Goal: Task Accomplishment & Management: Complete application form

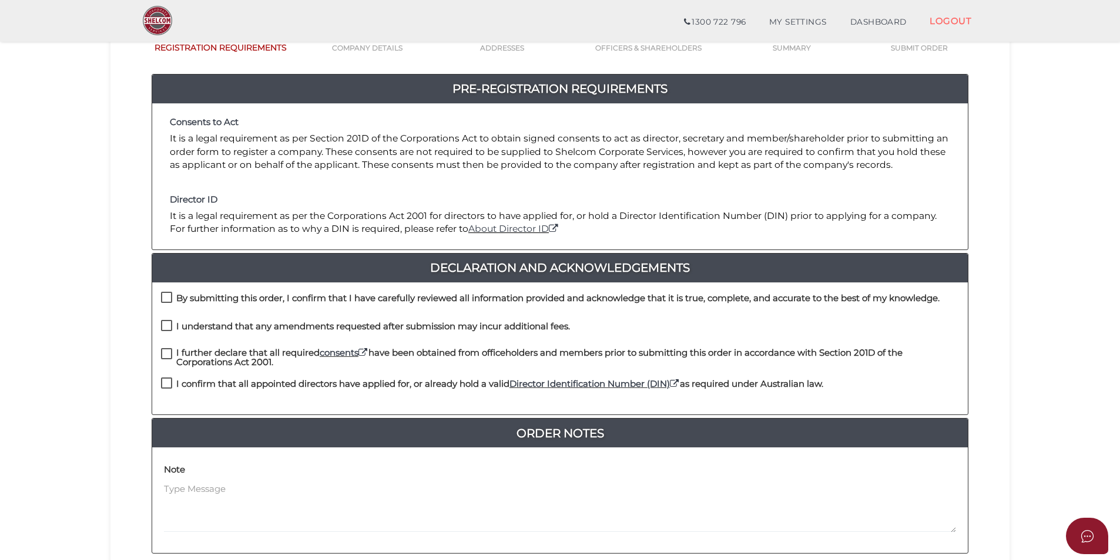
scroll to position [112, 0]
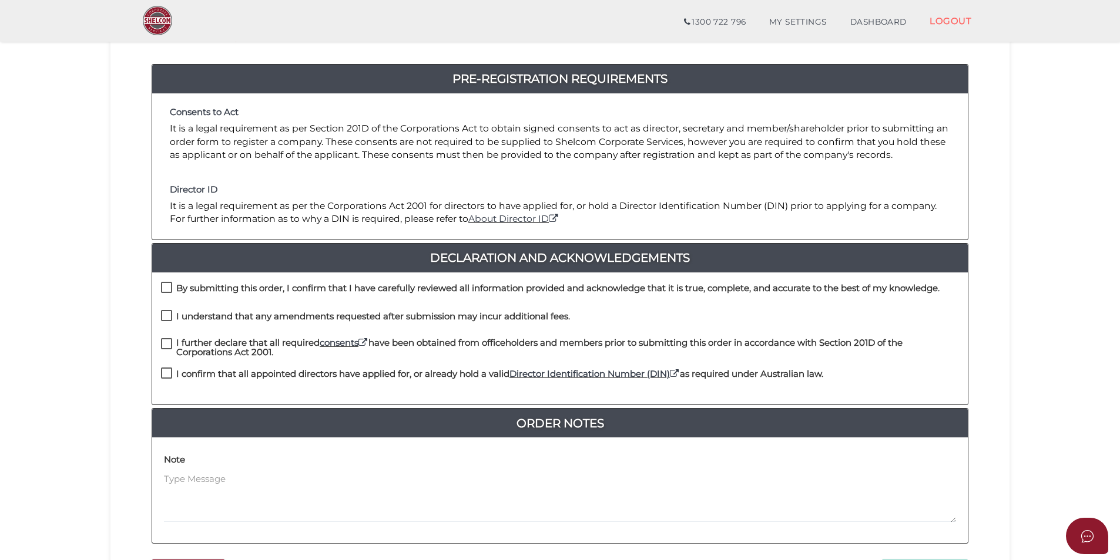
click at [167, 287] on label "By submitting this order, I confirm that I have carefully reviewed all informat…" at bounding box center [550, 291] width 778 height 15
checkbox input "true"
click at [166, 312] on label "I understand that any amendments requested after submission may incur additiona…" at bounding box center [365, 319] width 409 height 15
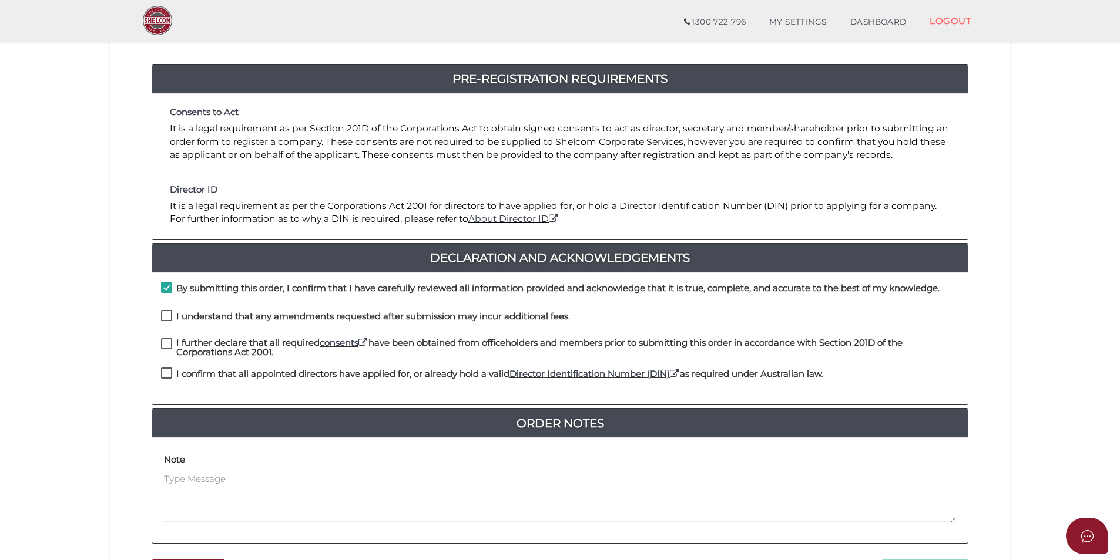
checkbox input "true"
click at [167, 341] on label "I further declare that all required consents have been obtained from officehold…" at bounding box center [560, 345] width 798 height 15
checkbox input "true"
click at [167, 373] on label "I confirm that all appointed directors have applied for, or already hold a vali…" at bounding box center [492, 376] width 662 height 15
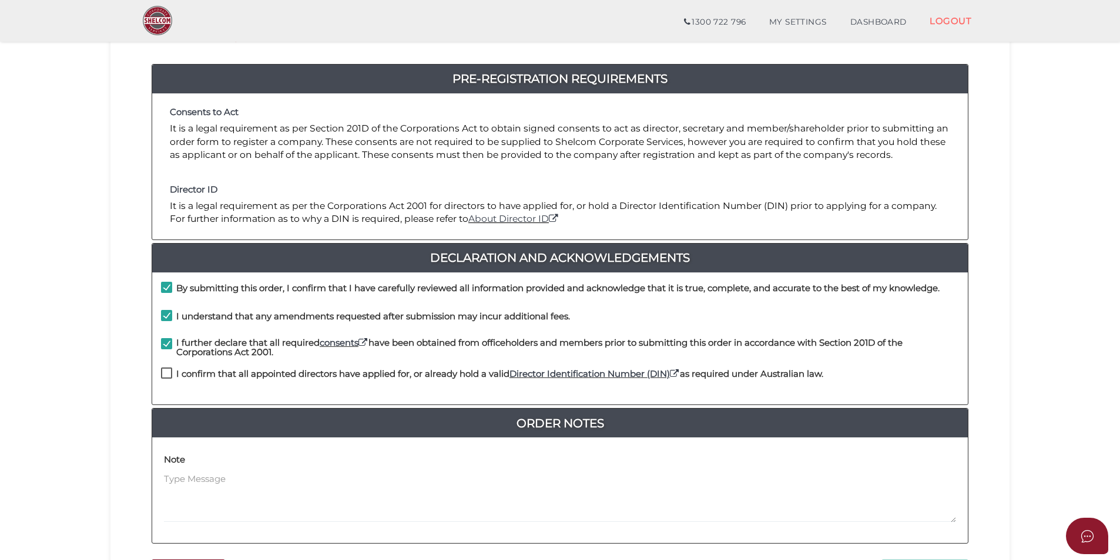
checkbox input "true"
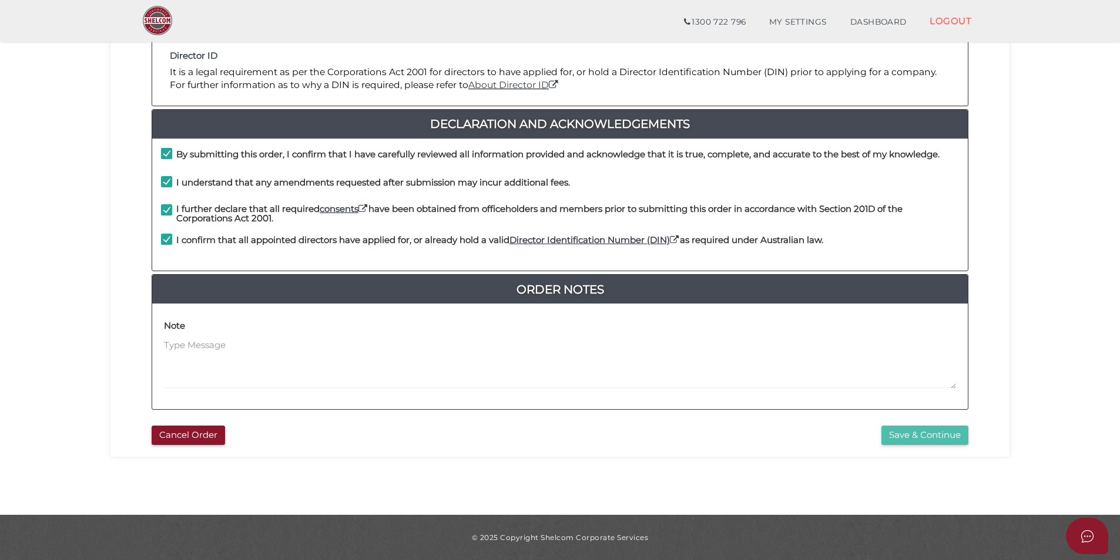
click at [913, 432] on button "Save & Continue" at bounding box center [924, 435] width 87 height 19
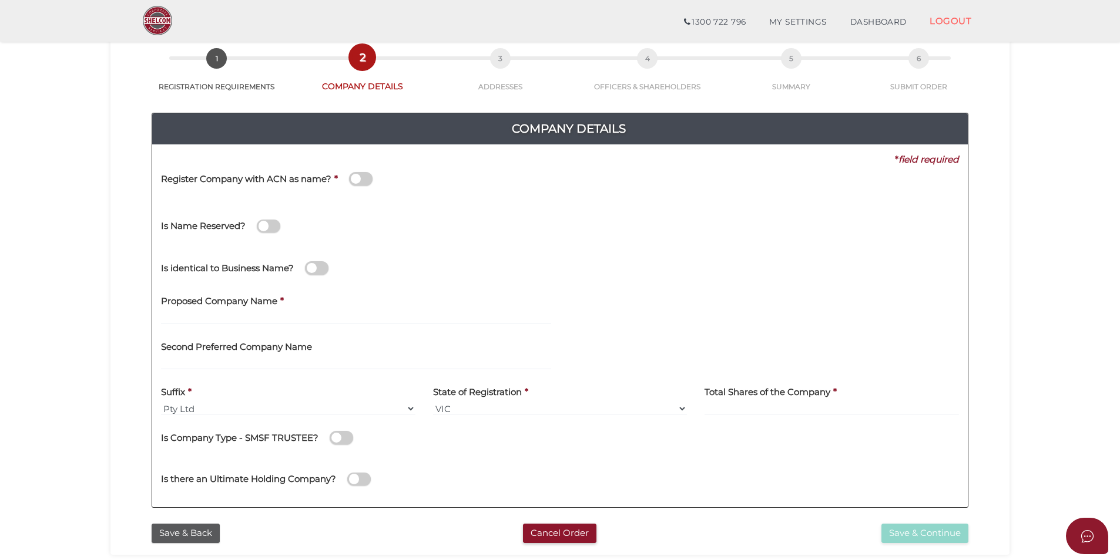
scroll to position [66, 0]
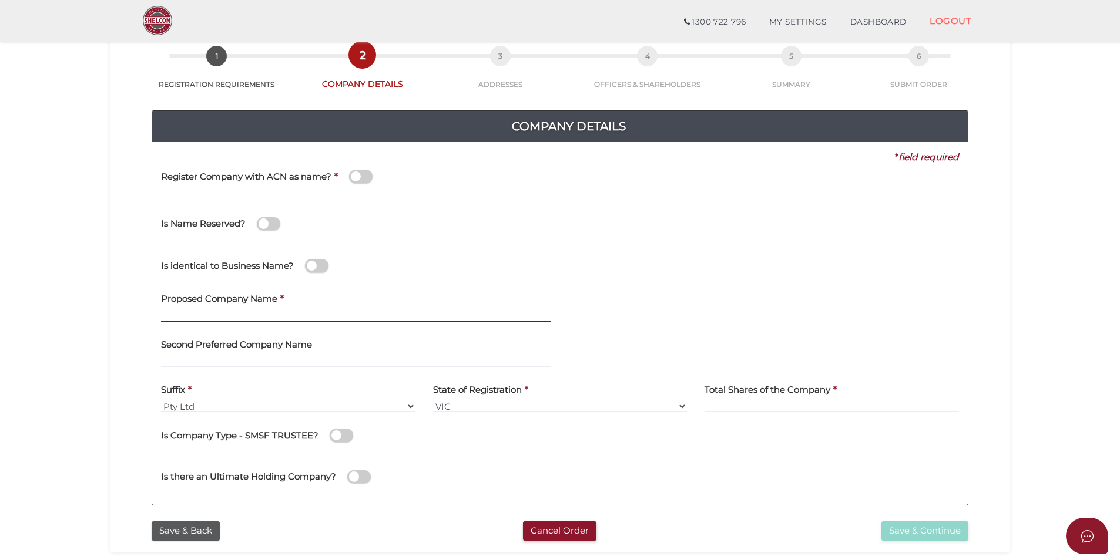
click at [301, 313] on input "text" at bounding box center [356, 315] width 390 height 13
click at [321, 309] on input "text" at bounding box center [356, 315] width 390 height 13
paste input "Delta Zera Nominee Pty Ltd"
click at [373, 356] on input "text" at bounding box center [356, 361] width 390 height 13
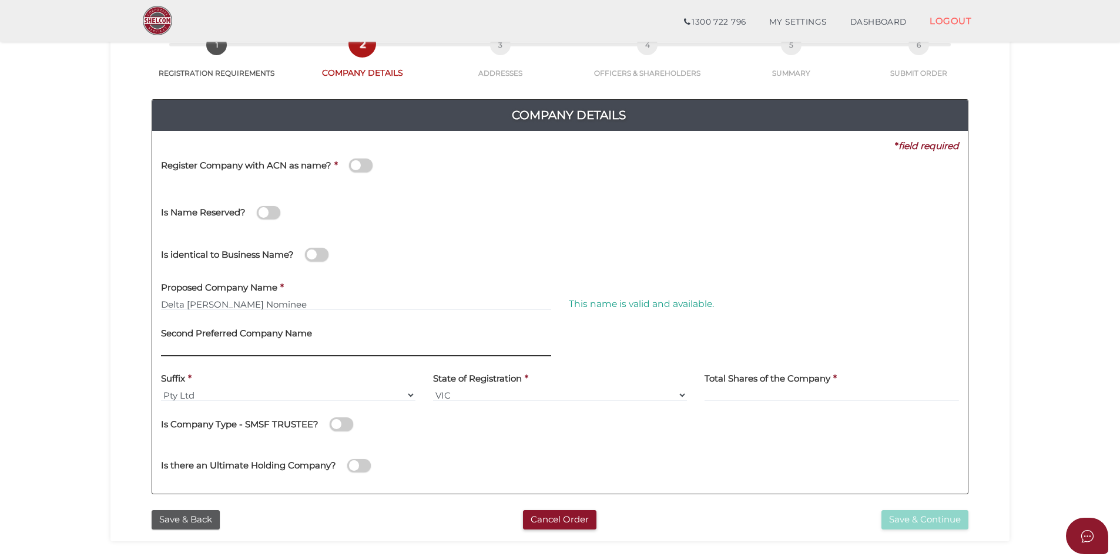
scroll to position [78, 0]
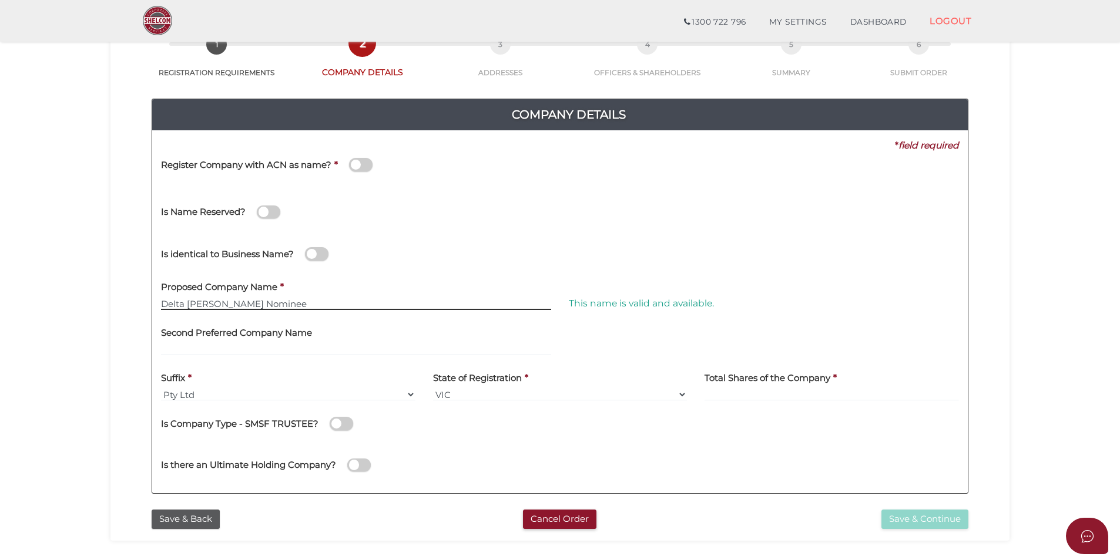
click at [365, 303] on input "Delta Zera Nominee" at bounding box center [356, 303] width 390 height 13
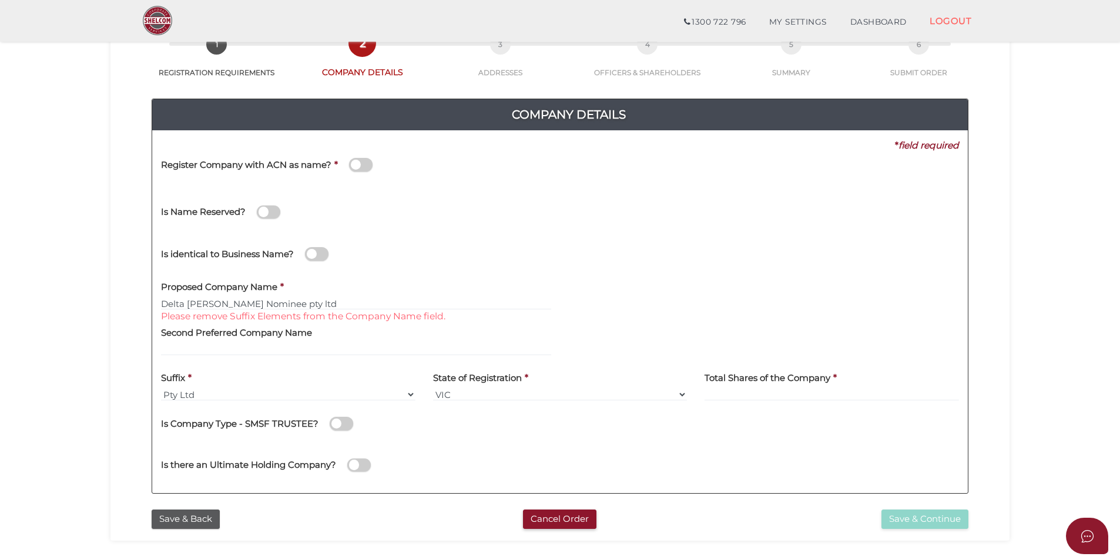
click at [613, 209] on div "Is Name Reserved?" at bounding box center [559, 211] width 815 height 42
click at [298, 297] on input "Delta Zera Nominee pty ltd" at bounding box center [356, 303] width 390 height 13
type input "Delta Zera Nominee"
click at [312, 330] on div "Second Preferred Company Name" at bounding box center [356, 337] width 390 height 37
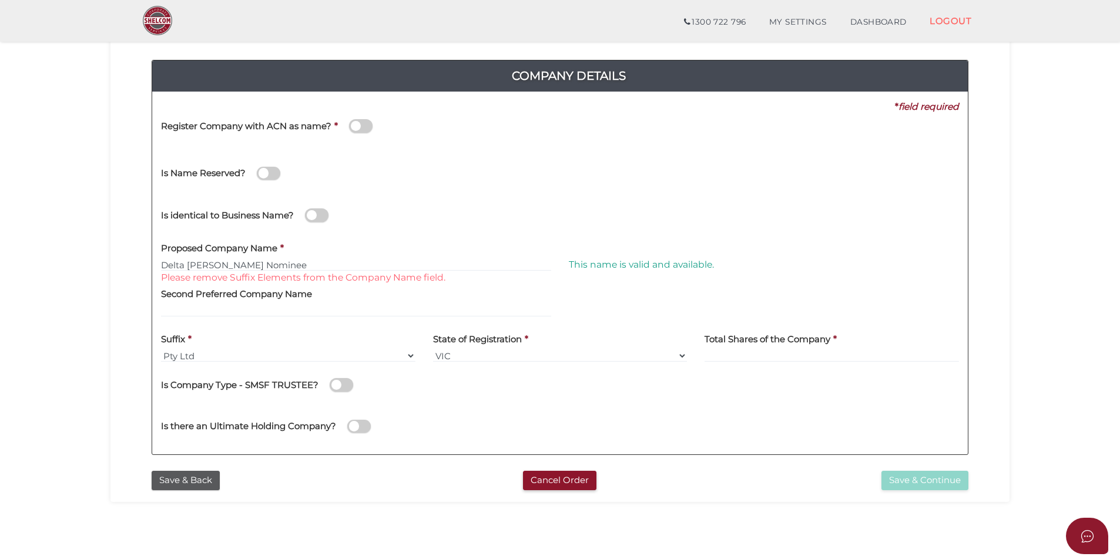
scroll to position [118, 0]
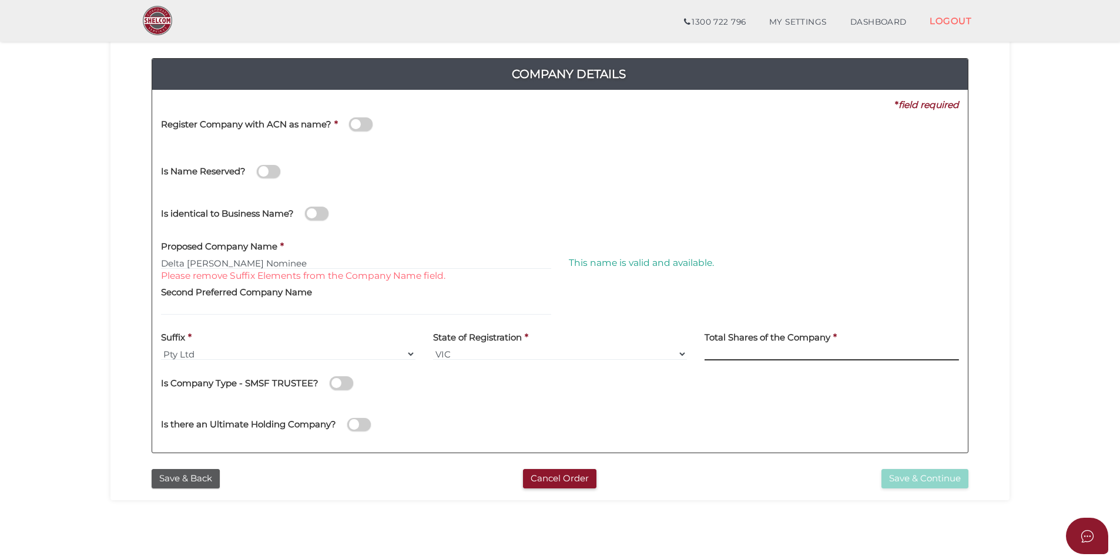
click at [734, 356] on input at bounding box center [831, 354] width 254 height 13
type input "100"
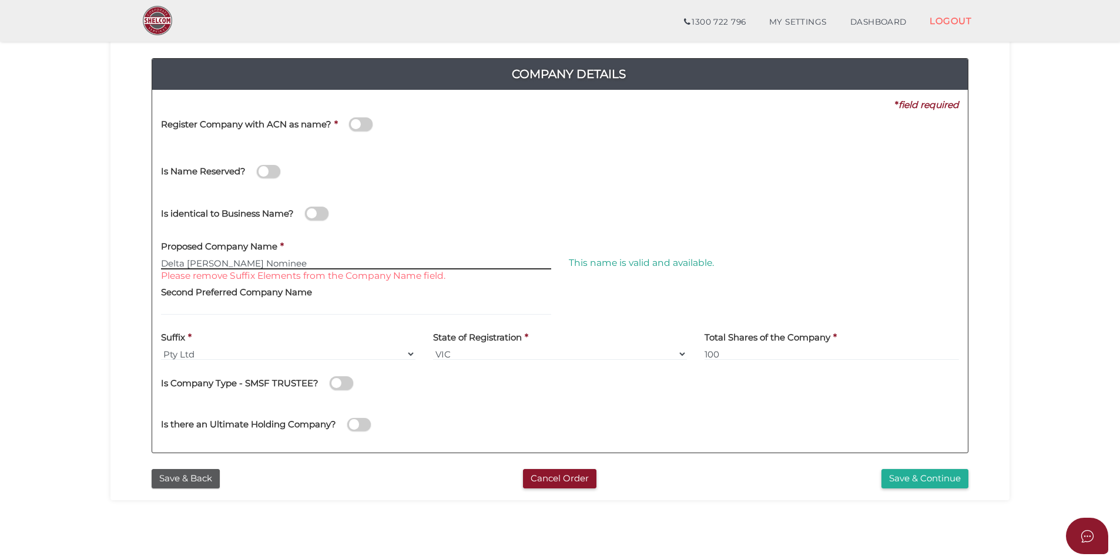
click at [375, 266] on input "Delta Zera Nominee" at bounding box center [356, 263] width 390 height 13
click at [543, 180] on div "Is Name Reserved?" at bounding box center [365, 165] width 408 height 33
click at [294, 260] on input "Delta Zera Nominee" at bounding box center [356, 263] width 390 height 13
type input "Delta Zera Nominee"
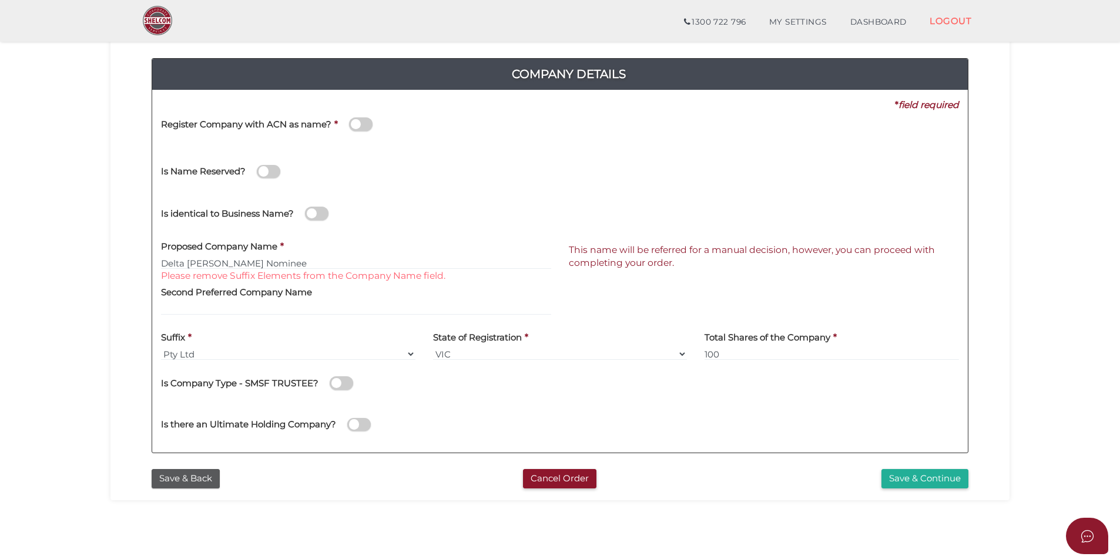
click at [705, 150] on div "Is Name Reserved?" at bounding box center [559, 170] width 815 height 42
click at [909, 476] on button "Save & Continue" at bounding box center [924, 478] width 87 height 19
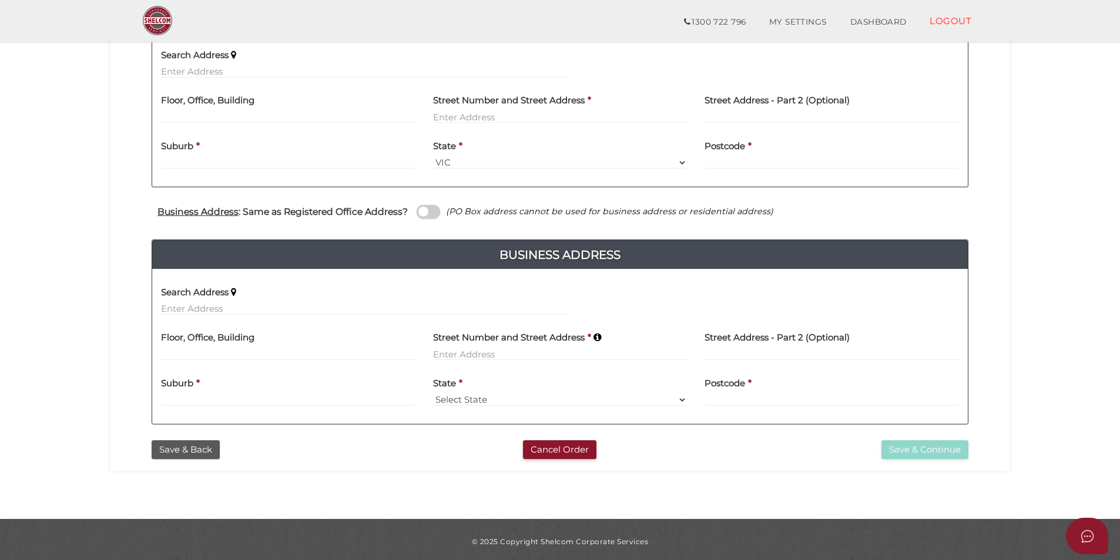
scroll to position [296, 0]
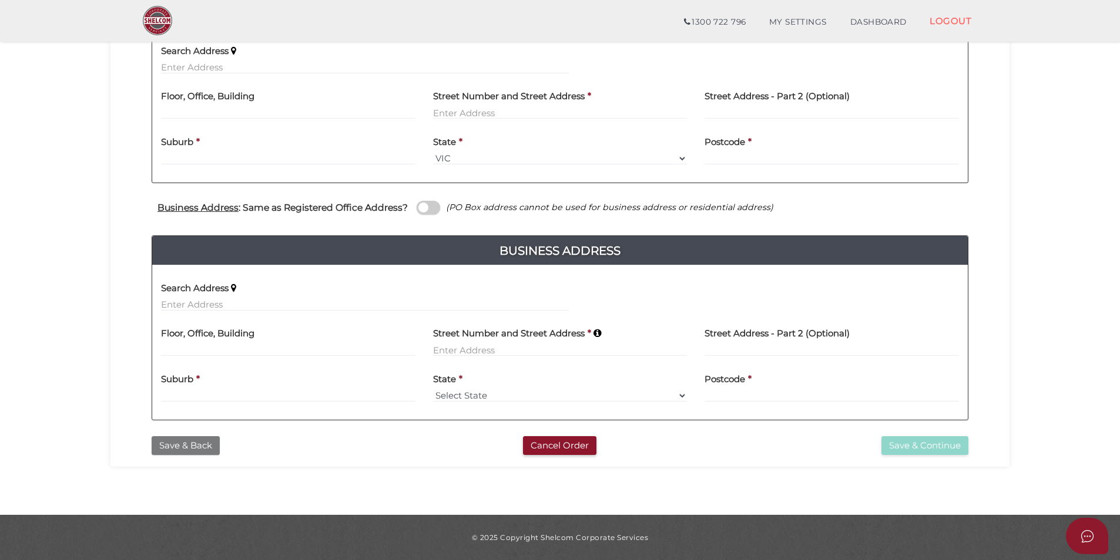
click at [200, 444] on button "Save & Back" at bounding box center [186, 445] width 68 height 19
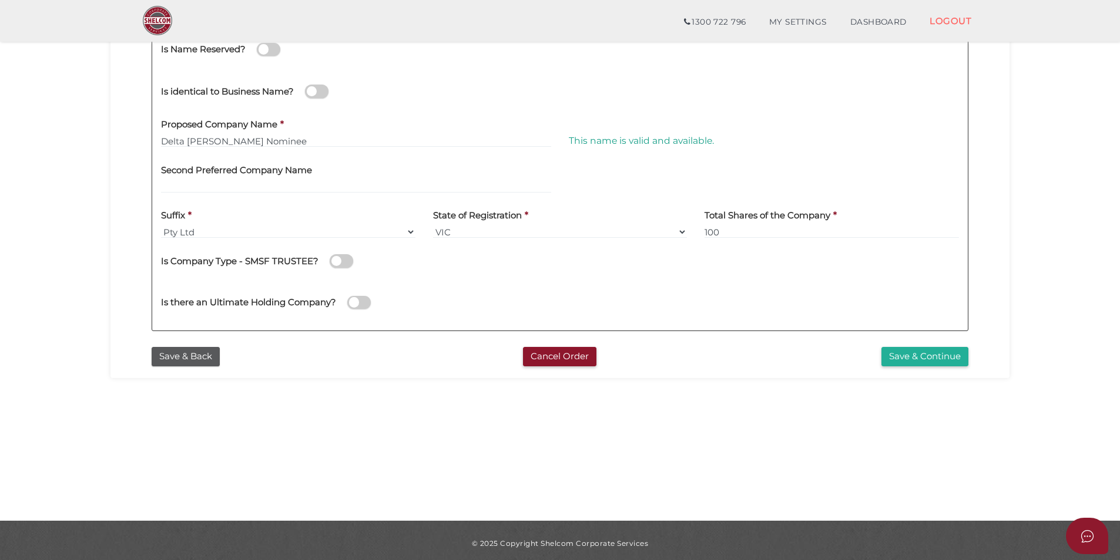
scroll to position [246, 0]
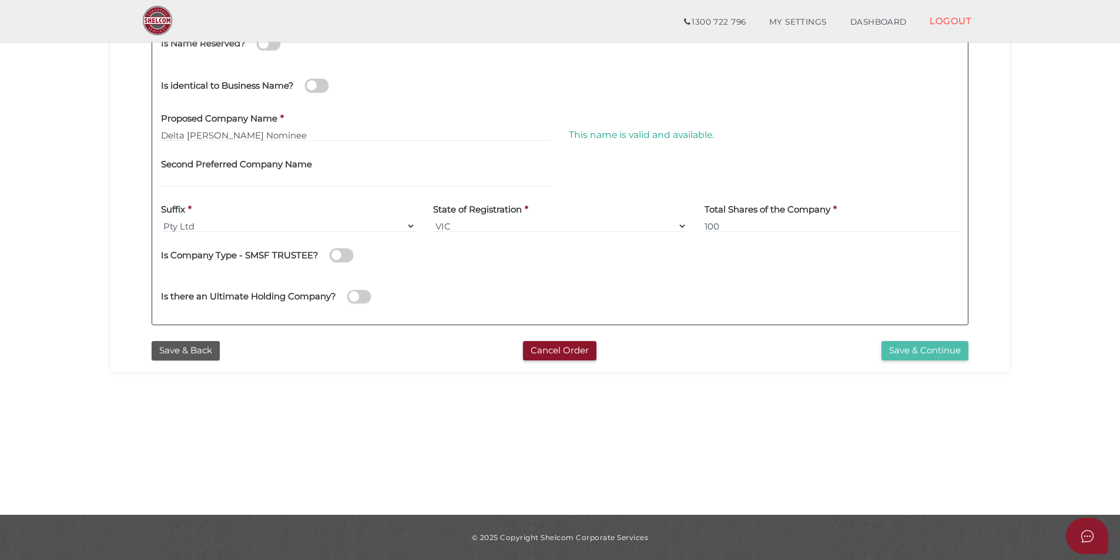
click at [926, 350] on button "Save & Continue" at bounding box center [924, 350] width 87 height 19
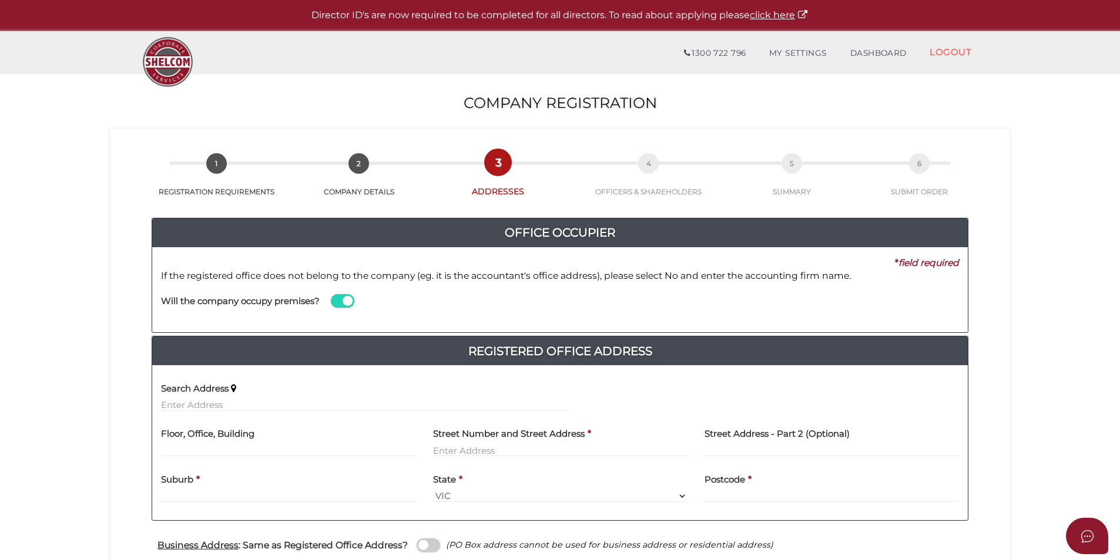
scroll to position [5, 0]
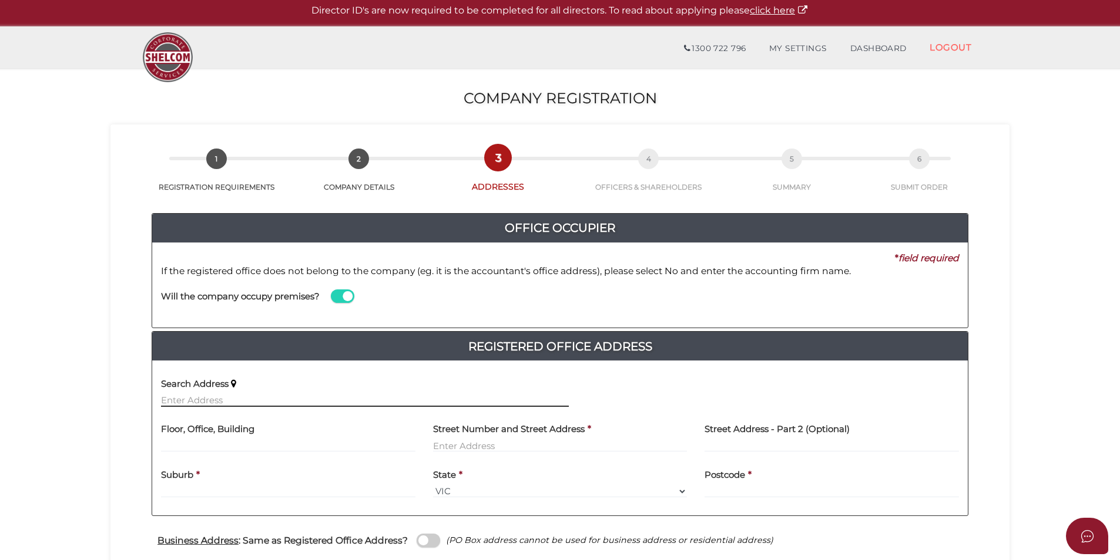
click at [343, 397] on input "text" at bounding box center [365, 400] width 408 height 13
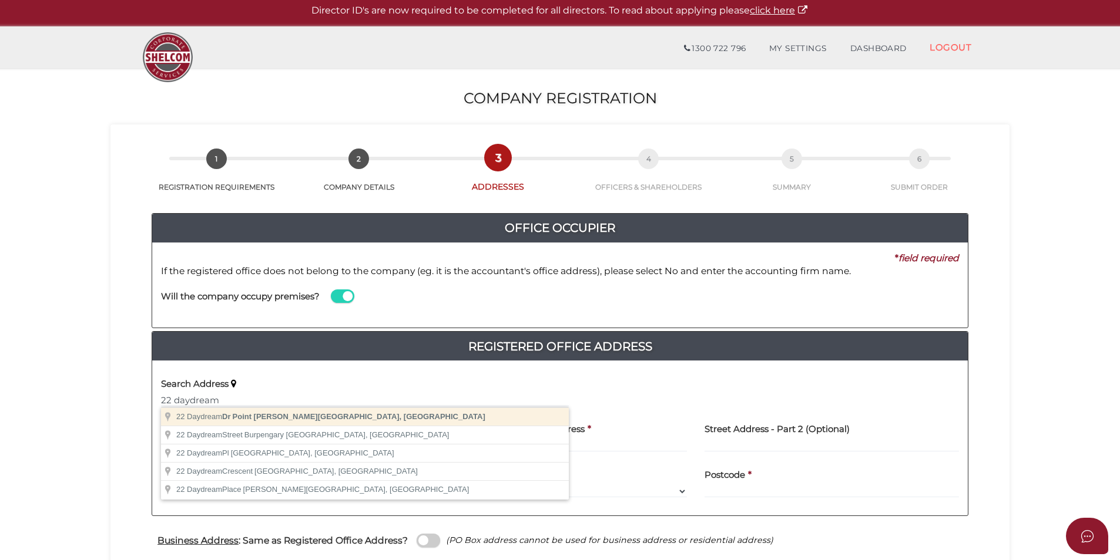
type input "[STREET_ADDRESS][PERSON_NAME]"
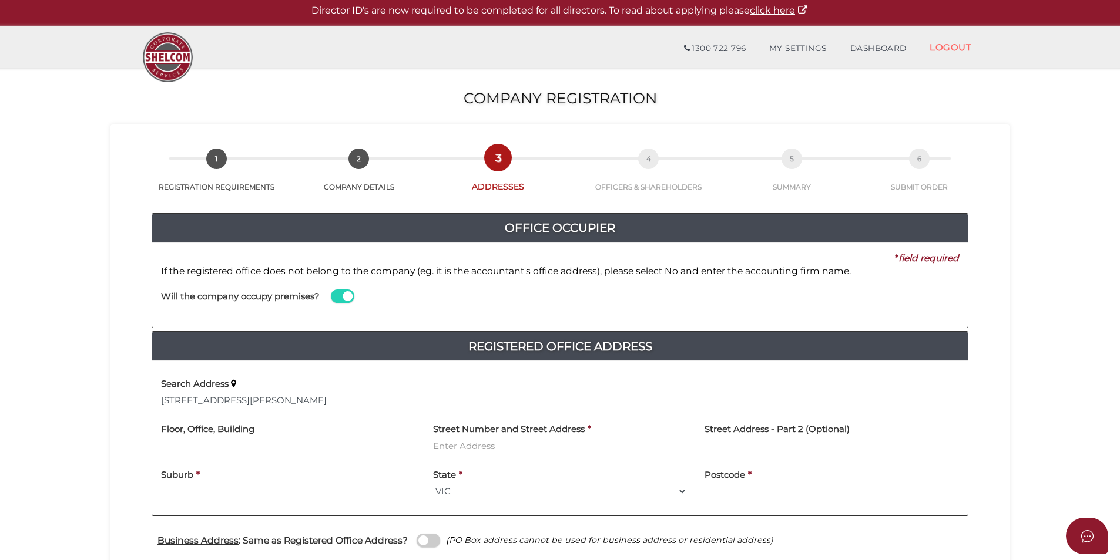
type input "[STREET_ADDRESS]"
type input "Point Cook"
select select "VIC"
type input "3030"
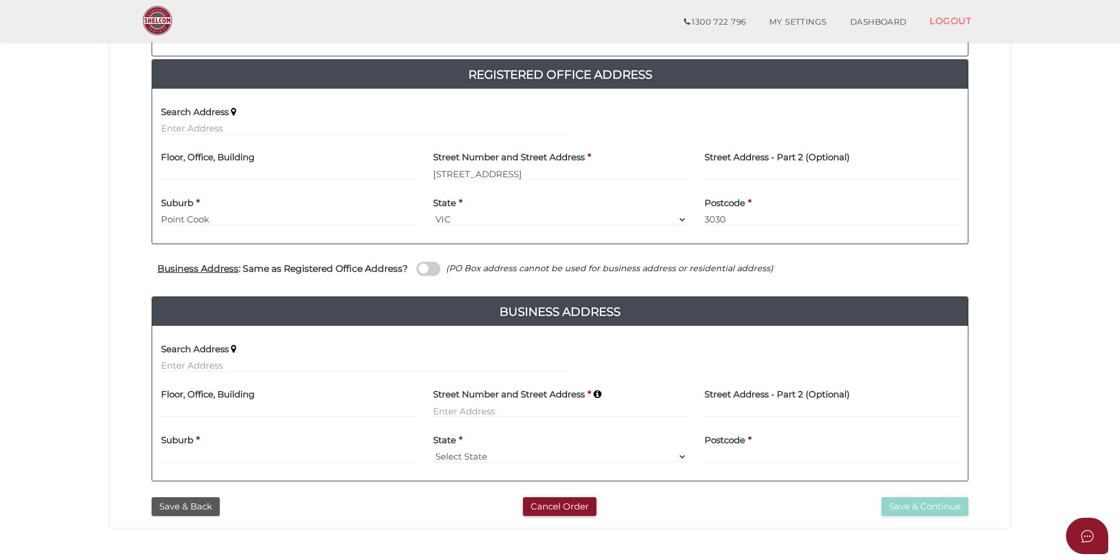
scroll to position [236, 0]
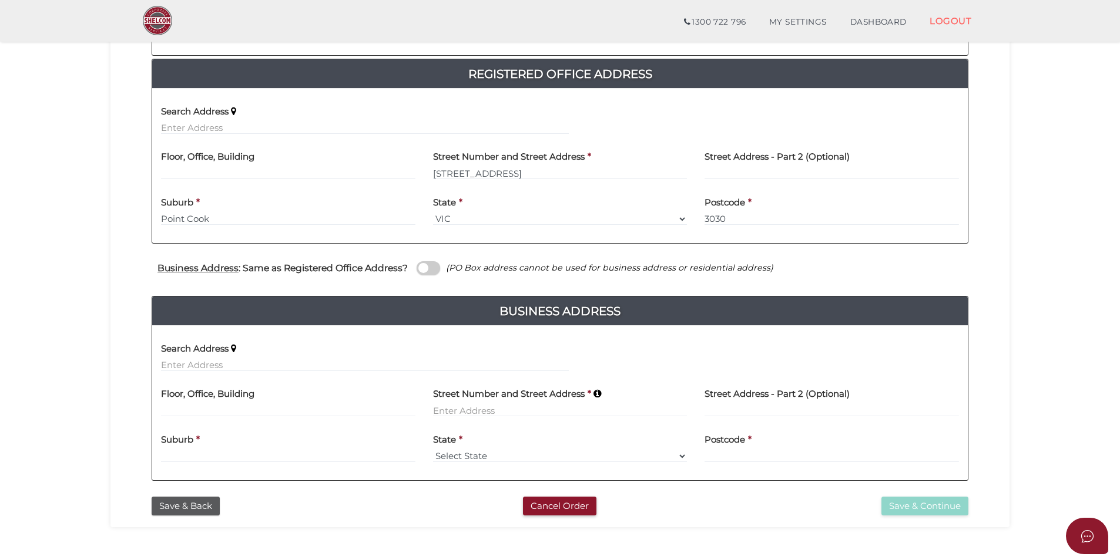
click at [425, 271] on span at bounding box center [427, 268] width 23 height 14
click at [0, 0] on input "checkbox" at bounding box center [0, 0] width 0 height 0
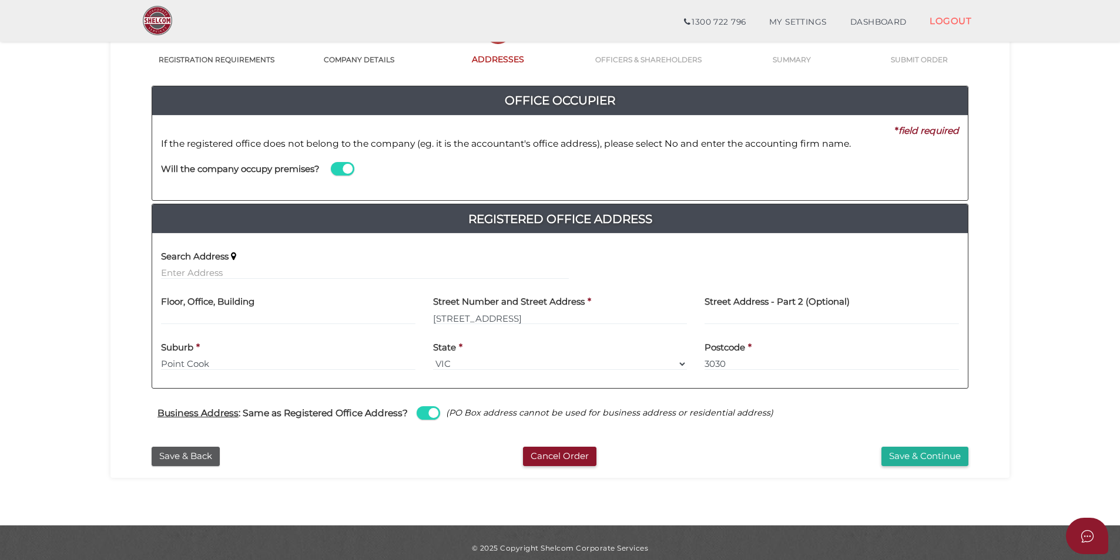
scroll to position [95, 0]
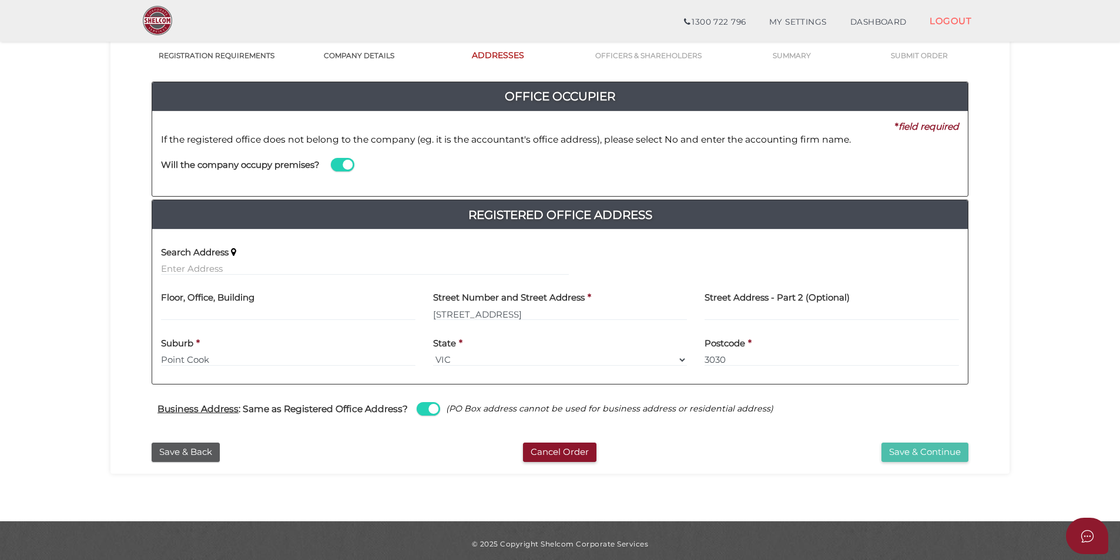
click at [925, 449] on button "Save & Continue" at bounding box center [924, 452] width 87 height 19
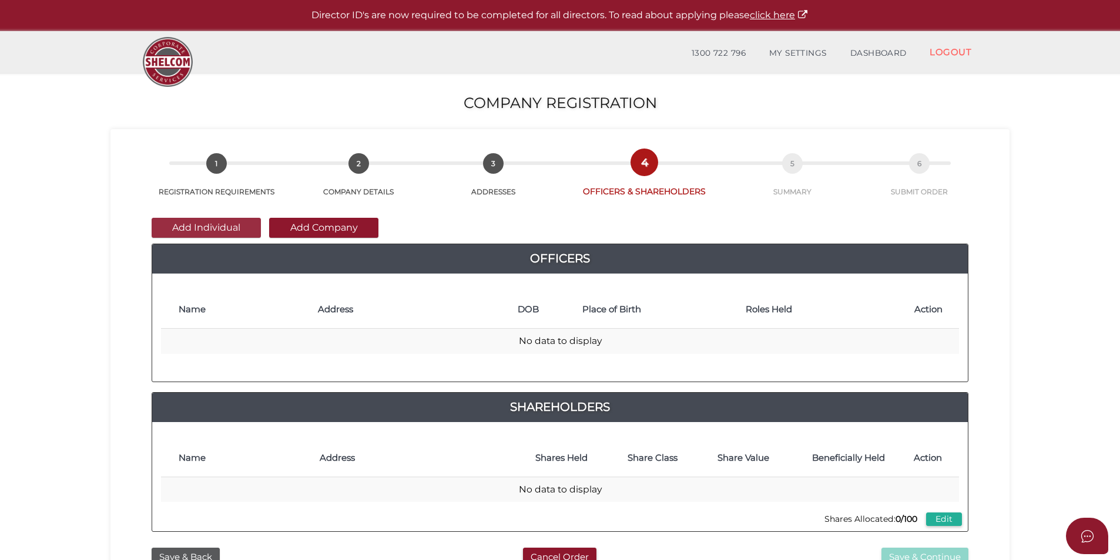
click at [235, 224] on button "Add Individual" at bounding box center [206, 228] width 109 height 20
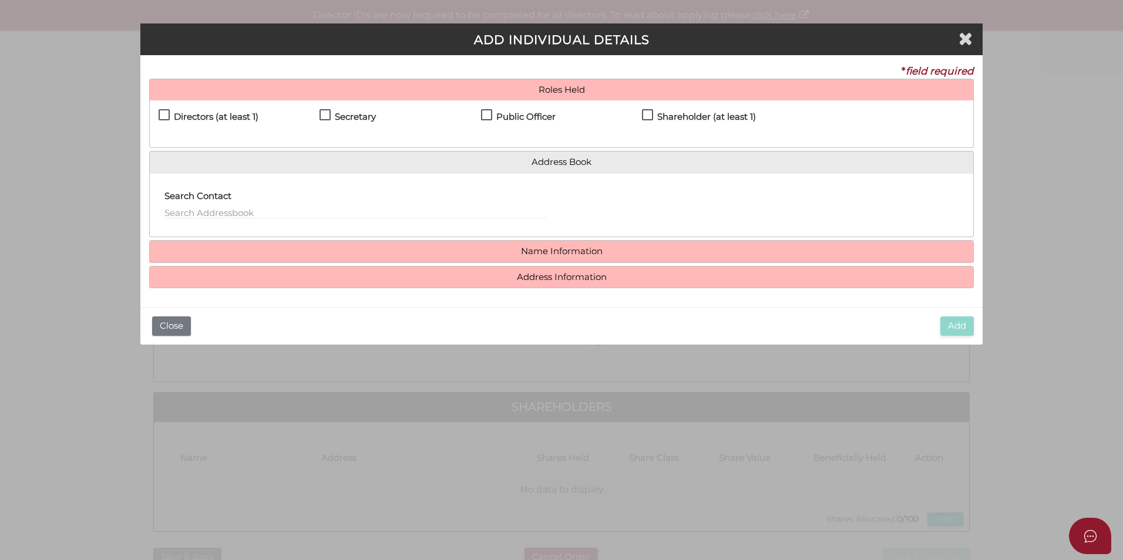
click at [225, 117] on h4 "Directors (at least 1)" at bounding box center [216, 117] width 85 height 10
checkbox input "true"
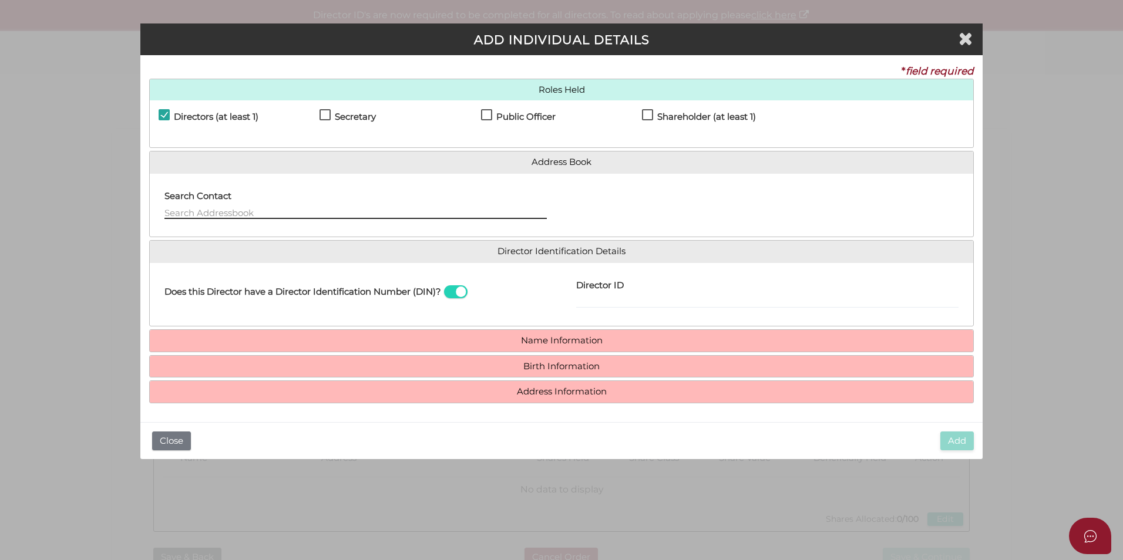
click at [387, 214] on input "text" at bounding box center [355, 212] width 382 height 13
paste input "Stella Anastasia"
type input "Stella Anastasia"
click at [322, 117] on label "Secretary" at bounding box center [348, 119] width 56 height 15
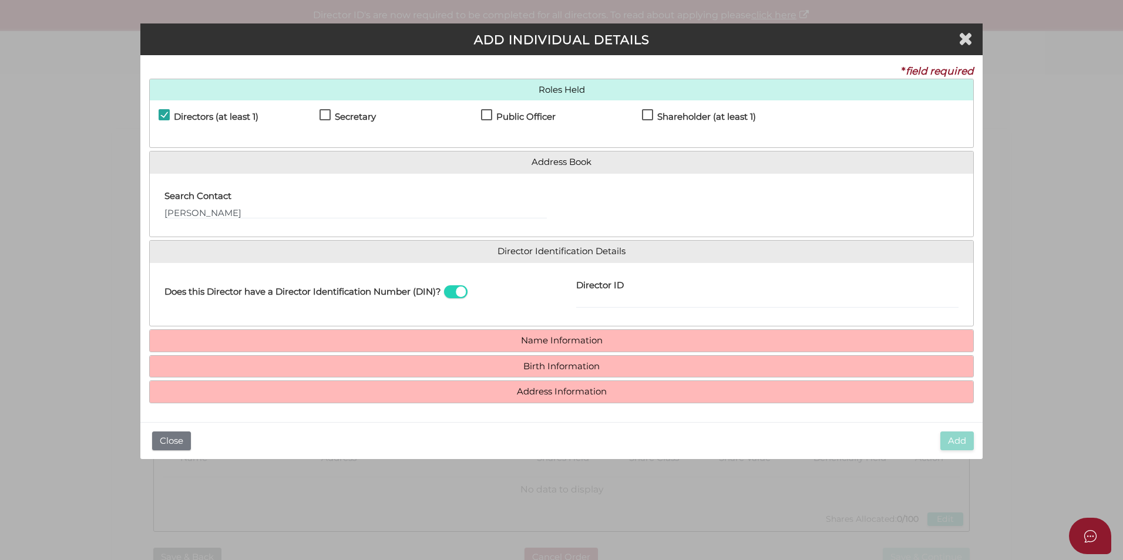
checkbox input "true"
click at [595, 299] on input "Director ID" at bounding box center [767, 301] width 382 height 13
paste input "36920740314091"
type input "36920740314091"
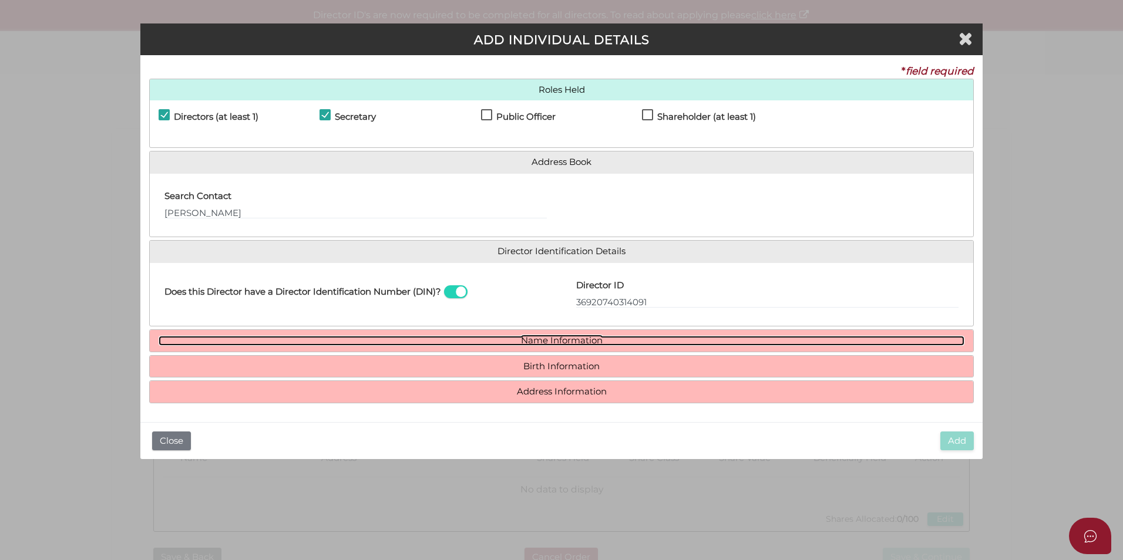
click at [607, 338] on link "Name Information" at bounding box center [562, 341] width 806 height 10
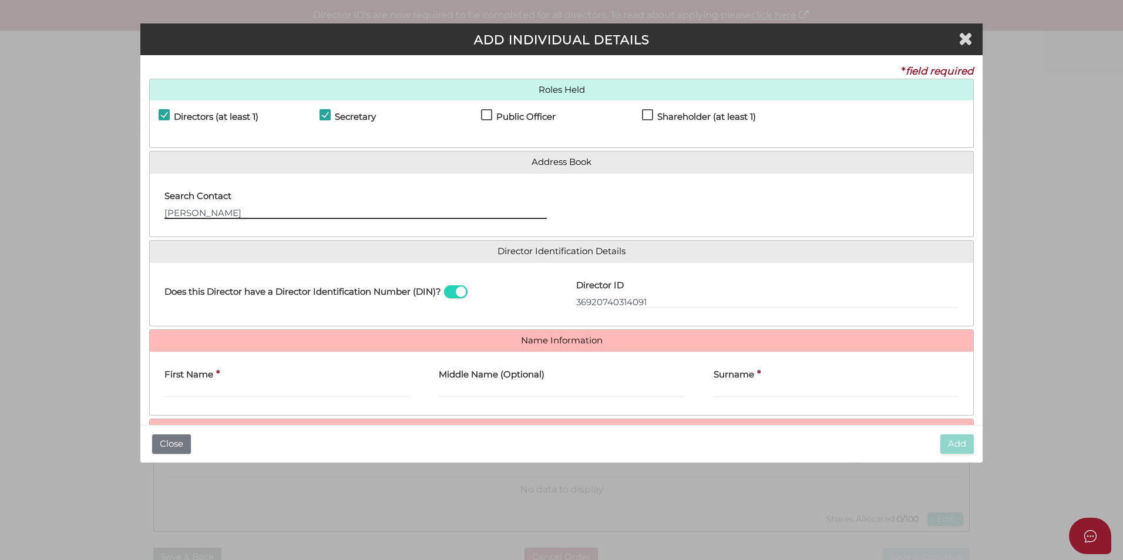
drag, startPoint x: 240, startPoint y: 209, endPoint x: 132, endPoint y: 220, distance: 108.6
click at [132, 220] on div "Pty Ltd ADD INDIVIDUAL DETAILS * field required Roles Held Directors (at least …" at bounding box center [561, 280] width 1123 height 560
click at [237, 385] on input "First Name" at bounding box center [286, 391] width 245 height 13
paste input "36920740314091"
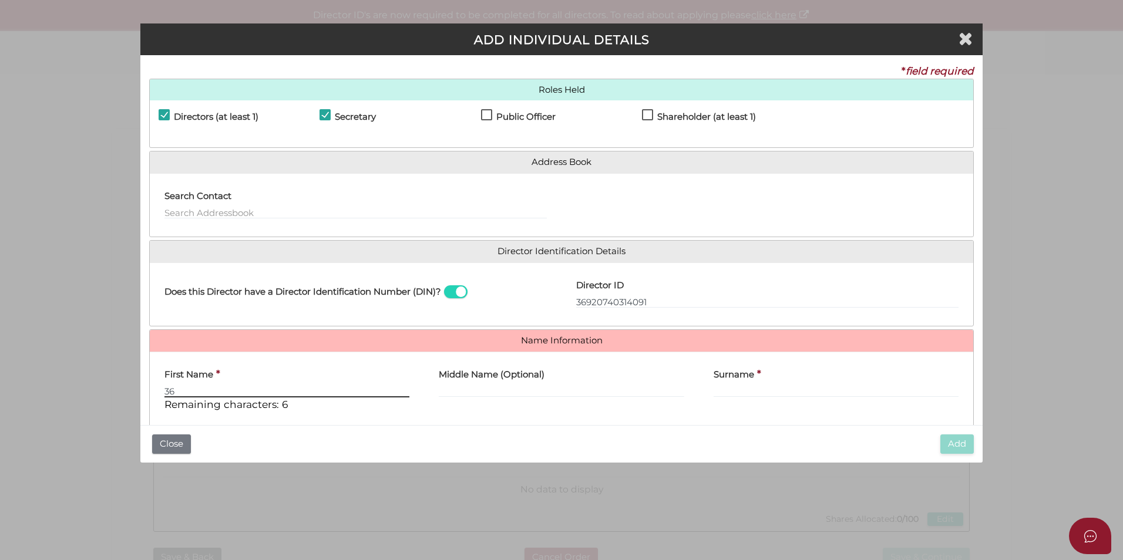
type input "3"
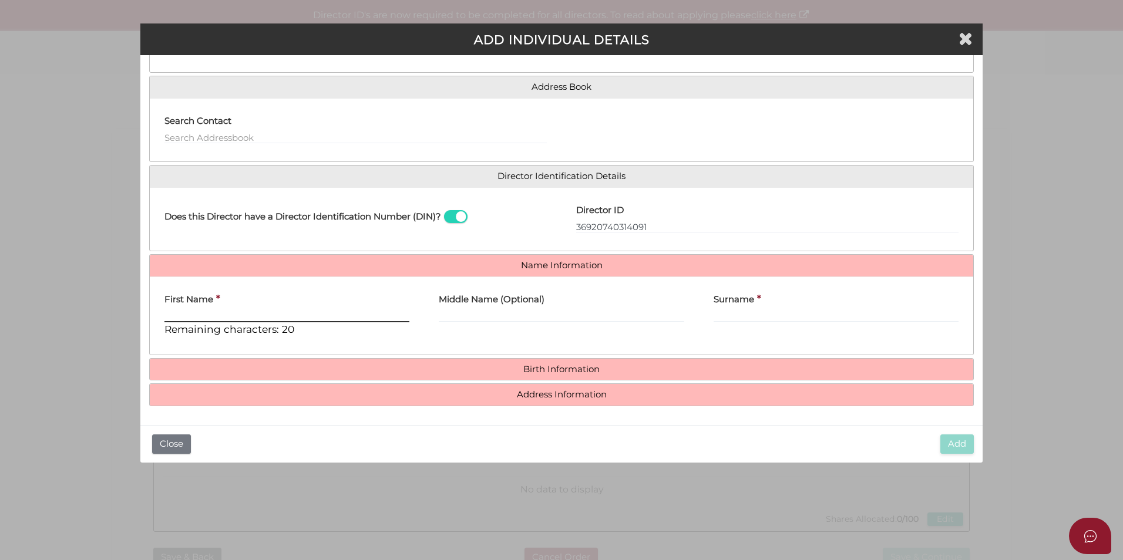
click at [274, 320] on input "First Name" at bounding box center [286, 316] width 245 height 13
paste input "Stella Anastasia"
type input "Stella"
click at [809, 318] on input "Surname" at bounding box center [836, 316] width 245 height 13
paste input "Stella Anastasia"
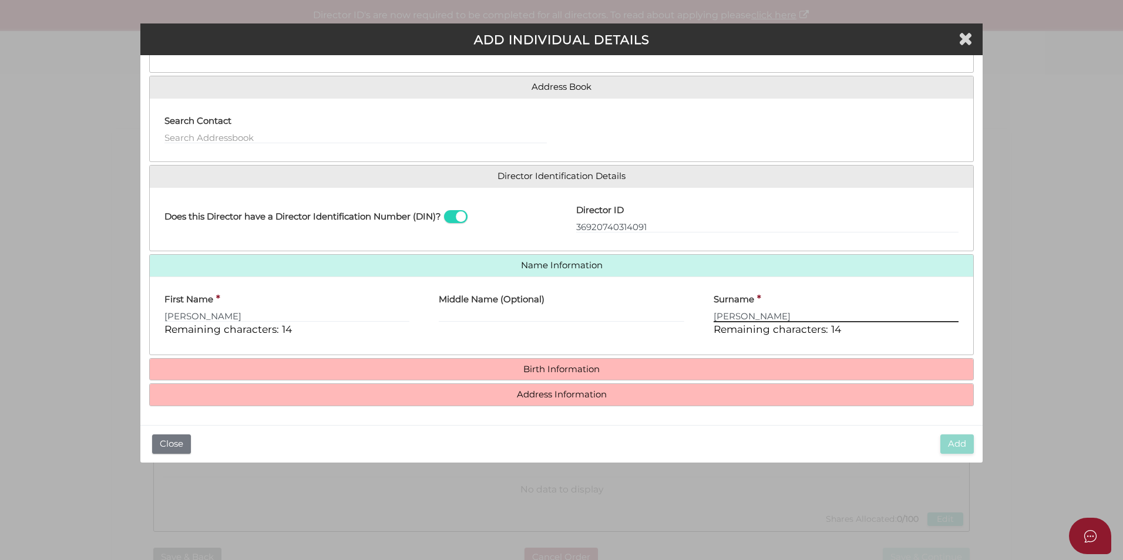
drag, startPoint x: 738, startPoint y: 316, endPoint x: 651, endPoint y: 313, distance: 86.4
click at [651, 313] on div "First Name * Stella Remaining characters: 14 Middle Name (Optional) Surname * S…" at bounding box center [562, 316] width 824 height 60
type input "Anastasia"
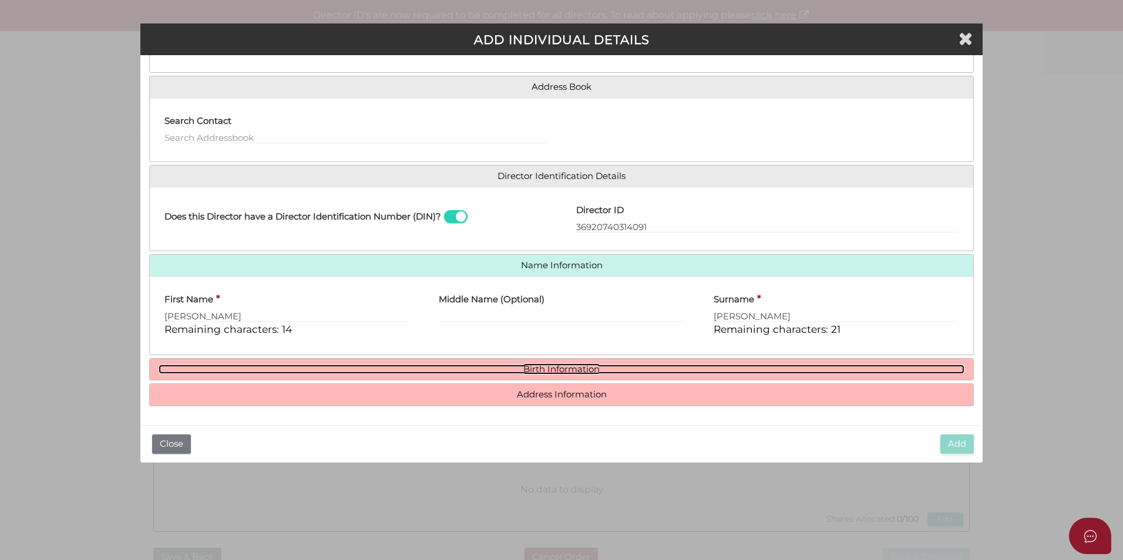
click at [605, 367] on link "Birth Information" at bounding box center [562, 370] width 806 height 10
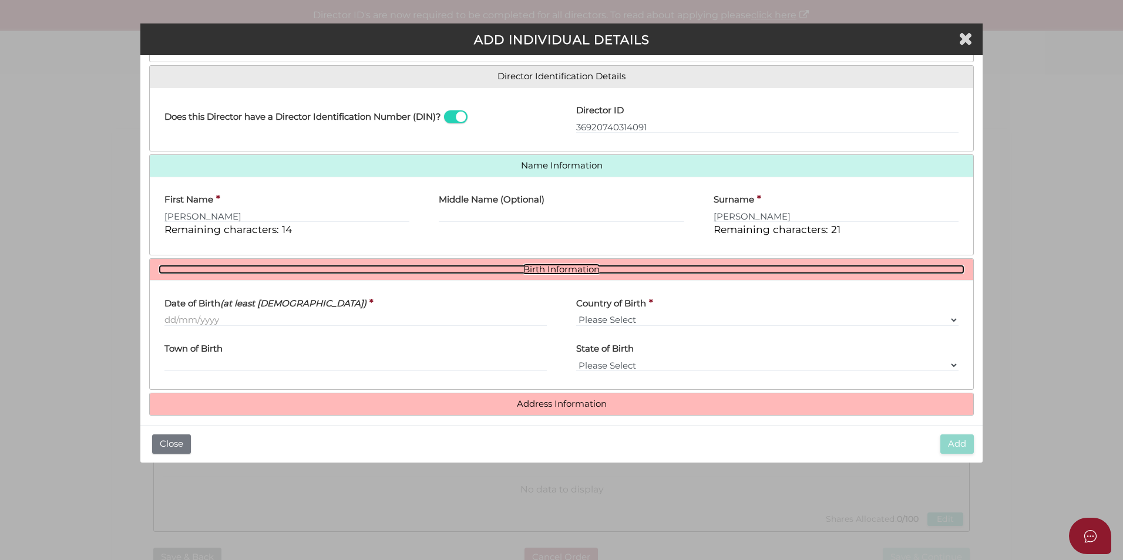
scroll to position [184, 0]
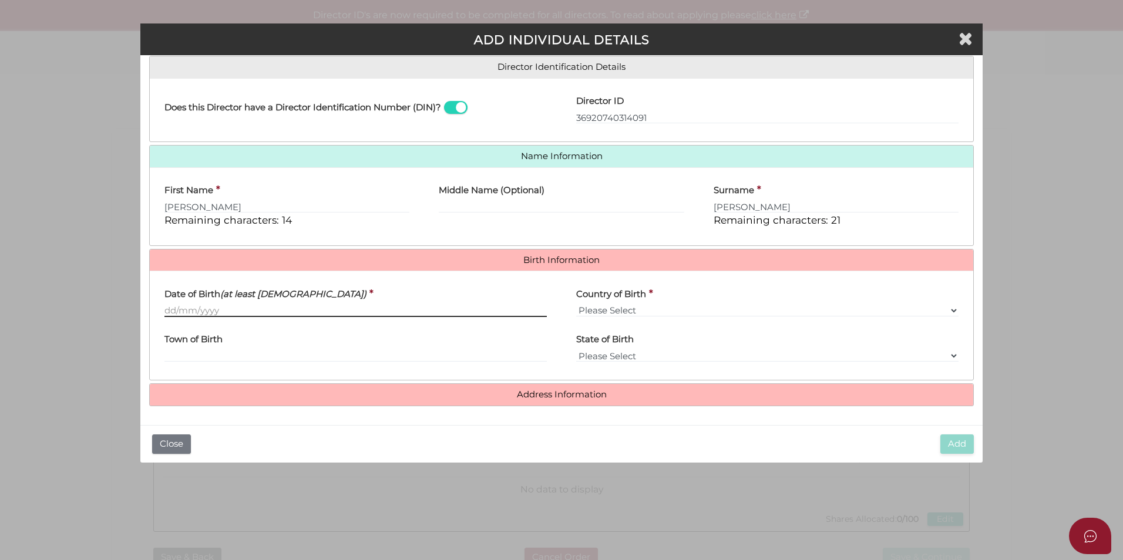
click at [331, 306] on input "Date of Birth (at least 18 years old)" at bounding box center [355, 310] width 382 height 13
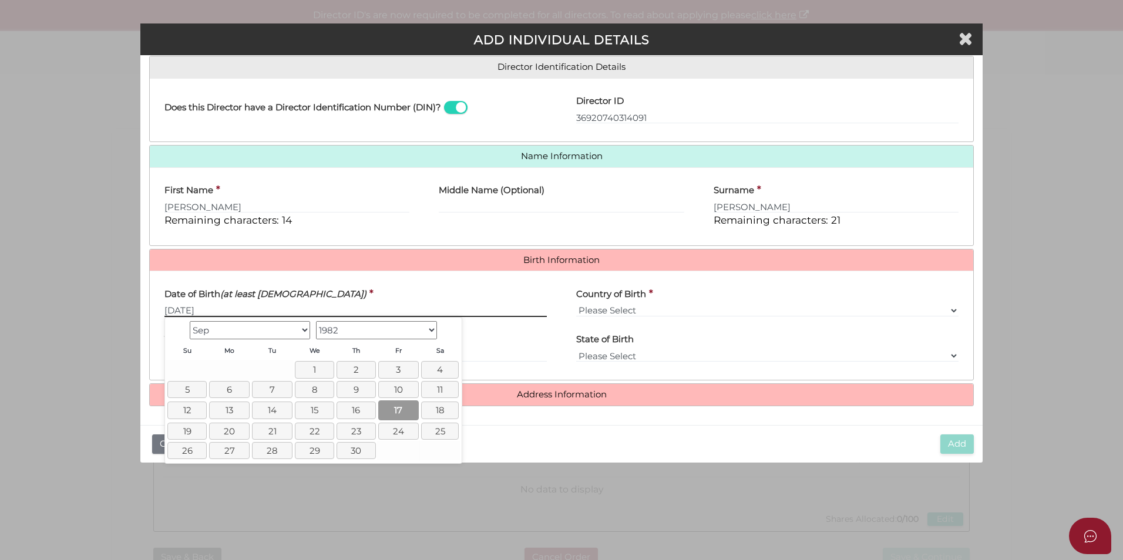
type input "[DATE]"
click at [399, 411] on link "17" at bounding box center [398, 410] width 41 height 19
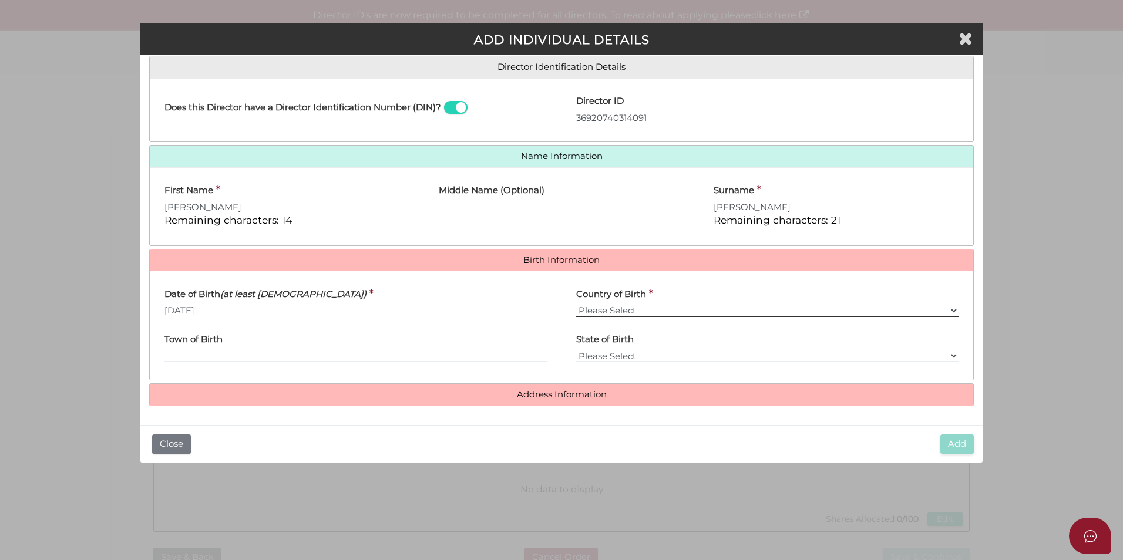
click at [632, 310] on select "Please Select v Australia Afghanistan Albania Algeria American Samoa Andorra An…" at bounding box center [767, 310] width 382 height 13
click at [458, 295] on div "Date of Birth (at least 18 years old) * 17/09/1982" at bounding box center [355, 298] width 382 height 37
click at [594, 307] on select "Please Select v Australia Afghanistan Albania Algeria American Samoa Andorra An…" at bounding box center [767, 310] width 382 height 13
select select "[GEOGRAPHIC_DATA]"
click at [576, 304] on select "Please Select v Australia Afghanistan Albania Algeria American Samoa Andorra An…" at bounding box center [767, 310] width 382 height 13
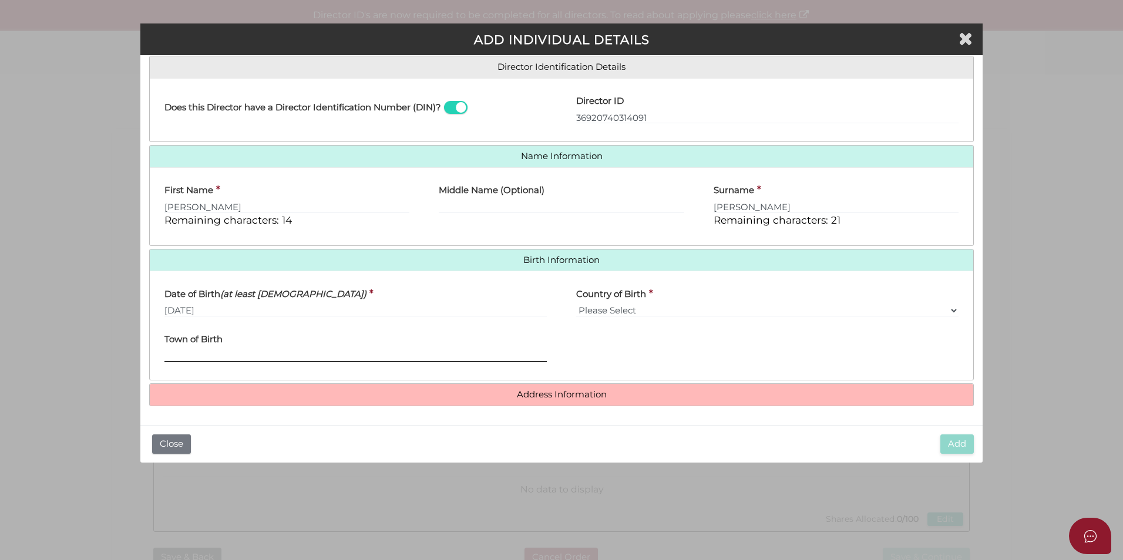
click at [341, 360] on input "Town of Birth" at bounding box center [355, 356] width 382 height 13
type input "Jakarta"
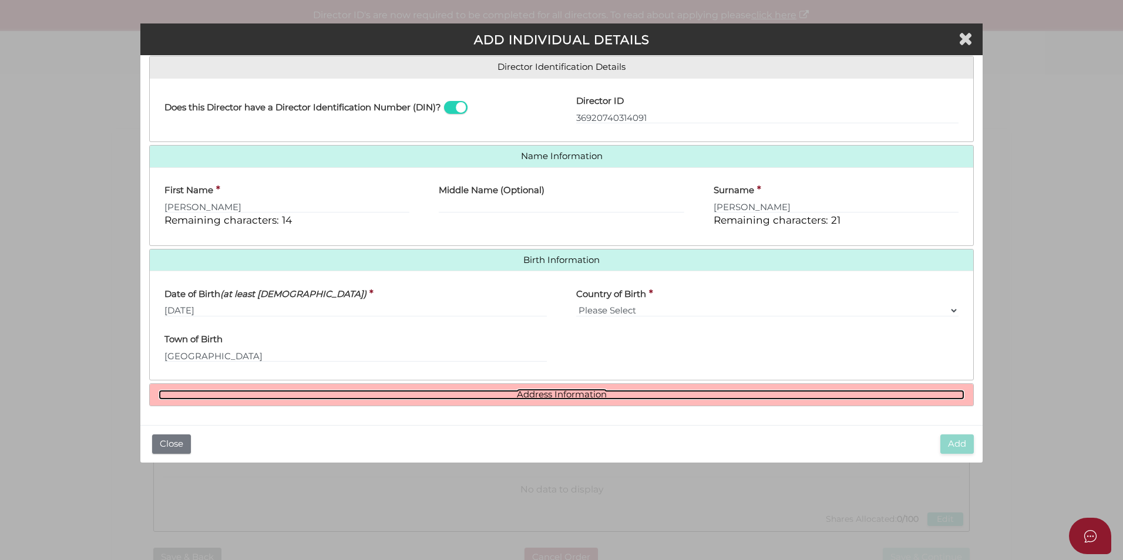
click at [384, 399] on link "Address Information" at bounding box center [562, 395] width 806 height 10
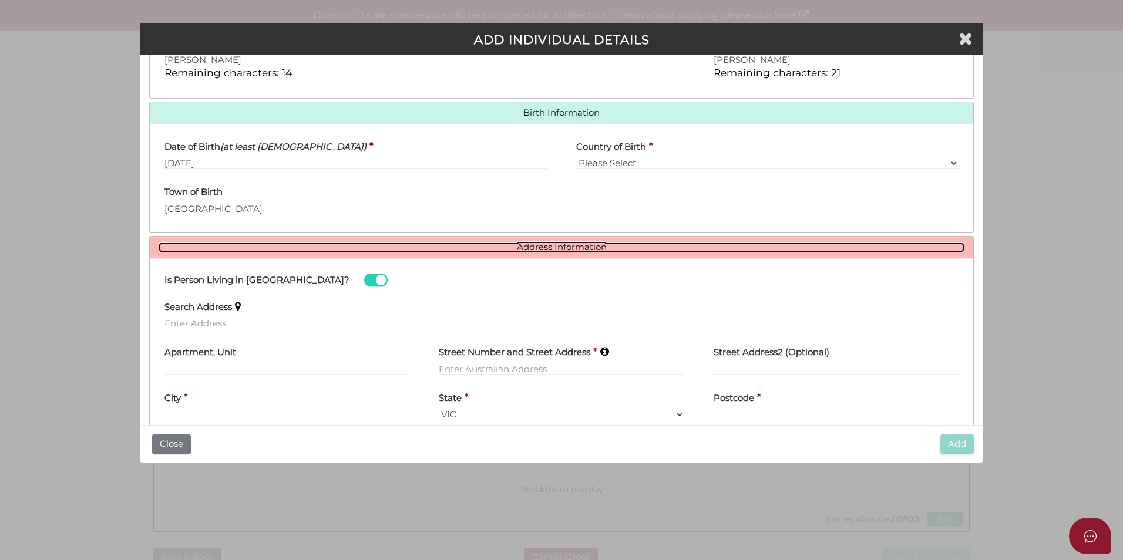
scroll to position [365, 0]
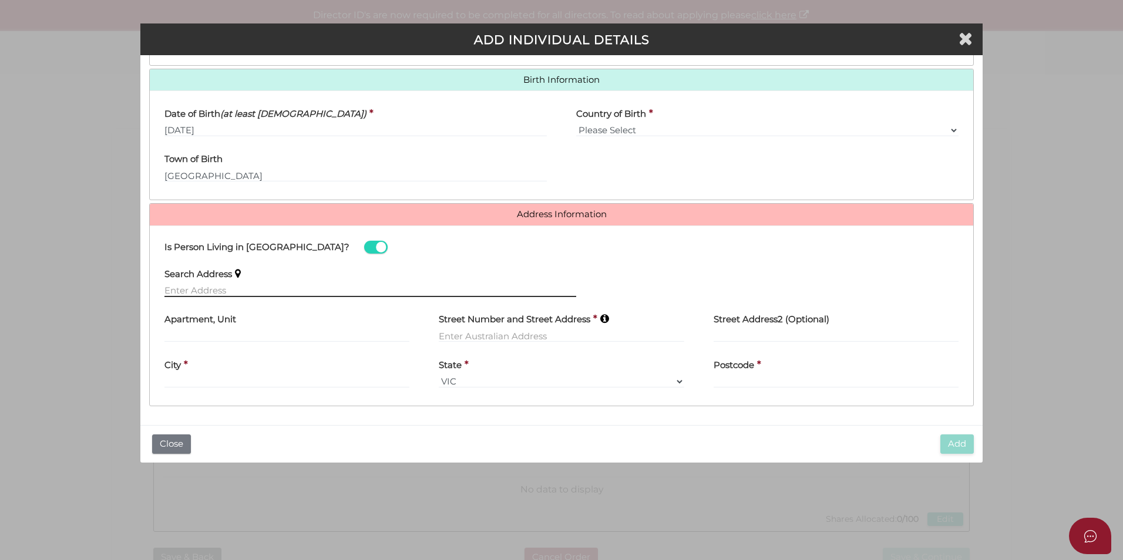
click at [288, 294] on input "text" at bounding box center [370, 290] width 412 height 13
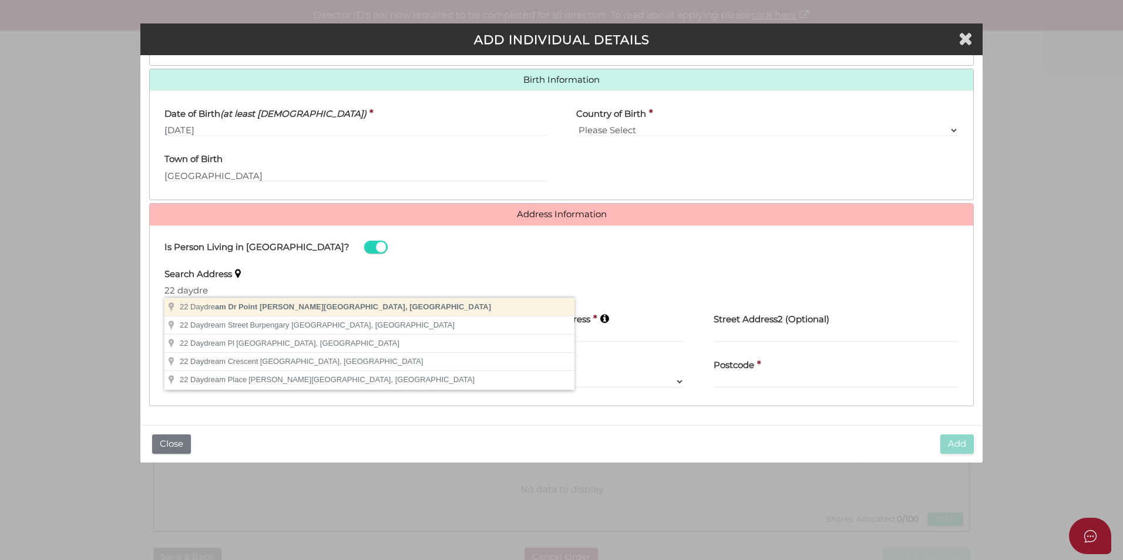
type input "[STREET_ADDRESS][PERSON_NAME]"
type input "[STREET_ADDRESS]"
type input "Point Cook"
select select "VIC"
type input "3030"
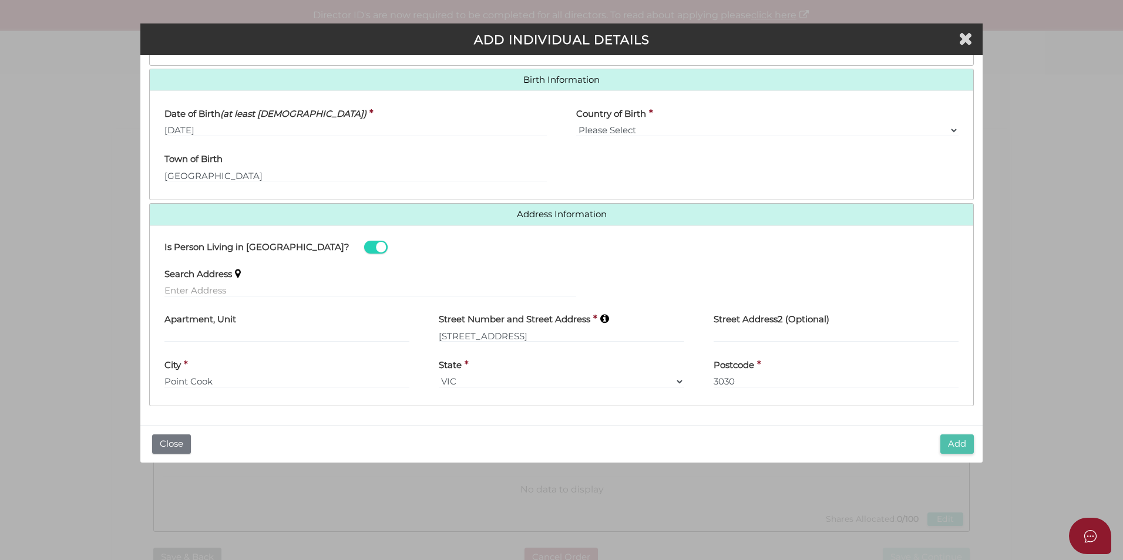
click at [956, 446] on button "Add" at bounding box center [956, 444] width 33 height 19
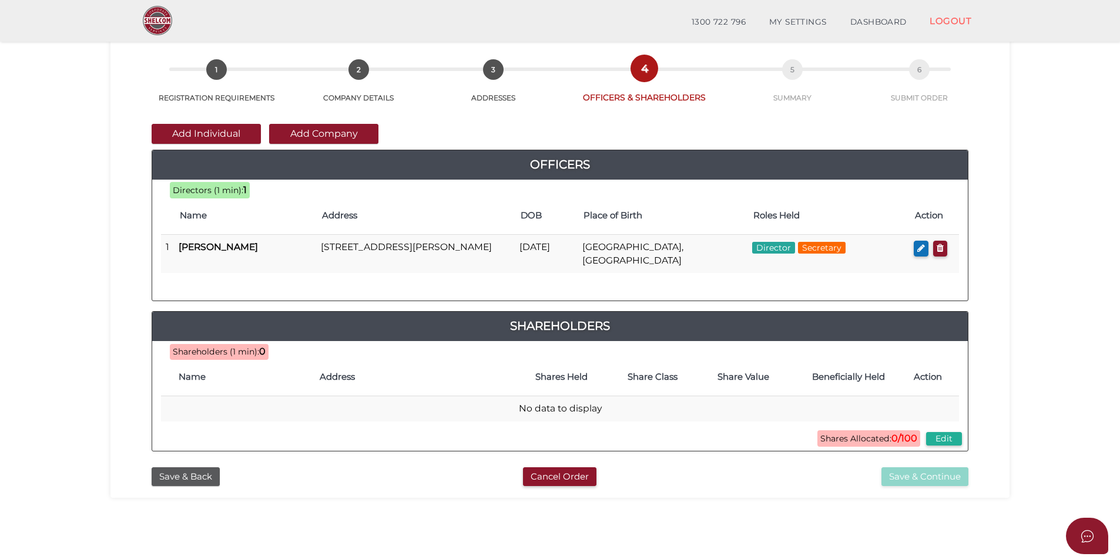
scroll to position [82, 0]
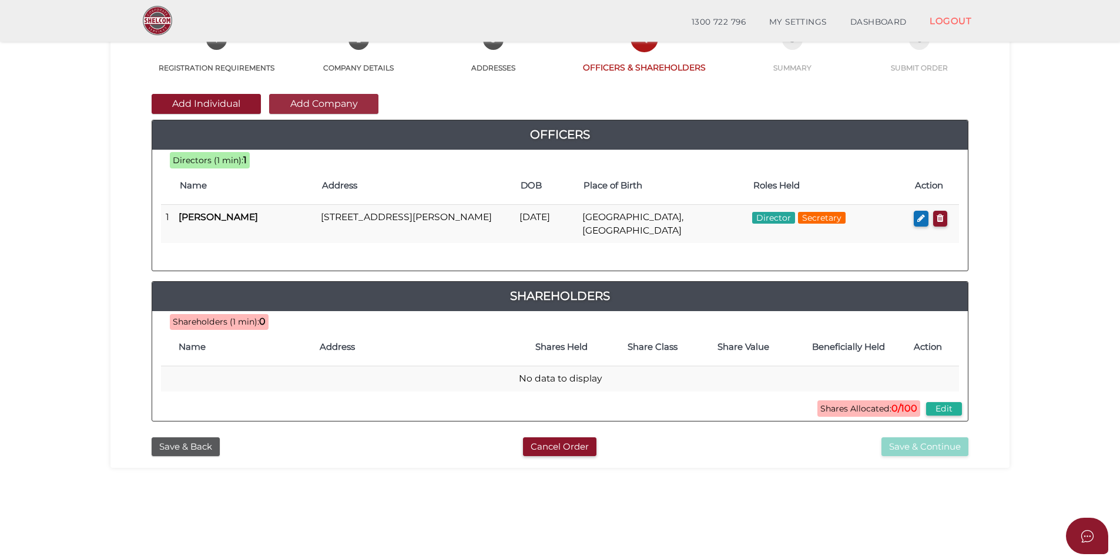
click at [323, 109] on button "Add Company" at bounding box center [323, 104] width 109 height 20
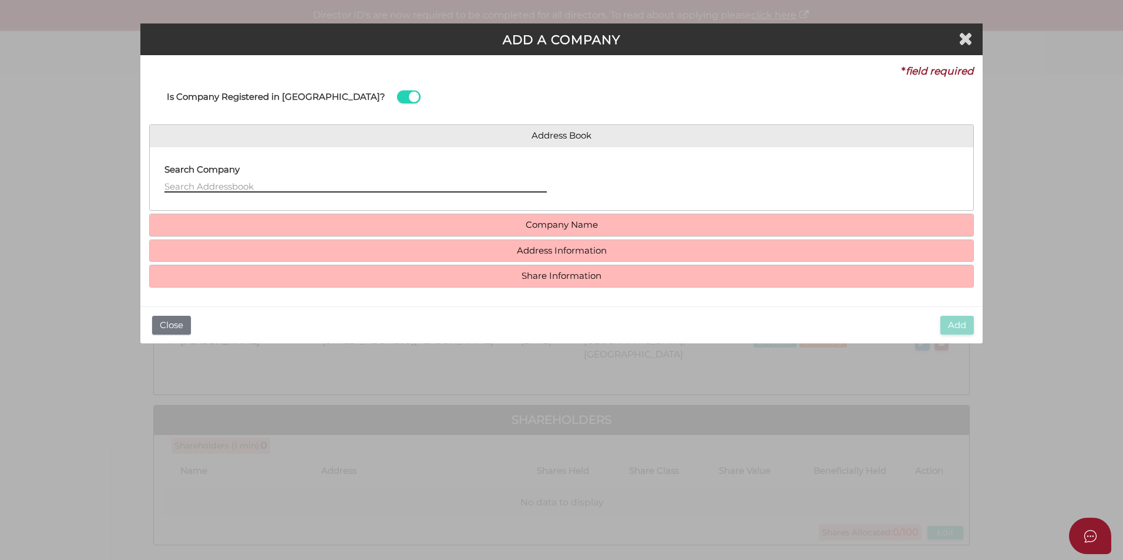
click at [344, 190] on input "text" at bounding box center [355, 186] width 382 height 13
click at [409, 214] on div "Company Name Company ACN * Check Name (if Company was registered within last 24…" at bounding box center [561, 225] width 825 height 23
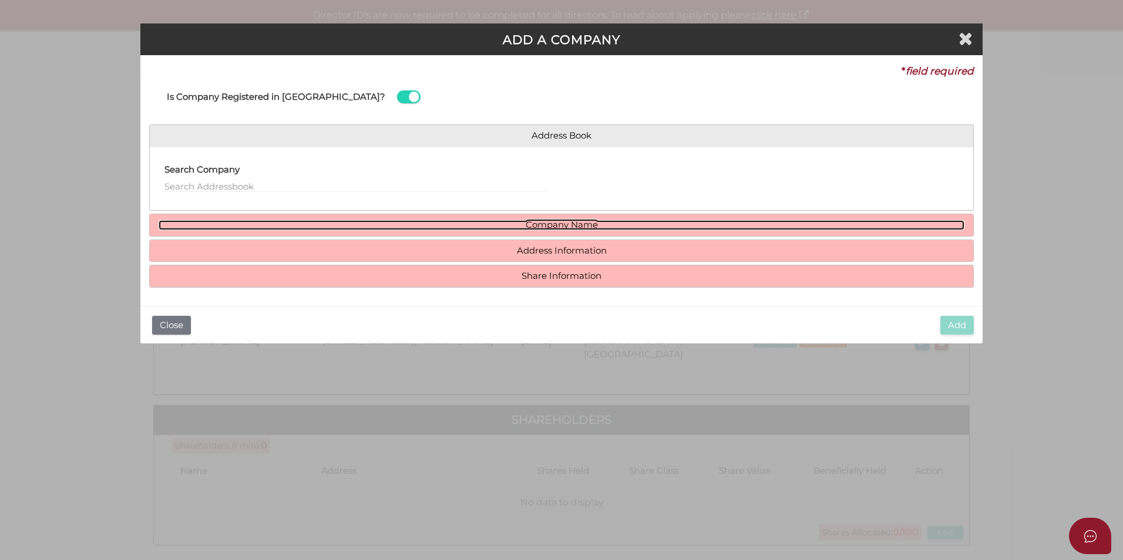
click at [417, 223] on link "Company Name" at bounding box center [562, 225] width 806 height 10
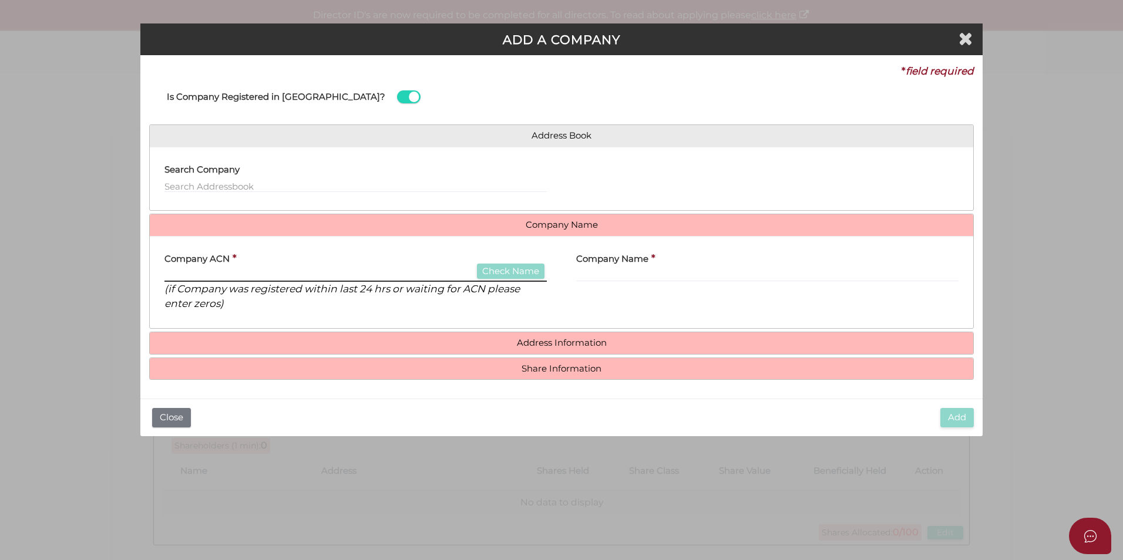
click at [365, 271] on input "text" at bounding box center [355, 275] width 382 height 13
click at [377, 267] on div "Company ACN * Check Name (if Company was registered within last 24 hrs or waiti…" at bounding box center [355, 279] width 382 height 66
click at [249, 278] on input "text" at bounding box center [355, 275] width 382 height 13
paste input "667094402"
type input "667094402"
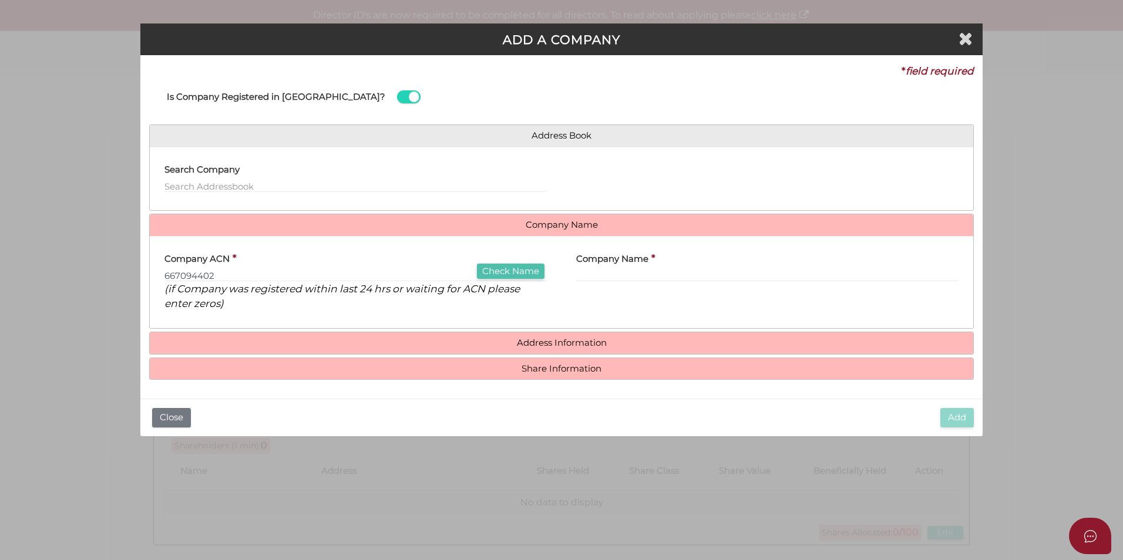
click at [501, 266] on button "Check Name" at bounding box center [511, 272] width 68 height 16
type input "DELTA ZERA PTY LTD"
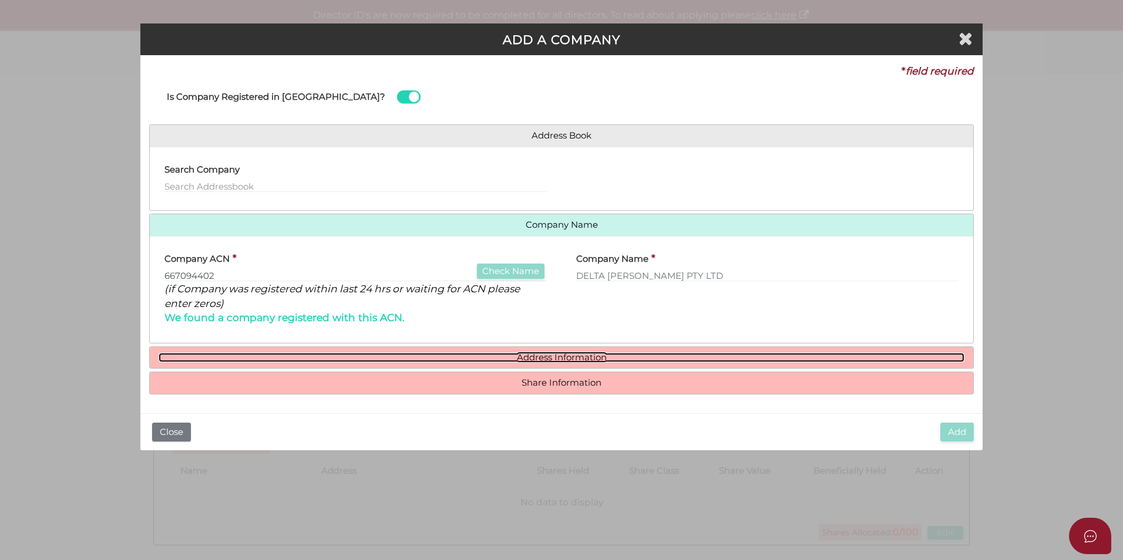
click at [527, 353] on link "Address Information" at bounding box center [562, 358] width 806 height 10
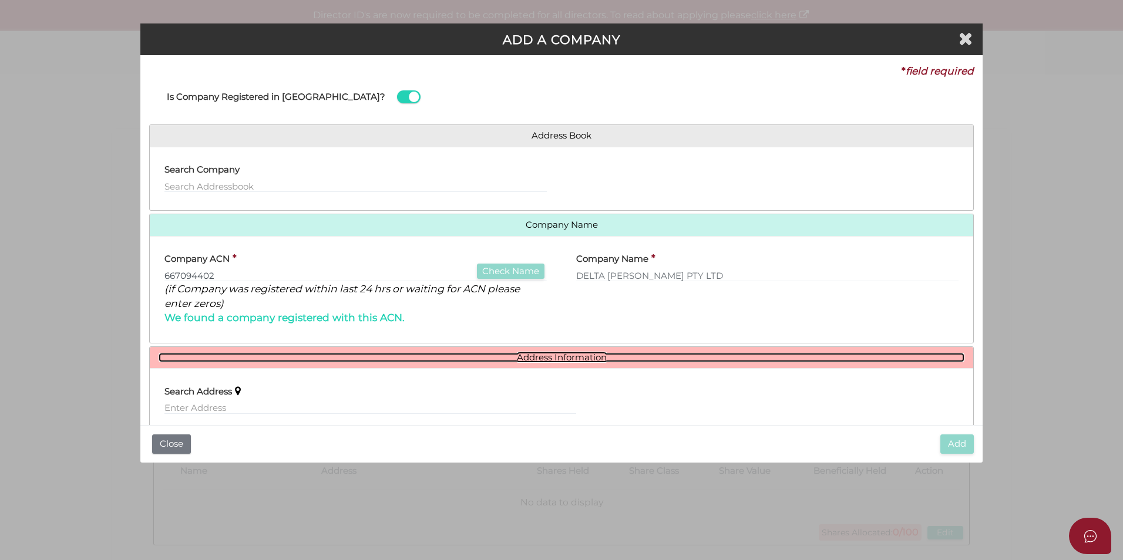
scroll to position [110, 0]
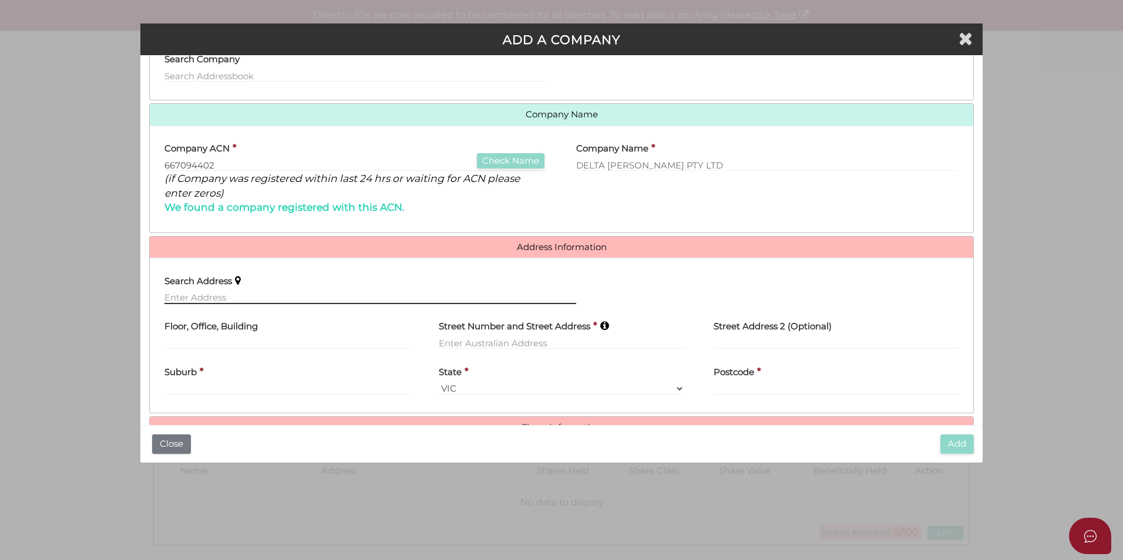
click at [266, 294] on input "text" at bounding box center [370, 297] width 412 height 13
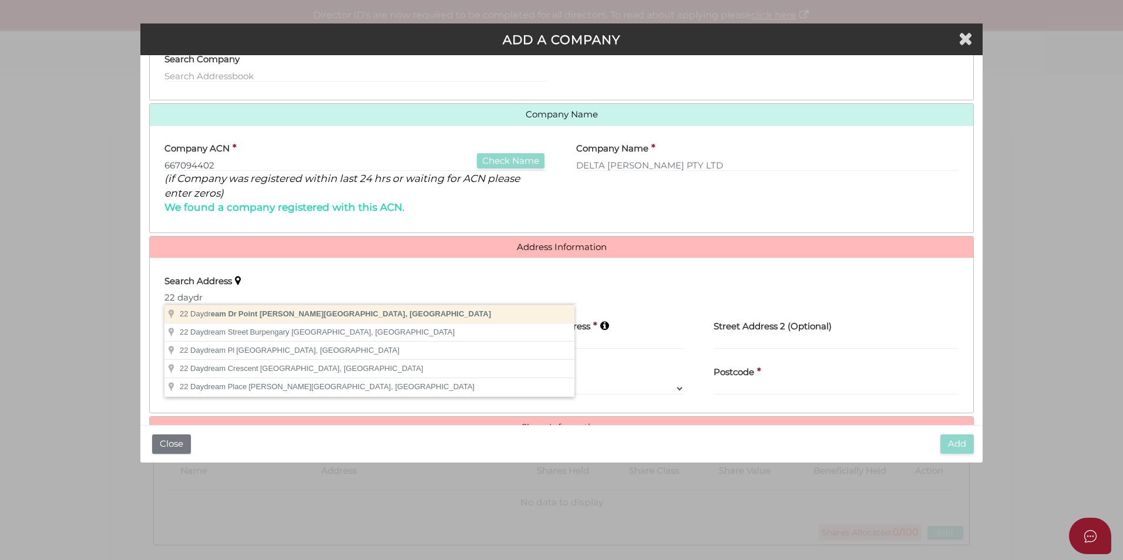
type input "22 Daydream Dr, Point Cook VIC, Australia"
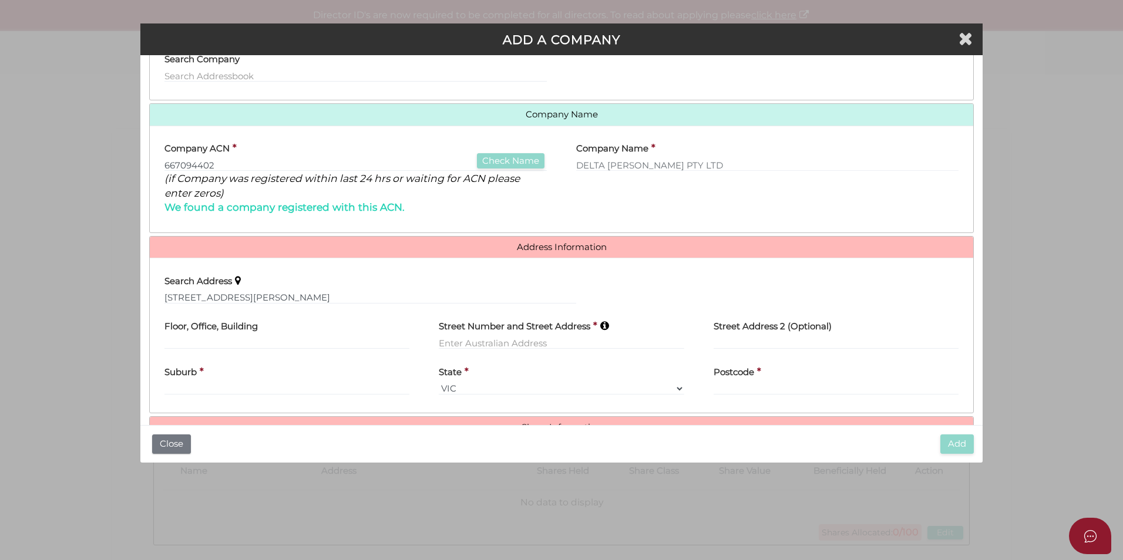
type input "22 Daydream Drive"
type input "Point Cook"
select select "VIC"
type input "3030"
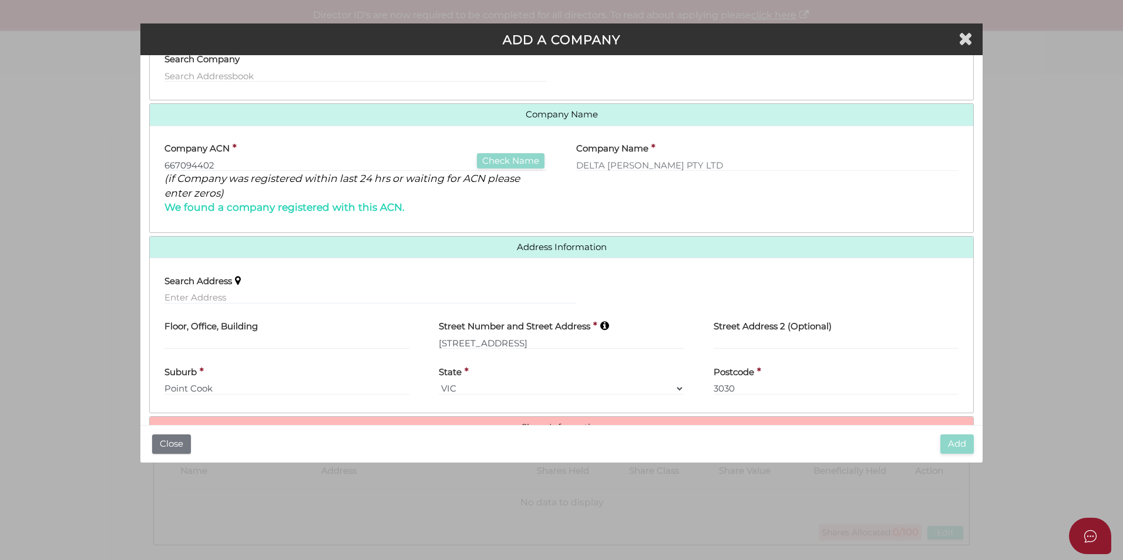
scroll to position [143, 0]
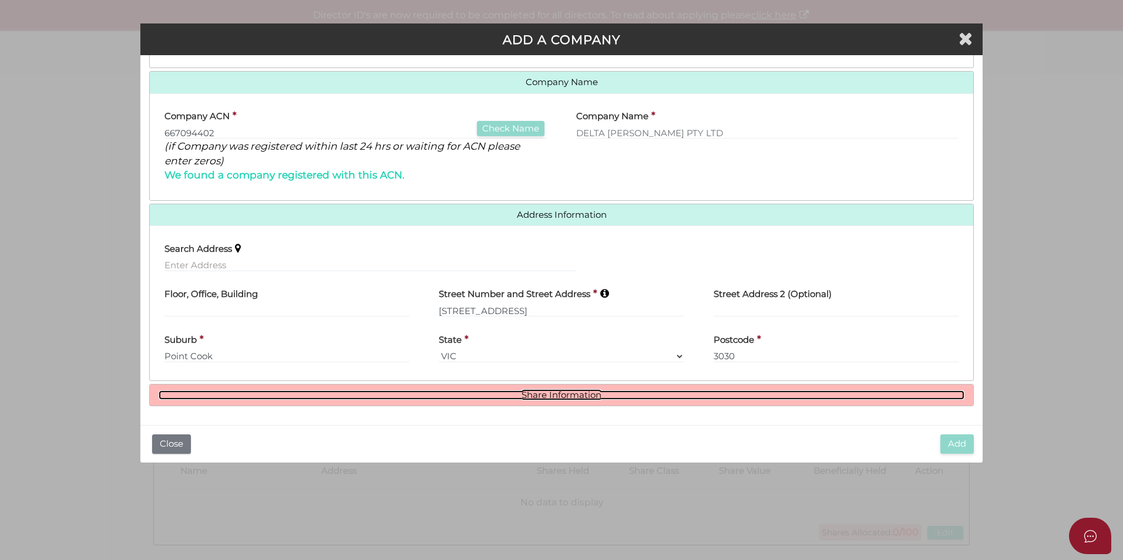
click at [468, 398] on link "Share Information" at bounding box center [562, 396] width 806 height 10
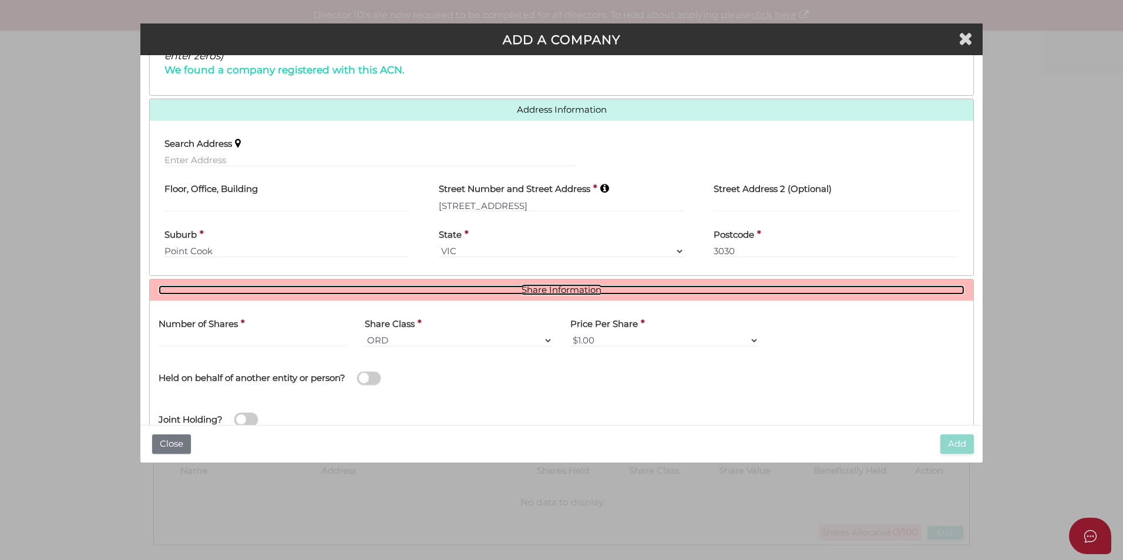
scroll to position [286, 0]
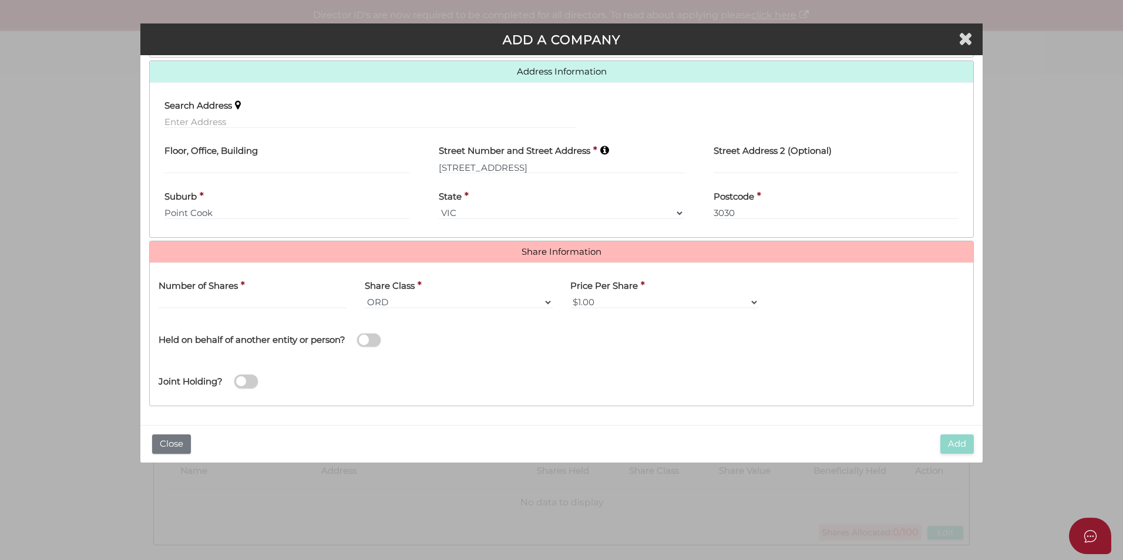
click at [253, 294] on div "Number of Shares *" at bounding box center [253, 290] width 189 height 37
click at [252, 298] on input "text" at bounding box center [253, 302] width 189 height 13
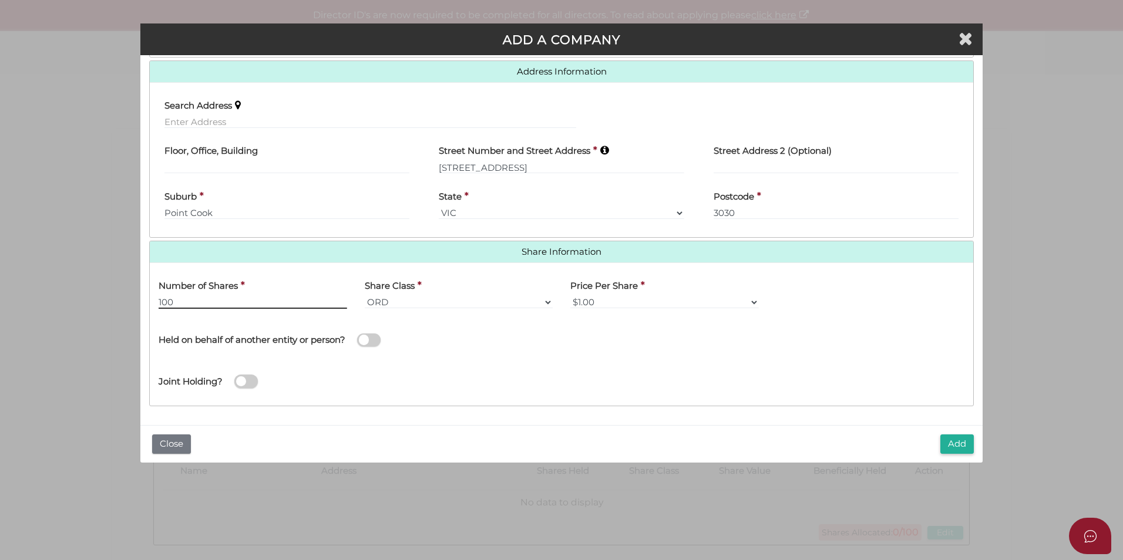
type input "100"
click at [454, 352] on div "Held on behalf of another entity or person?" at bounding box center [356, 339] width 412 height 42
click at [950, 442] on button "Add" at bounding box center [956, 444] width 33 height 19
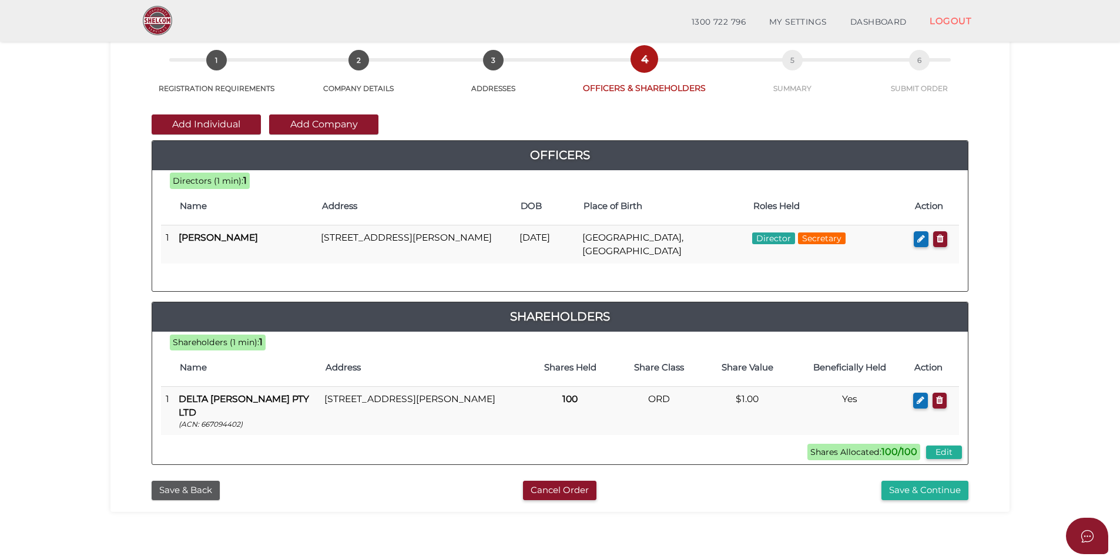
scroll to position [63, 0]
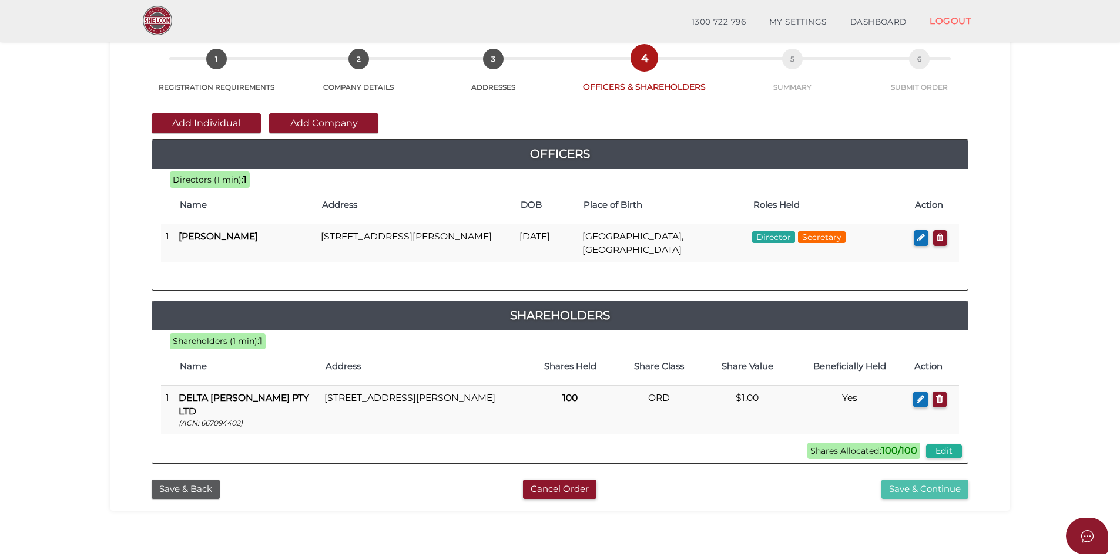
click at [909, 480] on button "Save & Continue" at bounding box center [924, 489] width 87 height 19
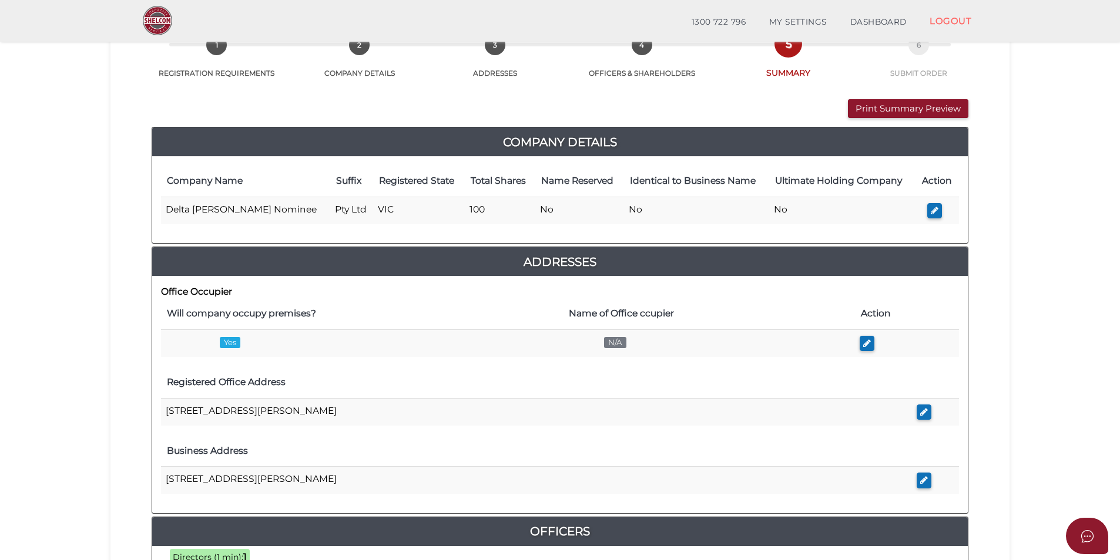
scroll to position [72, 0]
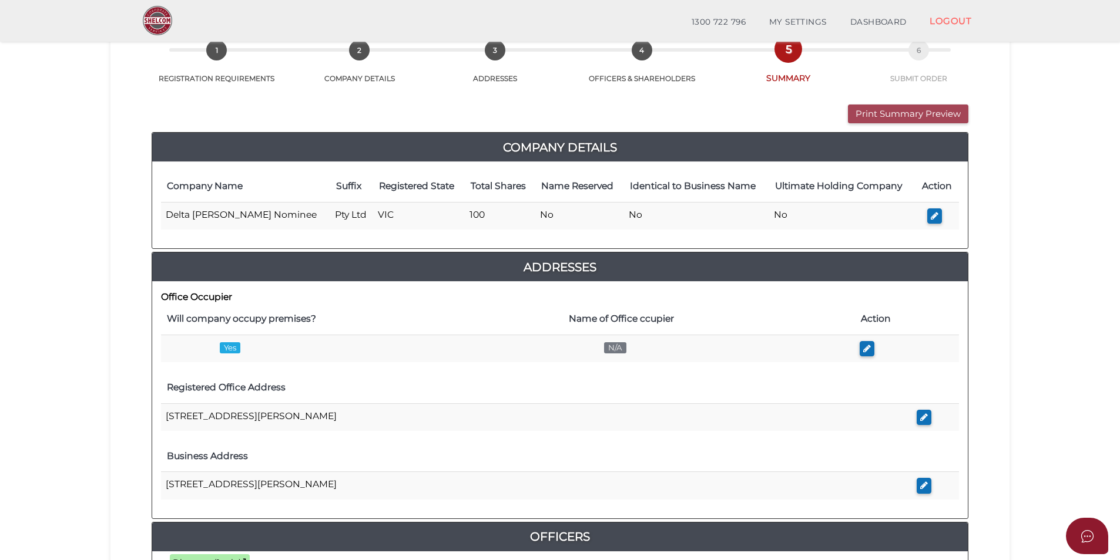
click at [934, 115] on button "Print Summary Preview" at bounding box center [908, 114] width 120 height 19
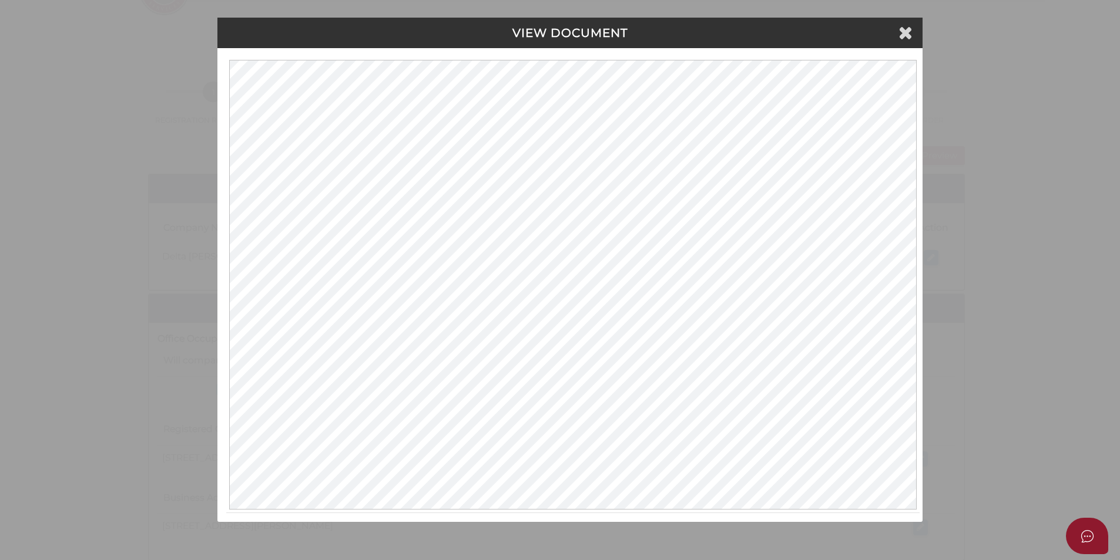
scroll to position [0, 0]
click at [908, 38] on icon at bounding box center [907, 32] width 14 height 18
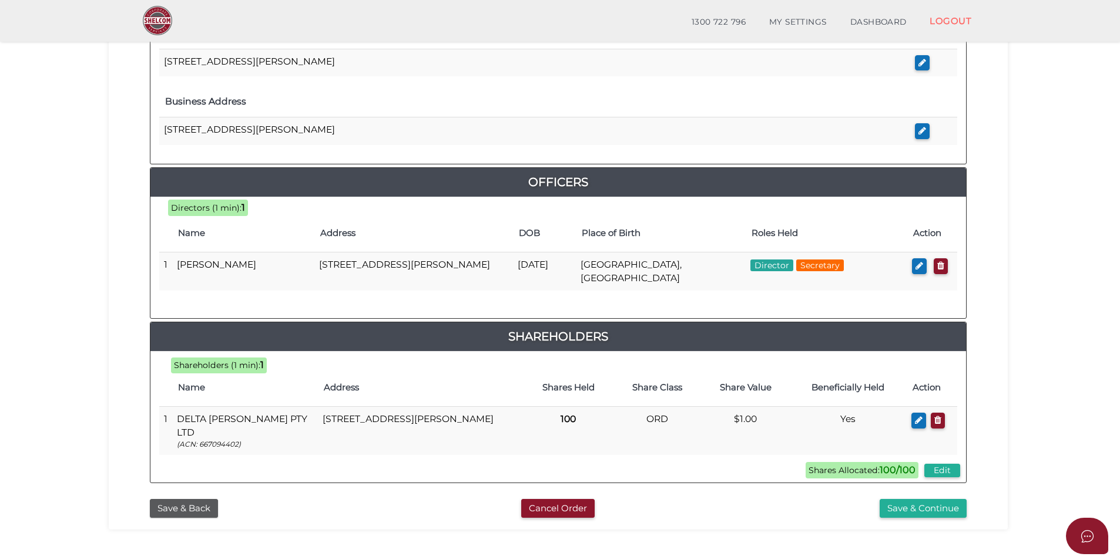
scroll to position [479, 0]
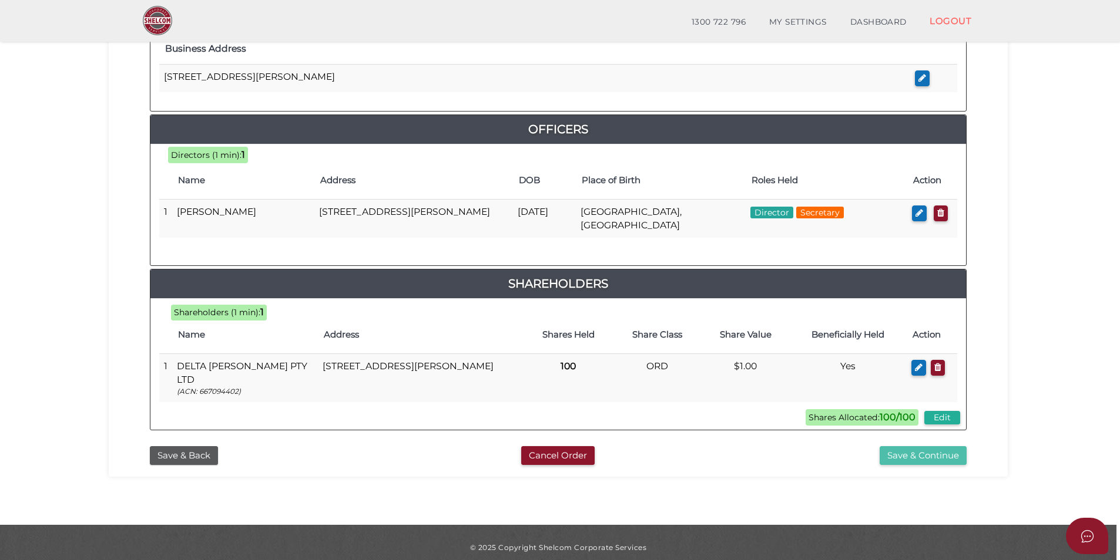
click at [900, 446] on button "Save & Continue" at bounding box center [922, 455] width 87 height 19
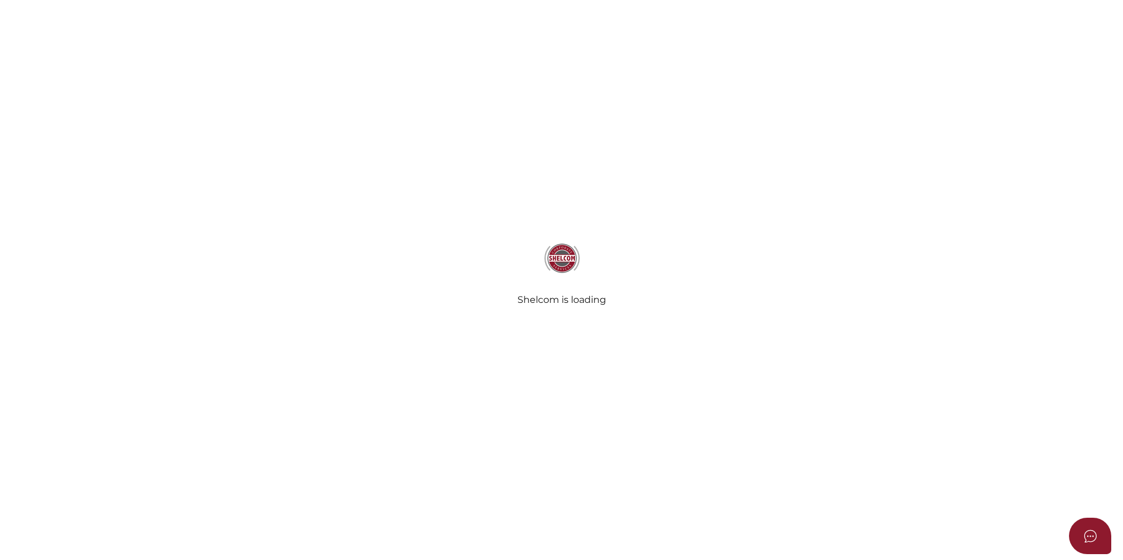
select select "Comb Binding"
select select "No"
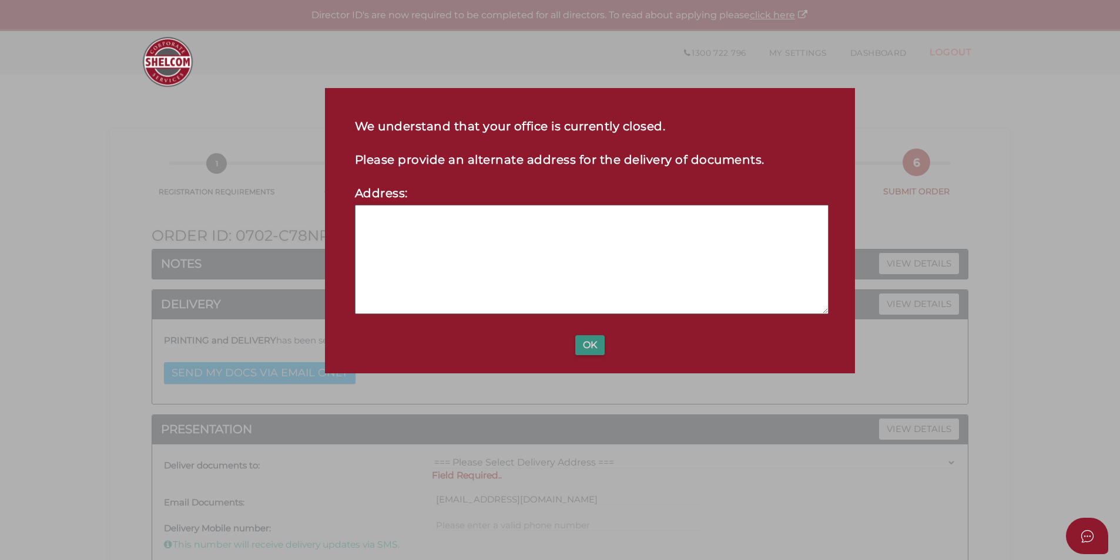
click at [575, 349] on button "OK" at bounding box center [589, 345] width 29 height 20
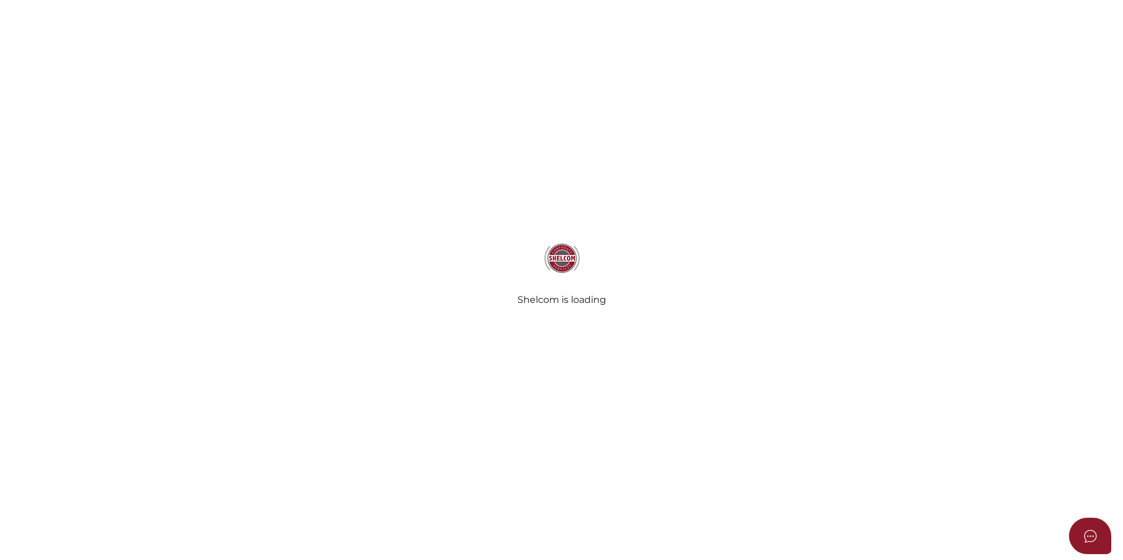
select select "Comb Binding"
select select "No"
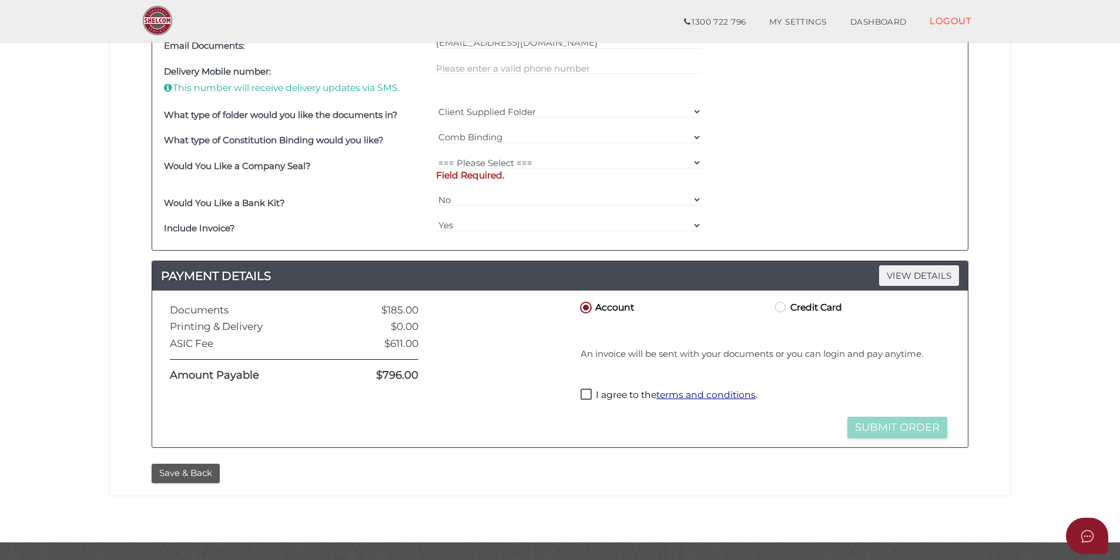
scroll to position [443, 0]
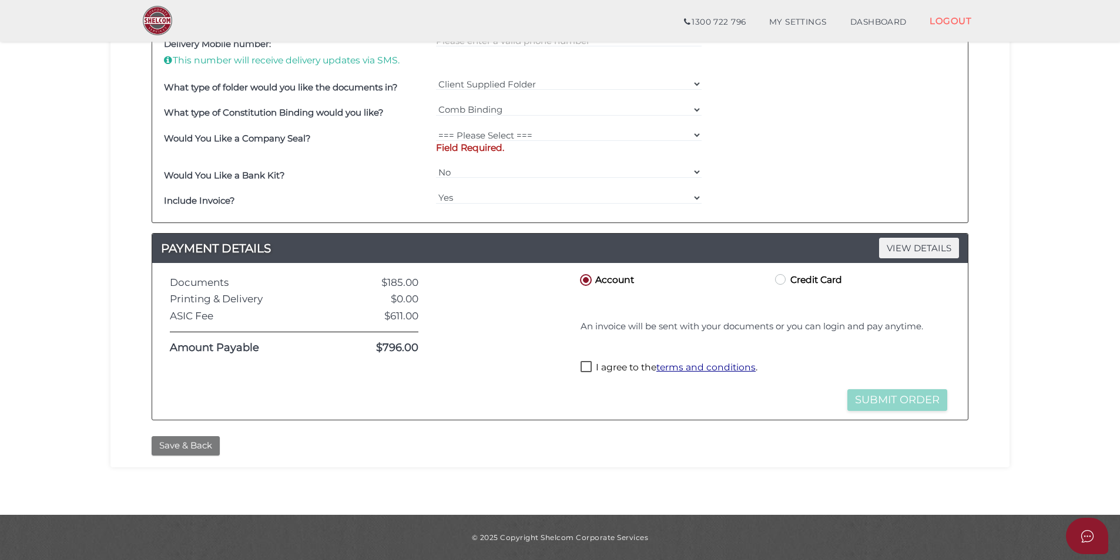
click at [194, 452] on button "Save & Back" at bounding box center [186, 445] width 68 height 19
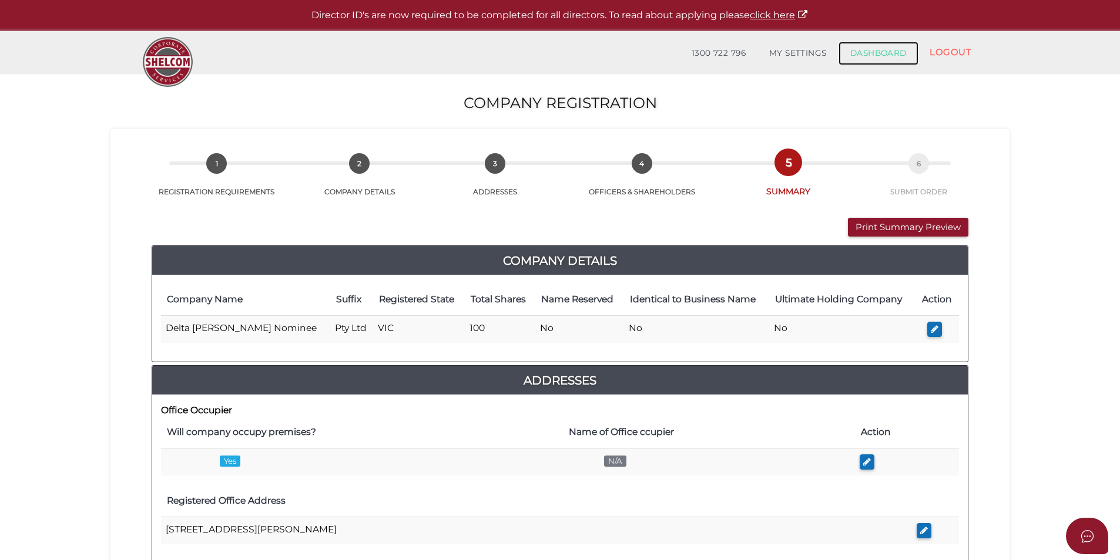
click at [871, 49] on link "DASHBOARD" at bounding box center [878, 53] width 80 height 23
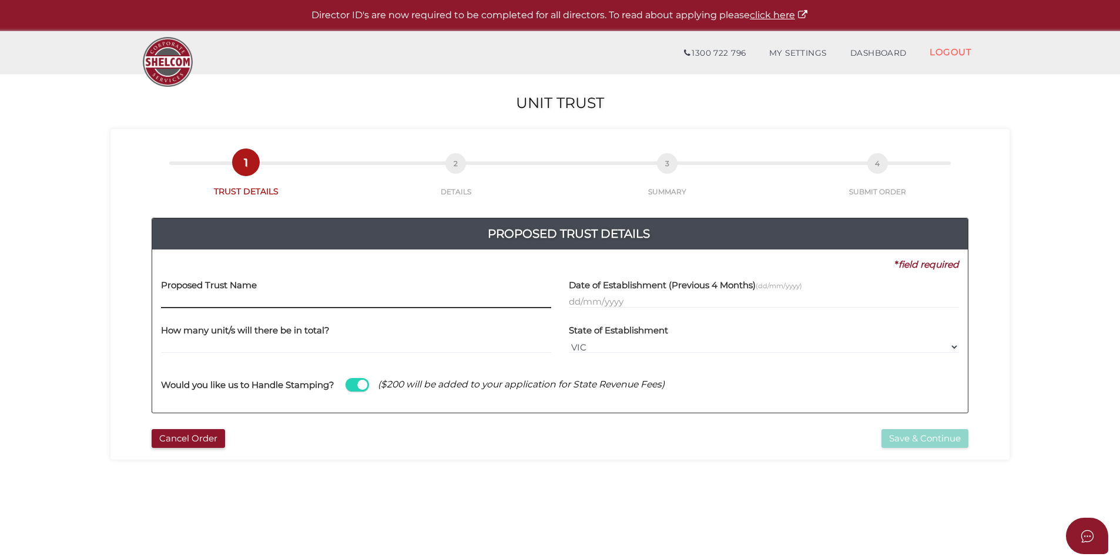
click at [231, 302] on input "text" at bounding box center [356, 301] width 390 height 13
paste input "Delta [PERSON_NAME] Unit Trust"
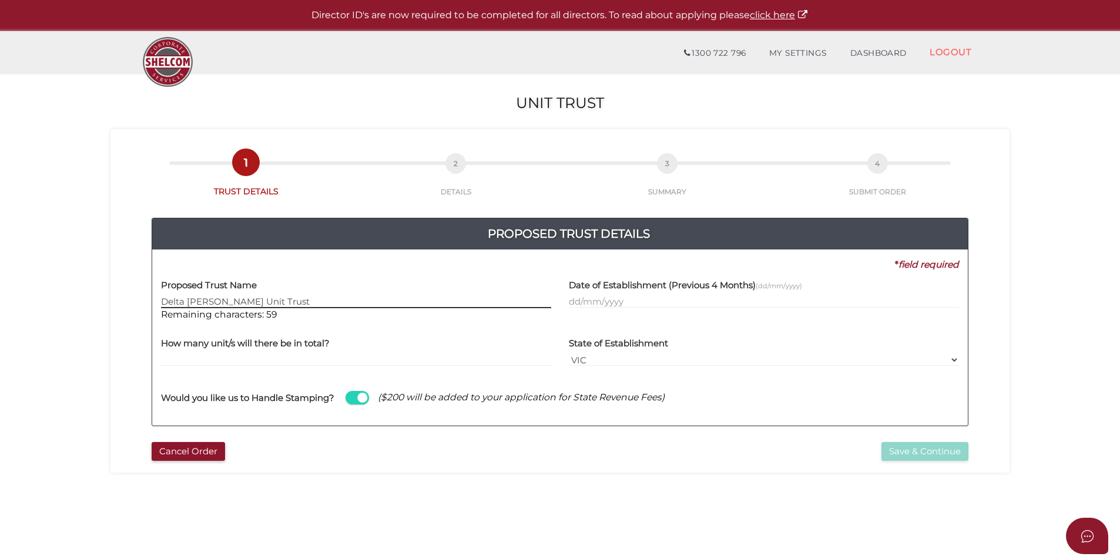
type input "Delta [PERSON_NAME] Unit Trust"
click at [213, 362] on input "text" at bounding box center [356, 360] width 390 height 13
type input "100"
click at [609, 303] on input "text" at bounding box center [764, 301] width 390 height 13
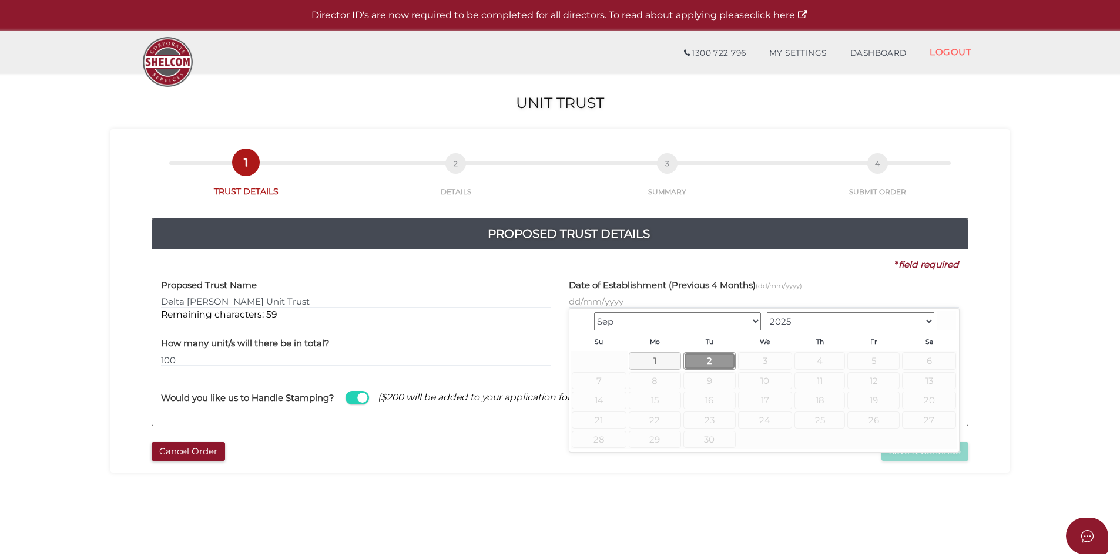
click at [709, 355] on link "2" at bounding box center [709, 360] width 52 height 17
type input "[DATE]"
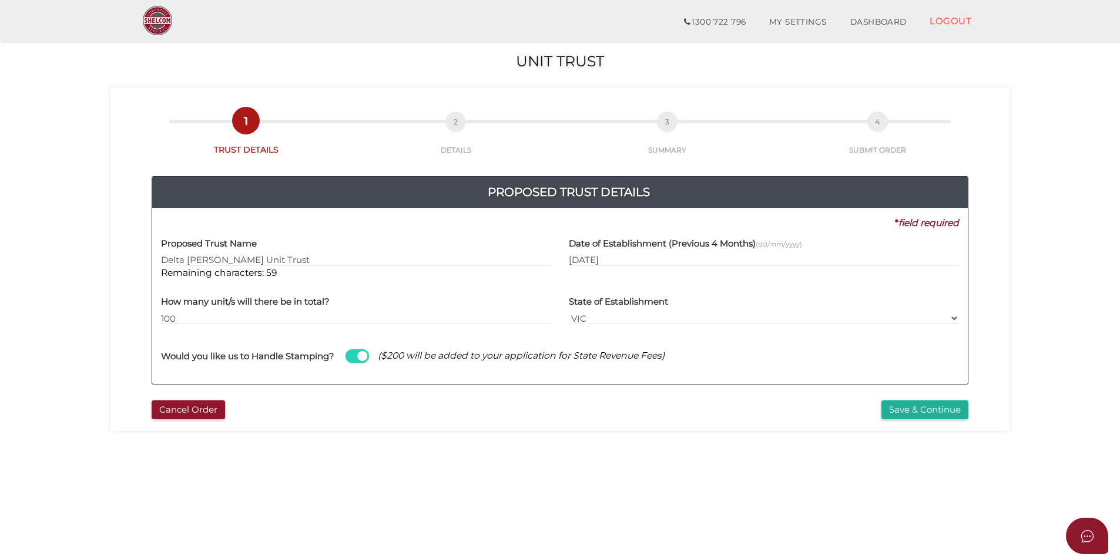
scroll to position [39, 0]
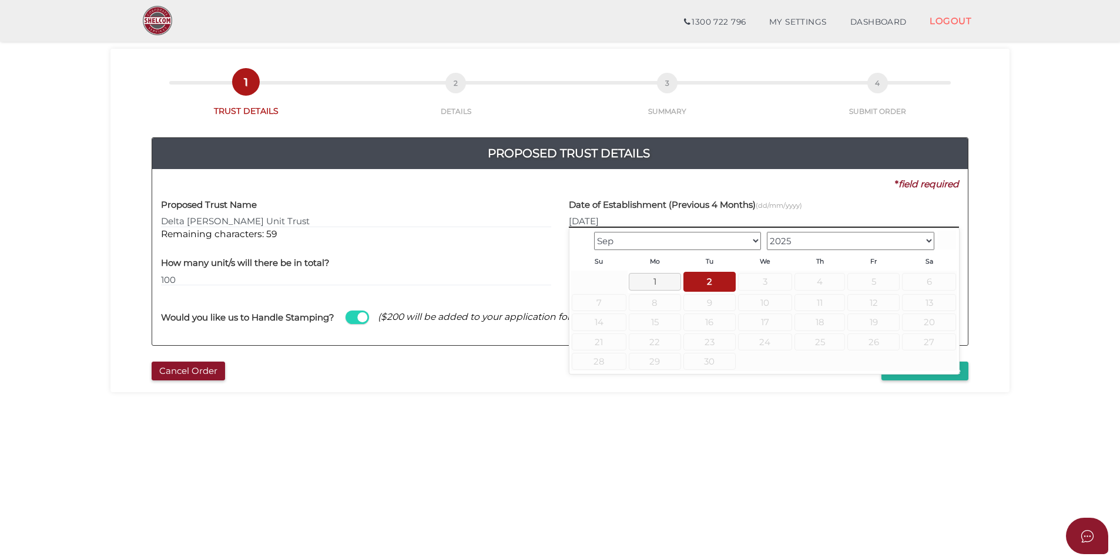
drag, startPoint x: 620, startPoint y: 216, endPoint x: 533, endPoint y: 216, distance: 87.5
click at [533, 216] on div "Proposed Trust Name Delta [PERSON_NAME] Unit Trust Remaining characters: 59 Dat…" at bounding box center [559, 220] width 815 height 59
click at [530, 183] on div "* field required" at bounding box center [555, 184] width 807 height 13
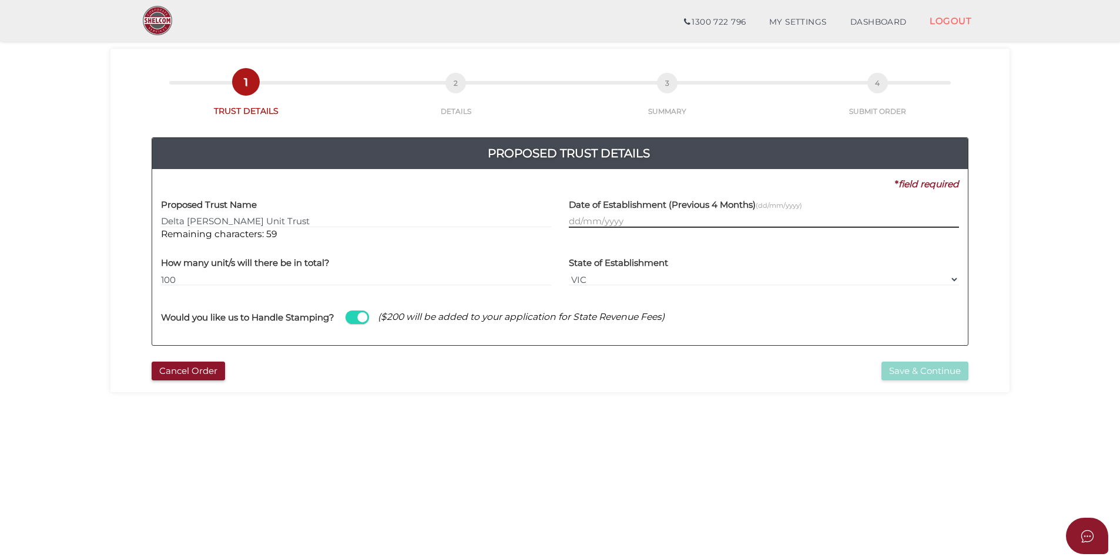
click at [591, 221] on input "text" at bounding box center [764, 221] width 390 height 13
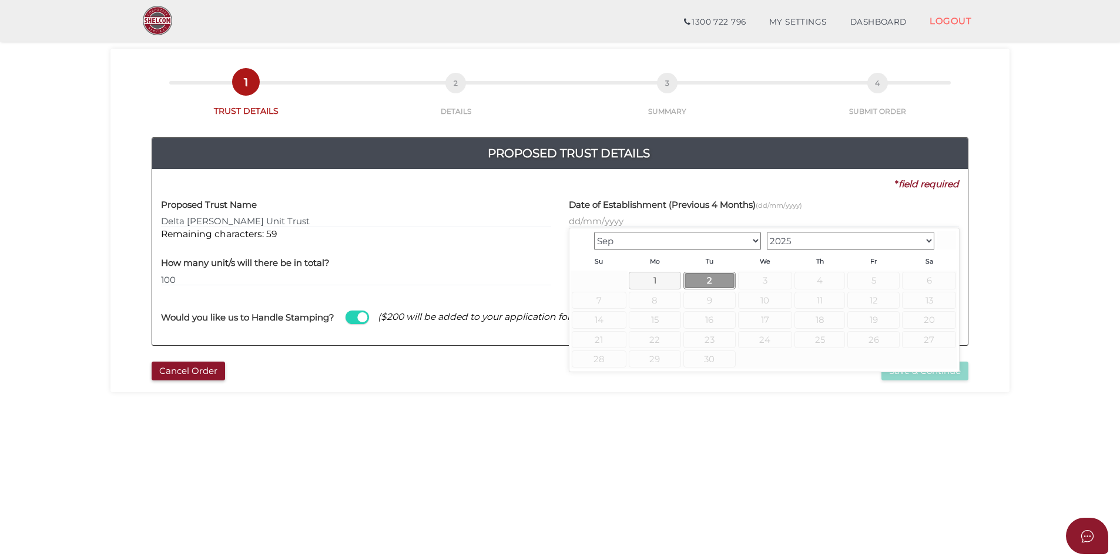
click at [695, 285] on link "2" at bounding box center [709, 280] width 52 height 17
type input "[DATE]"
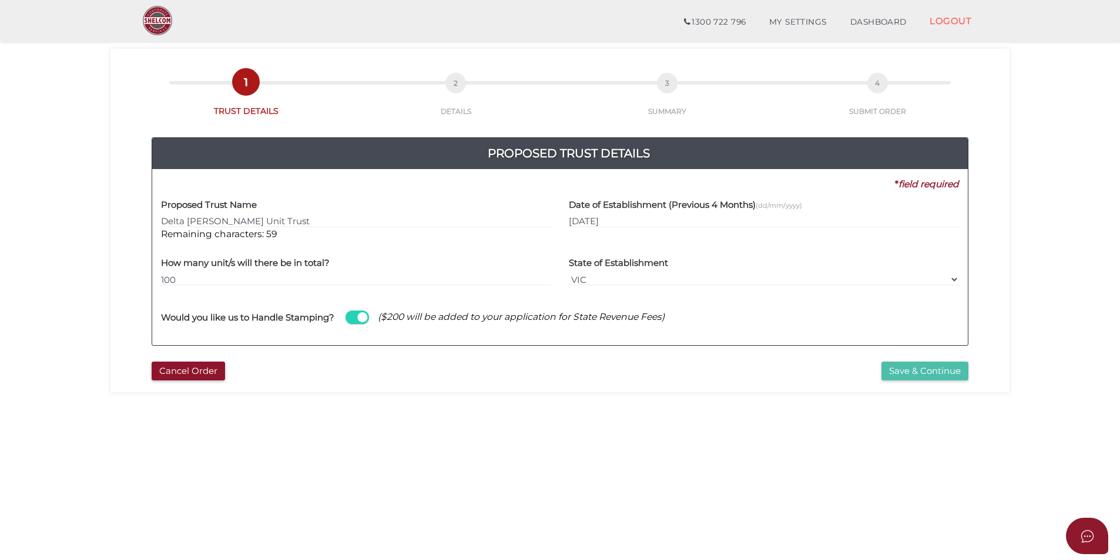
click at [929, 364] on button "Save & Continue" at bounding box center [924, 371] width 87 height 19
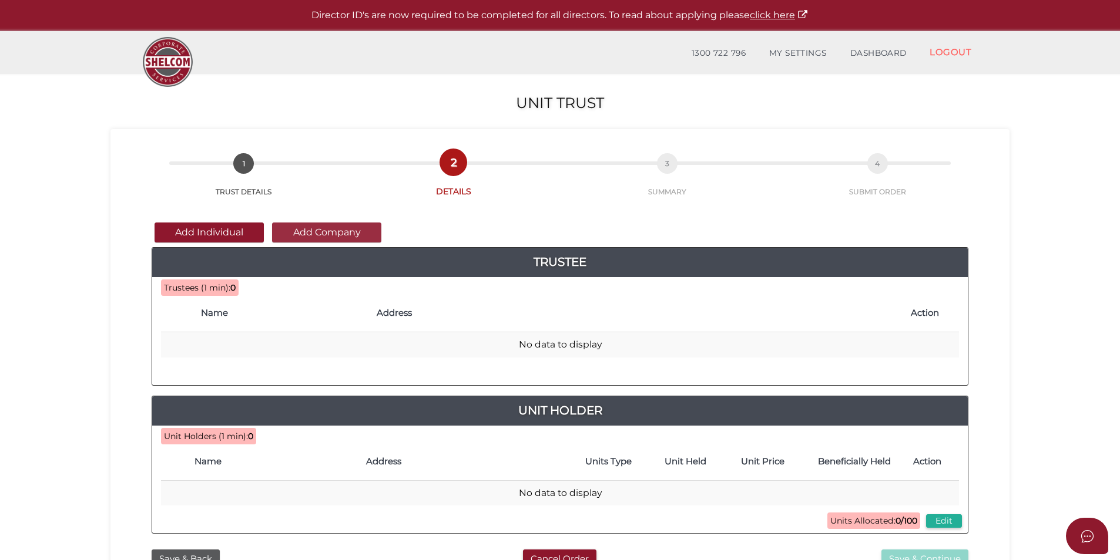
click at [321, 236] on button "Add Company" at bounding box center [326, 233] width 109 height 20
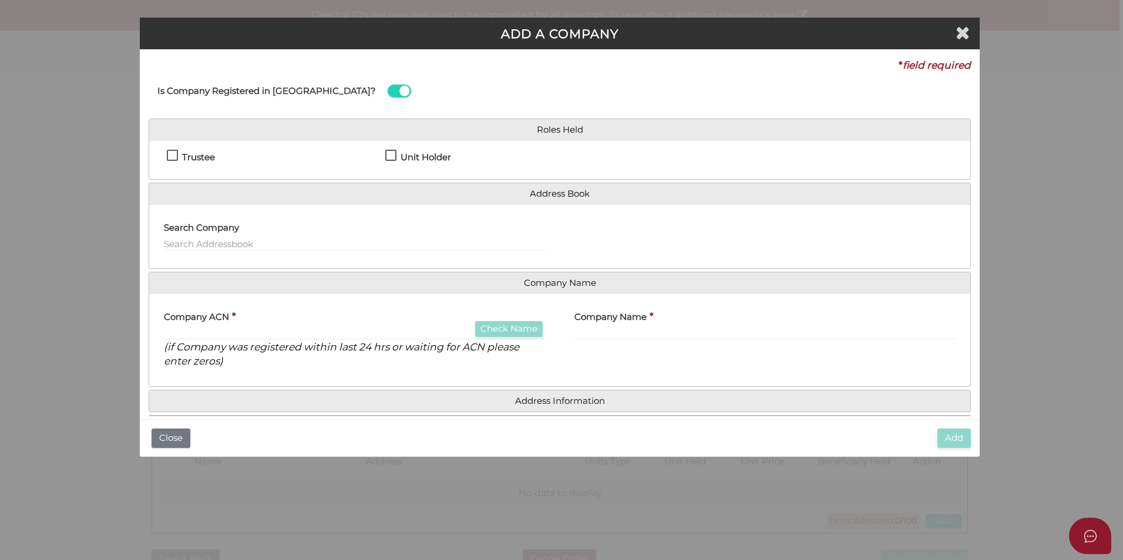
click at [178, 153] on label "Trustee" at bounding box center [191, 160] width 48 height 15
checkbox input "true"
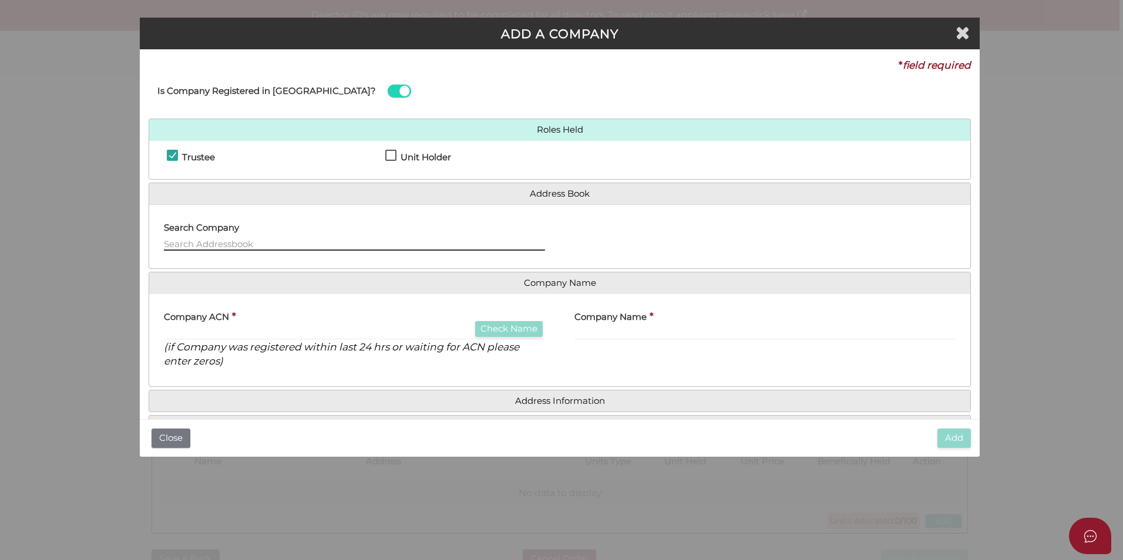
click at [231, 245] on input "text" at bounding box center [354, 244] width 381 height 13
paste input "Delta [PERSON_NAME] Nominee Pty Ltd"
type input "Delta [PERSON_NAME] Nominee Pty Ltd"
drag, startPoint x: 393, startPoint y: 245, endPoint x: 130, endPoint y: 224, distance: 263.4
click at [130, 224] on div "ADD A COMPANY * field required Is Company Registered in Australia? Roles Held T…" at bounding box center [561, 280] width 1123 height 560
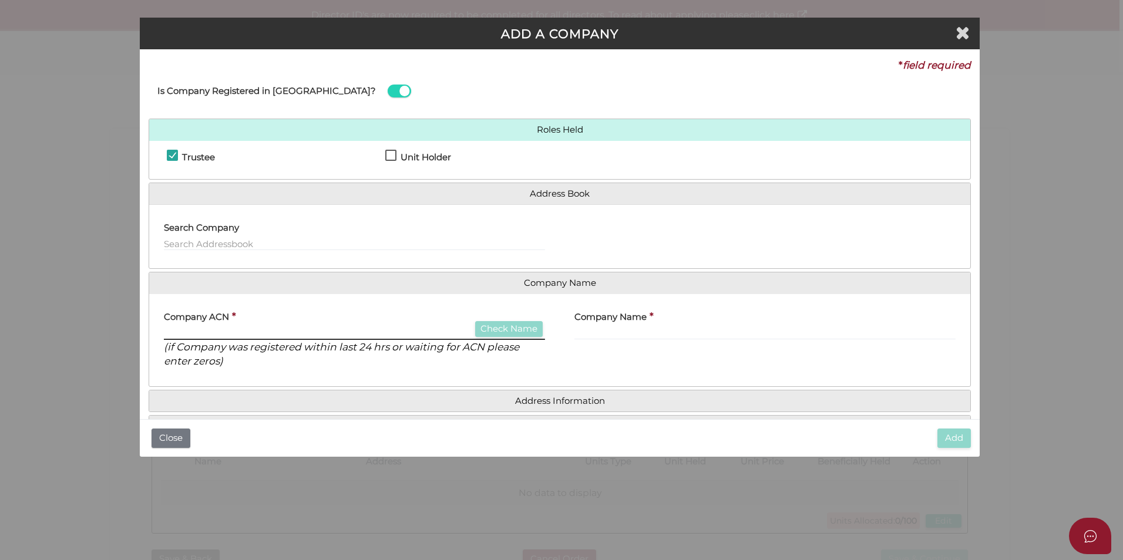
click at [203, 329] on input "text" at bounding box center [354, 333] width 381 height 13
type input "000000000"
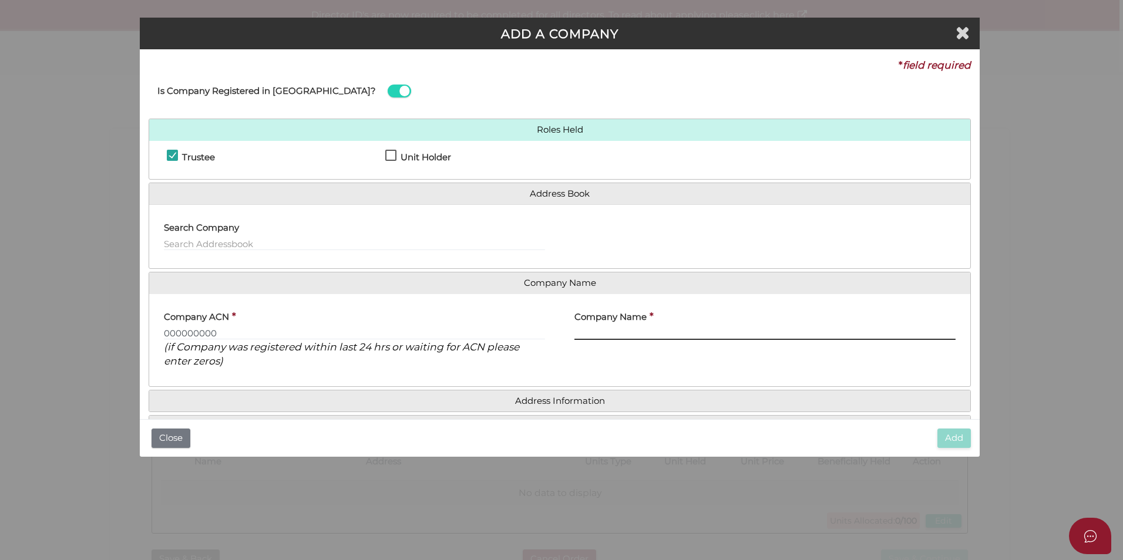
click at [590, 329] on input "text" at bounding box center [765, 333] width 381 height 13
paste input "Delta Zera Nominee Pty Ltd"
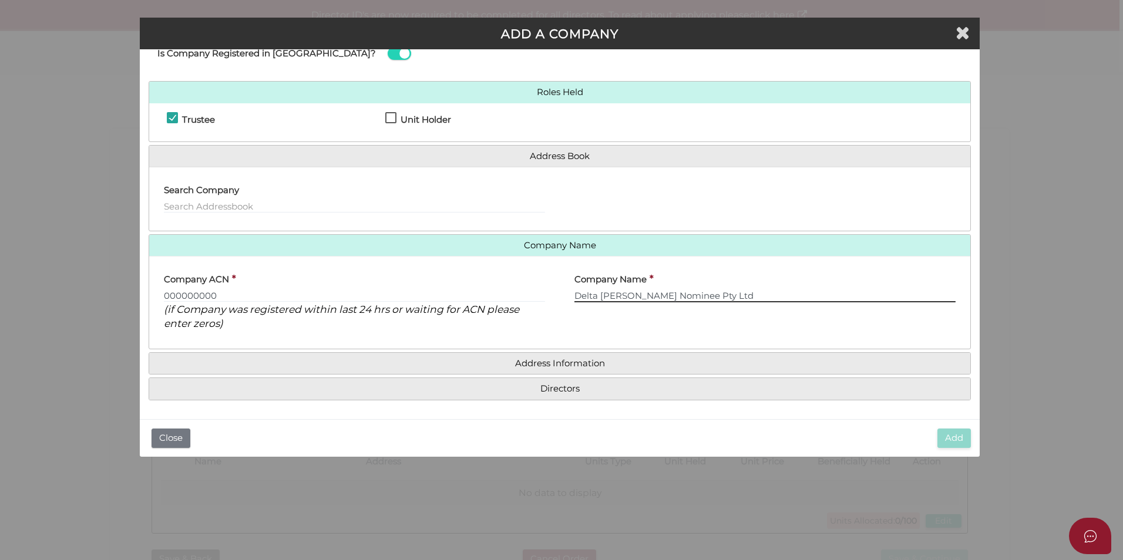
type input "Delta Zera Nominee Pty Ltd"
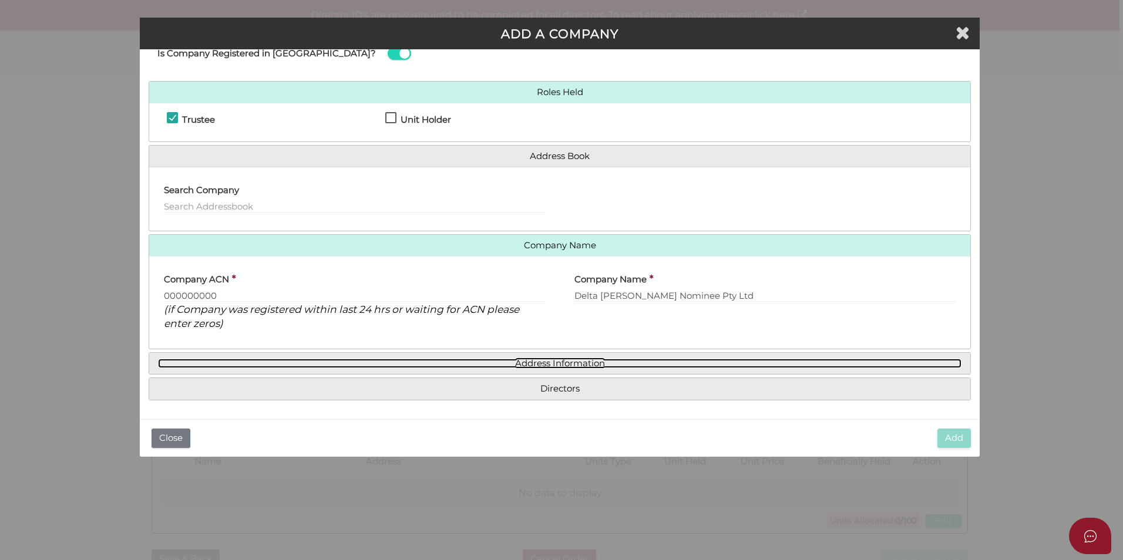
click at [579, 362] on link "Address Information" at bounding box center [560, 364] width 804 height 10
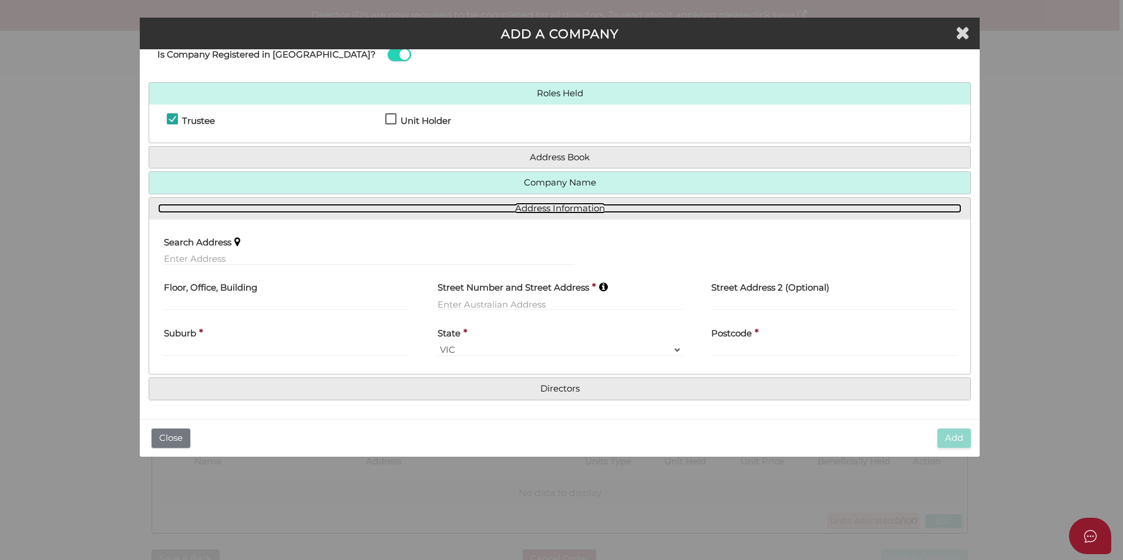
scroll to position [36, 0]
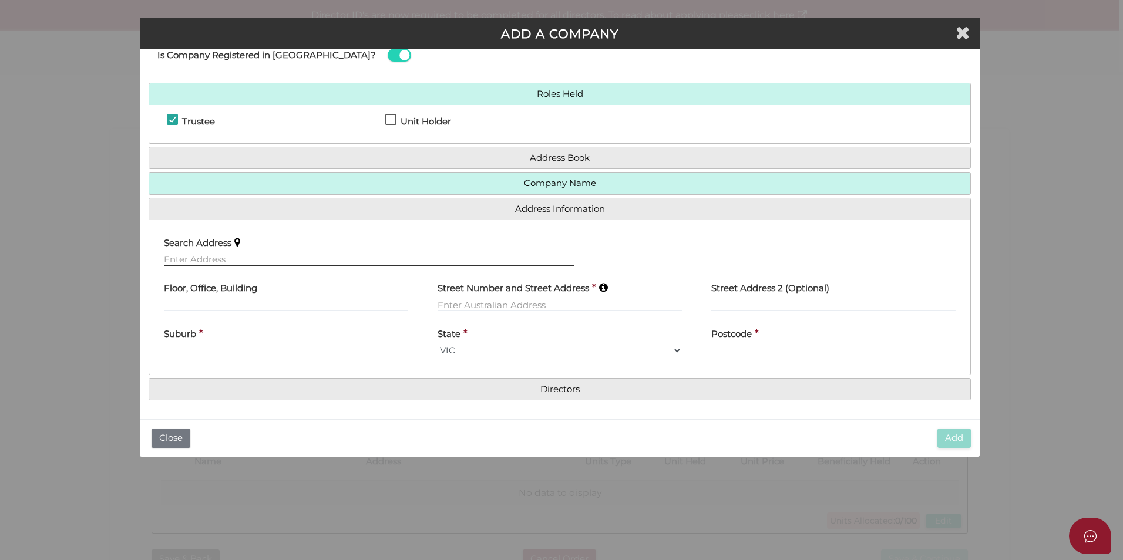
click at [312, 257] on input "text" at bounding box center [369, 259] width 411 height 13
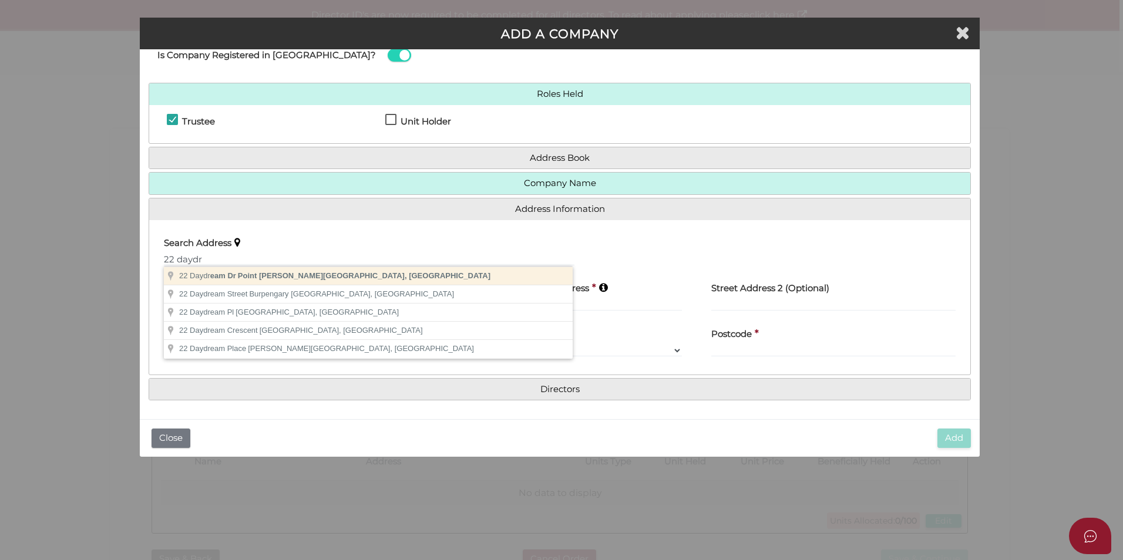
type input "[STREET_ADDRESS][PERSON_NAME]"
type input "22 Daydream Drive"
type input "Point Cook"
select select "VIC"
type input "3030"
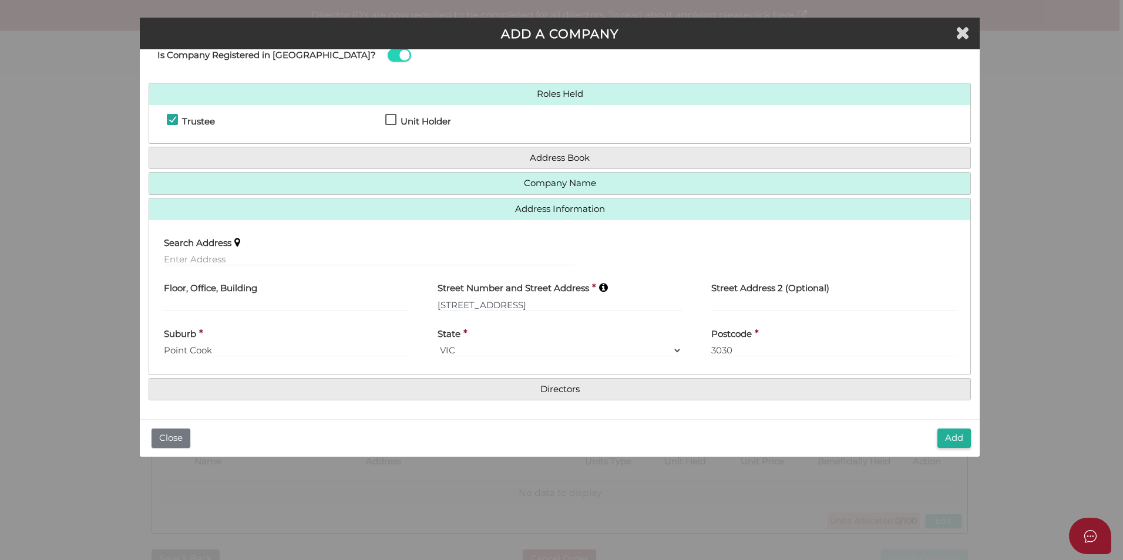
click at [550, 397] on h4 "Directors" at bounding box center [559, 390] width 821 height 22
click at [551, 396] on h4 "Directors" at bounding box center [559, 390] width 821 height 22
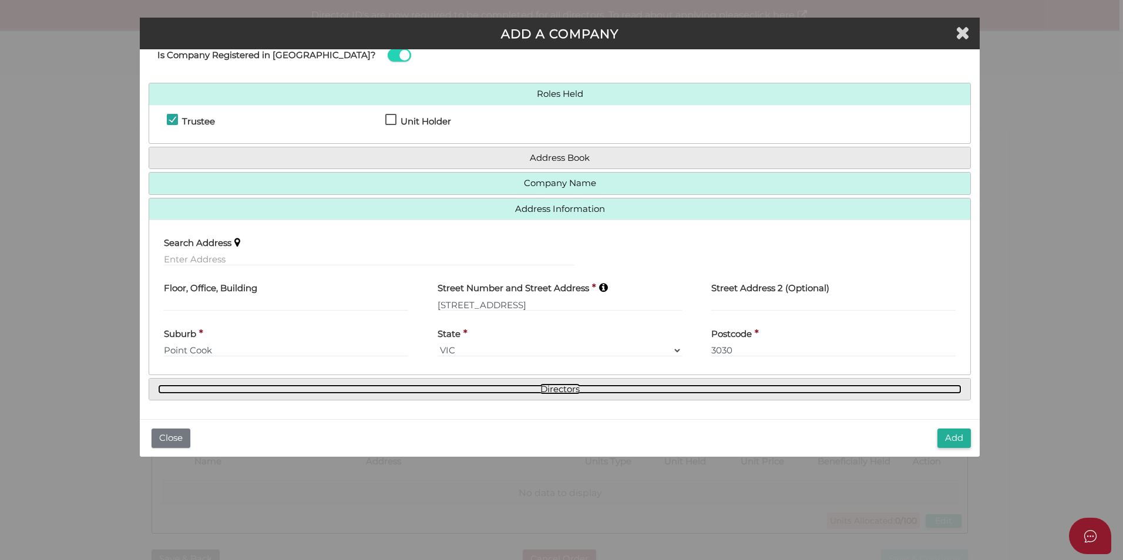
click at [557, 389] on link "Directors" at bounding box center [560, 390] width 804 height 10
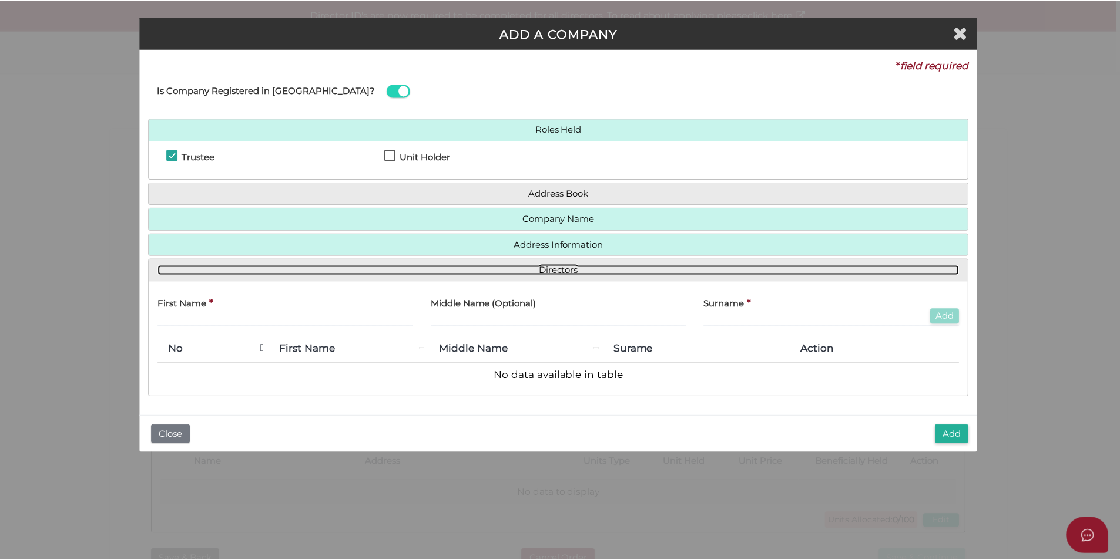
scroll to position [0, 0]
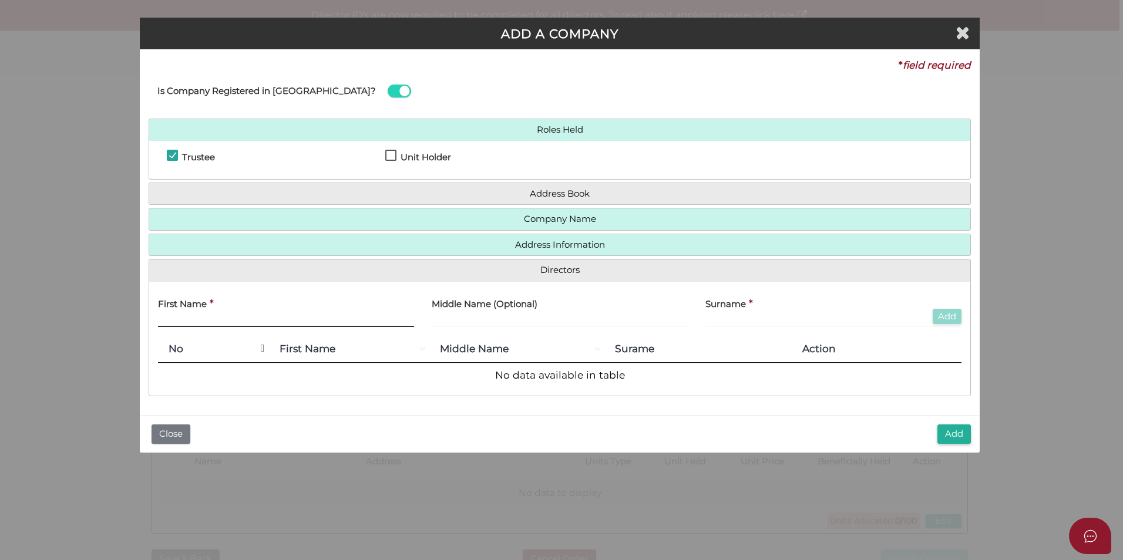
click at [236, 322] on input "text" at bounding box center [286, 320] width 256 height 13
click at [310, 316] on input "text" at bounding box center [286, 320] width 256 height 13
paste input "Stella Anastasia"
click at [281, 314] on div "First Name * Stella Anastasia" at bounding box center [286, 309] width 256 height 37
drag, startPoint x: 244, startPoint y: 324, endPoint x: 184, endPoint y: 325, distance: 59.9
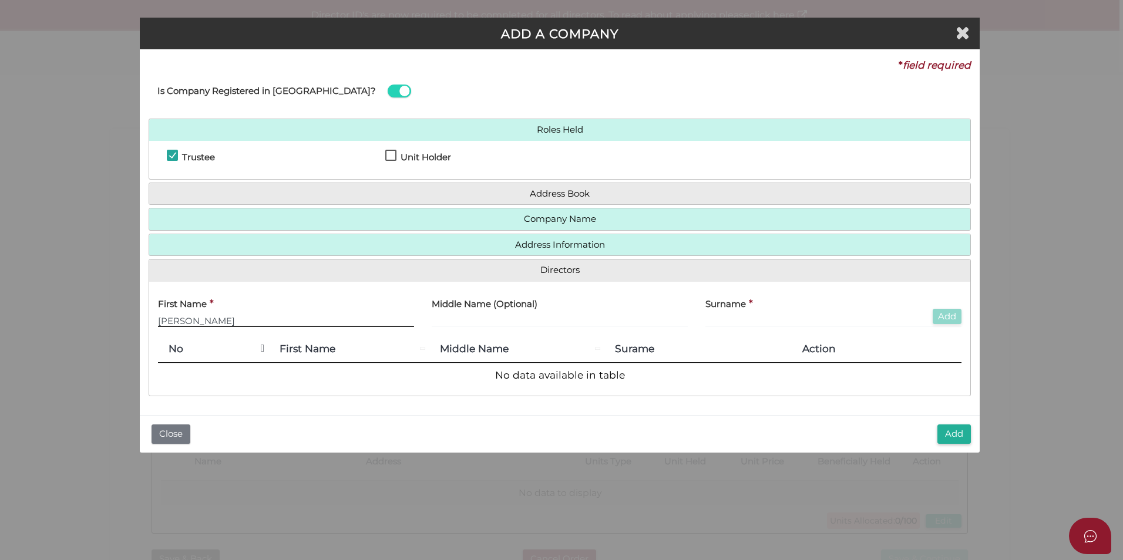
click at [184, 325] on input "Stella Anastasia" at bounding box center [286, 320] width 256 height 13
type input "Stella"
click at [790, 318] on input "text" at bounding box center [833, 320] width 256 height 13
paste input "Anastasia"
type input "Anastasia"
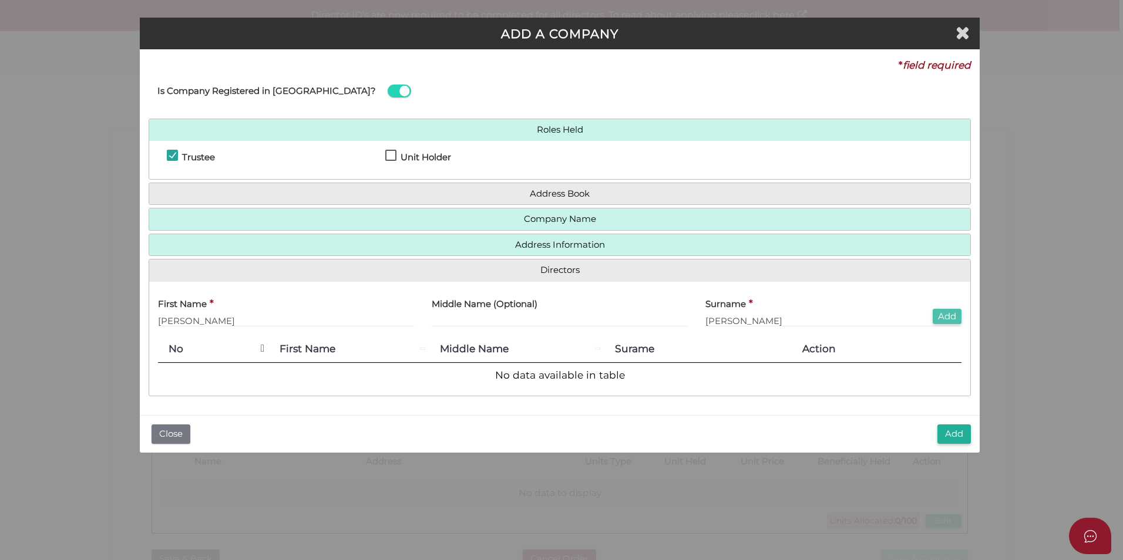
click at [933, 315] on button "Add" at bounding box center [947, 317] width 29 height 16
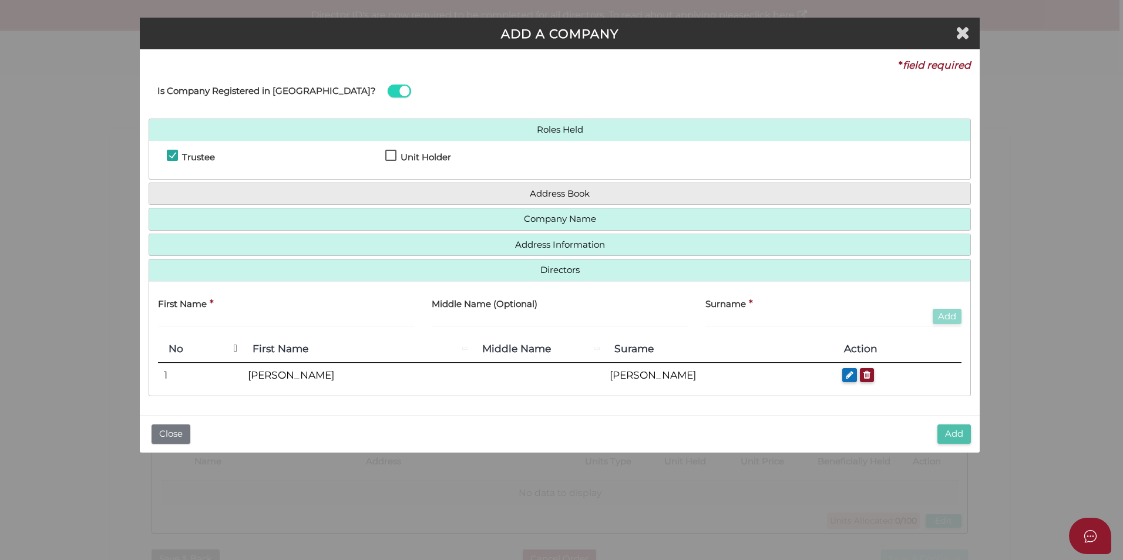
click at [948, 439] on button "Add" at bounding box center [954, 434] width 33 height 19
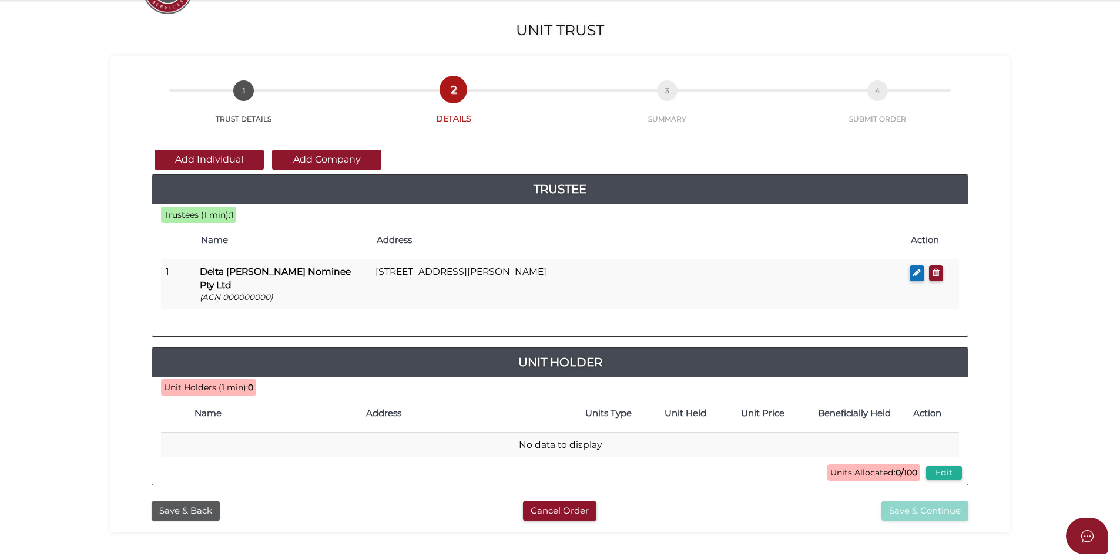
scroll to position [89, 0]
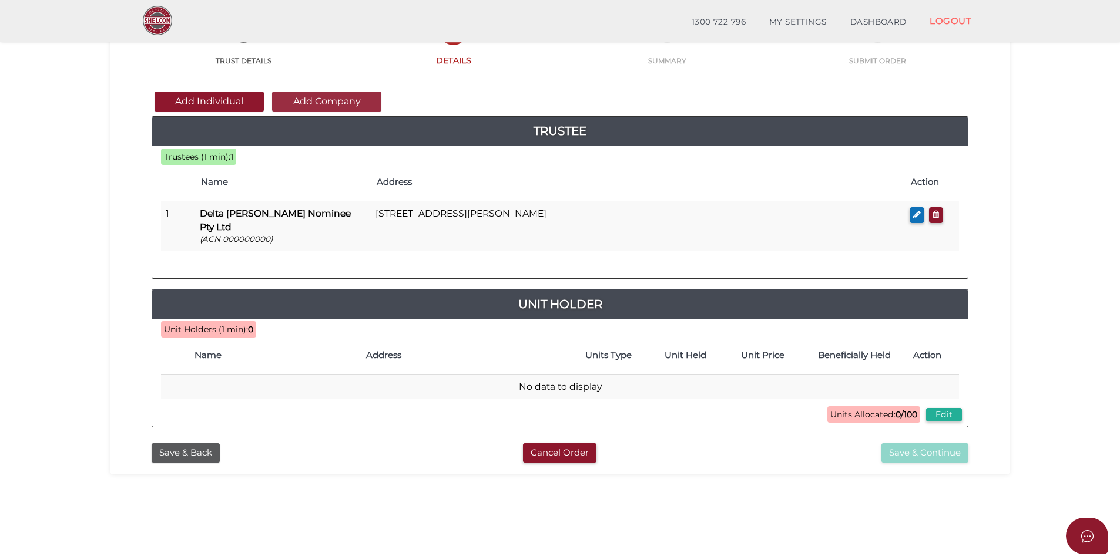
click at [315, 100] on button "Add Company" at bounding box center [326, 102] width 109 height 20
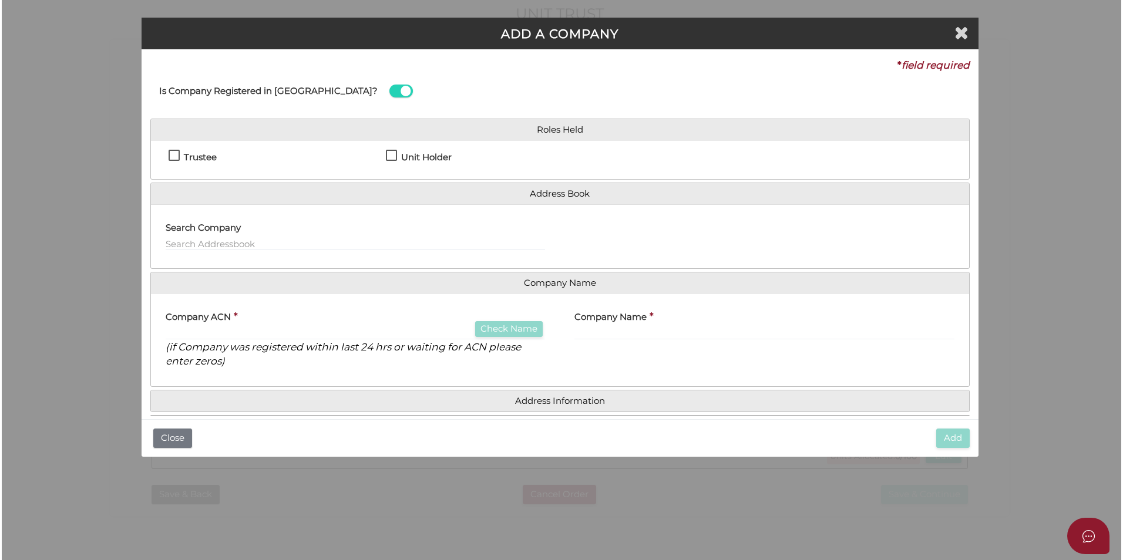
scroll to position [0, 0]
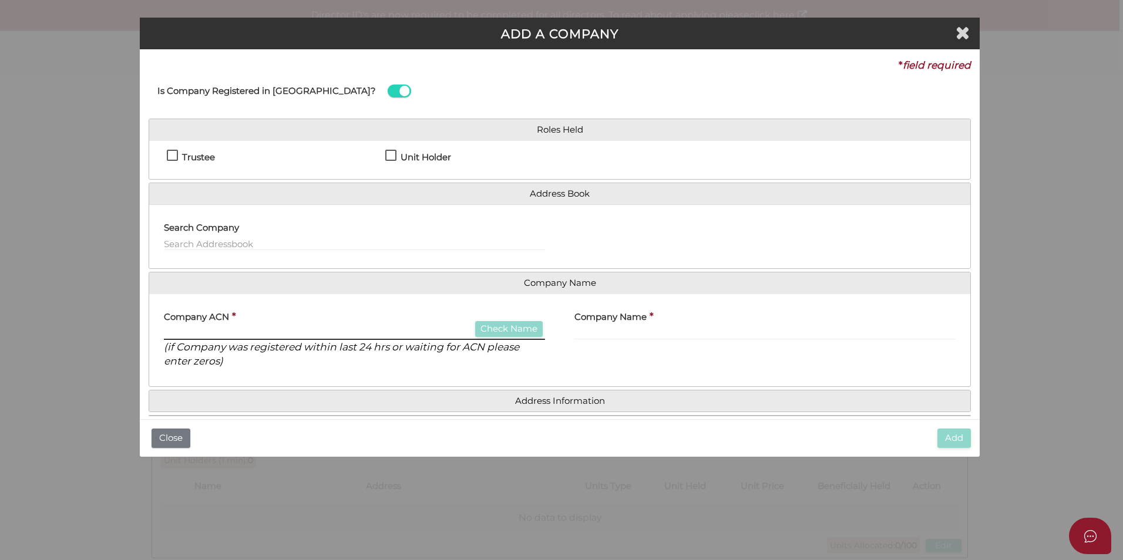
click at [239, 329] on input "text" at bounding box center [354, 333] width 381 height 13
paste input "667094402"
type input "667094402"
click at [518, 325] on button "Check Name" at bounding box center [509, 329] width 68 height 16
type input "DELTA [PERSON_NAME] PTY LTD"
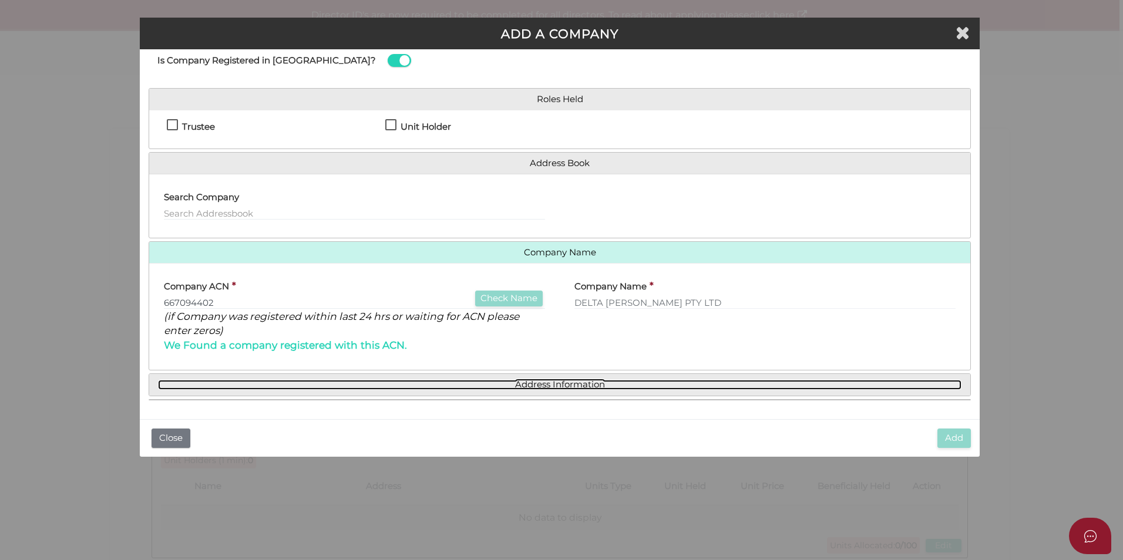
click at [560, 385] on link "Address Information" at bounding box center [560, 385] width 804 height 10
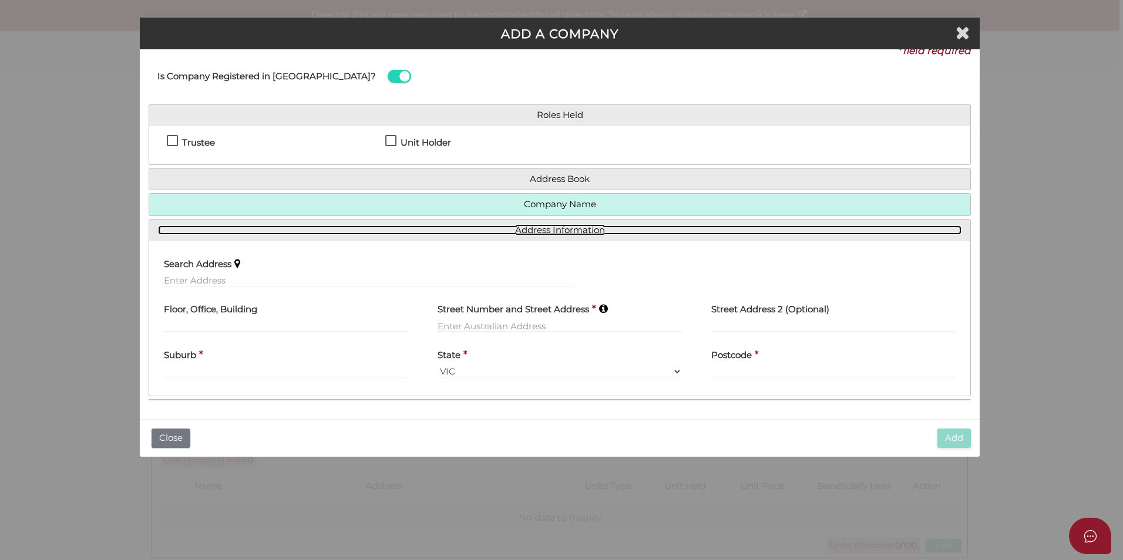
scroll to position [15, 0]
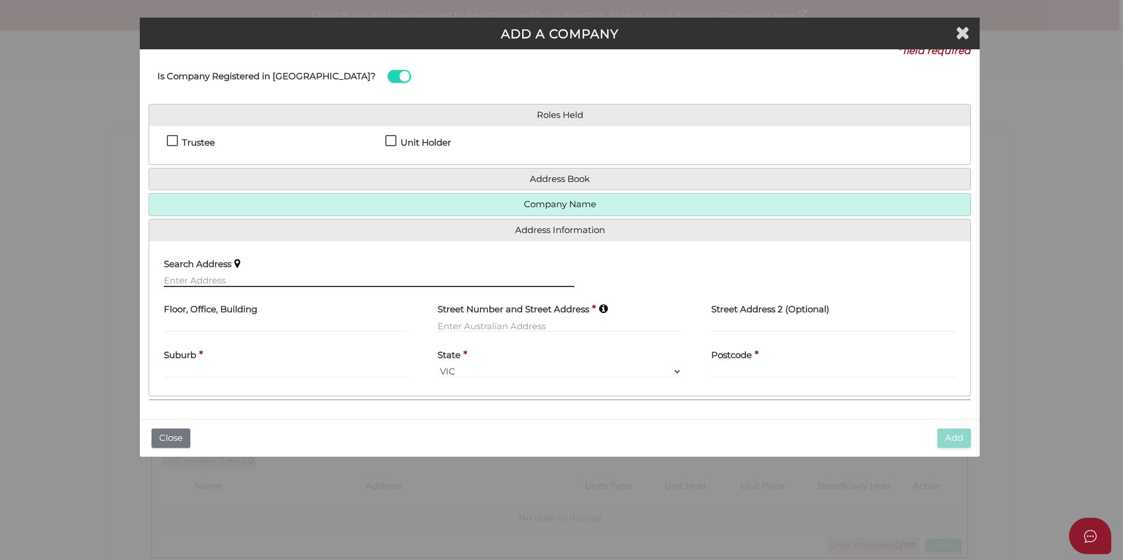
click at [262, 283] on input "text" at bounding box center [369, 280] width 411 height 13
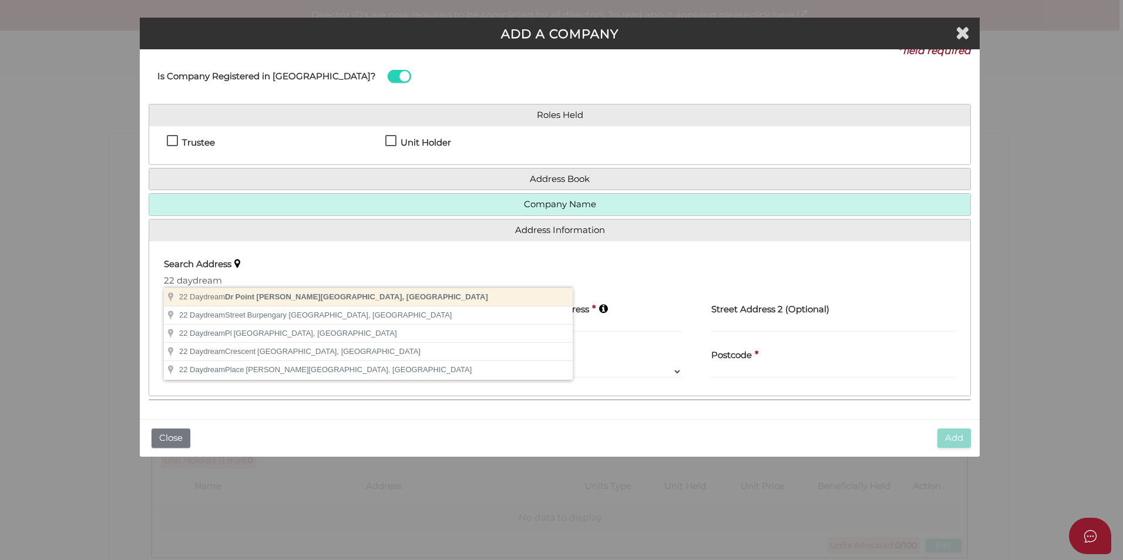
type input "[STREET_ADDRESS][PERSON_NAME]"
type input "[STREET_ADDRESS]"
type input "Point Cook"
select select "VIC"
type input "3030"
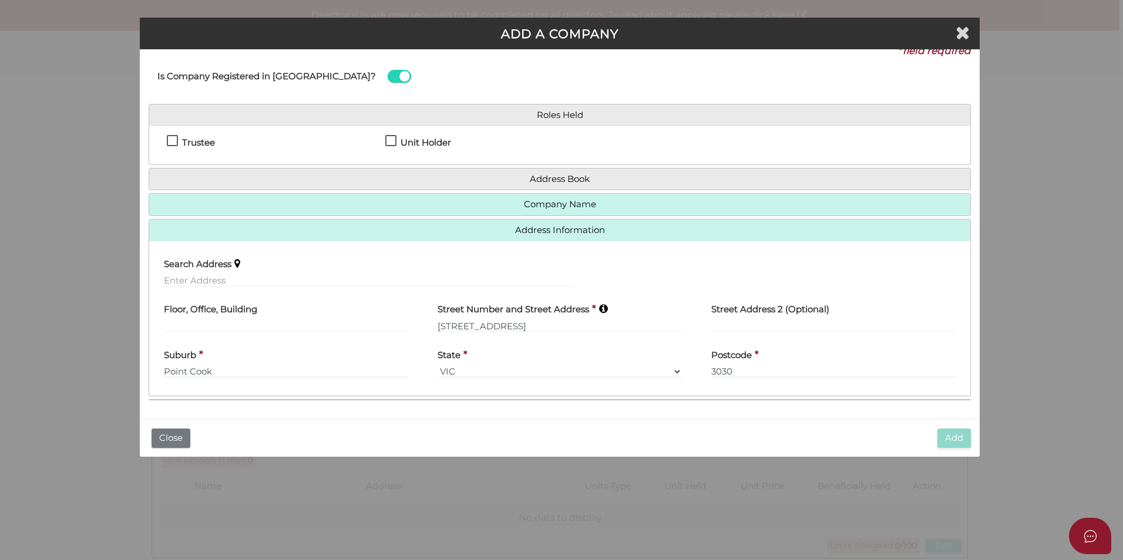
scroll to position [0, 0]
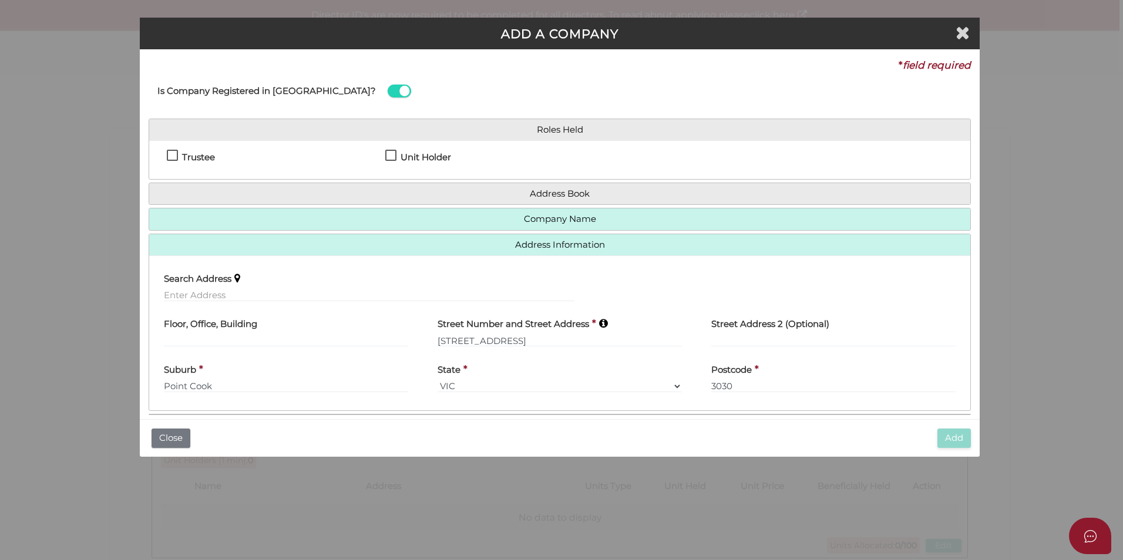
click at [395, 153] on label "Unit Holder" at bounding box center [418, 160] width 66 height 15
checkbox input "true"
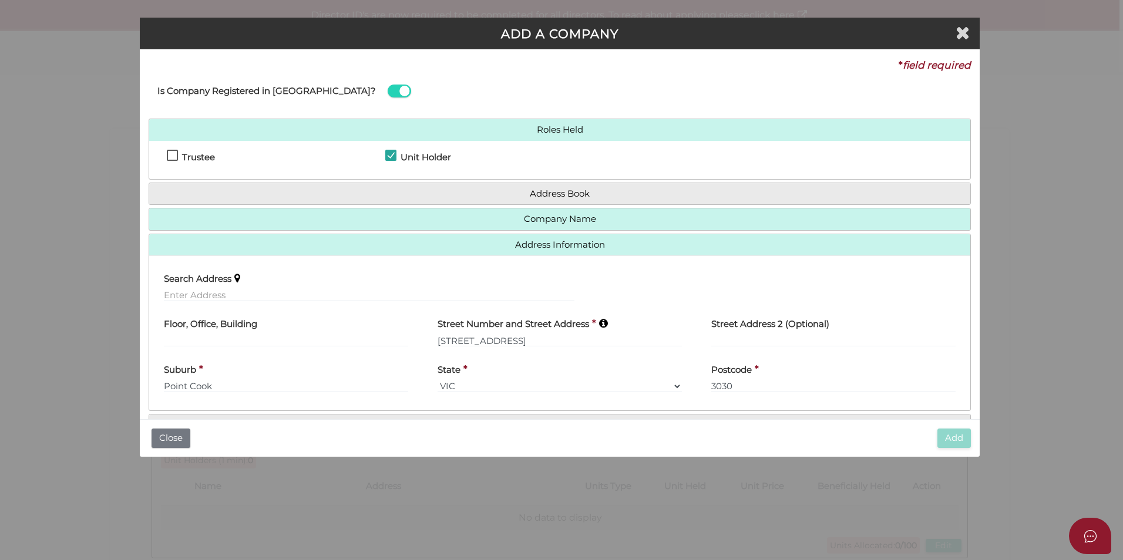
scroll to position [40, 0]
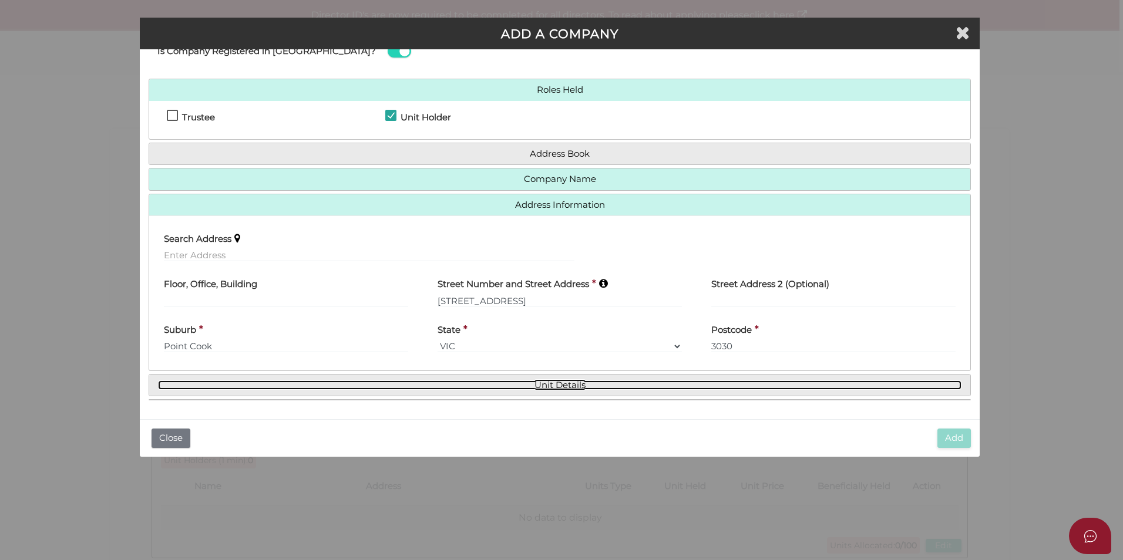
click at [663, 389] on link "Unit Details" at bounding box center [560, 386] width 804 height 10
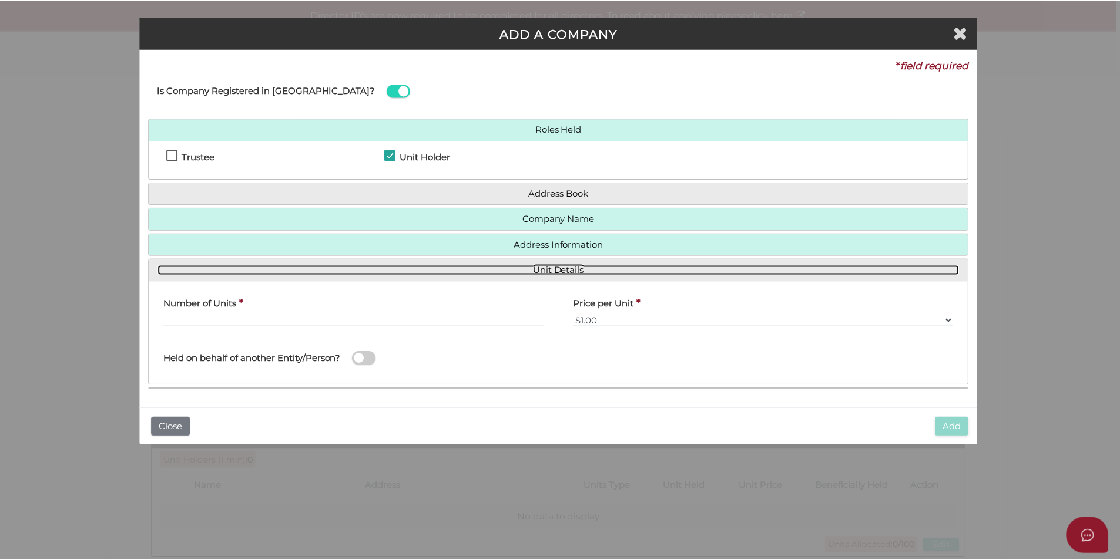
scroll to position [0, 0]
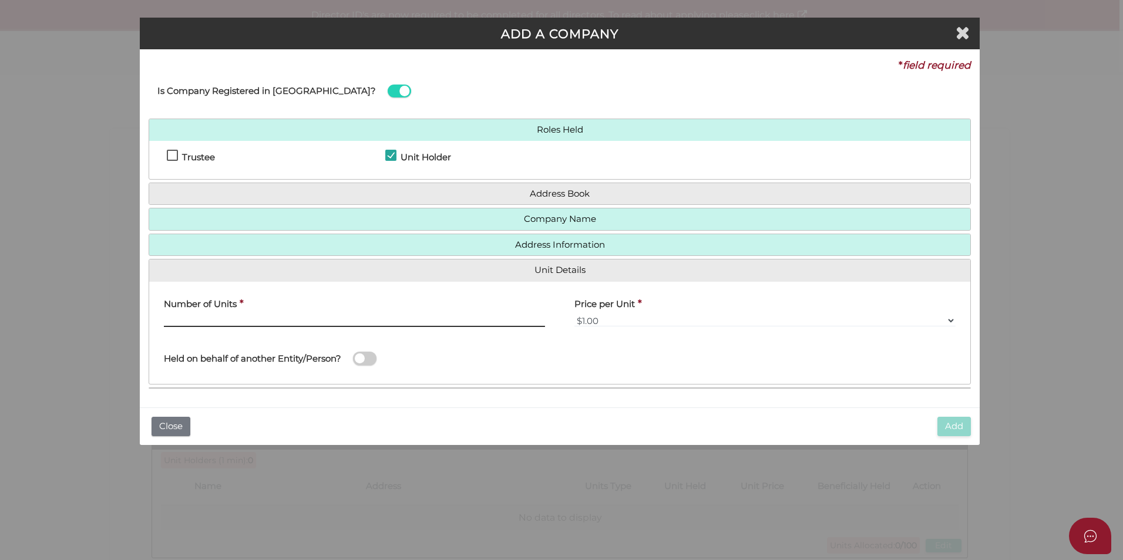
click at [349, 314] on input "text" at bounding box center [354, 320] width 381 height 13
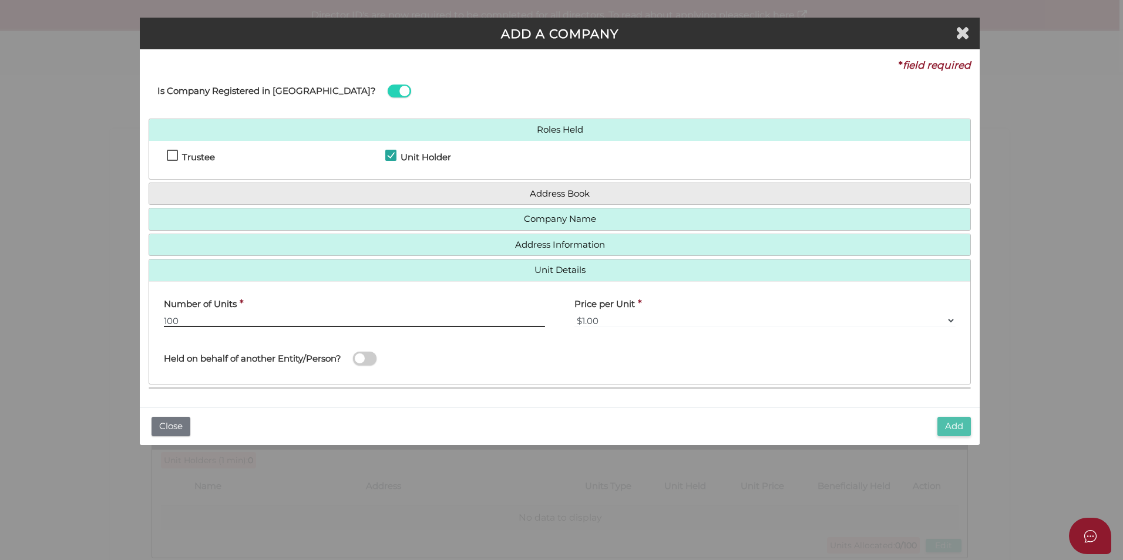
type input "100"
click at [947, 424] on button "Add" at bounding box center [954, 426] width 33 height 19
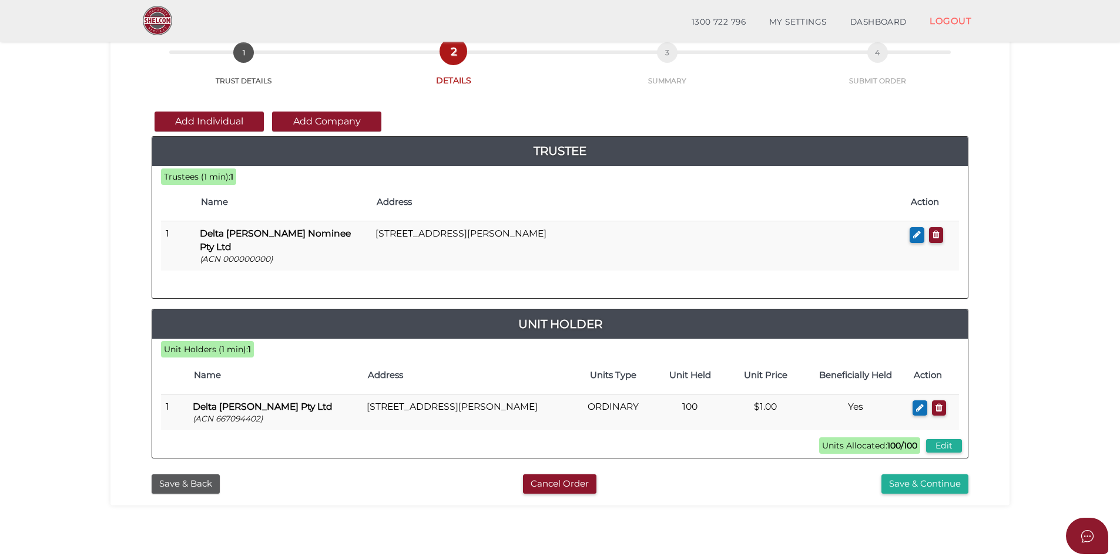
scroll to position [70, 0]
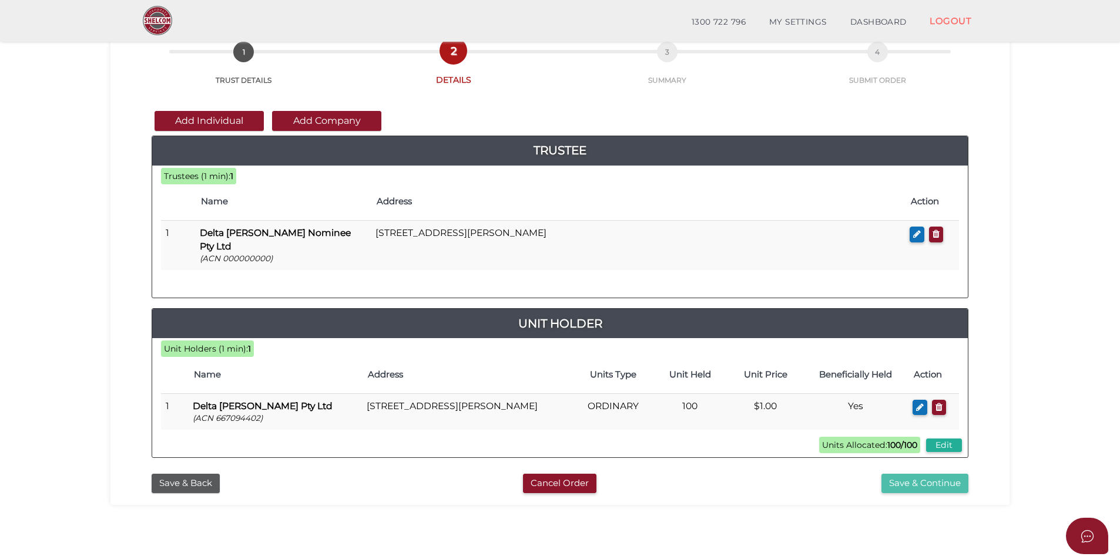
click at [899, 474] on button "Save & Continue" at bounding box center [924, 483] width 87 height 19
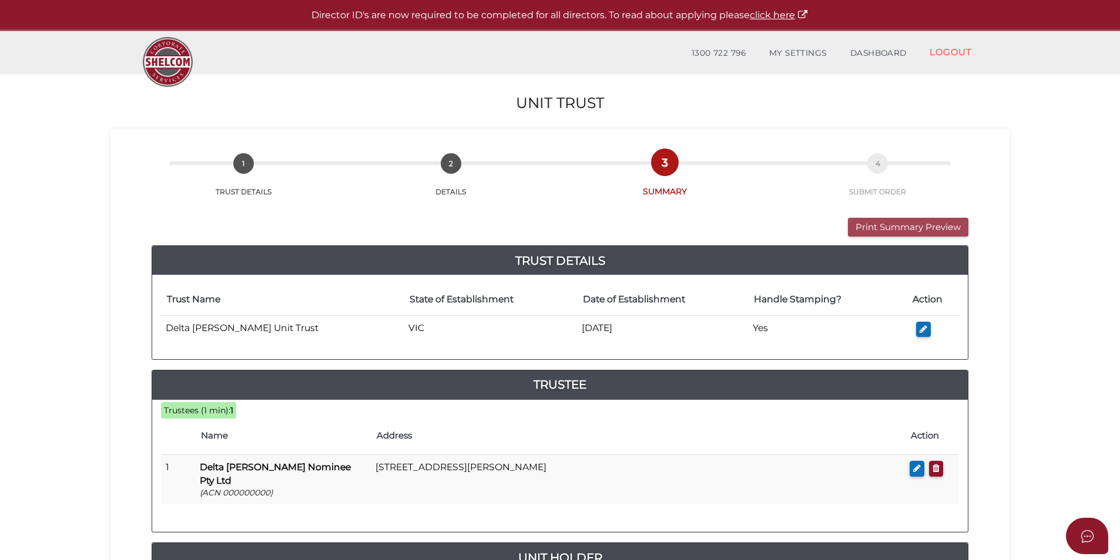
click at [871, 222] on button "Print Summary Preview" at bounding box center [908, 227] width 120 height 19
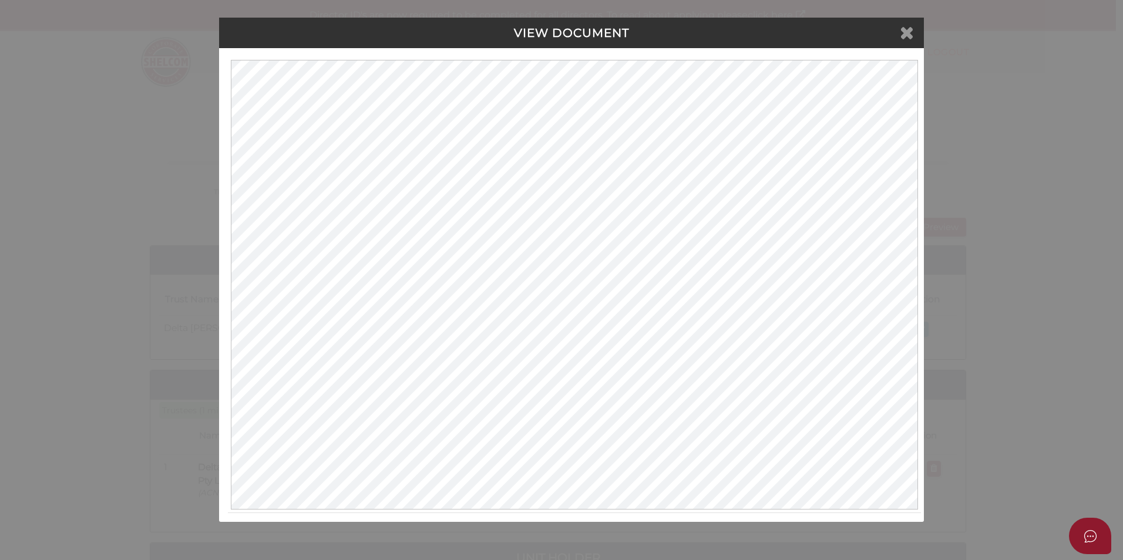
click at [910, 25] on icon at bounding box center [907, 32] width 14 height 18
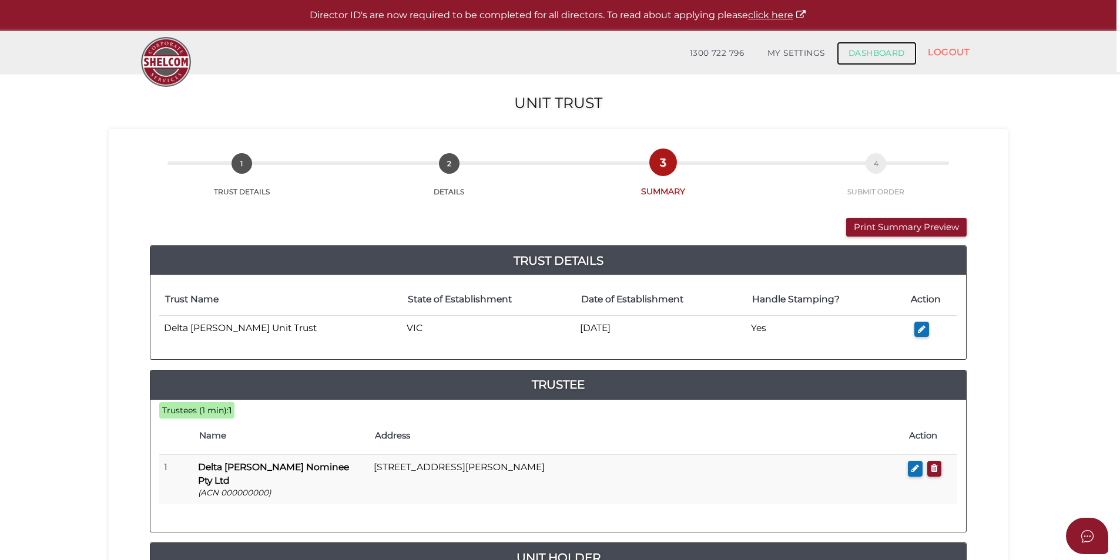
click at [883, 53] on link "DASHBOARD" at bounding box center [876, 53] width 80 height 23
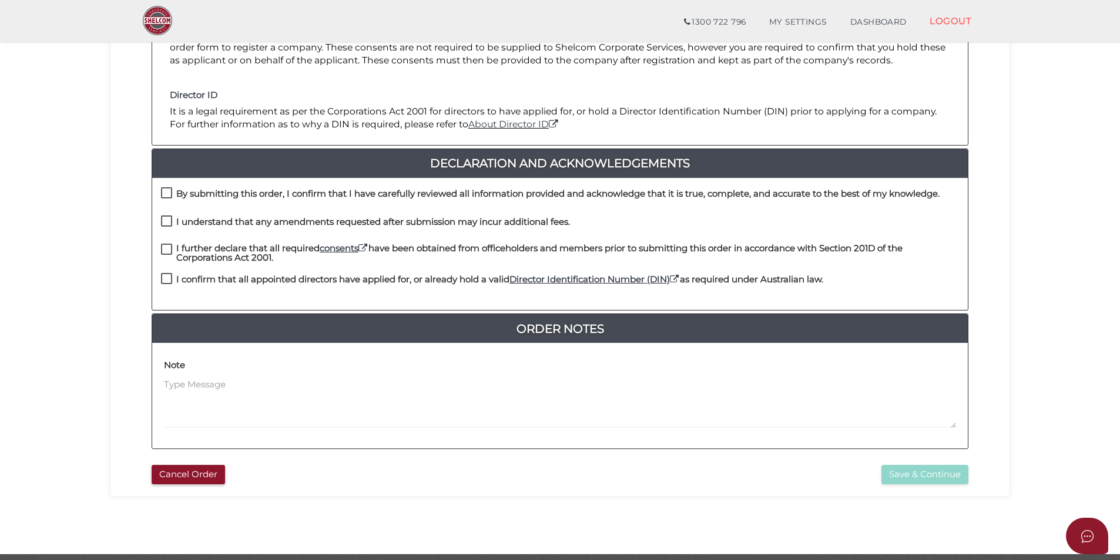
scroll to position [210, 0]
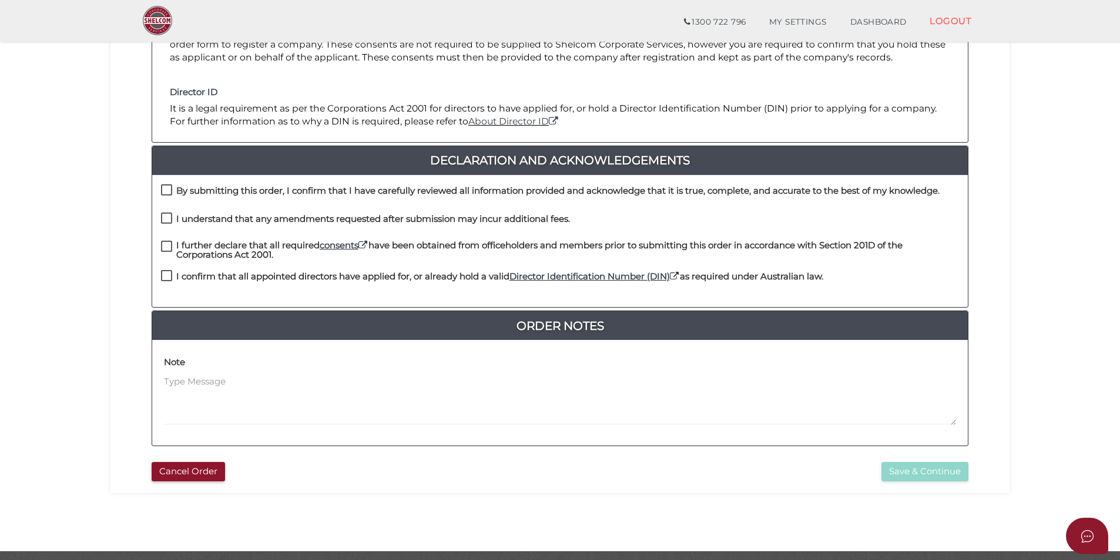
click at [164, 196] on label "By submitting this order, I confirm that I have carefully reviewed all informat…" at bounding box center [550, 193] width 778 height 15
checkbox input "true"
click at [168, 210] on div "By submitting this order, I confirm that I have carefully reviewed all informat…" at bounding box center [559, 198] width 815 height 28
click at [168, 211] on div "By submitting this order, I confirm that I have carefully reviewed all informat…" at bounding box center [559, 198] width 815 height 28
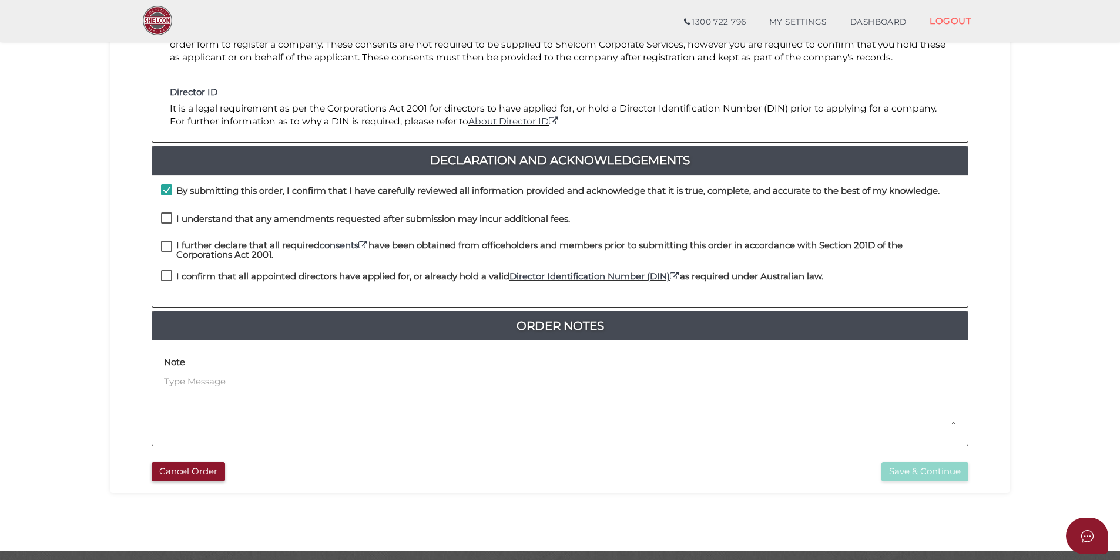
click at [169, 214] on label "I understand that any amendments requested after submission may incur additiona…" at bounding box center [365, 221] width 409 height 15
checkbox input "true"
click at [170, 239] on div "I understand that any amendments requested after submission may incur additiona…" at bounding box center [559, 227] width 815 height 28
click at [172, 246] on label "I further declare that all required consents have been obtained from officehold…" at bounding box center [560, 248] width 798 height 15
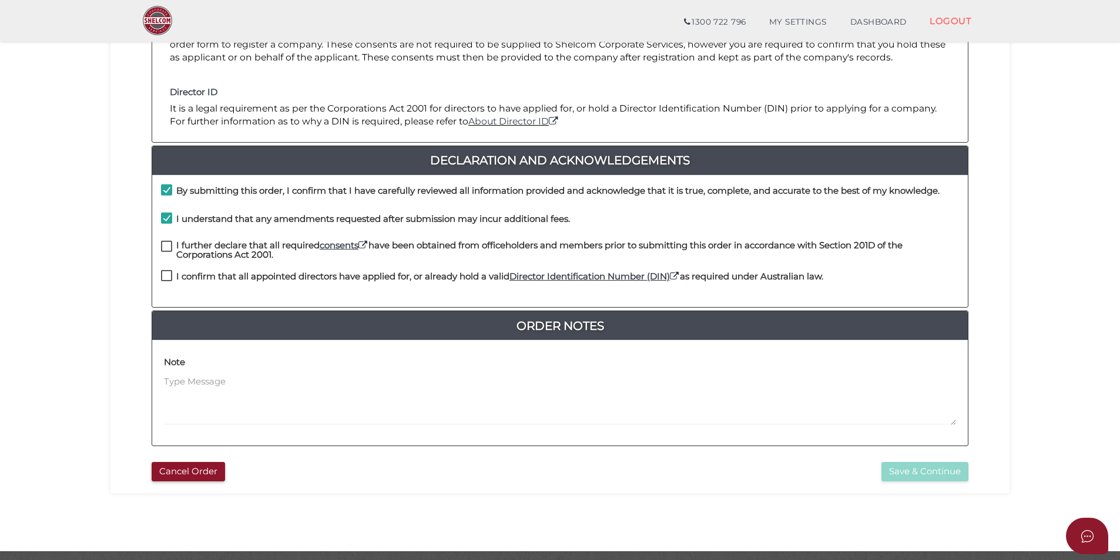
checkbox input "true"
click at [163, 273] on label "I confirm that all appointed directors have applied for, or already hold a vali…" at bounding box center [492, 279] width 662 height 15
checkbox input "true"
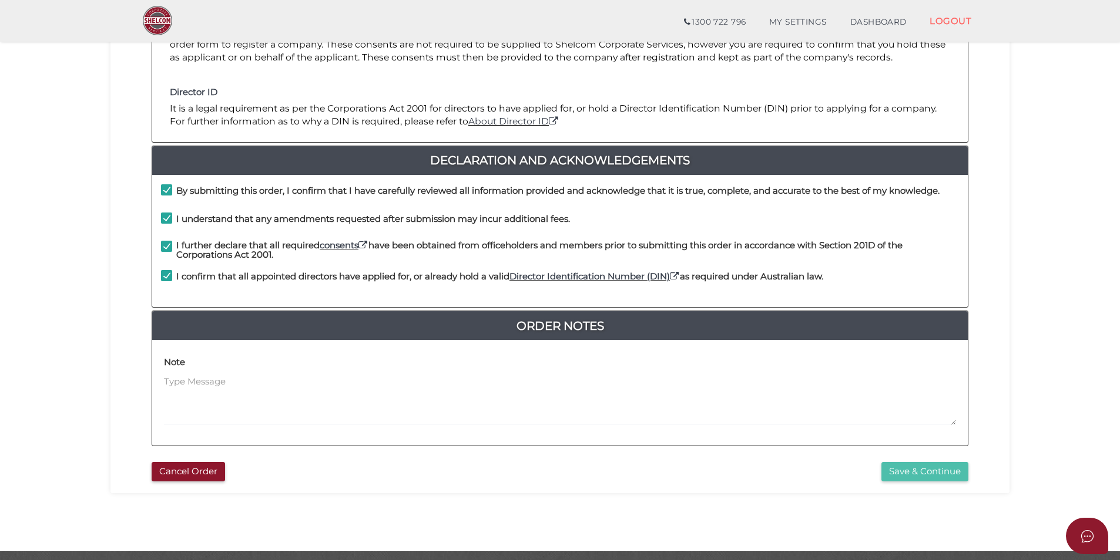
click at [925, 471] on button "Save & Continue" at bounding box center [924, 471] width 87 height 19
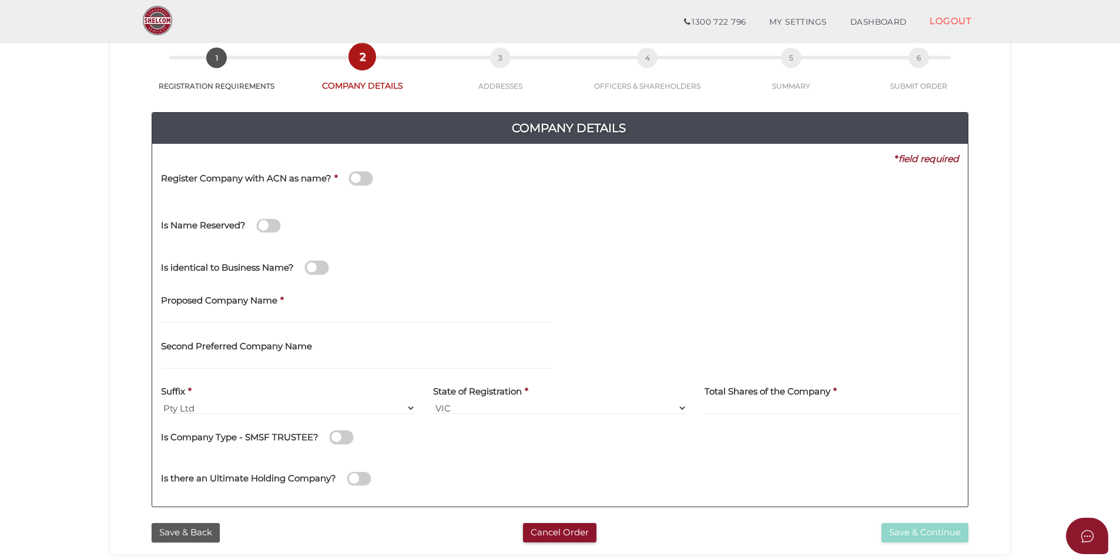
scroll to position [65, 0]
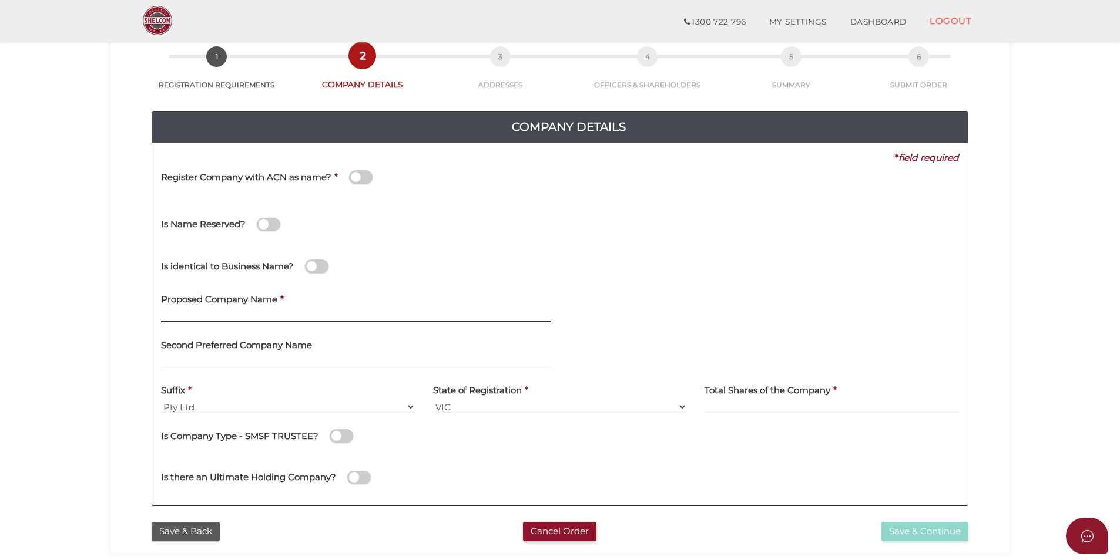
click at [235, 312] on input "text" at bounding box center [356, 316] width 390 height 13
paste input "SWD Enterprise Nominee"
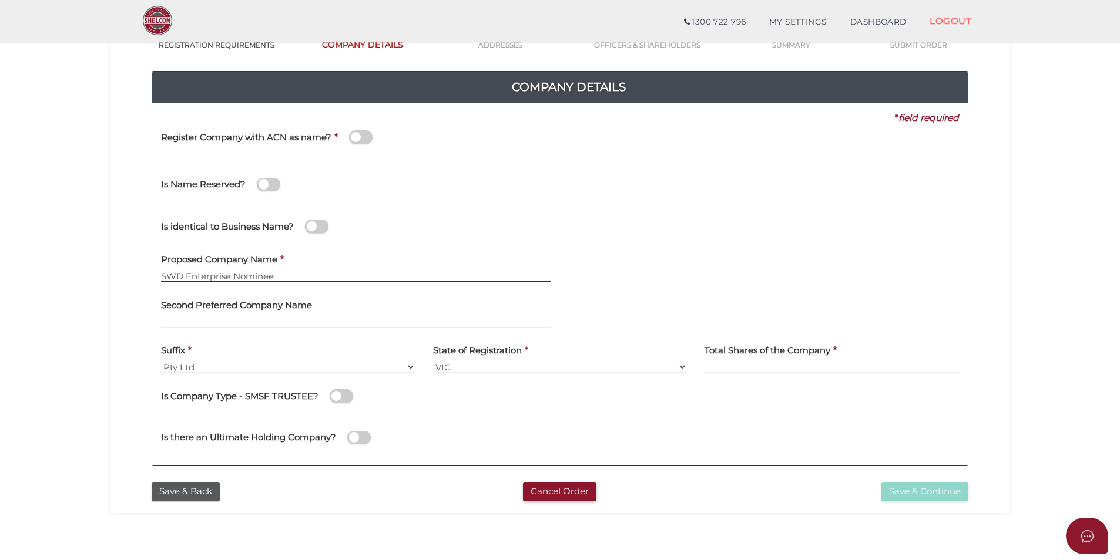
scroll to position [106, 0]
type input "SWD Enterprise Nominee"
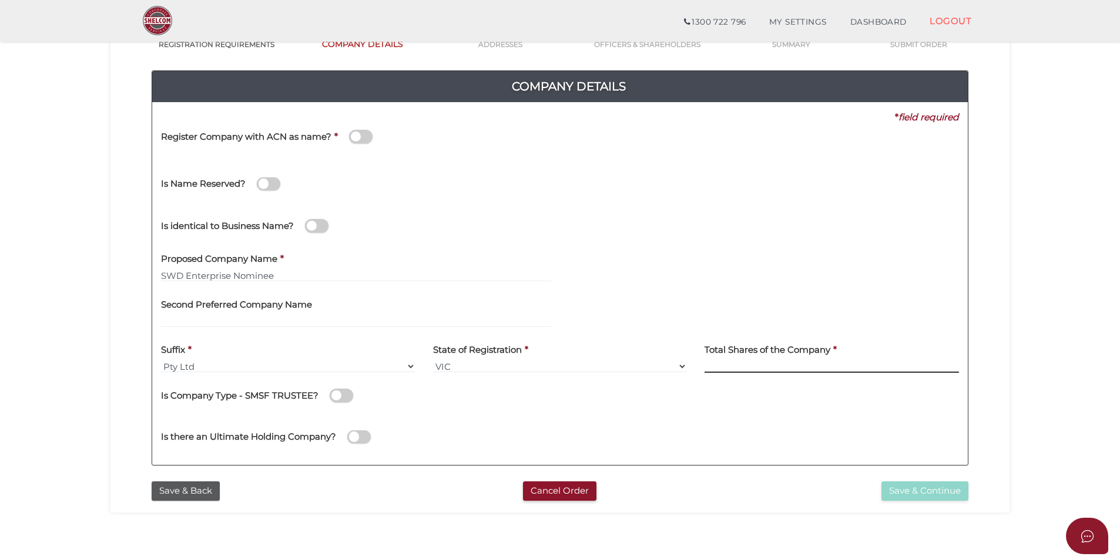
click at [740, 364] on input at bounding box center [831, 366] width 254 height 13
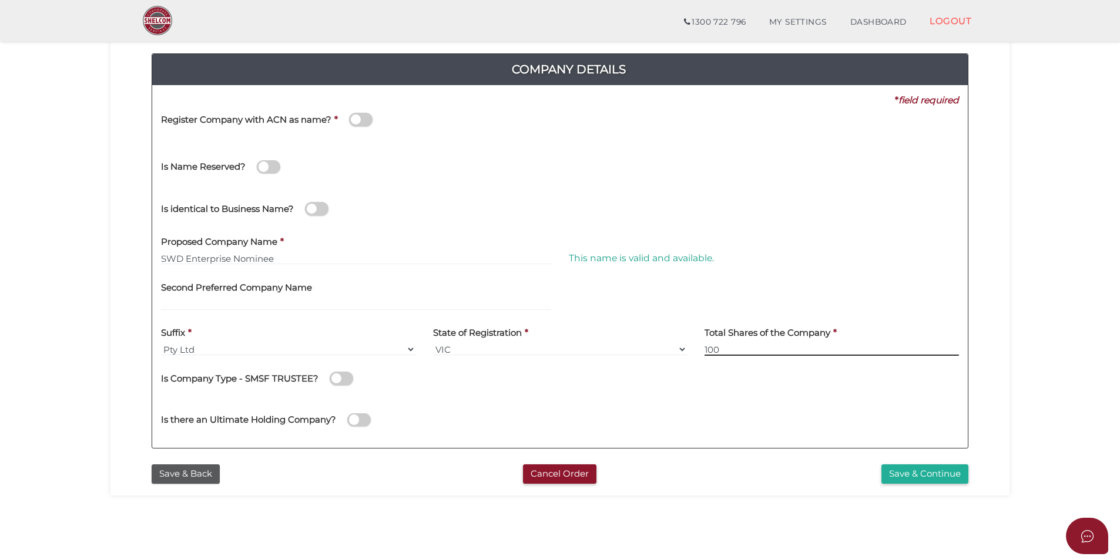
scroll to position [123, 0]
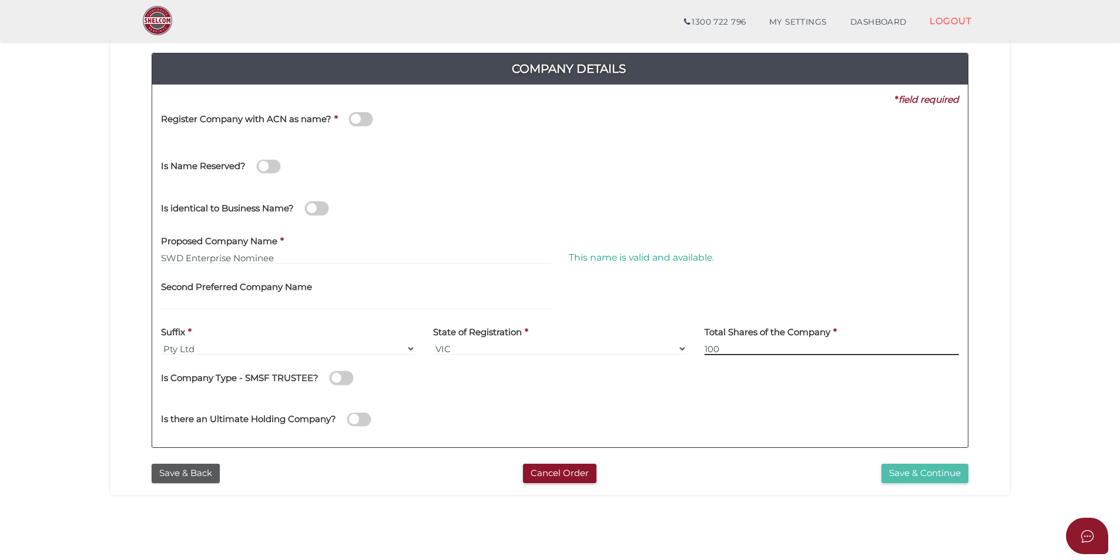
type input "100"
click at [925, 473] on button "Save & Continue" at bounding box center [924, 473] width 87 height 19
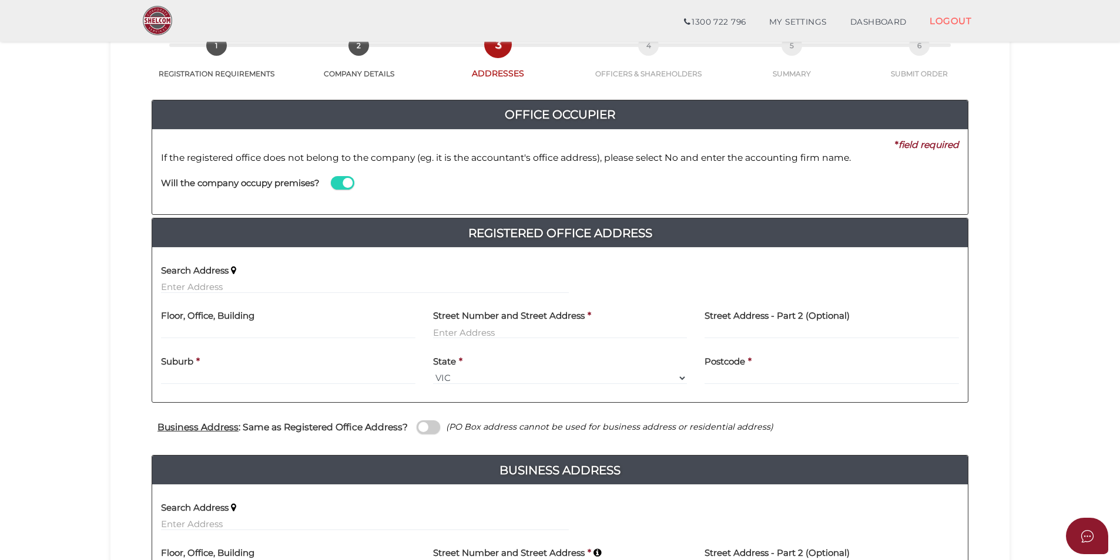
scroll to position [77, 0]
click at [426, 430] on span at bounding box center [427, 427] width 23 height 14
click at [0, 0] on input "checkbox" at bounding box center [0, 0] width 0 height 0
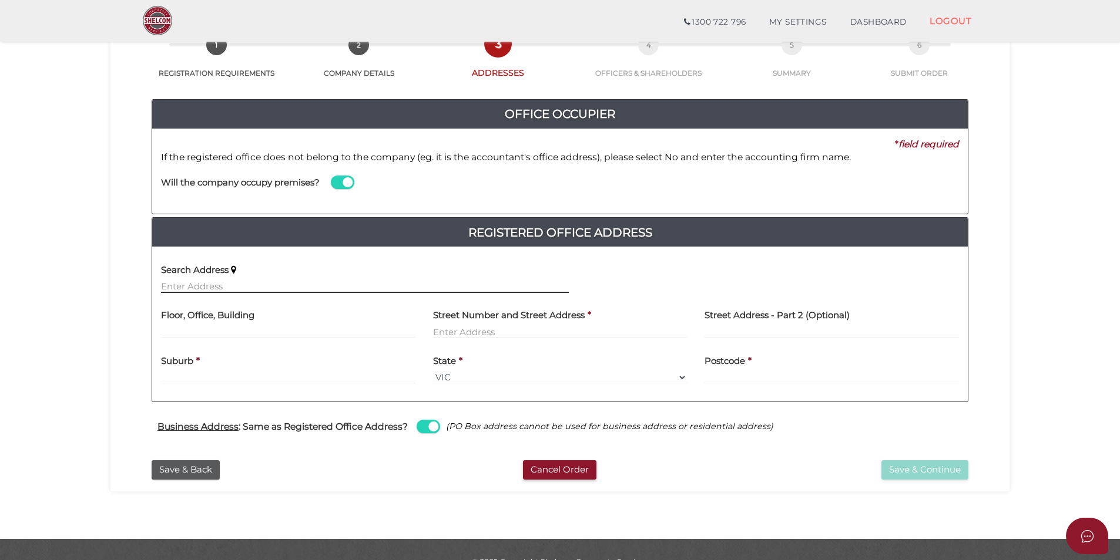
click at [258, 289] on input "text" at bounding box center [365, 286] width 408 height 13
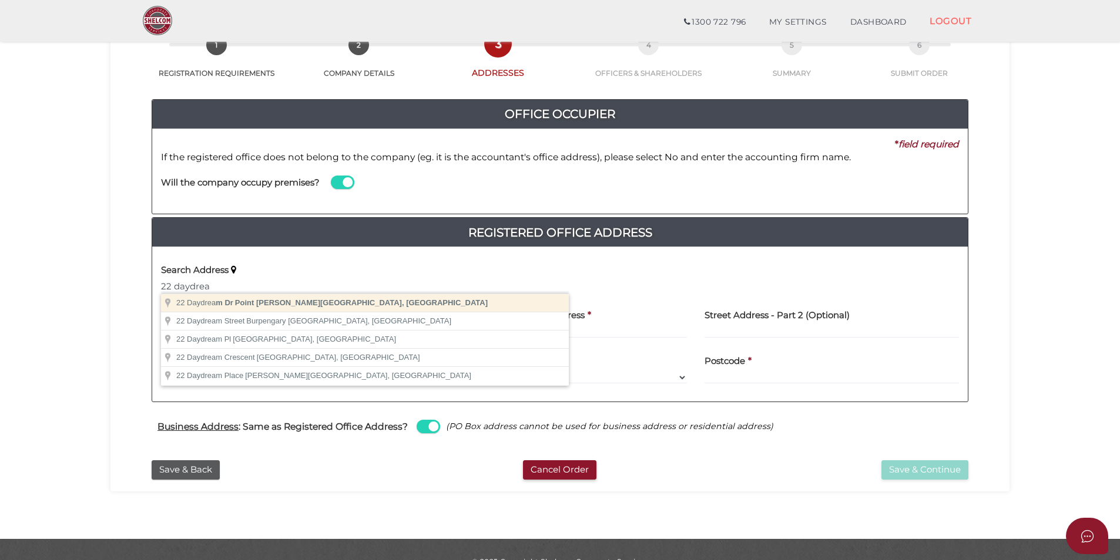
type input "[STREET_ADDRESS][PERSON_NAME]"
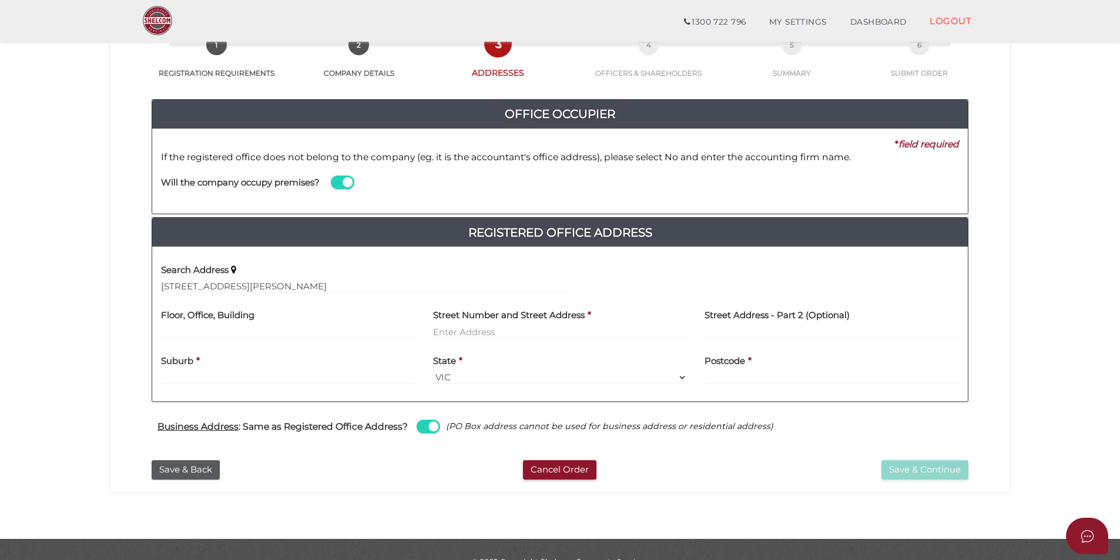
type input "[STREET_ADDRESS]"
type input "Point Cook"
select select "VIC"
type input "3030"
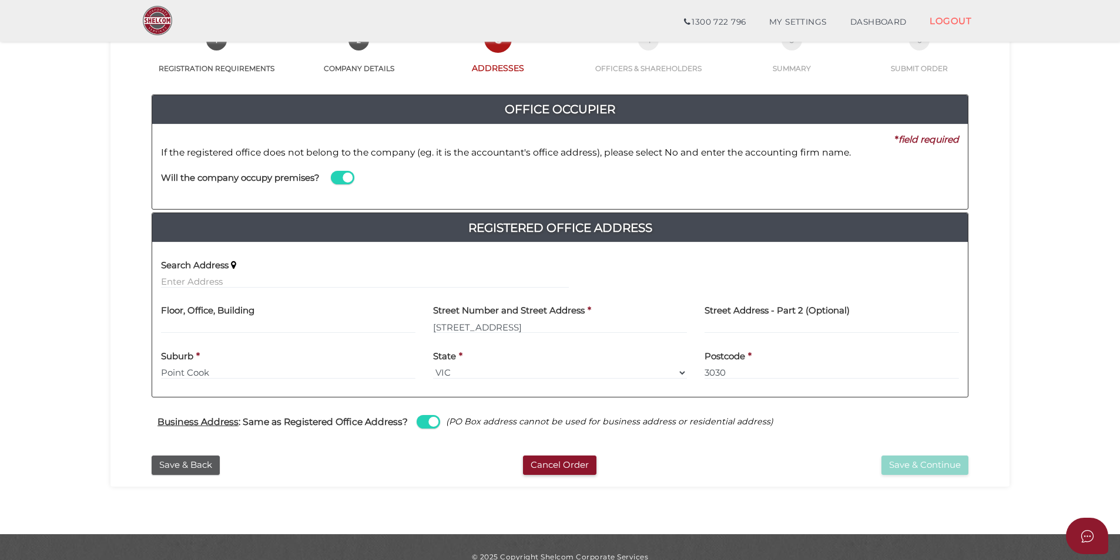
scroll to position [83, 0]
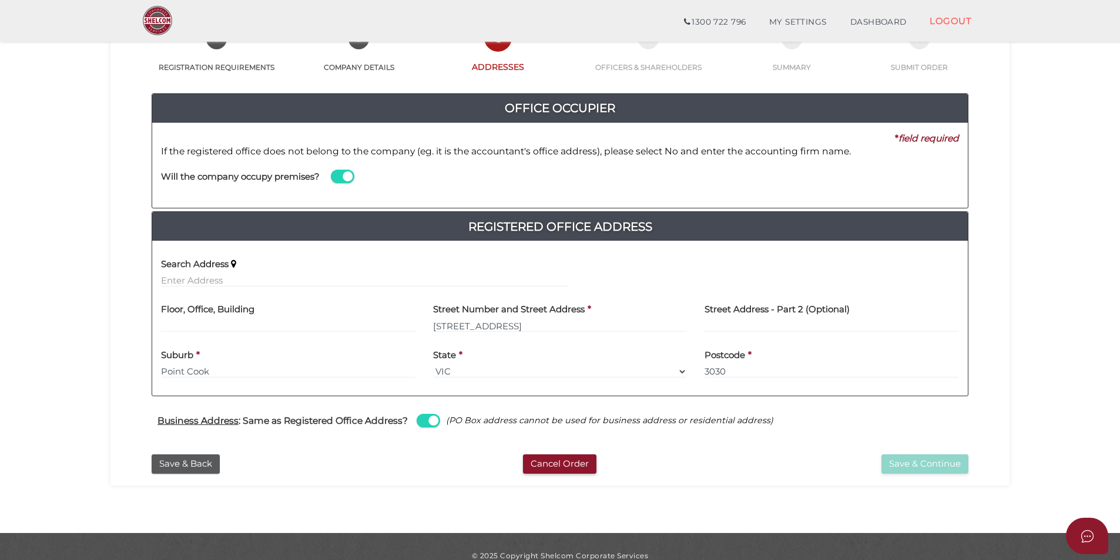
click at [424, 422] on span at bounding box center [427, 421] width 23 height 14
click at [0, 0] on input "checkbox" at bounding box center [0, 0] width 0 height 0
select select
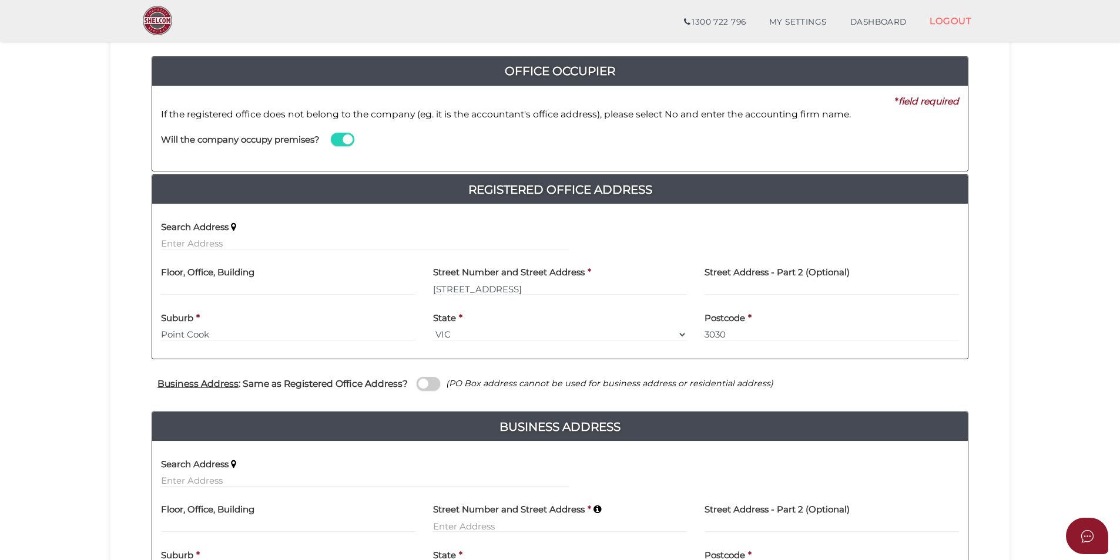
click at [425, 385] on span at bounding box center [427, 384] width 23 height 14
click at [0, 0] on input "checkbox" at bounding box center [0, 0] width 0 height 0
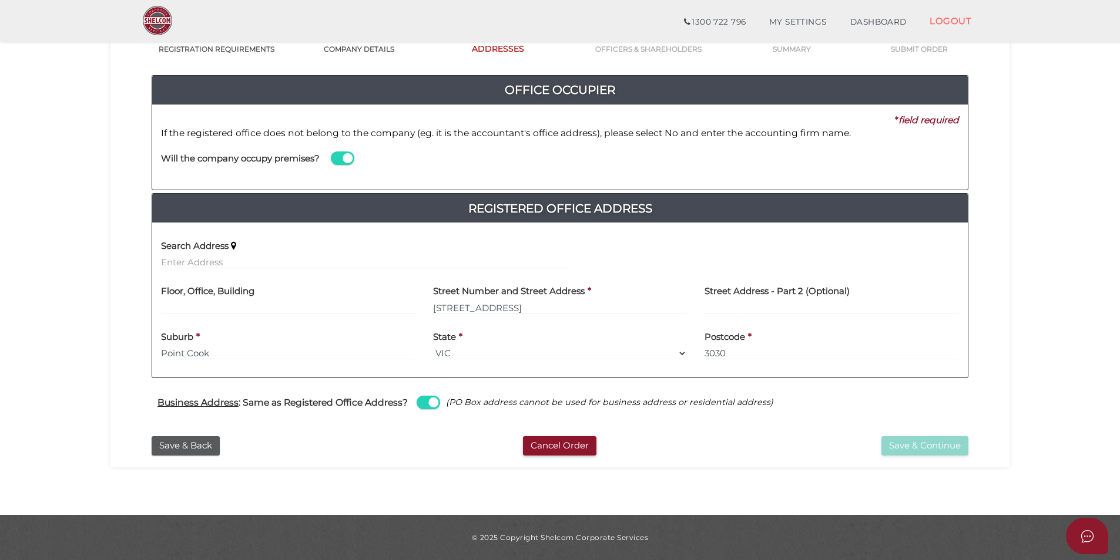
scroll to position [101, 0]
click at [934, 445] on button "Save & Continue" at bounding box center [924, 445] width 87 height 19
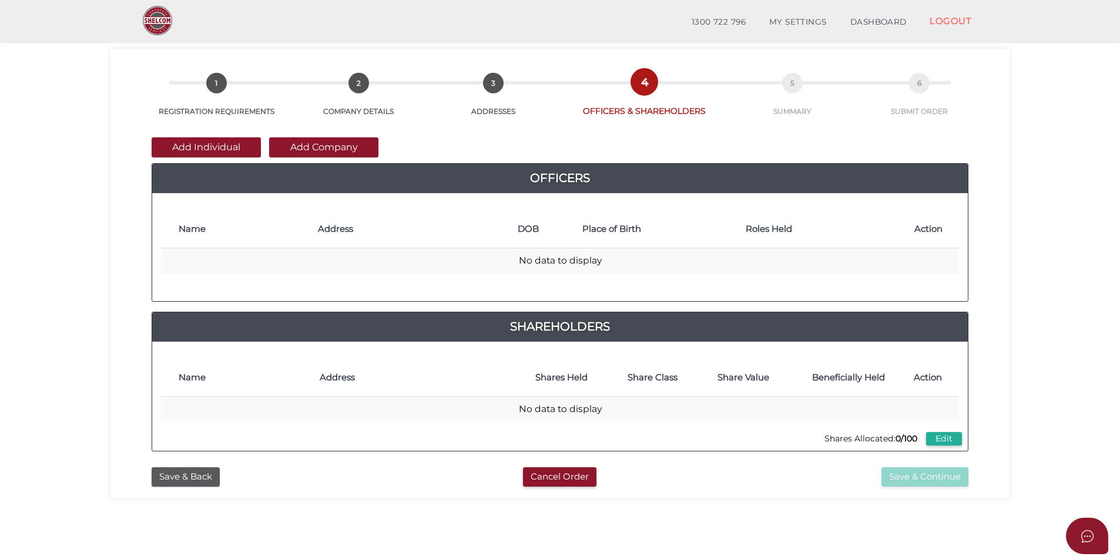
scroll to position [39, 0]
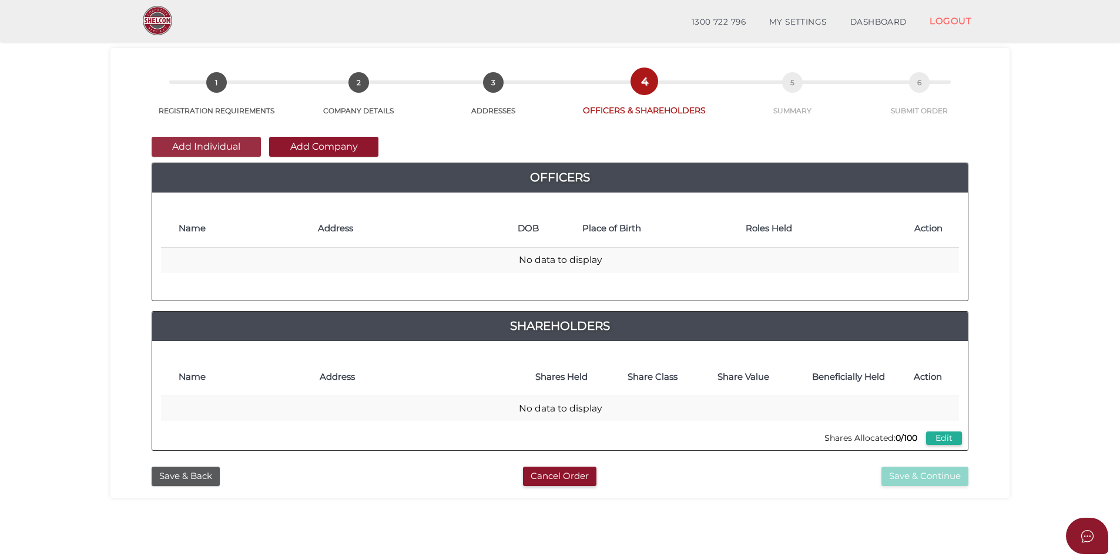
click at [229, 154] on button "Add Individual" at bounding box center [206, 147] width 109 height 20
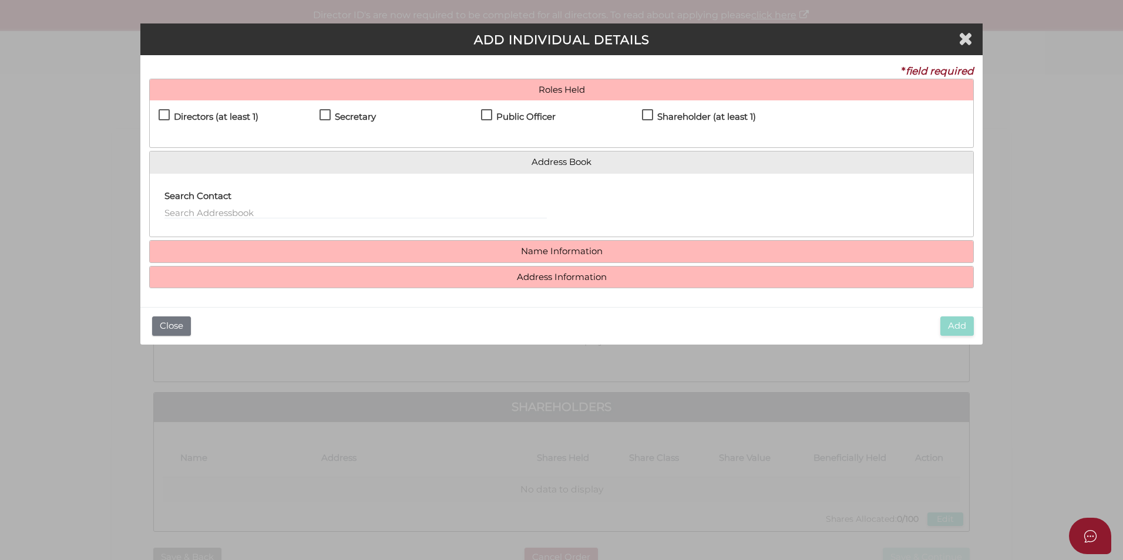
click at [198, 120] on h4 "Directors (at least 1)" at bounding box center [216, 117] width 85 height 10
checkbox input "true"
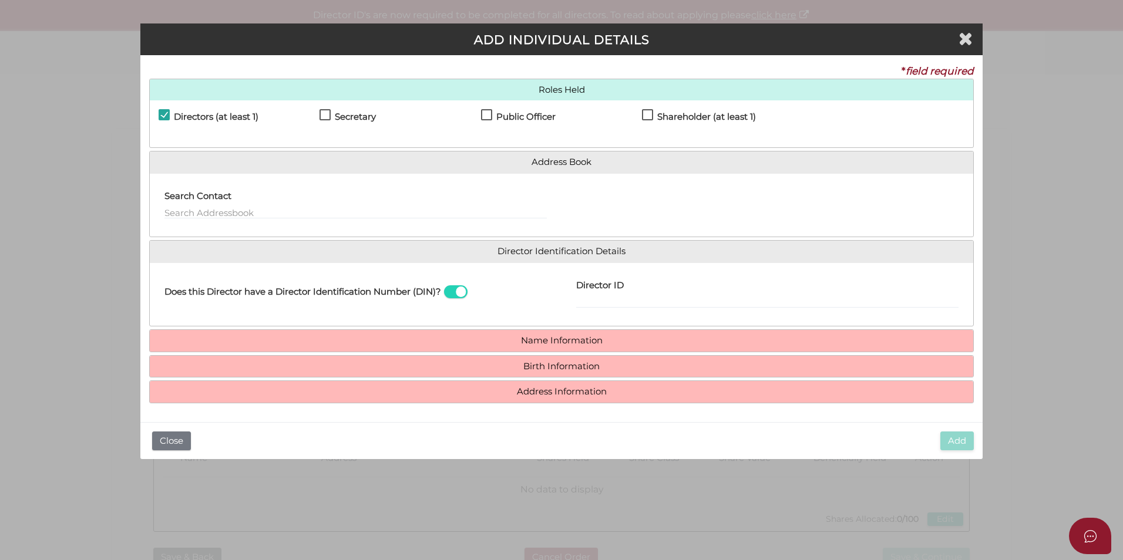
click at [338, 119] on h4 "Secretary" at bounding box center [355, 117] width 41 height 10
checkbox input "true"
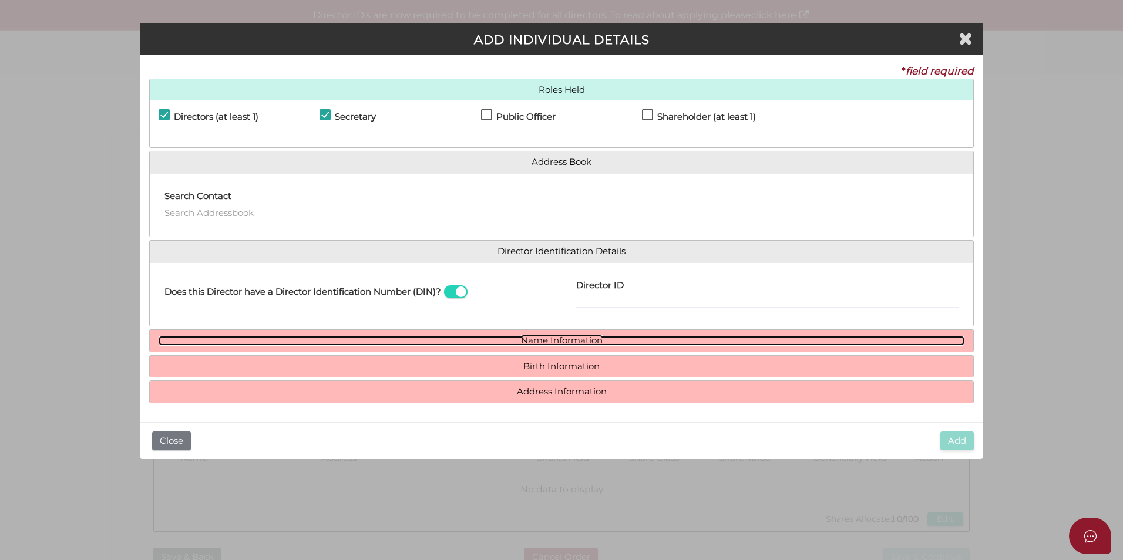
click at [623, 338] on link "Name Information" at bounding box center [562, 341] width 806 height 10
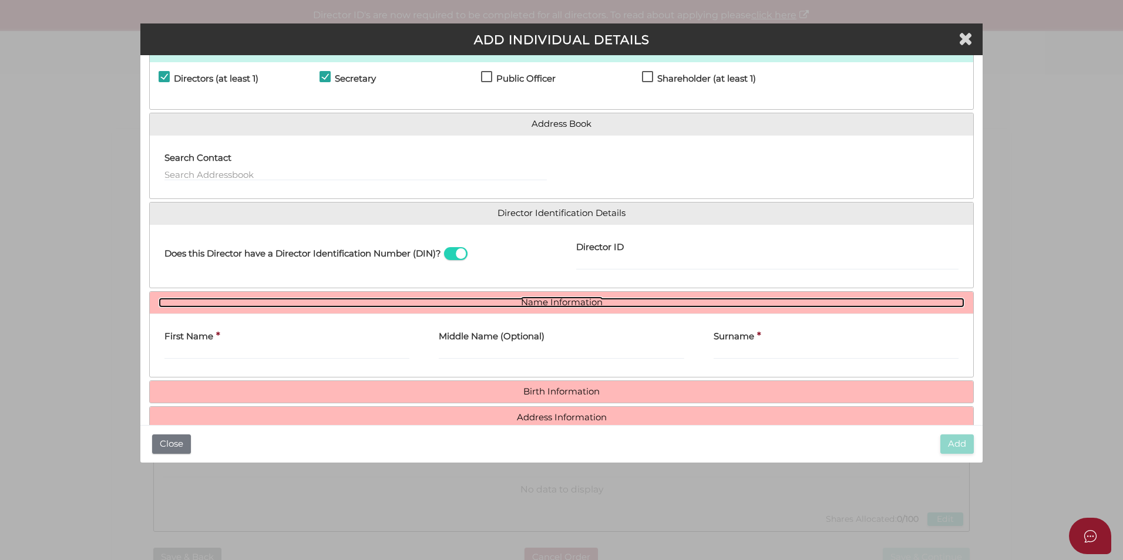
scroll to position [39, 0]
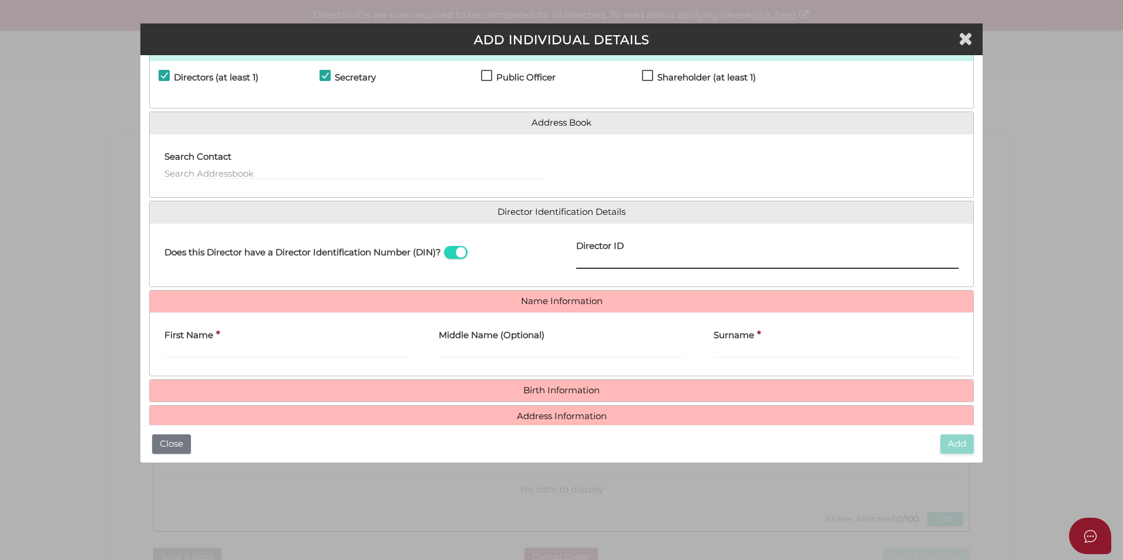
click at [664, 259] on input "Director ID" at bounding box center [767, 262] width 382 height 13
paste input "36920740314091"
type input "36920740314091"
click at [253, 346] on input "First Name" at bounding box center [286, 351] width 245 height 13
paste input "Stella Anastasia"
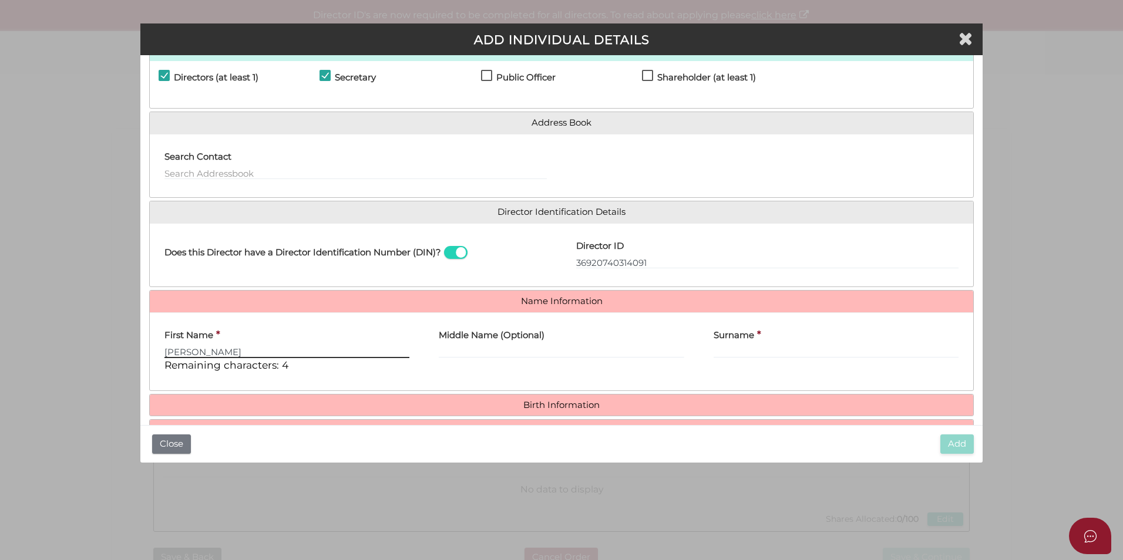
drag, startPoint x: 257, startPoint y: 349, endPoint x: 190, endPoint y: 351, distance: 67.6
click at [190, 351] on input "Stella Anastasia" at bounding box center [286, 351] width 245 height 13
type input "Stella"
click at [757, 351] on input "Surname" at bounding box center [836, 351] width 245 height 13
paste input "[PERSON_NAME]"
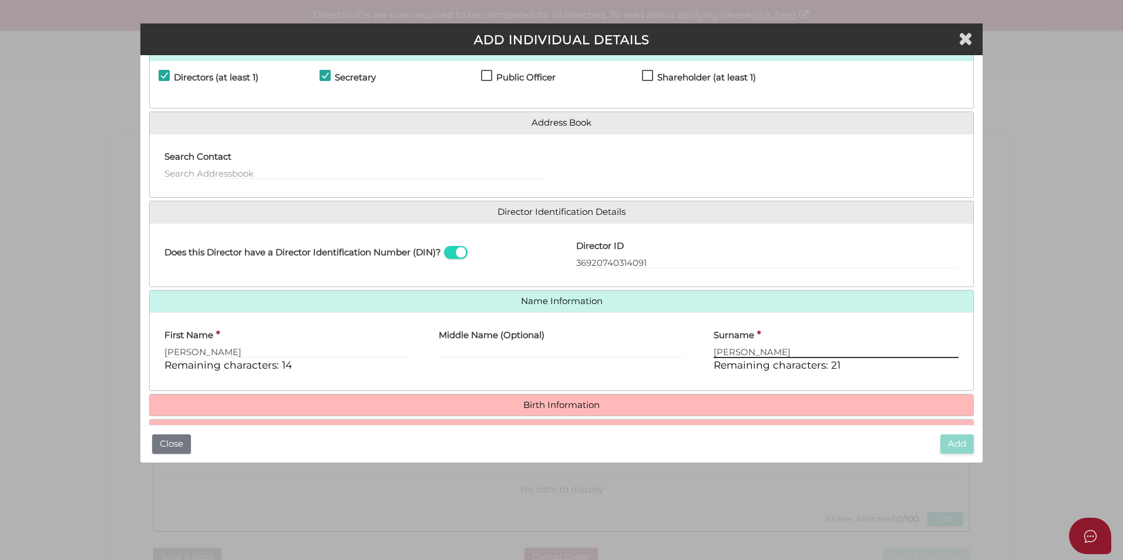
type input "[PERSON_NAME]"
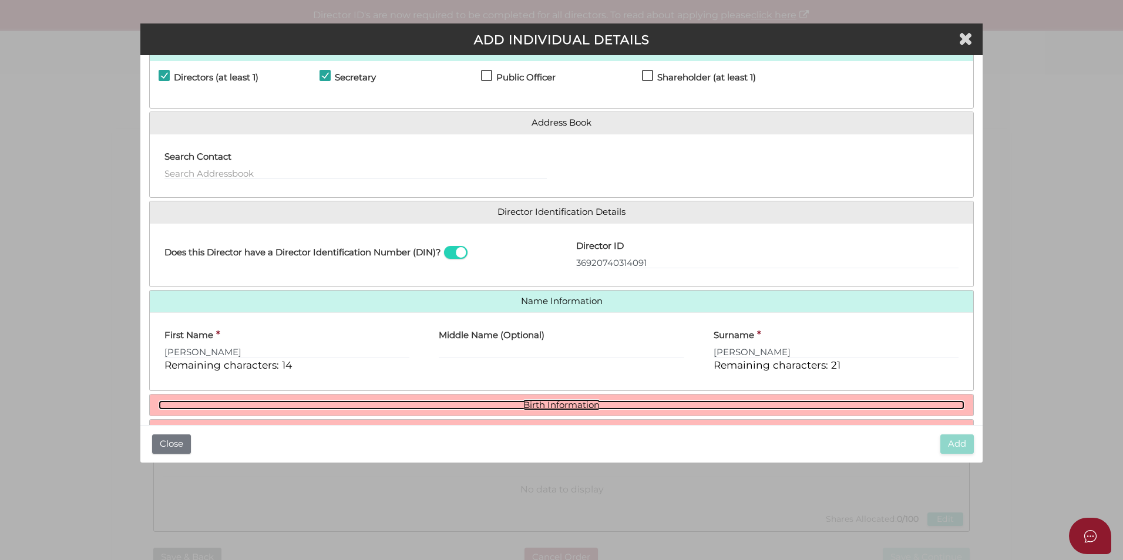
click at [610, 405] on link "Birth Information" at bounding box center [562, 406] width 806 height 10
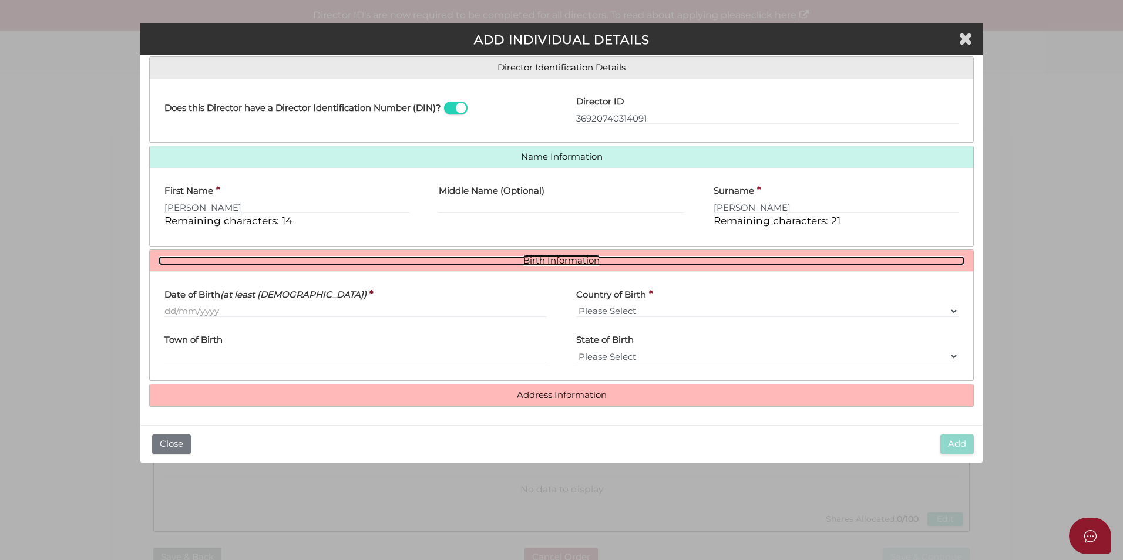
scroll to position [184, 0]
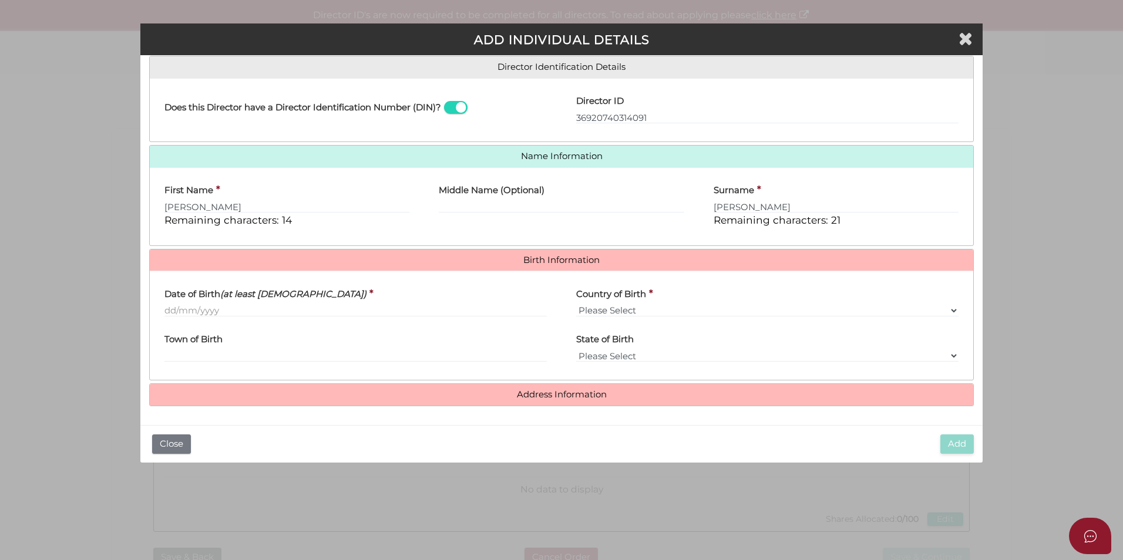
click at [276, 303] on label "Date of Birth (at least 18 years old)" at bounding box center [265, 292] width 202 height 24
click at [276, 304] on input "Date of Birth (at least 18 years old)" at bounding box center [355, 310] width 382 height 13
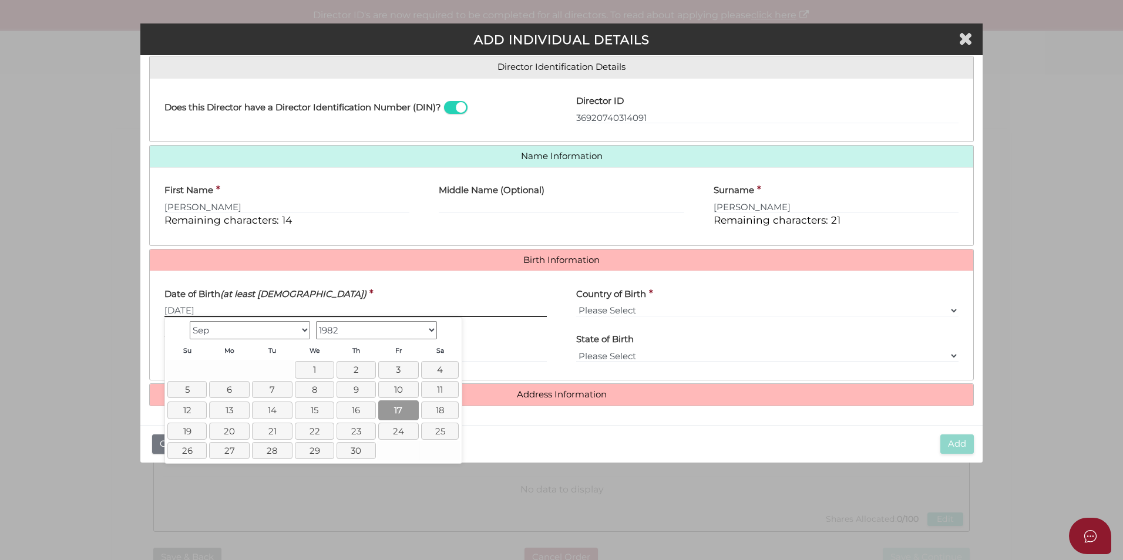
type input "17/09/1982"
click at [404, 415] on link "17" at bounding box center [398, 410] width 41 height 19
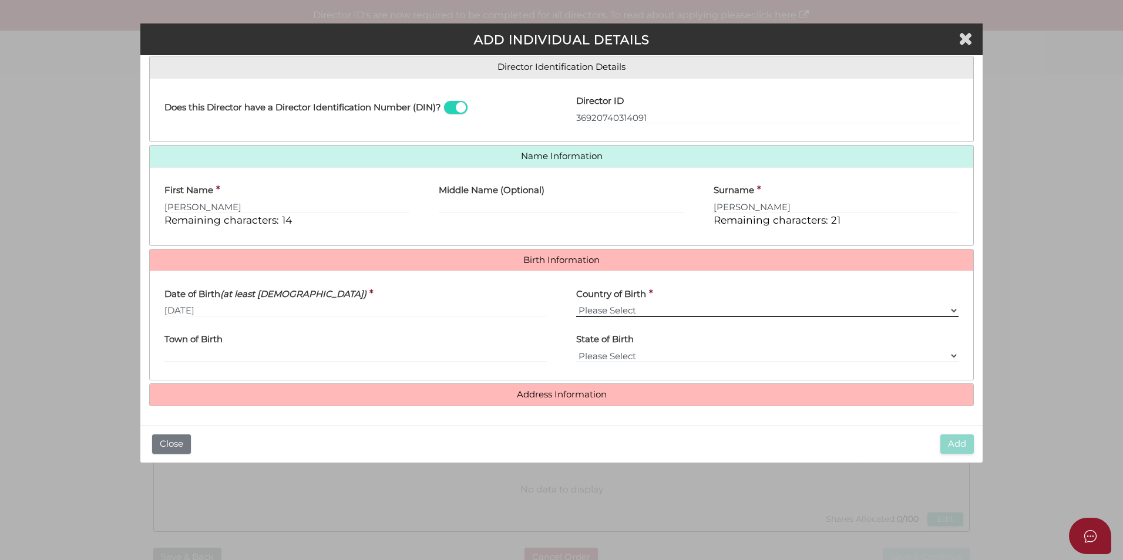
click at [661, 312] on select "Please Select v Australia Afghanistan Albania Algeria American Samoa Andorra An…" at bounding box center [767, 310] width 382 height 13
select select "[GEOGRAPHIC_DATA]"
click at [576, 304] on select "Please Select v Australia Afghanistan Albania Algeria American Samoa Andorra An…" at bounding box center [767, 310] width 382 height 13
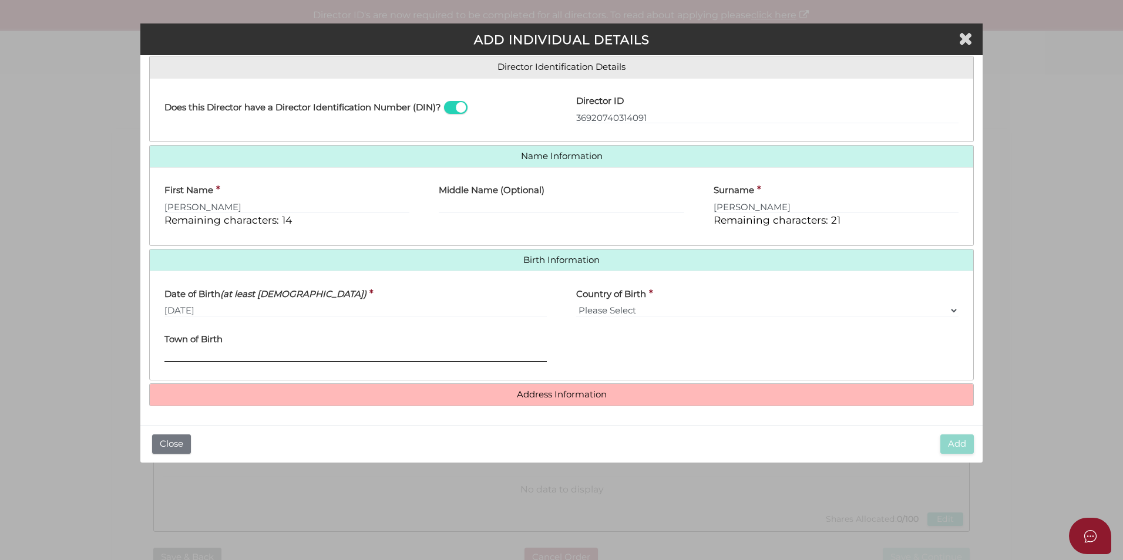
click at [499, 362] on input "Town of Birth" at bounding box center [355, 356] width 382 height 13
type input "Jakarta"
click at [562, 403] on h4 "Address Information" at bounding box center [562, 395] width 824 height 22
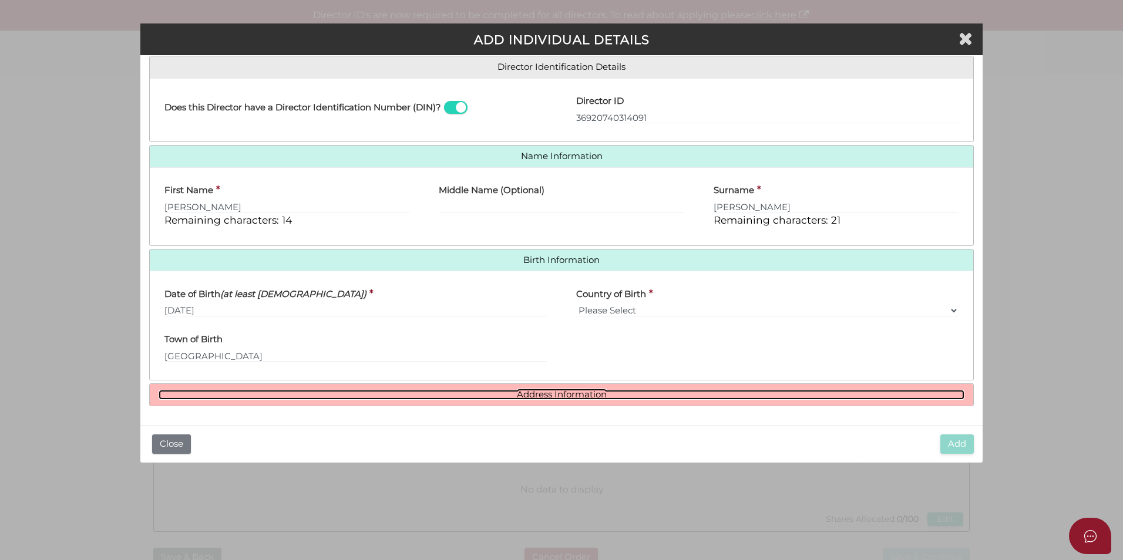
click at [573, 392] on link "Address Information" at bounding box center [562, 395] width 806 height 10
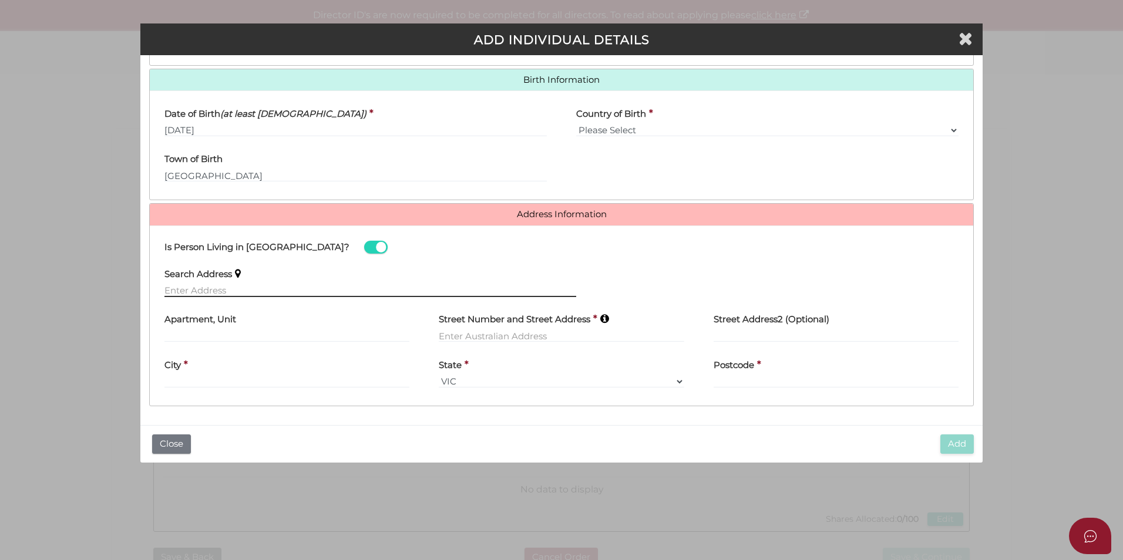
click at [338, 286] on input "text" at bounding box center [370, 290] width 412 height 13
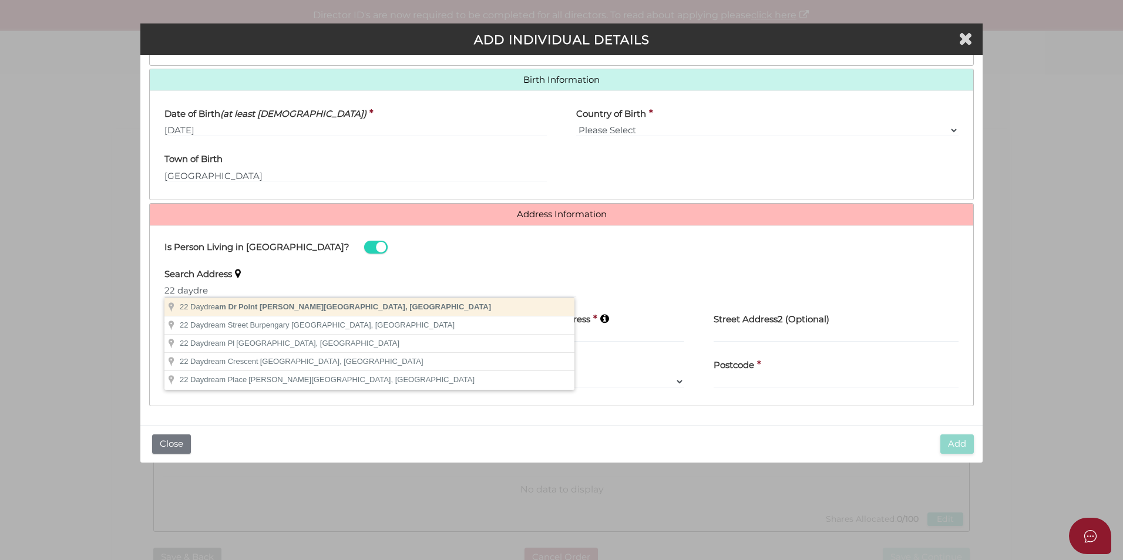
type input "[STREET_ADDRESS][PERSON_NAME]"
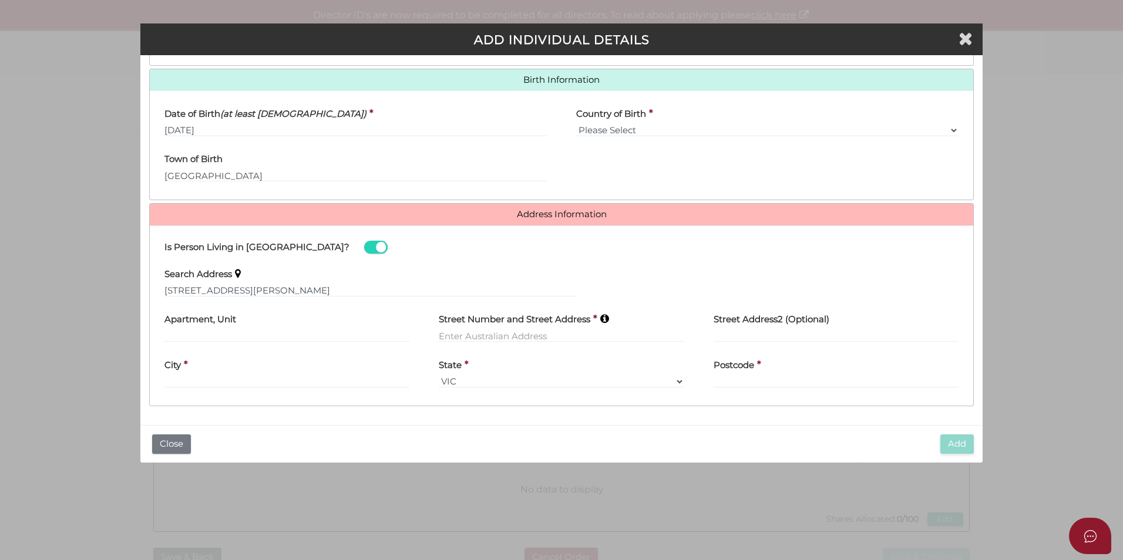
type input "[STREET_ADDRESS]"
type input "Point Cook"
select select "VIC"
type input "3030"
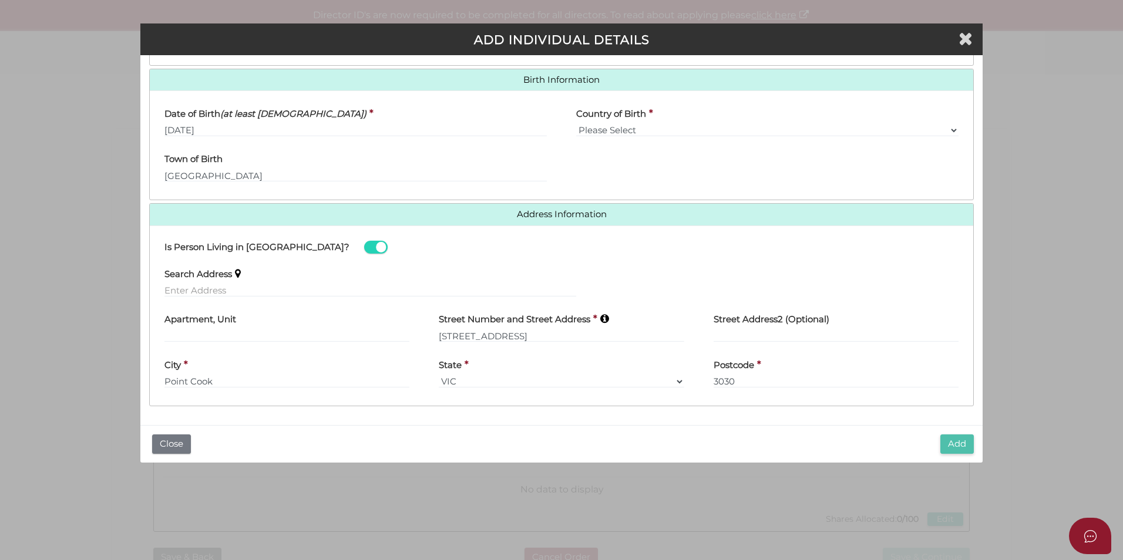
click at [968, 452] on button "Add" at bounding box center [956, 444] width 33 height 19
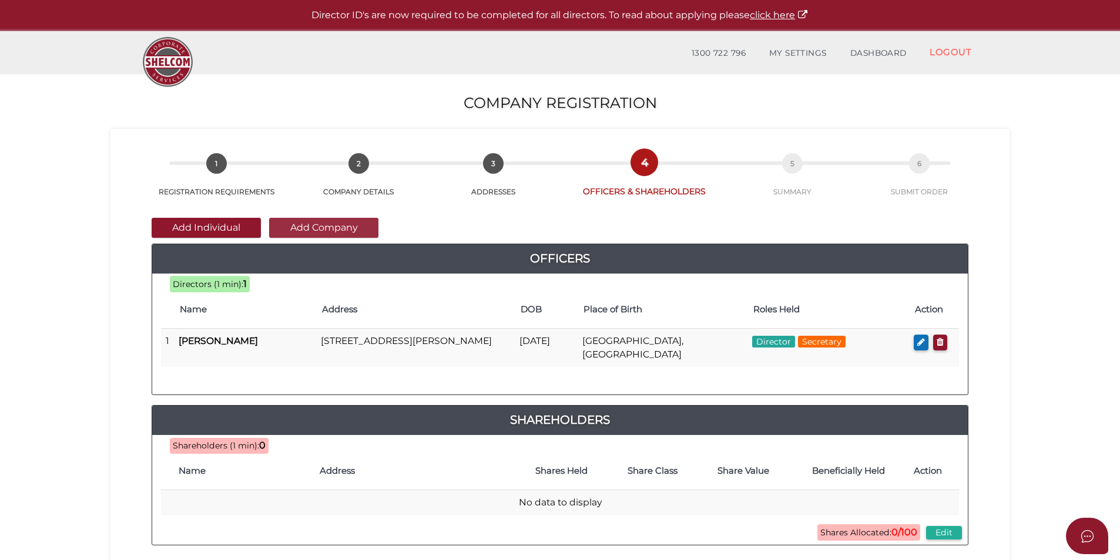
click at [367, 221] on button "Add Company" at bounding box center [323, 228] width 109 height 20
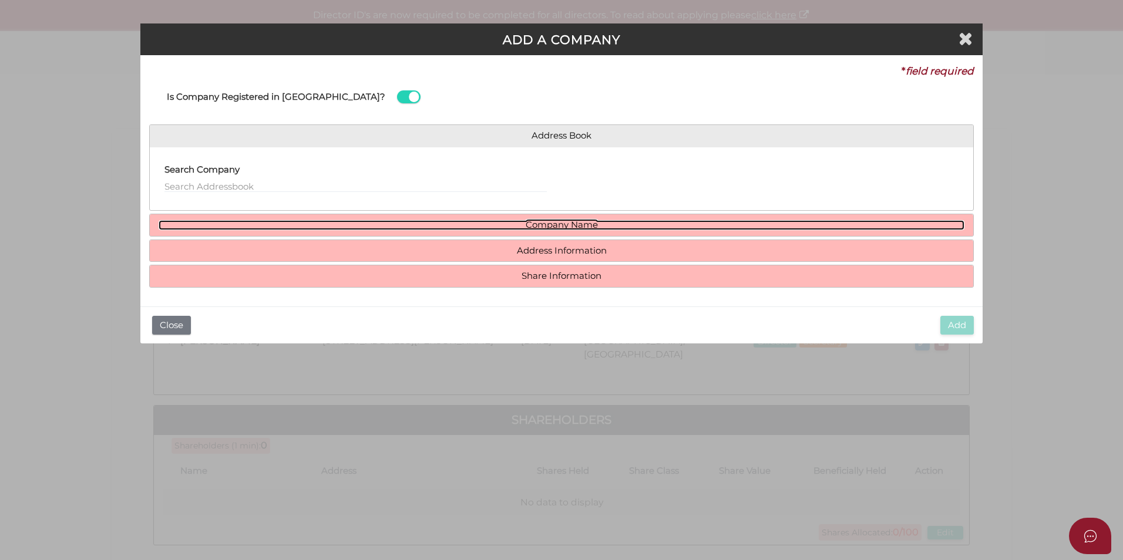
click at [473, 225] on link "Company Name" at bounding box center [562, 225] width 806 height 10
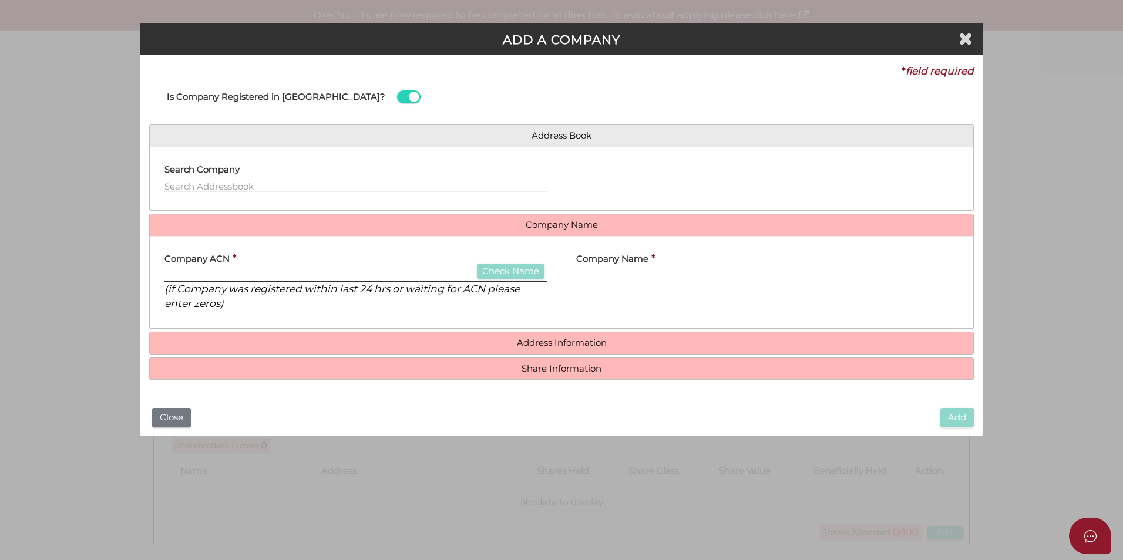
click at [337, 274] on input "text" at bounding box center [355, 275] width 382 height 13
paste input "639025219"
type input "639025219"
click at [490, 271] on button "Check Name" at bounding box center [511, 272] width 68 height 16
type input "SWD ENTERPRISE PTY LTD"
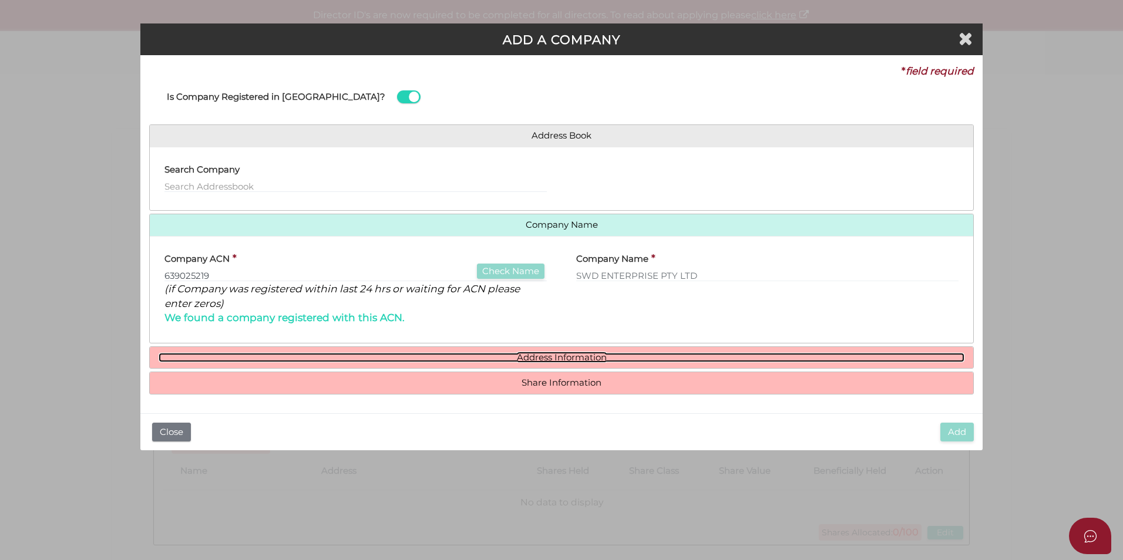
click at [530, 355] on link "Address Information" at bounding box center [562, 358] width 806 height 10
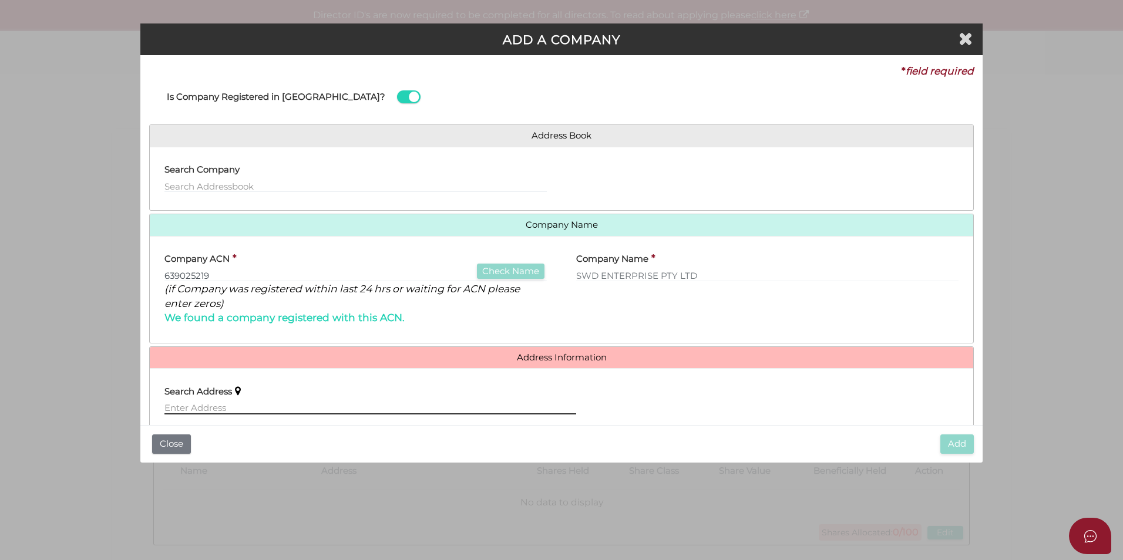
click at [333, 405] on input "text" at bounding box center [370, 408] width 412 height 13
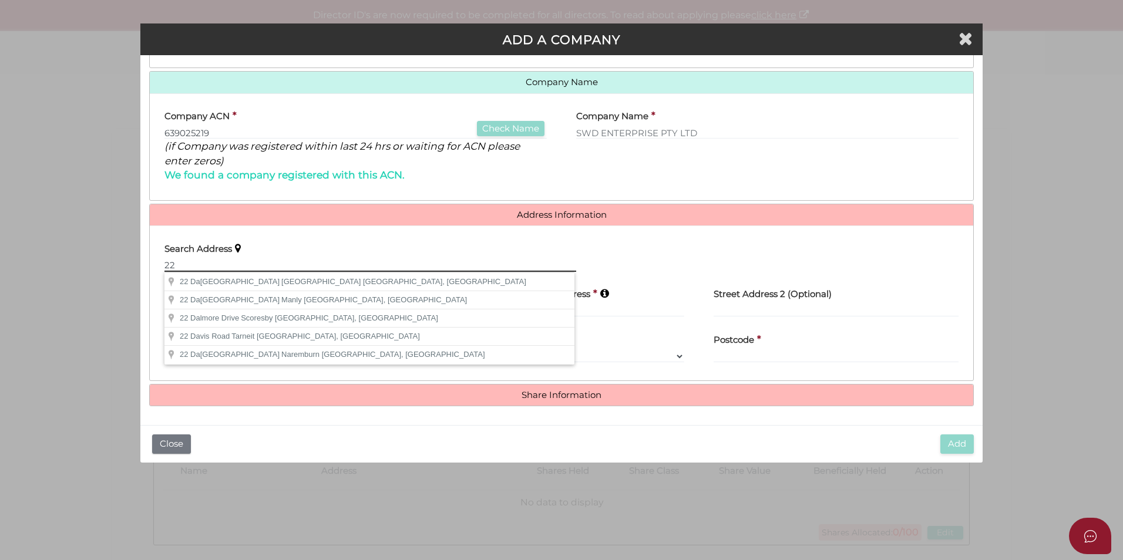
type input "2"
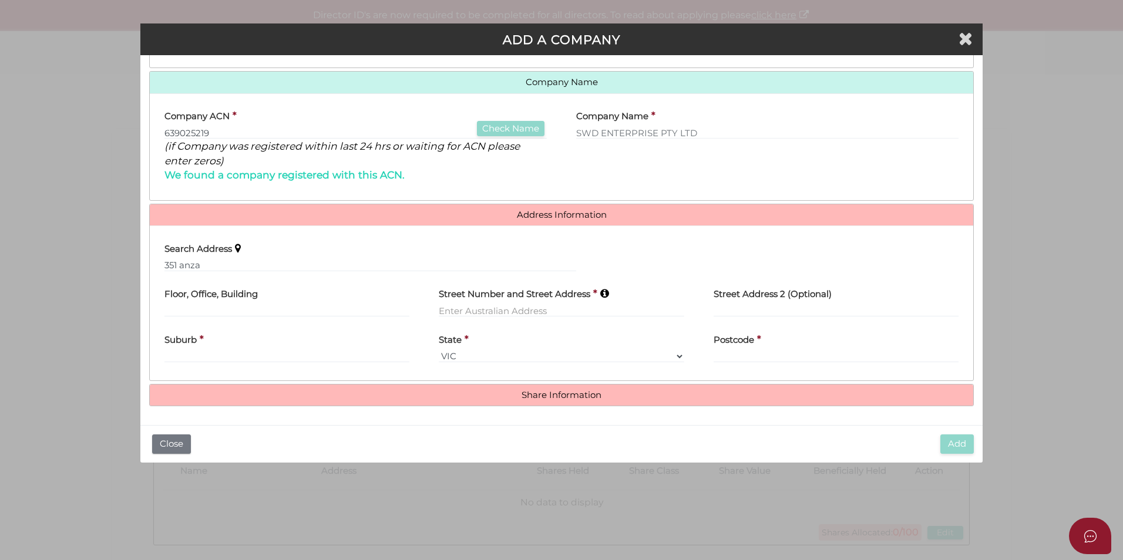
type input "351 Anzac Parade, Kingsford NSW, Australia"
type input "351 Anzac Parade"
type input "Kingsford"
select select "[GEOGRAPHIC_DATA]"
type input "2032"
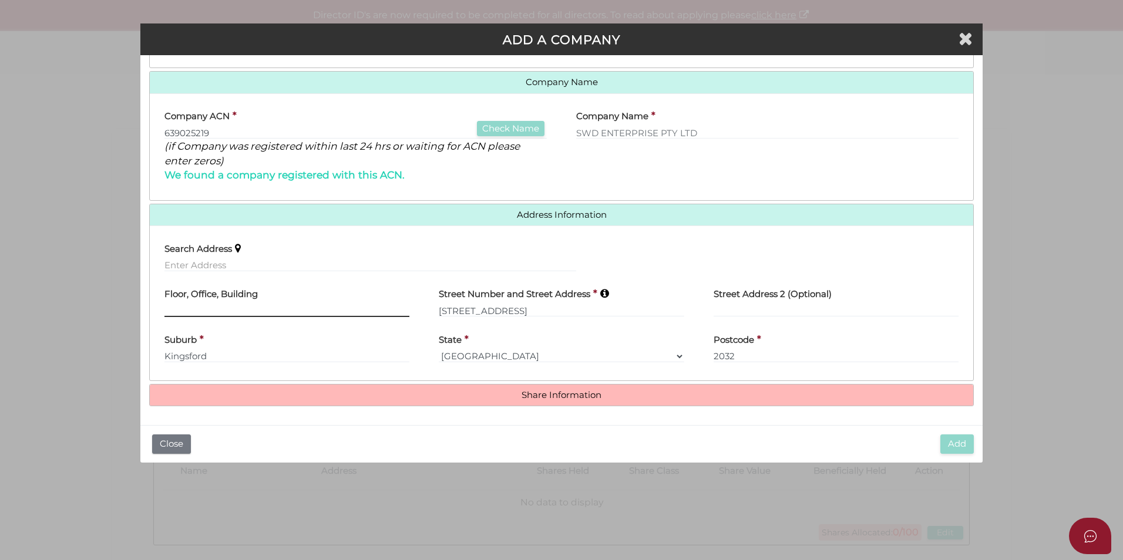
click at [294, 307] on input "text" at bounding box center [286, 310] width 245 height 13
type input "Level 1"
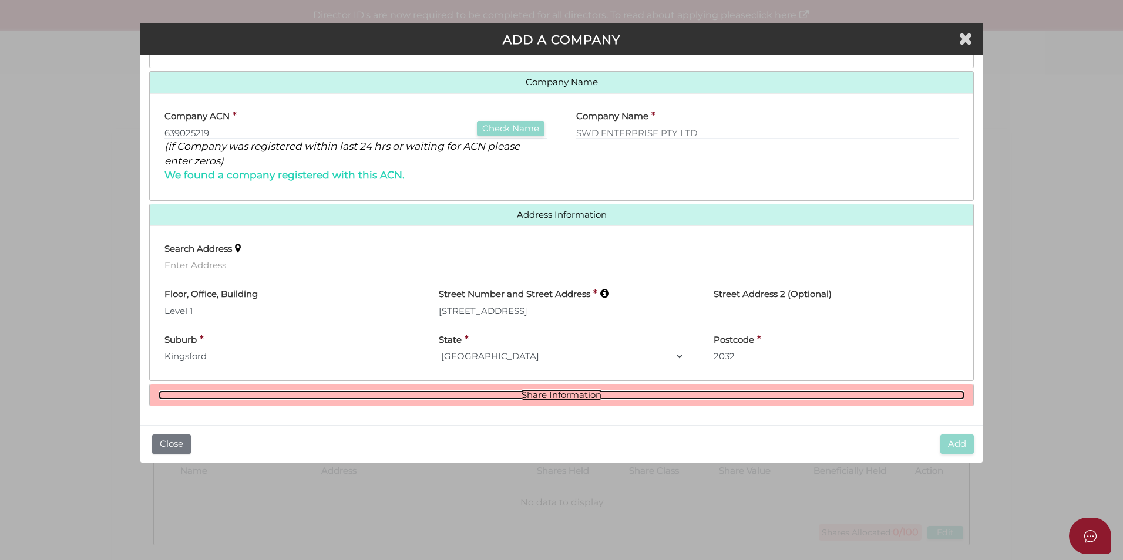
click at [580, 399] on link "Share Information" at bounding box center [562, 396] width 806 height 10
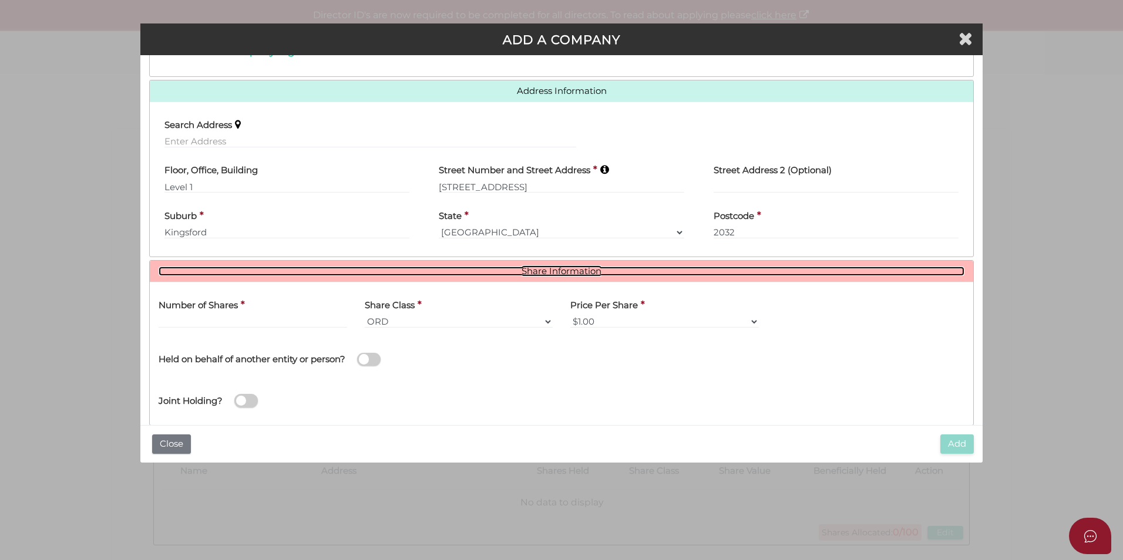
scroll to position [268, 0]
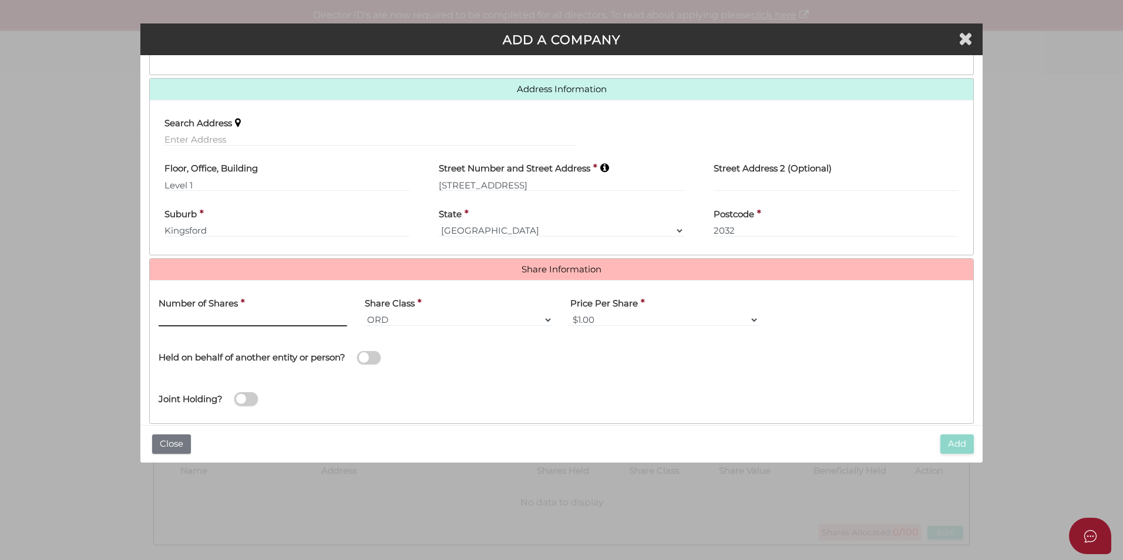
click at [250, 320] on input "text" at bounding box center [253, 320] width 189 height 13
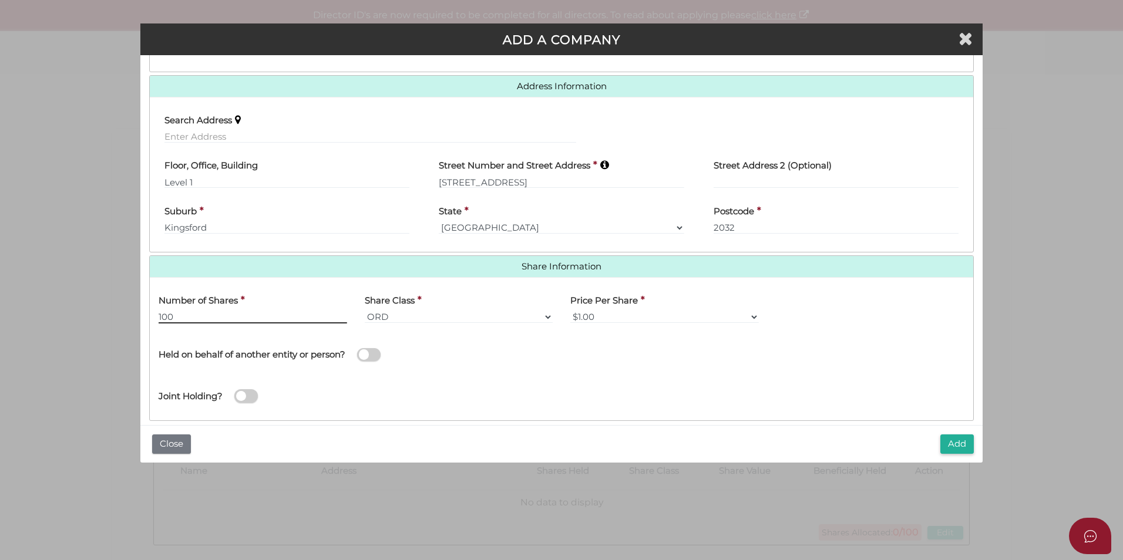
scroll to position [286, 0]
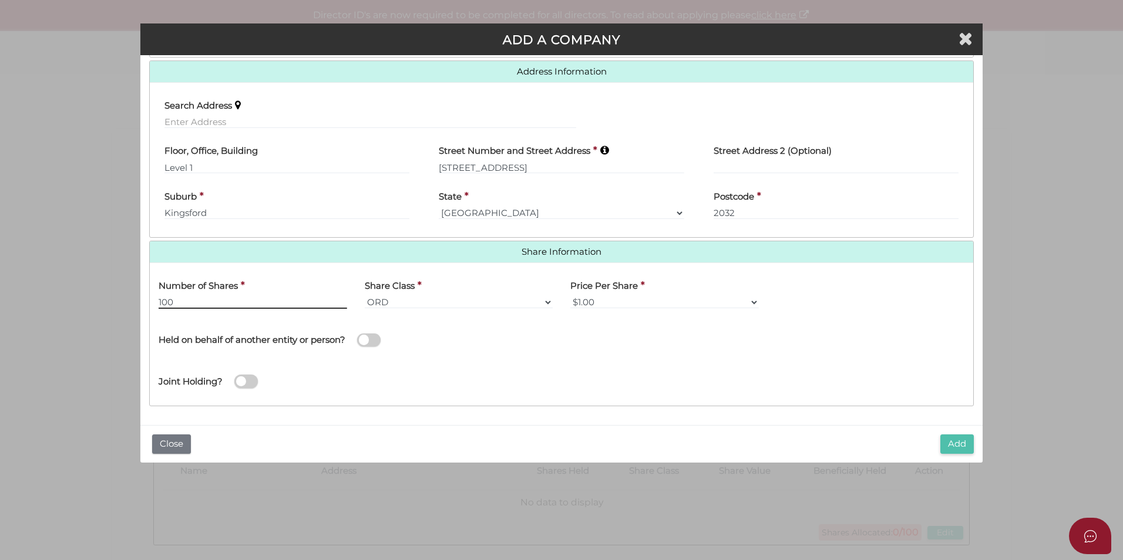
type input "100"
click at [956, 439] on button "Add" at bounding box center [956, 444] width 33 height 19
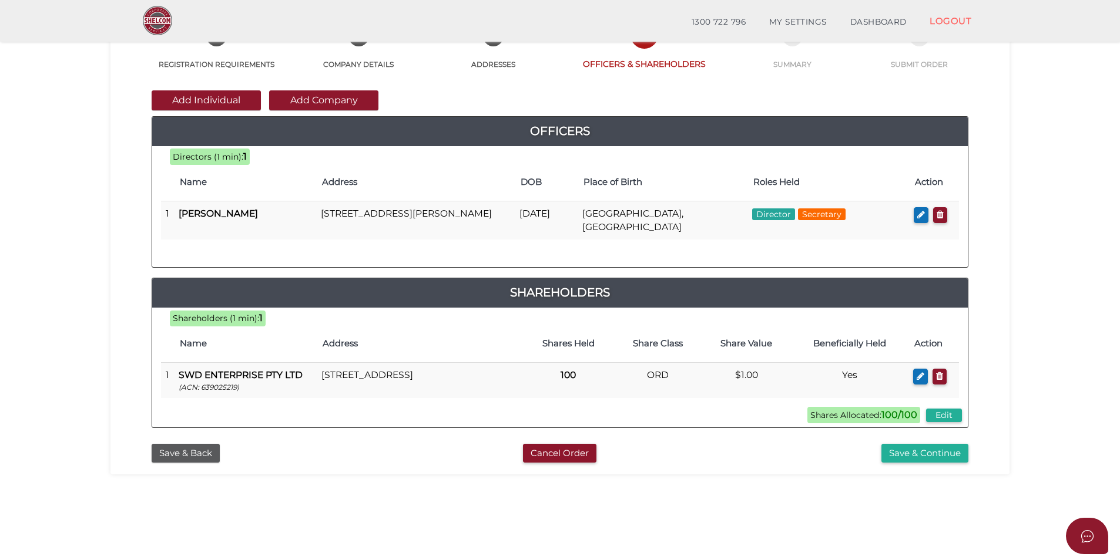
scroll to position [86, 0]
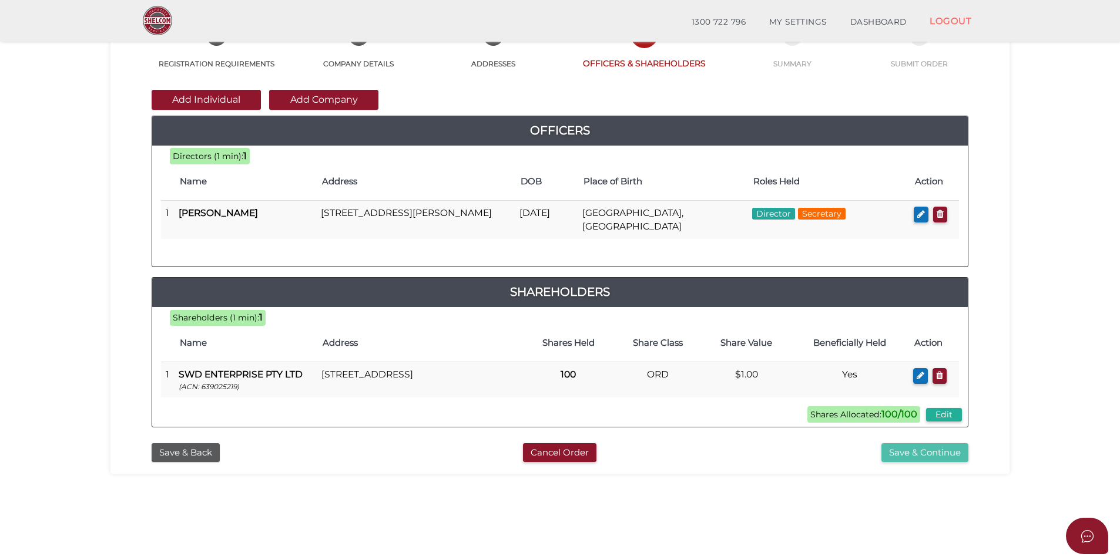
click at [952, 459] on button "Save & Continue" at bounding box center [924, 453] width 87 height 19
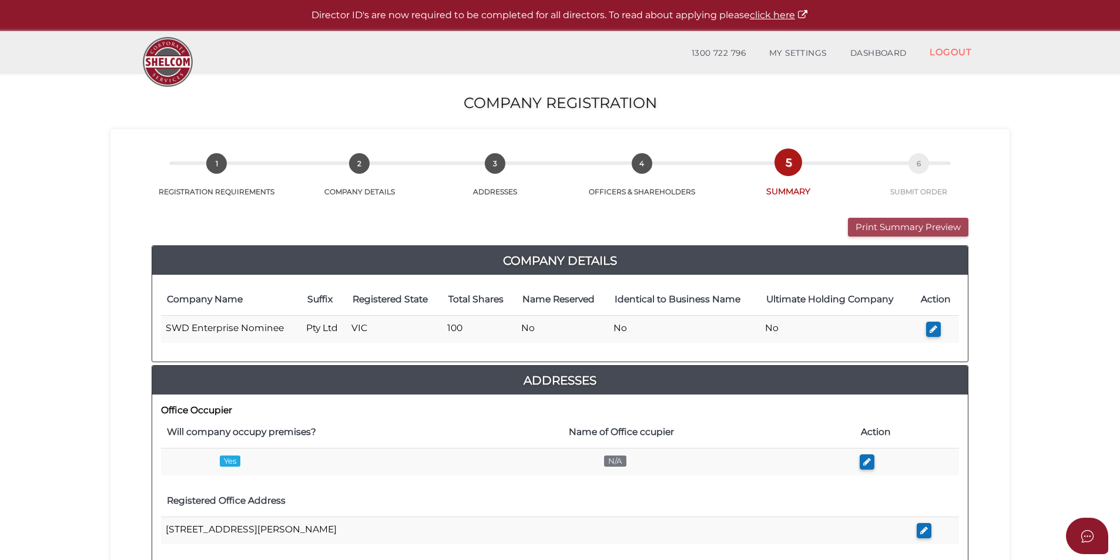
click at [926, 223] on button "Print Summary Preview" at bounding box center [908, 227] width 120 height 19
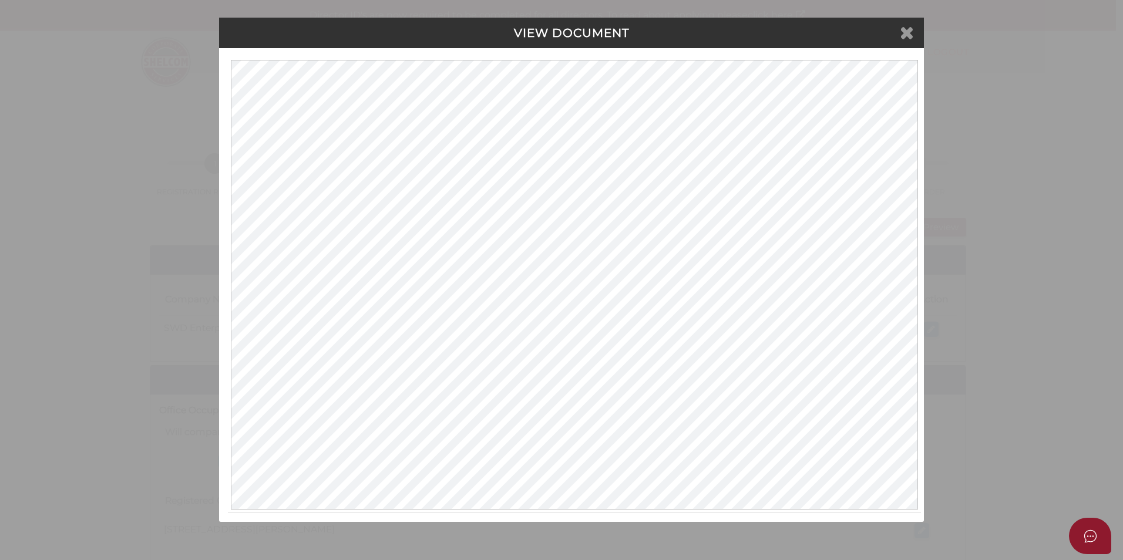
click at [906, 34] on icon at bounding box center [907, 32] width 14 height 18
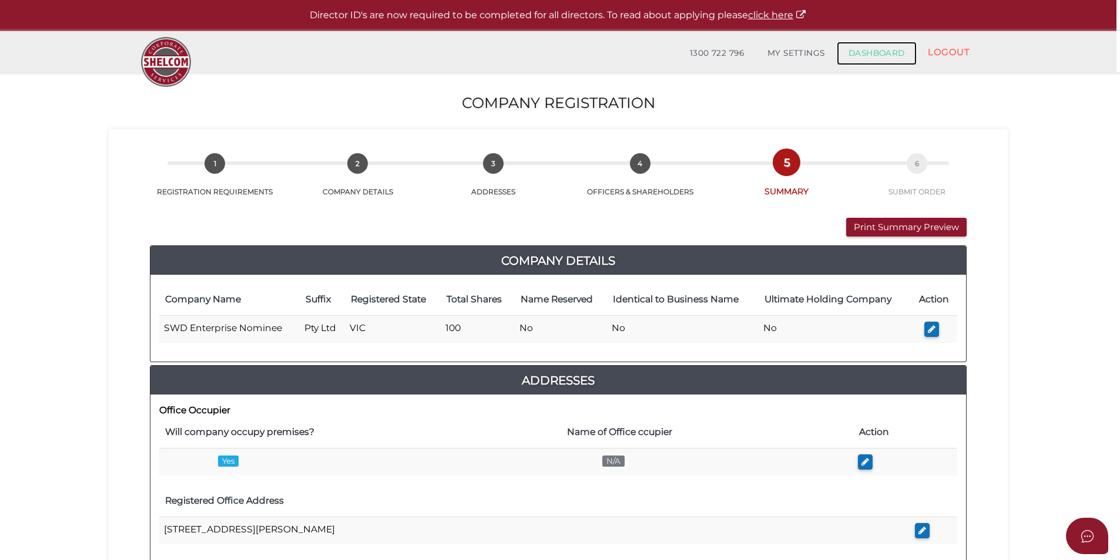
click at [867, 53] on link "DASHBOARD" at bounding box center [876, 53] width 80 height 23
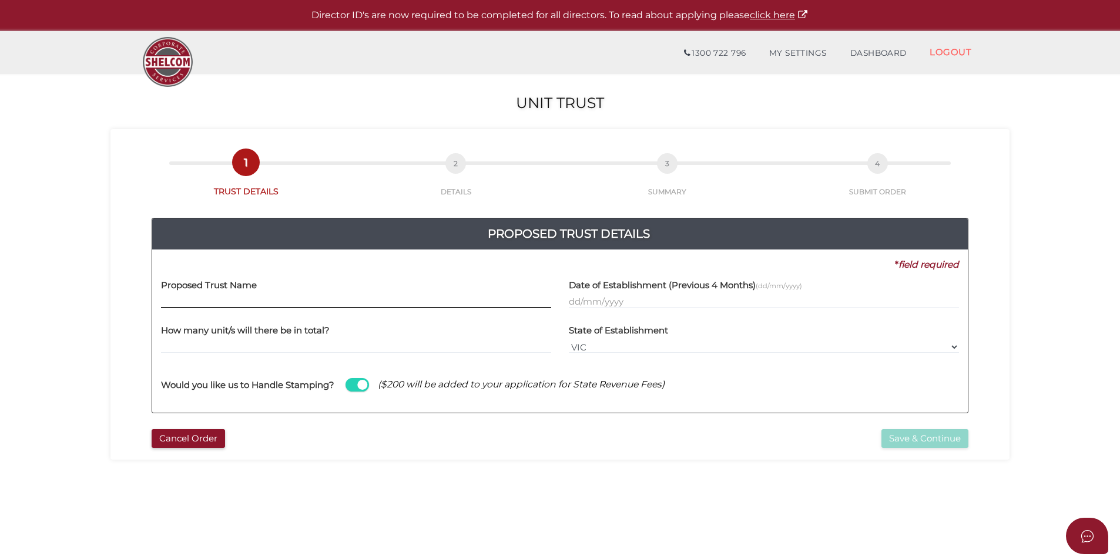
click at [281, 297] on input "text" at bounding box center [356, 301] width 390 height 13
paste input "SWD Enterprise Unit Trust"
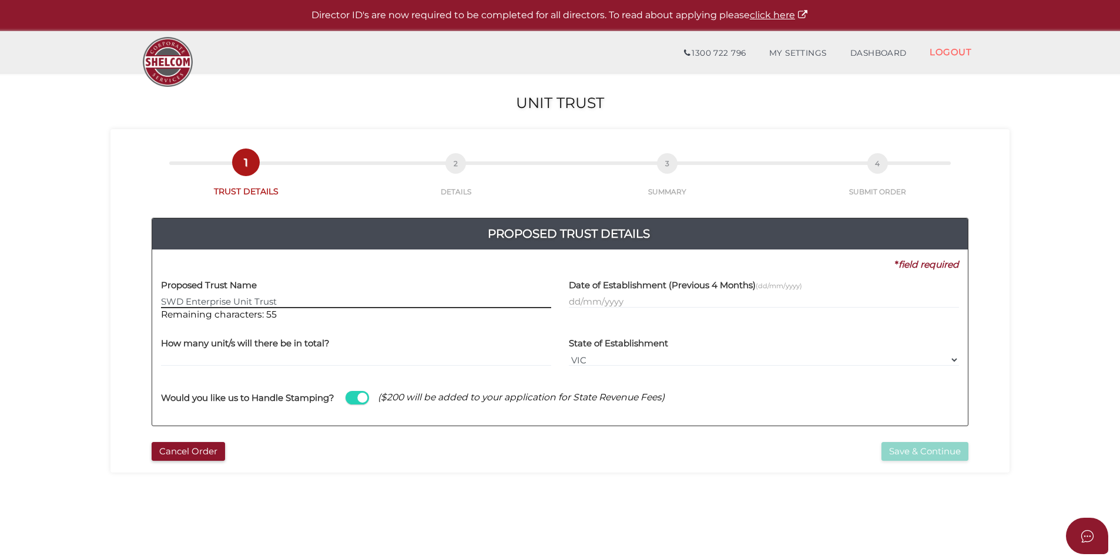
type input "SWD Enterprise Unit Trust"
click at [574, 298] on input "text" at bounding box center [764, 301] width 390 height 13
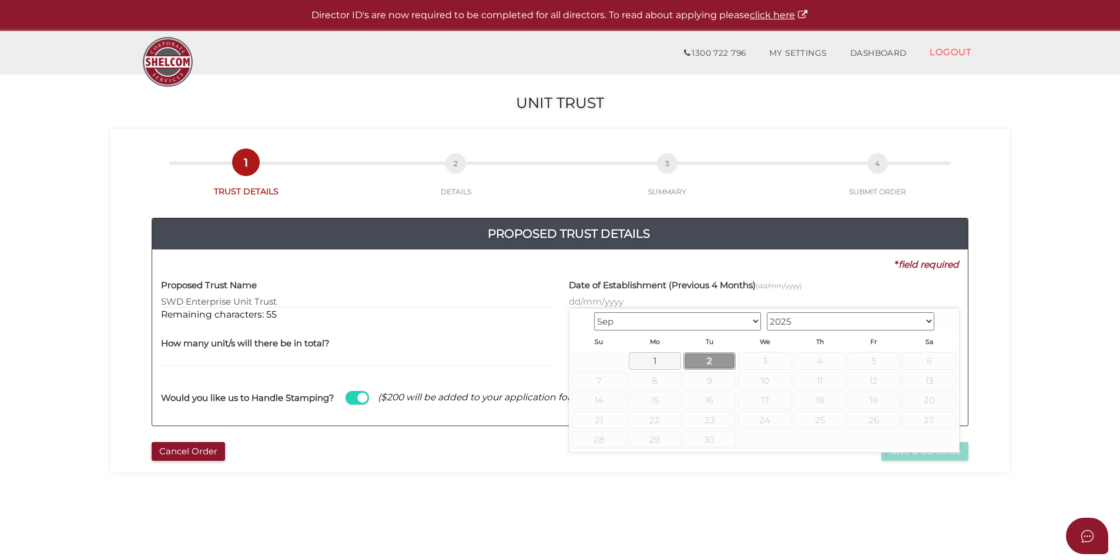
click at [705, 361] on link "2" at bounding box center [709, 360] width 52 height 17
type input "[DATE]"
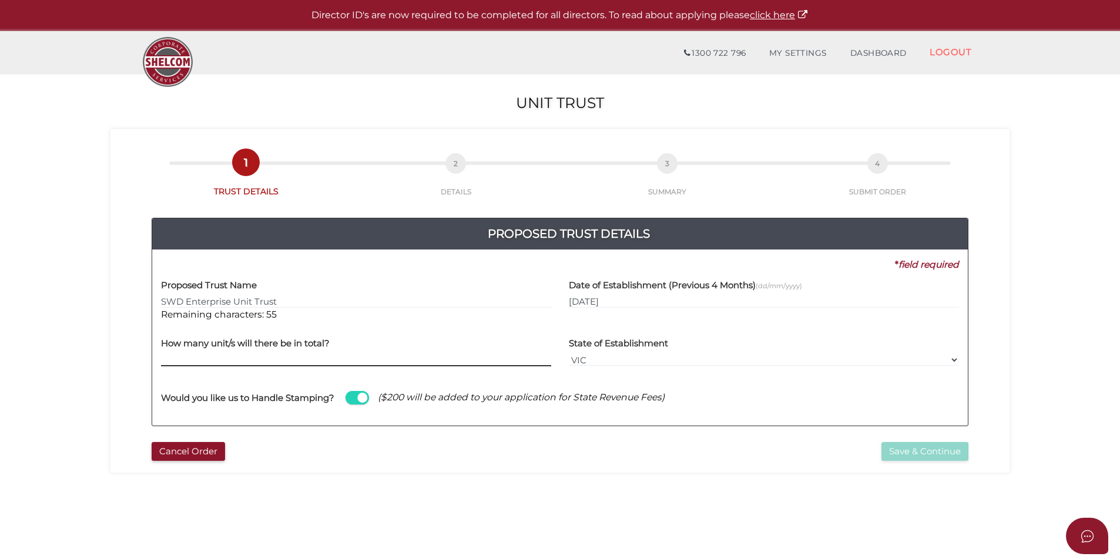
click at [281, 365] on input "text" at bounding box center [356, 360] width 390 height 13
type input "100"
click at [902, 452] on button "Save & Continue" at bounding box center [924, 451] width 87 height 19
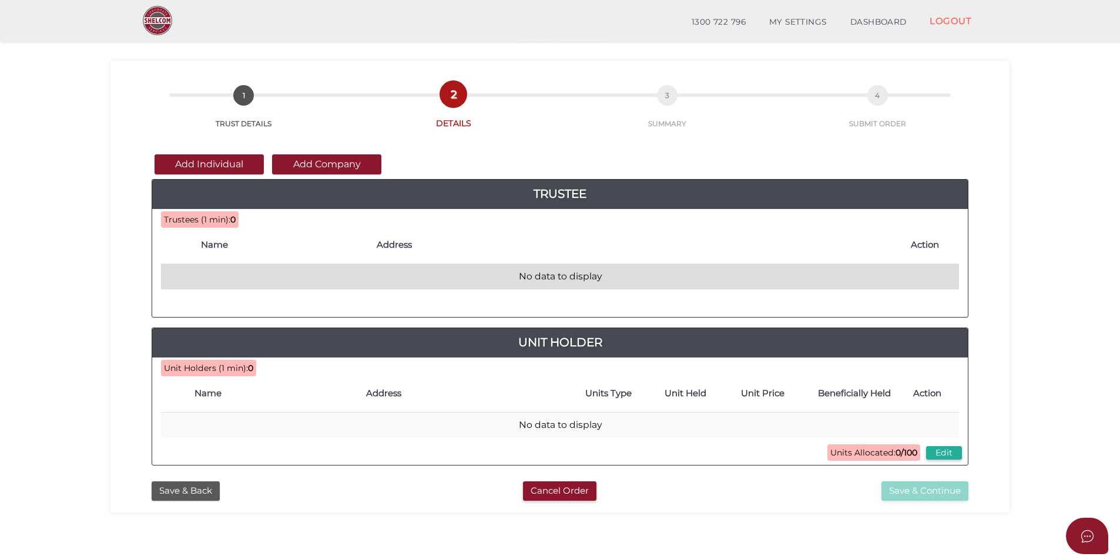
scroll to position [28, 0]
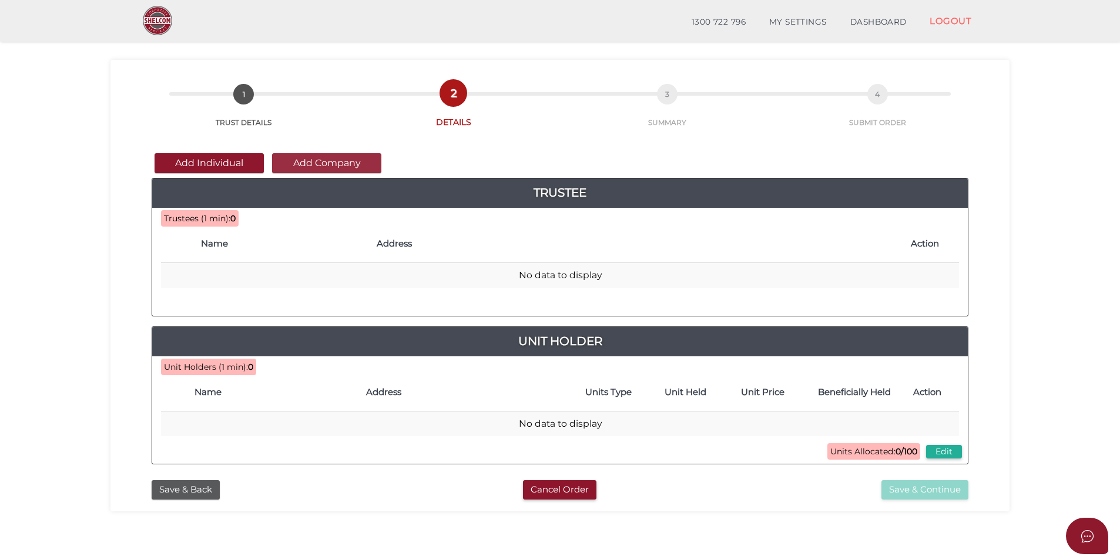
click at [331, 167] on button "Add Company" at bounding box center [326, 163] width 109 height 20
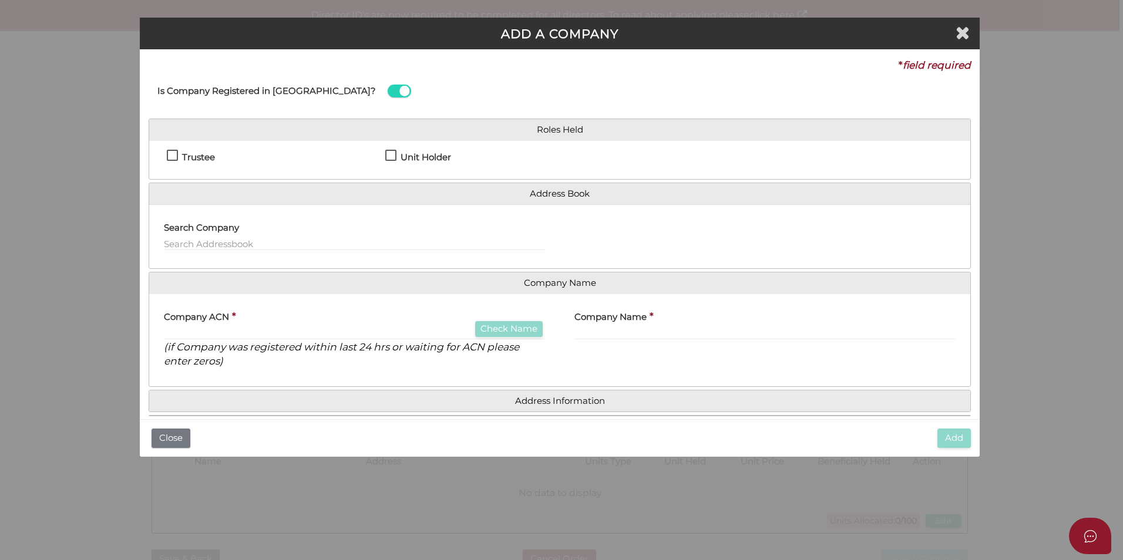
click at [170, 157] on label "Trustee" at bounding box center [191, 160] width 48 height 15
checkbox input "true"
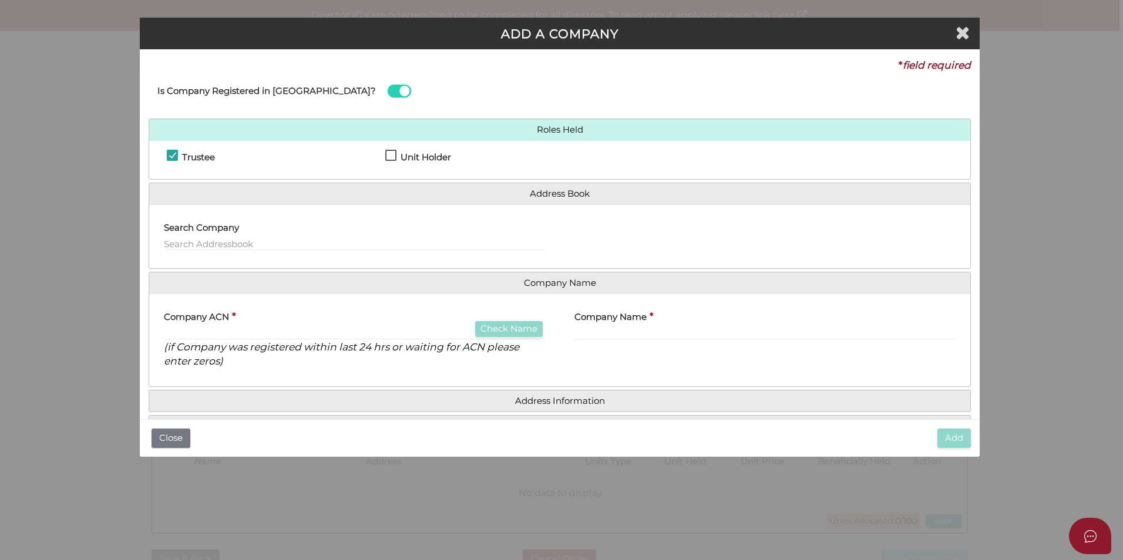
click at [309, 341] on icon "(if Company was registered within last 24 hrs or waiting for ACN please enter z…" at bounding box center [341, 354] width 355 height 27
click at [299, 334] on input "text" at bounding box center [354, 333] width 381 height 13
type input "000000000"
click at [599, 332] on input "text" at bounding box center [765, 333] width 381 height 13
paste input "SWD Enterprise Nominee Pty Ltd"
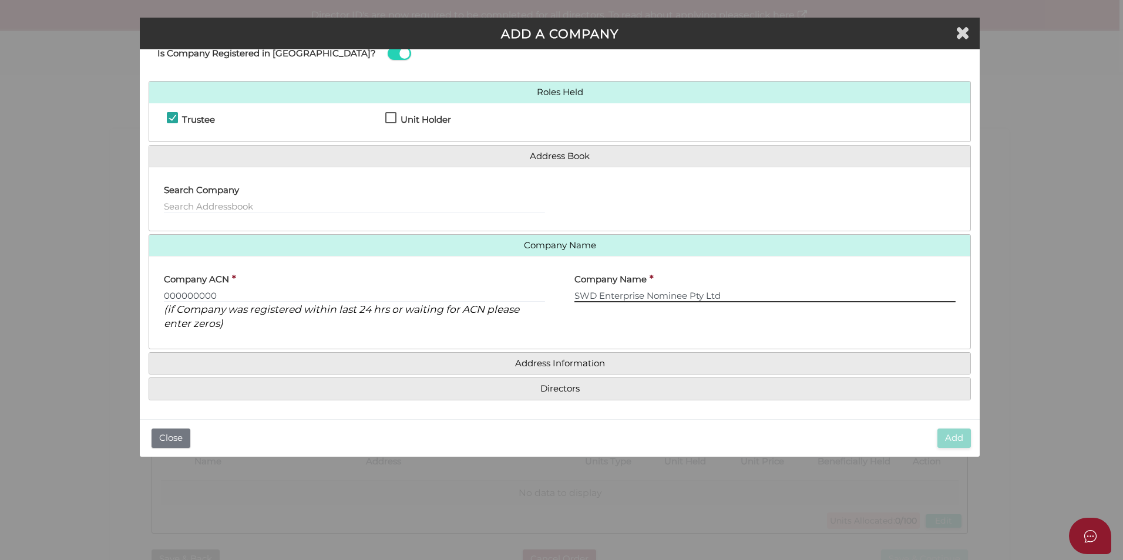
type input "SWD Enterprise Nominee Pty Ltd"
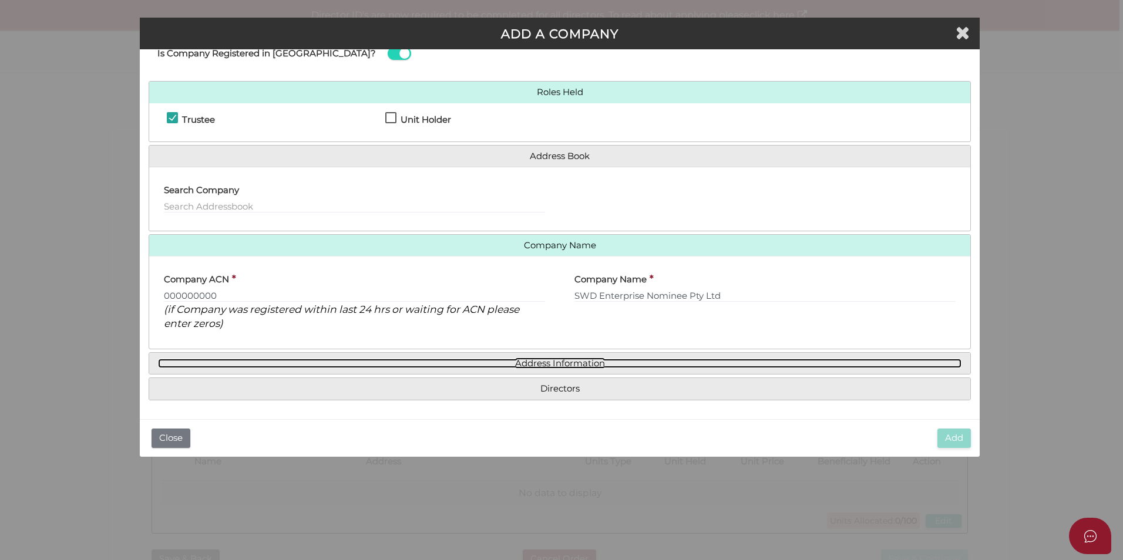
click at [575, 359] on link "Address Information" at bounding box center [560, 364] width 804 height 10
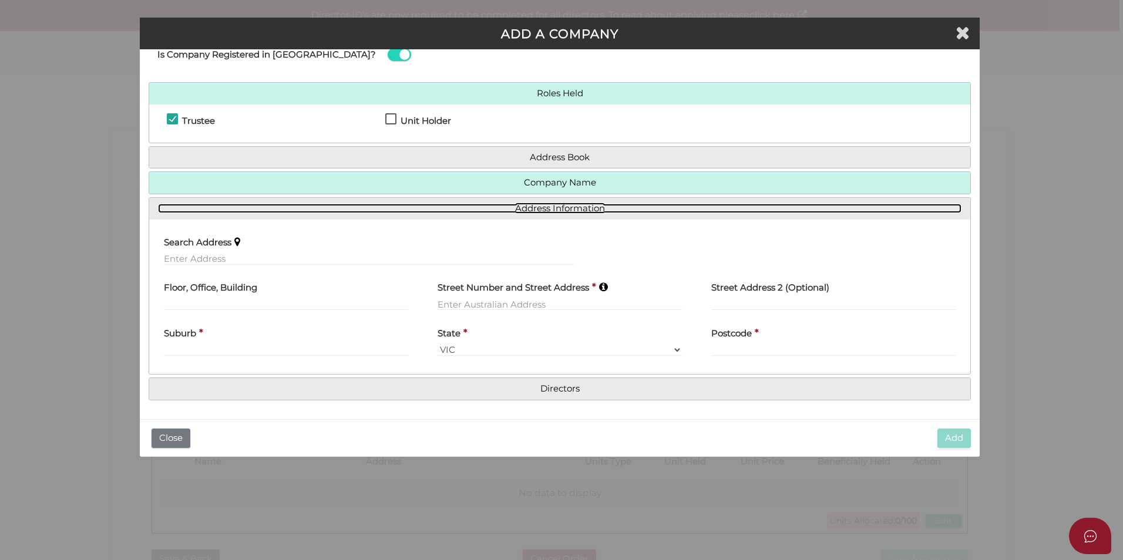
scroll to position [36, 0]
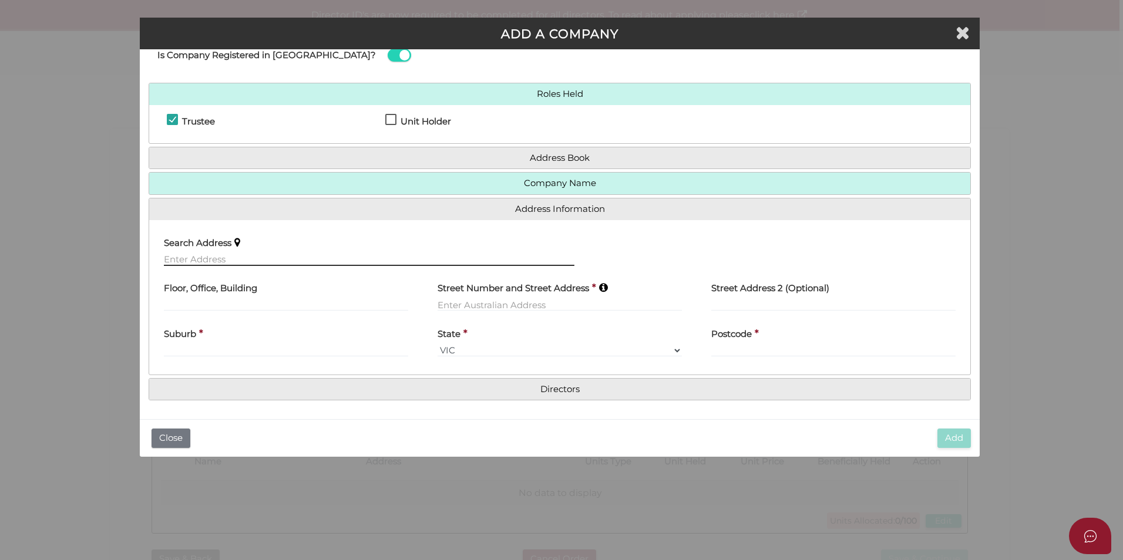
click at [278, 262] on input "text" at bounding box center [369, 259] width 411 height 13
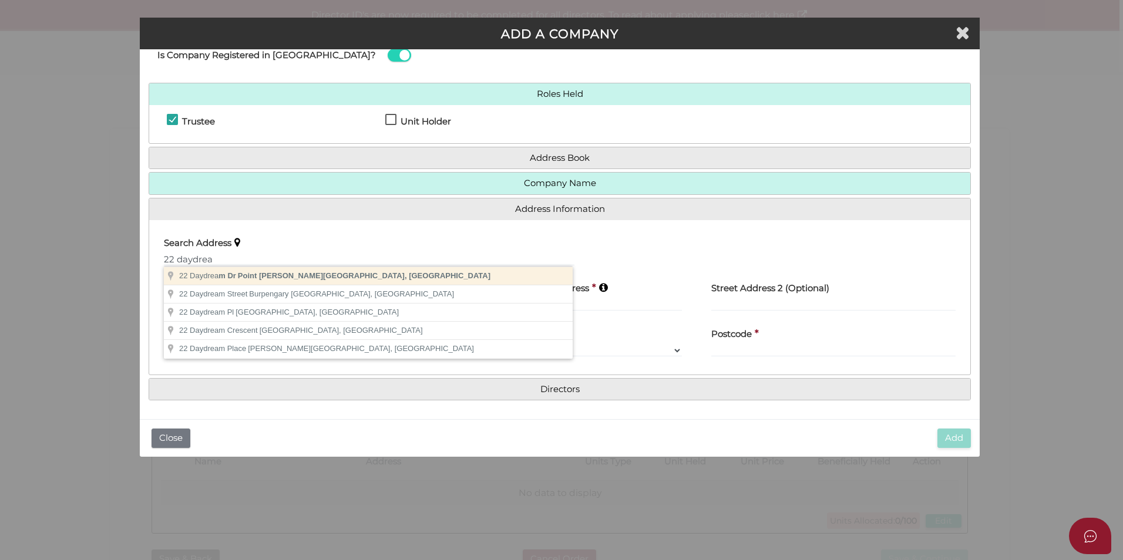
type input "[STREET_ADDRESS][PERSON_NAME]"
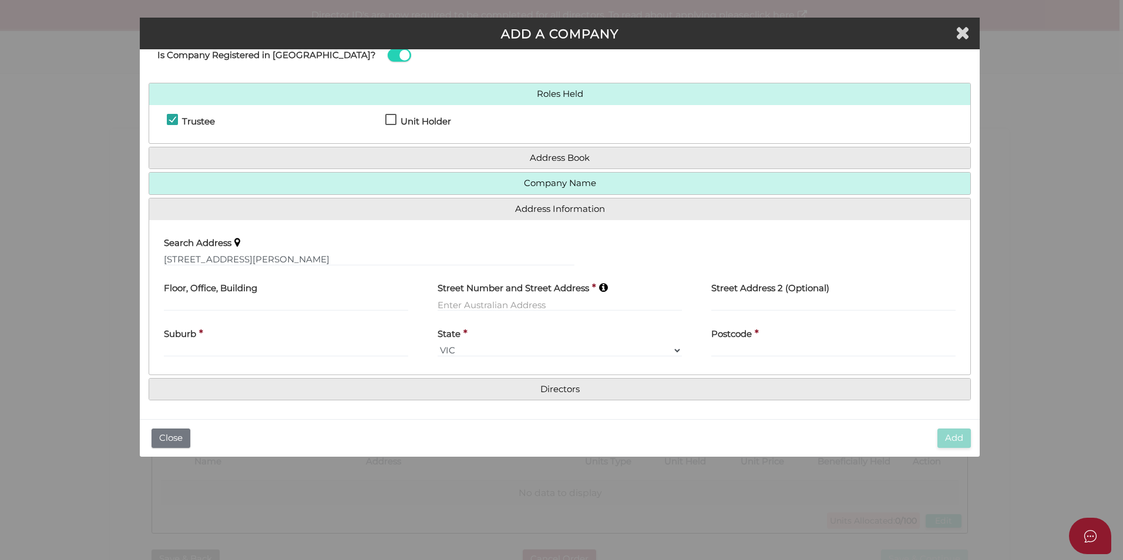
type input "[STREET_ADDRESS]"
type input "Point Cook"
select select "VIC"
type input "3030"
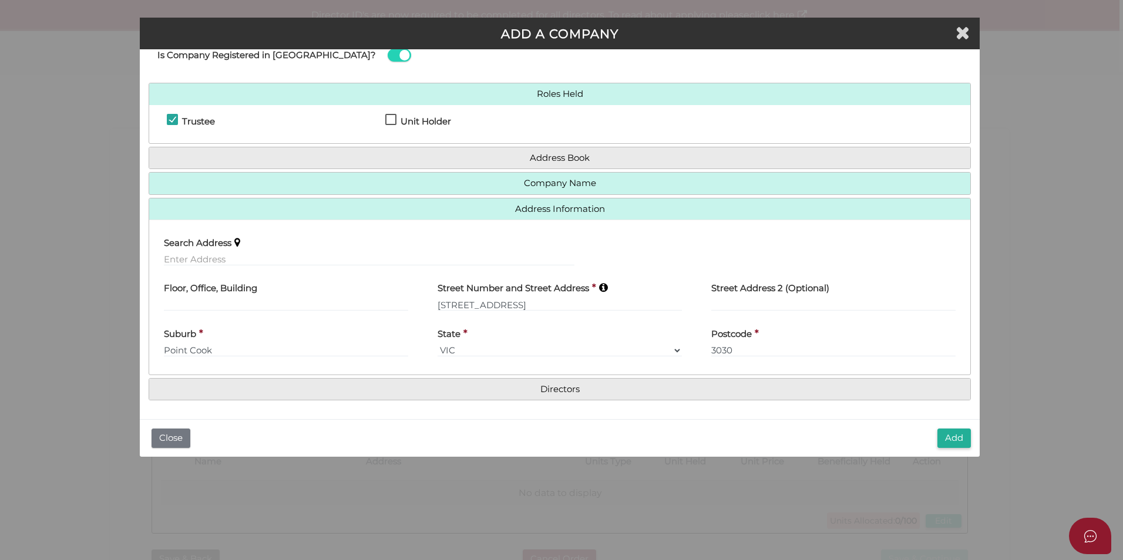
click at [492, 381] on h4 "Directors" at bounding box center [559, 390] width 821 height 22
click at [509, 395] on h4 "Directors" at bounding box center [559, 390] width 821 height 22
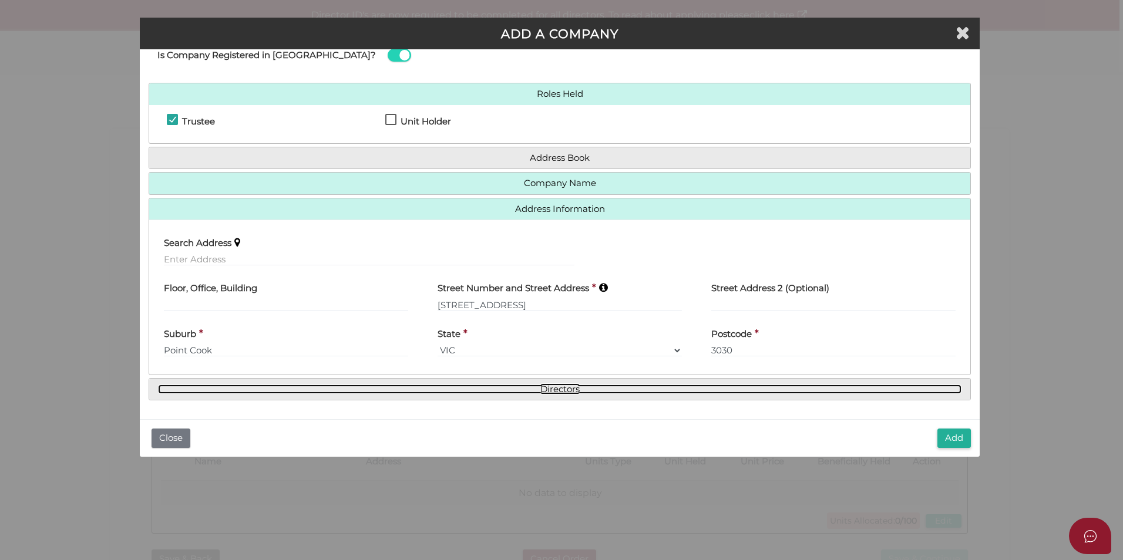
drag, startPoint x: 509, startPoint y: 395, endPoint x: 425, endPoint y: 389, distance: 84.3
click at [425, 389] on link "Directors" at bounding box center [560, 390] width 804 height 10
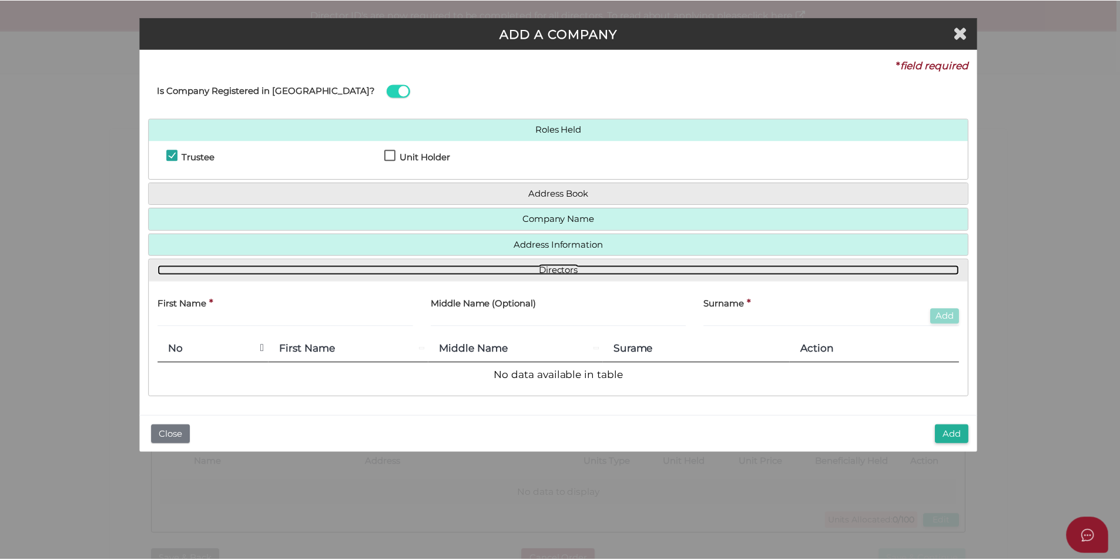
scroll to position [0, 0]
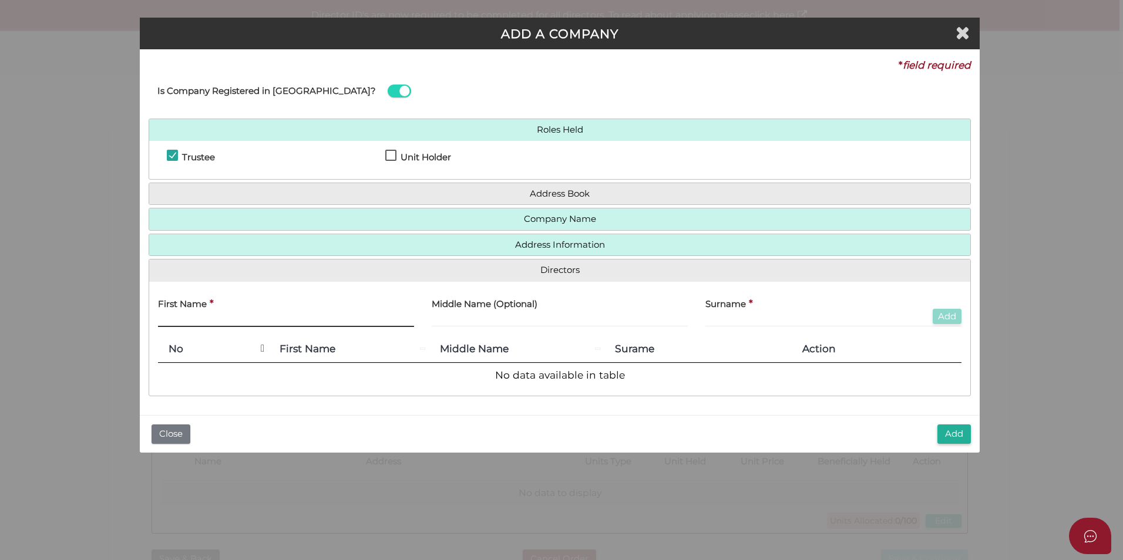
click at [291, 325] on input "text" at bounding box center [286, 320] width 256 height 13
type input "S"
click at [317, 315] on input "S" at bounding box center [286, 320] width 256 height 13
paste input "[PERSON_NAME]"
type input "Stella"
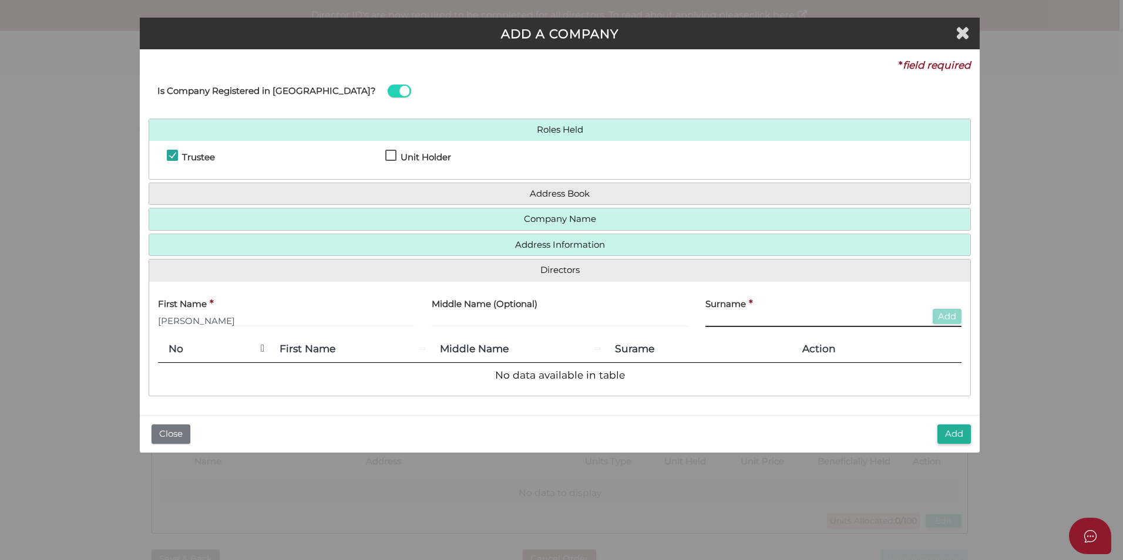
click at [791, 321] on input "text" at bounding box center [833, 320] width 256 height 13
paste input "Stella Anastasia"
click at [732, 324] on input "Stella Anastasia" at bounding box center [833, 320] width 256 height 13
type input "Anastasia"
click at [943, 317] on button "Add" at bounding box center [947, 317] width 29 height 16
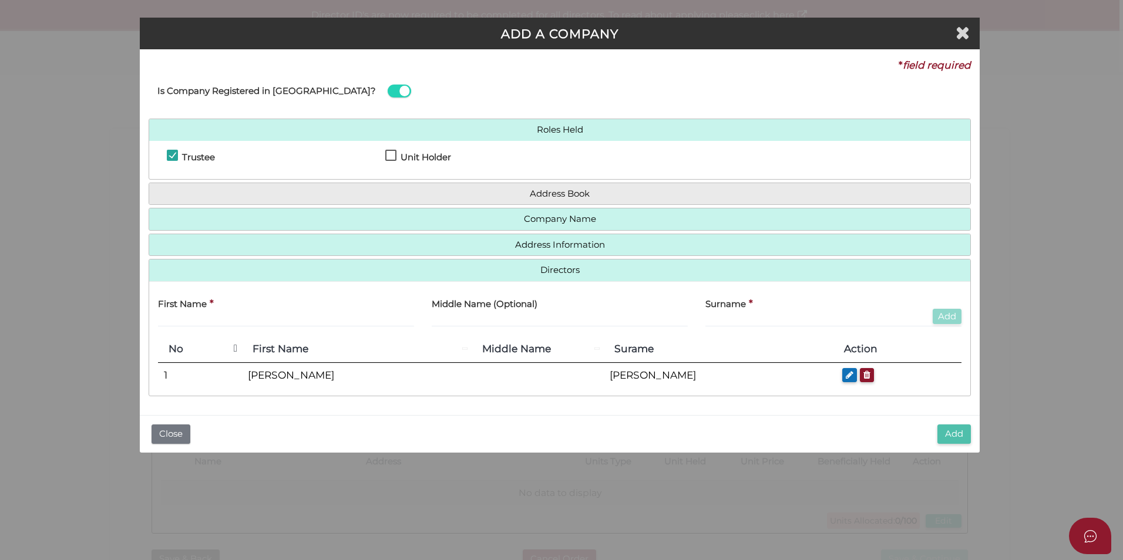
click at [948, 440] on button "Add" at bounding box center [954, 434] width 33 height 19
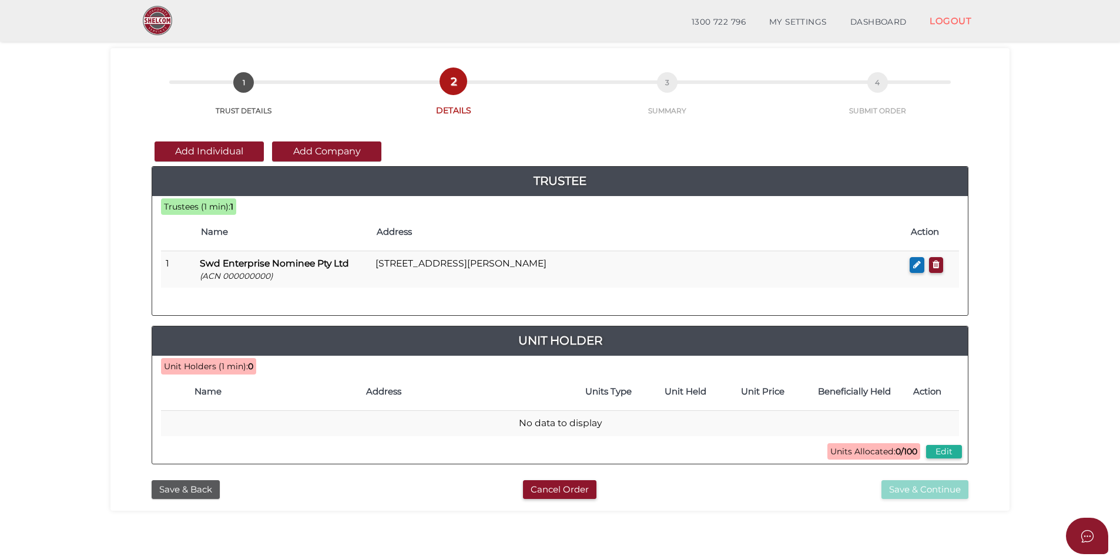
scroll to position [40, 0]
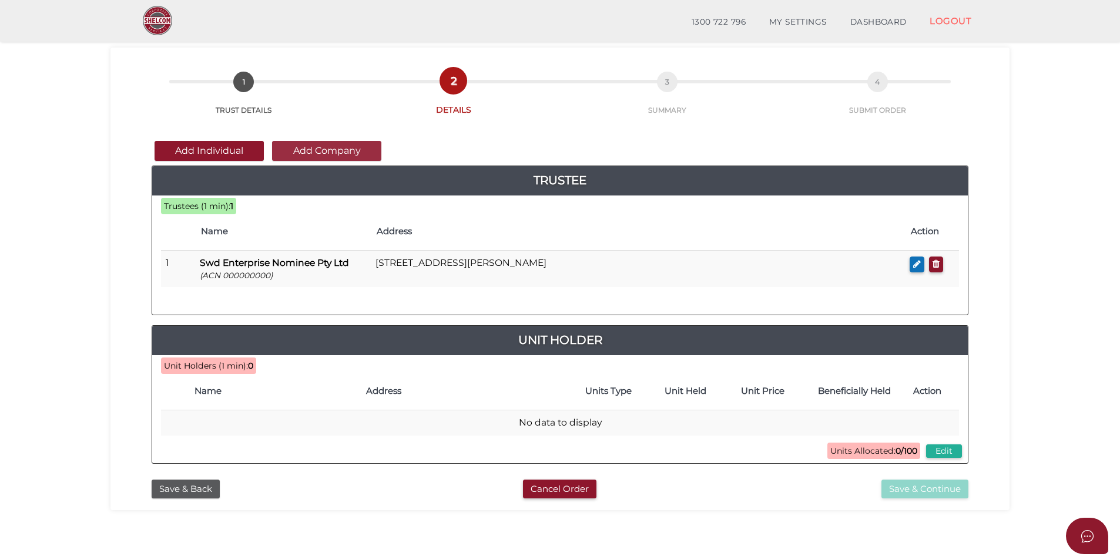
click at [345, 152] on button "Add Company" at bounding box center [326, 151] width 109 height 20
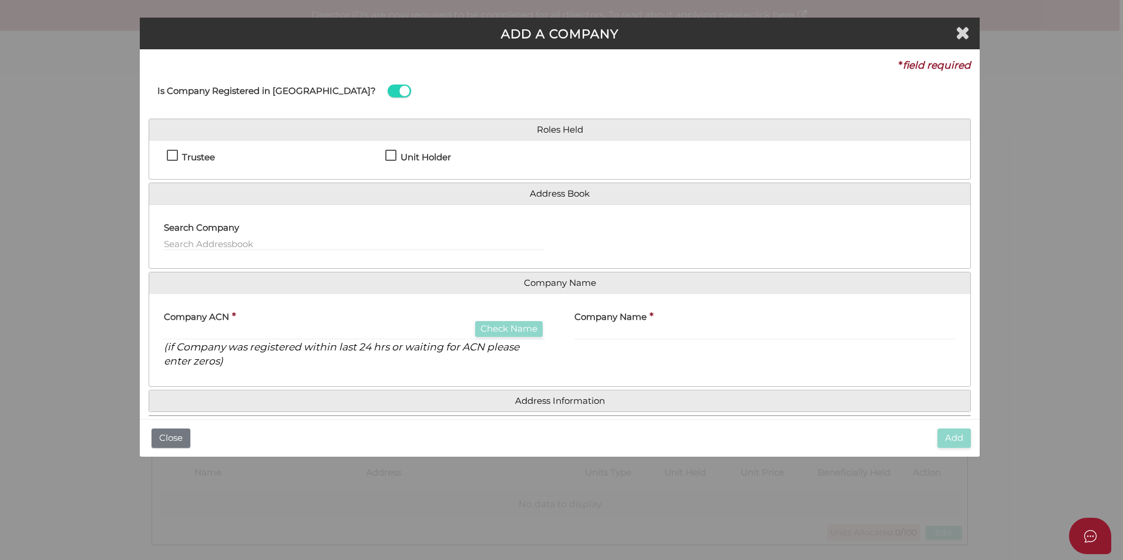
click at [391, 154] on label "Unit Holder" at bounding box center [418, 160] width 66 height 15
checkbox input "true"
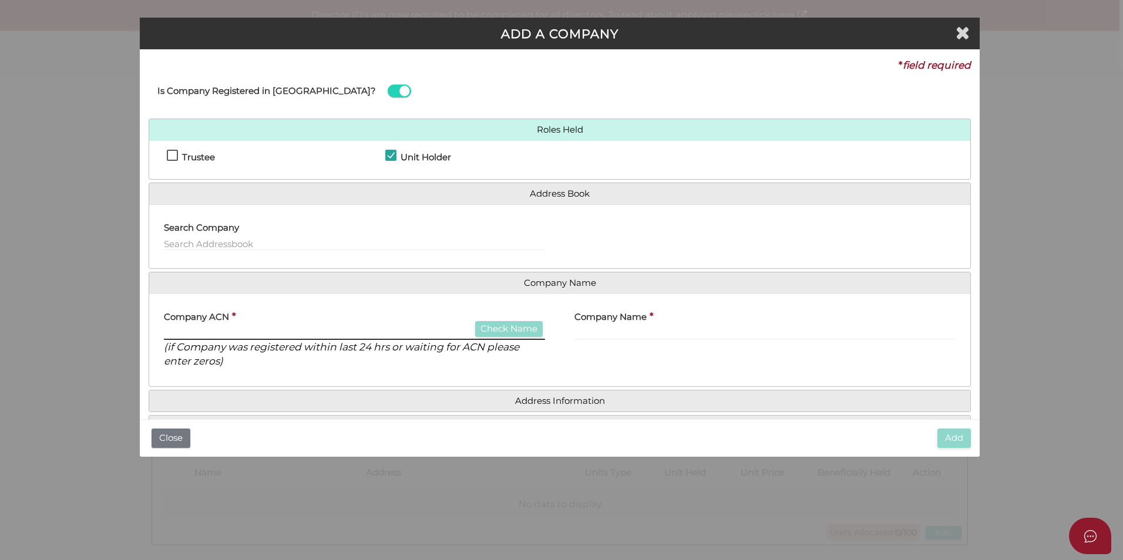
click at [244, 331] on input "text" at bounding box center [354, 333] width 381 height 13
paste input "639025219"
type input "639025219"
click at [502, 330] on button "Check Name" at bounding box center [509, 329] width 68 height 16
type input "SWD ENTERPRISE PTY LTD"
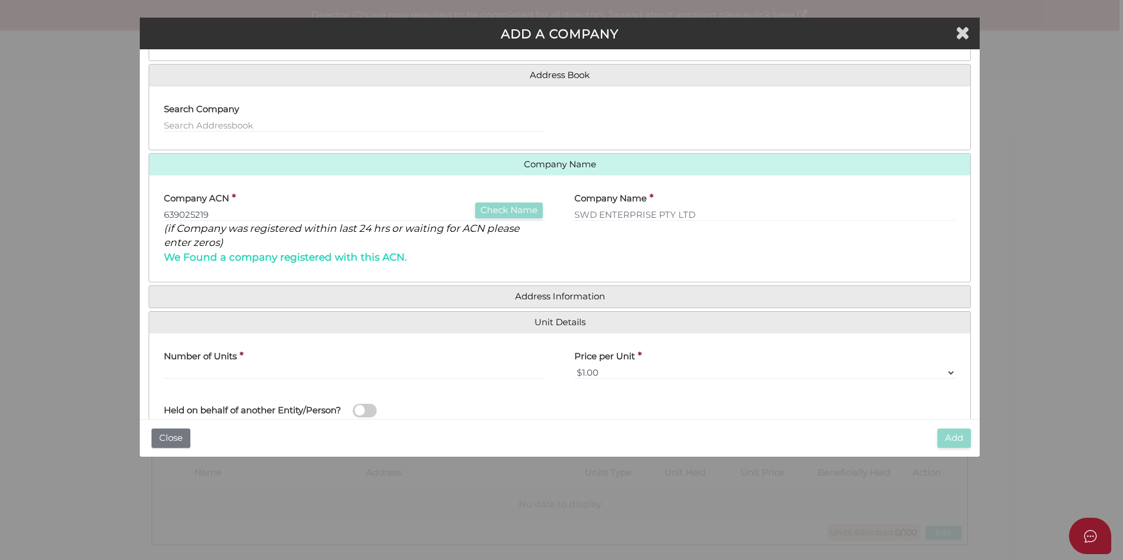
scroll to position [120, 0]
click at [556, 285] on h4 "Address Information" at bounding box center [559, 296] width 821 height 22
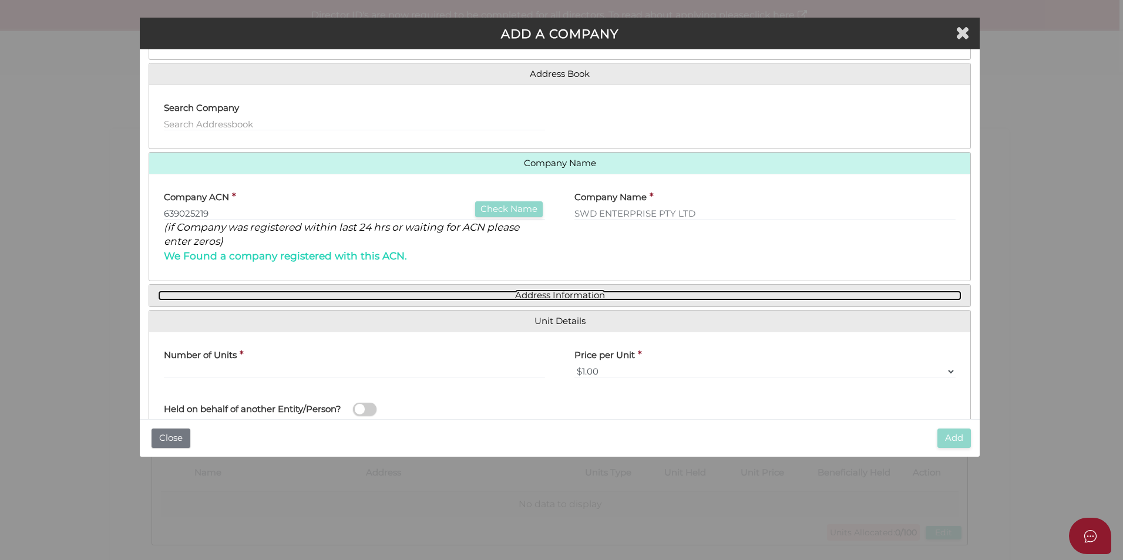
click at [560, 294] on link "Address Information" at bounding box center [560, 296] width 804 height 10
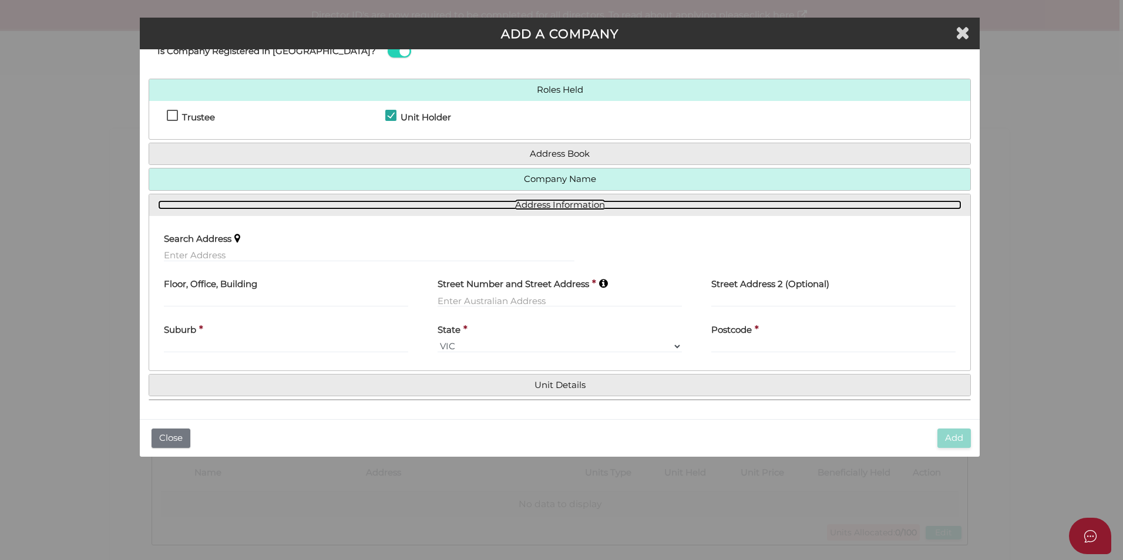
scroll to position [40, 0]
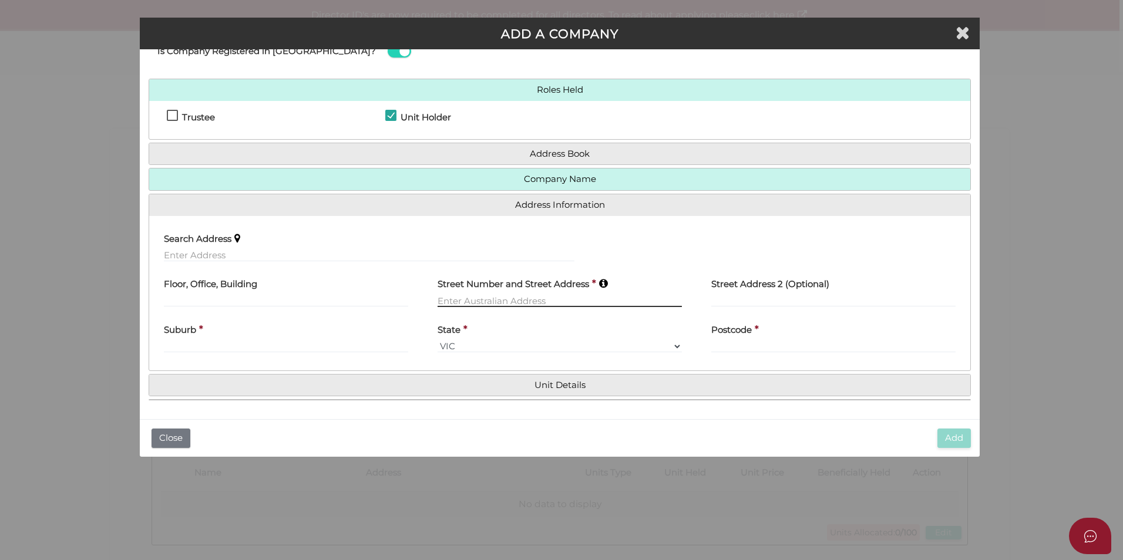
click at [503, 301] on input "text" at bounding box center [560, 300] width 244 height 13
click at [503, 301] on input "35" at bounding box center [560, 300] width 244 height 13
type input "3"
click at [421, 250] on input "text" at bounding box center [369, 255] width 411 height 13
type input "531 Anzac Parade, Kingsford NSW, Australia"
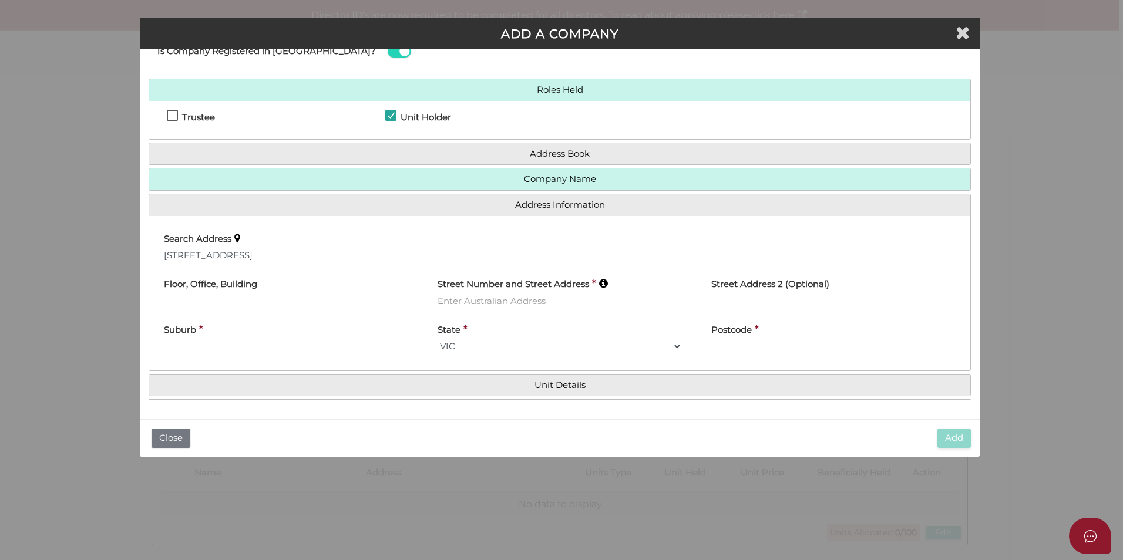
type input "531 Anzac Parade"
type input "Kingsford"
select select "[GEOGRAPHIC_DATA]"
type input "2032"
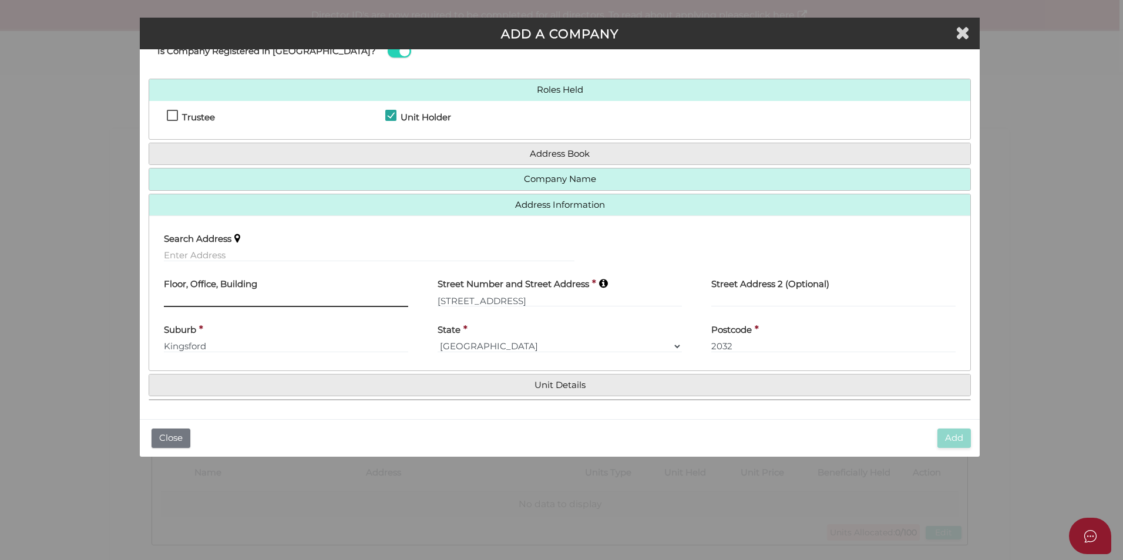
click at [278, 299] on input "text" at bounding box center [286, 300] width 244 height 13
type input "Level 1"
click at [573, 379] on h4 "Unit Details" at bounding box center [559, 386] width 821 height 22
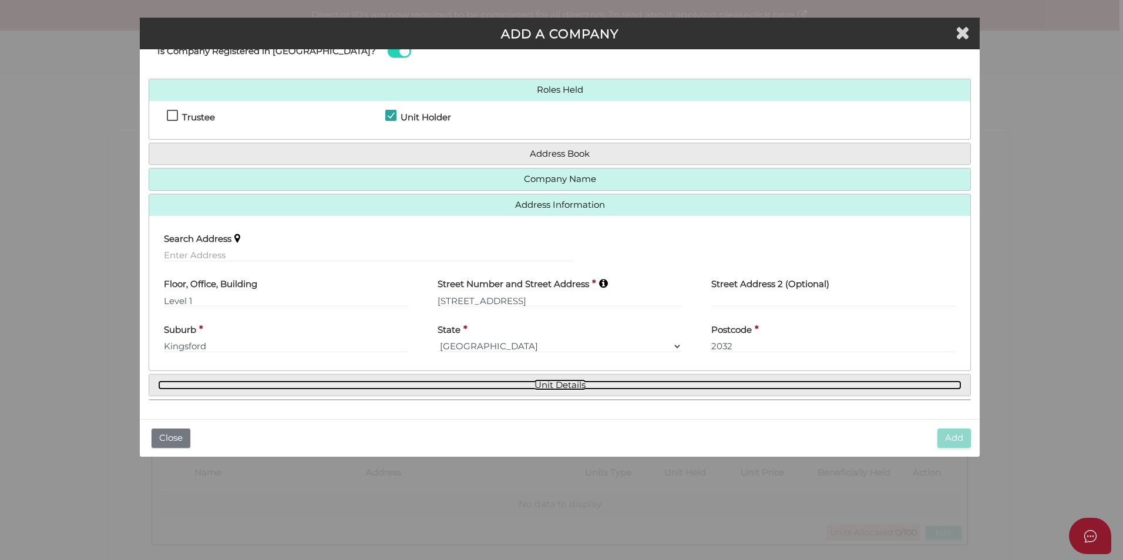
click at [567, 384] on link "Unit Details" at bounding box center [560, 386] width 804 height 10
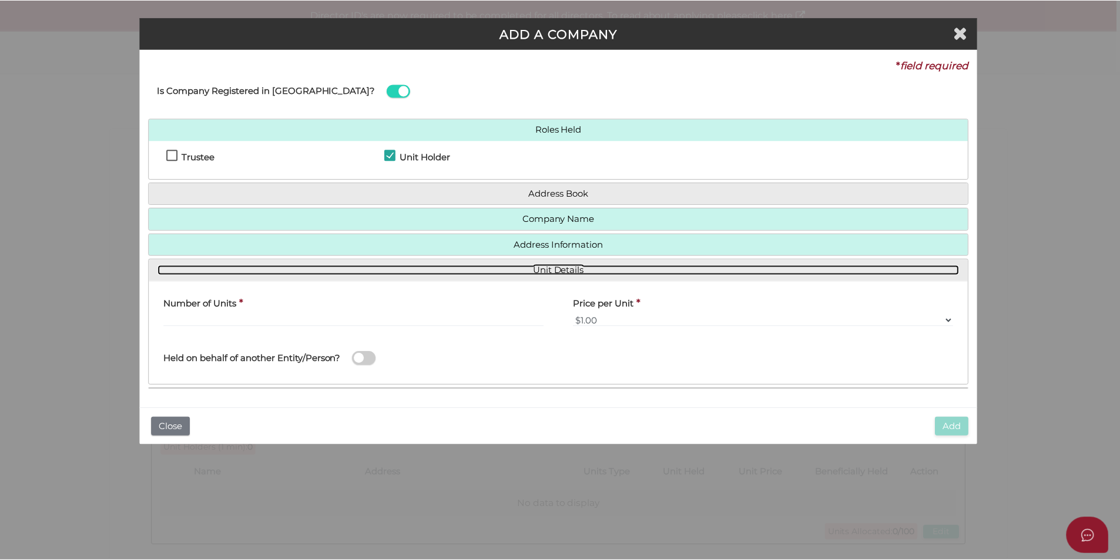
scroll to position [0, 0]
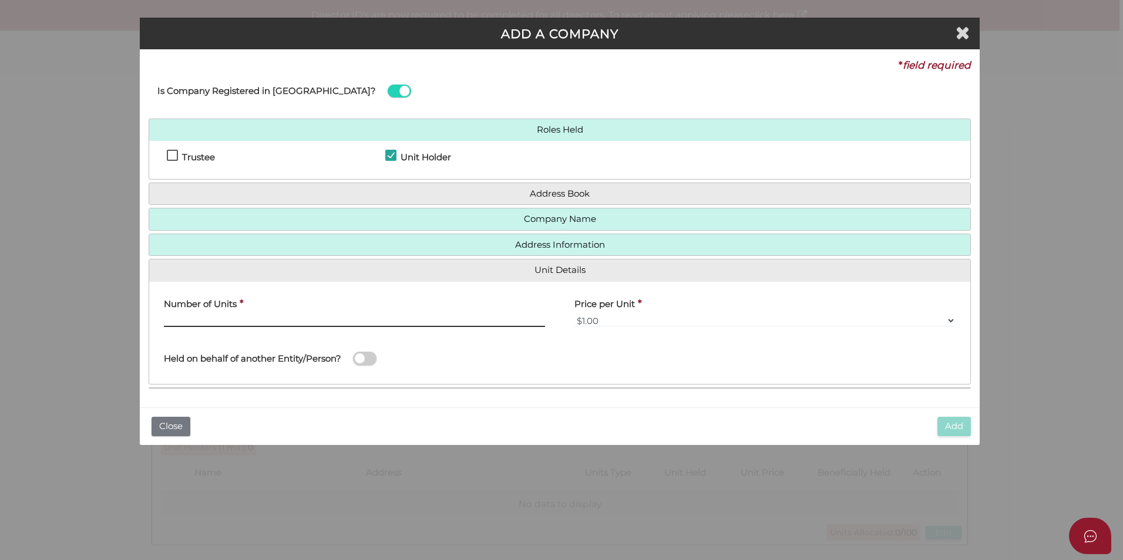
click at [402, 317] on input "text" at bounding box center [354, 320] width 381 height 13
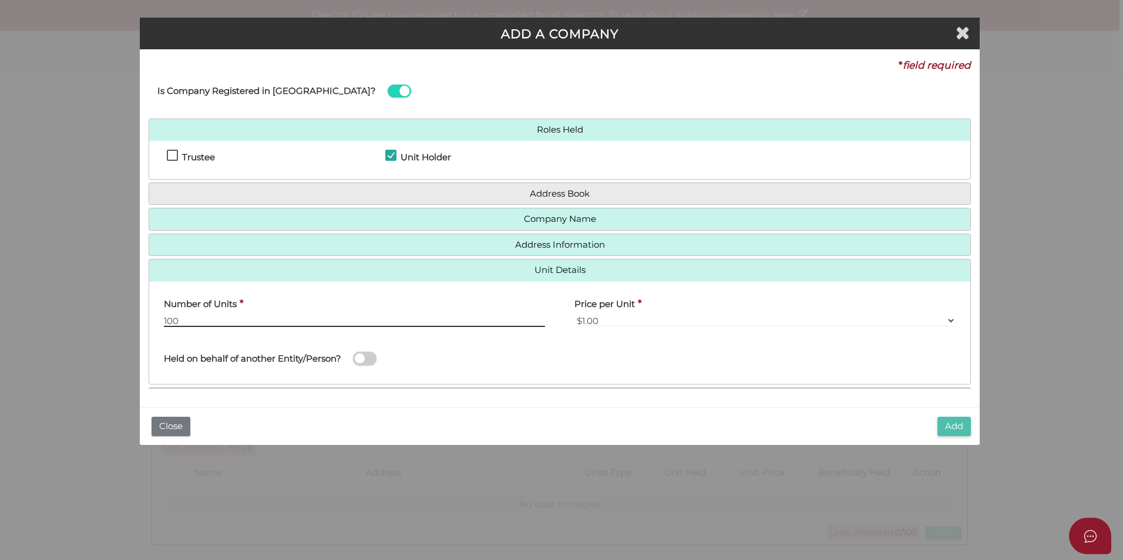
type input "100"
click at [952, 426] on button "Add" at bounding box center [954, 426] width 33 height 19
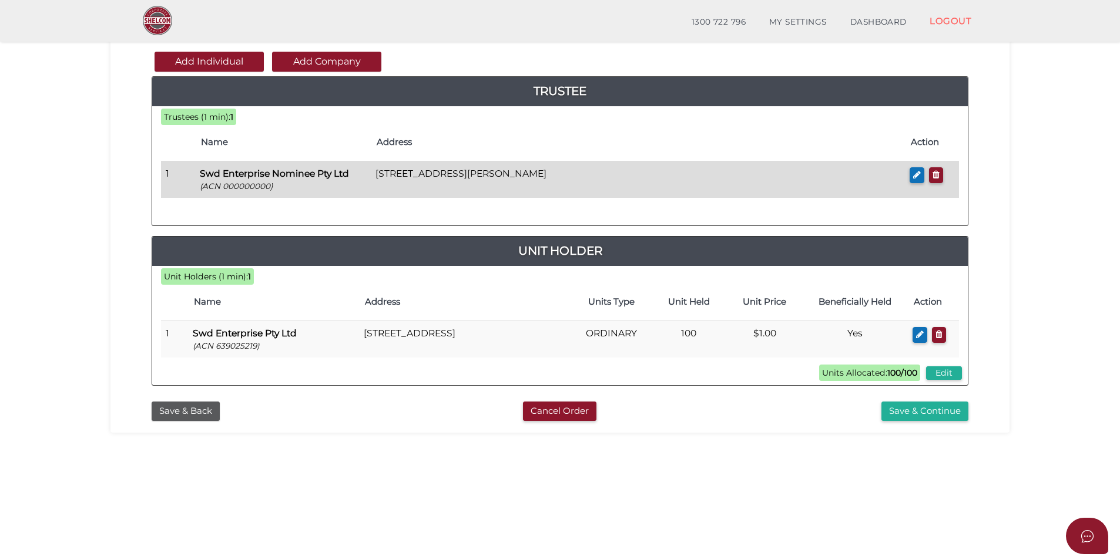
scroll to position [130, 0]
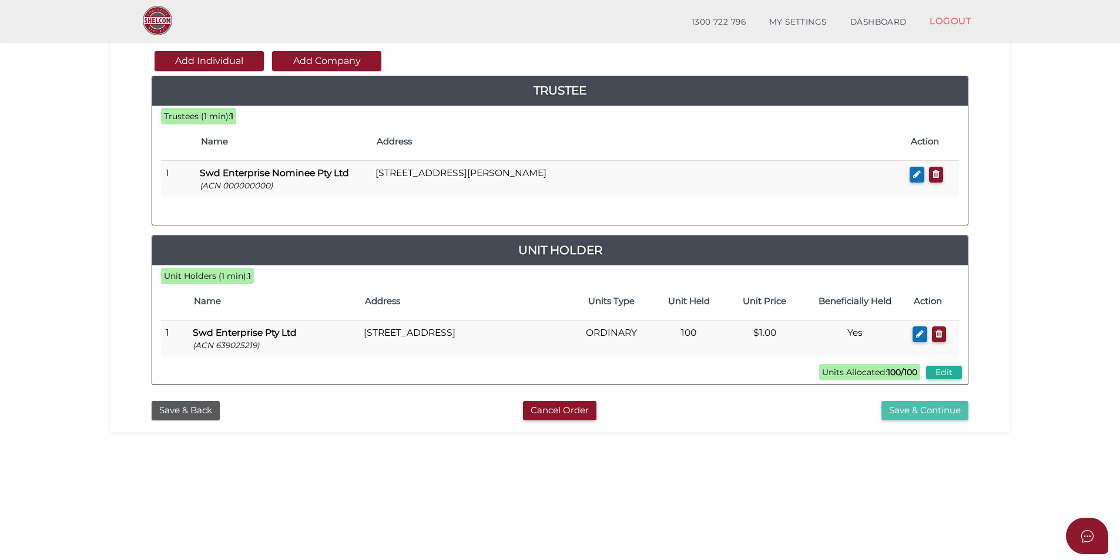
click at [908, 408] on button "Save & Continue" at bounding box center [924, 410] width 87 height 19
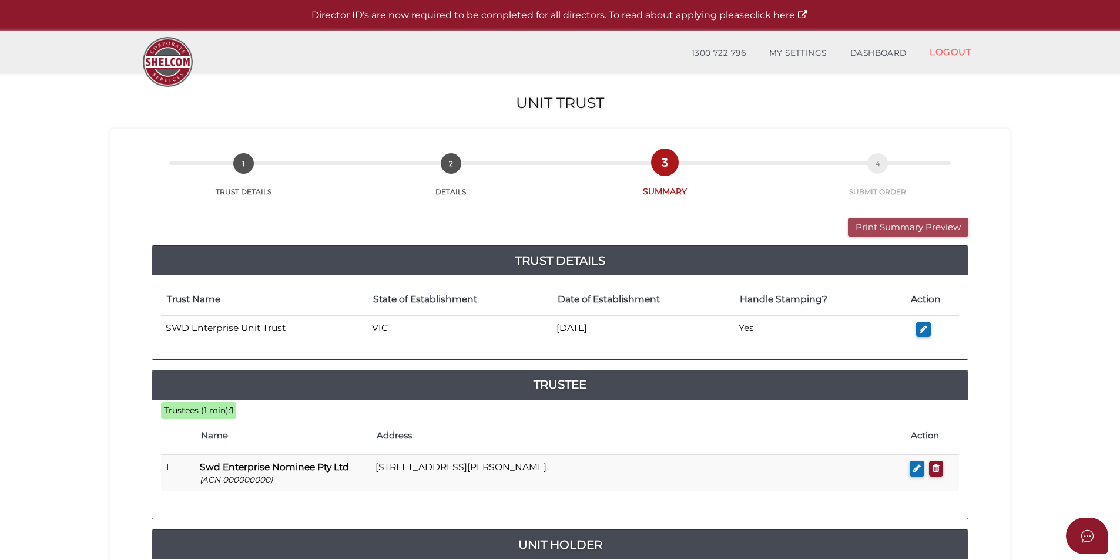
click at [881, 231] on button "Print Summary Preview" at bounding box center [908, 227] width 120 height 19
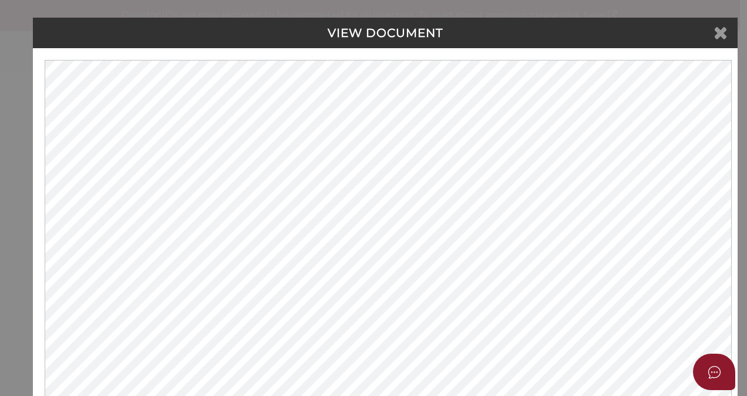
click at [720, 38] on icon at bounding box center [721, 32] width 14 height 18
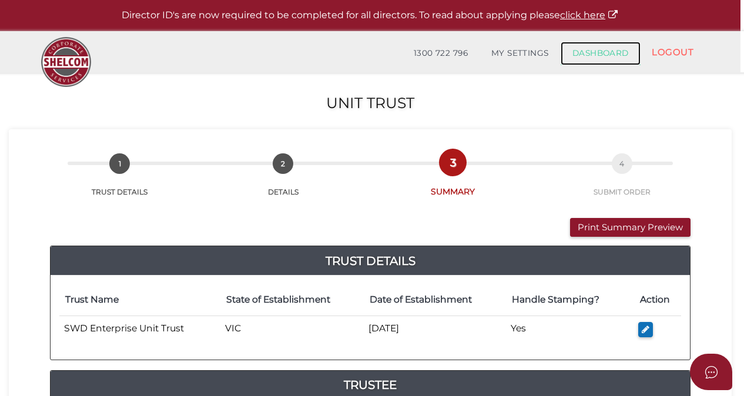
click at [579, 60] on link "DASHBOARD" at bounding box center [600, 53] width 80 height 23
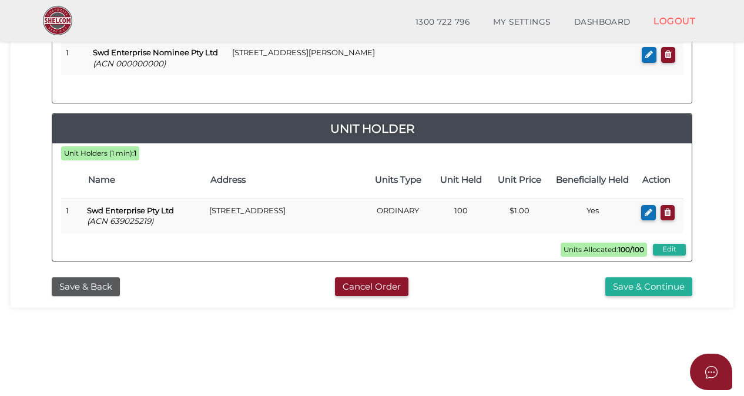
scroll to position [261, 0]
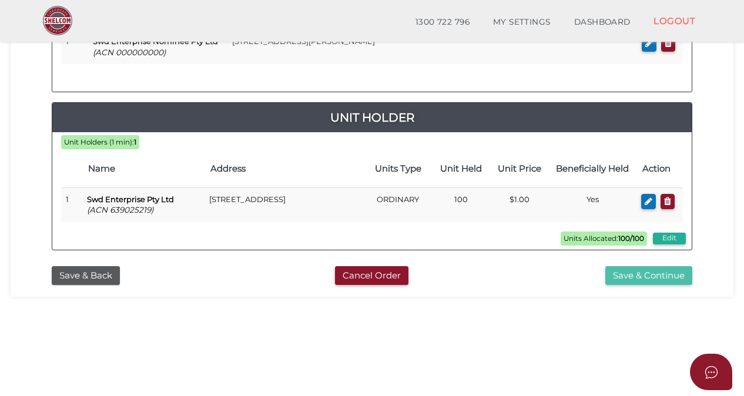
click at [645, 268] on button "Save & Continue" at bounding box center [648, 275] width 87 height 19
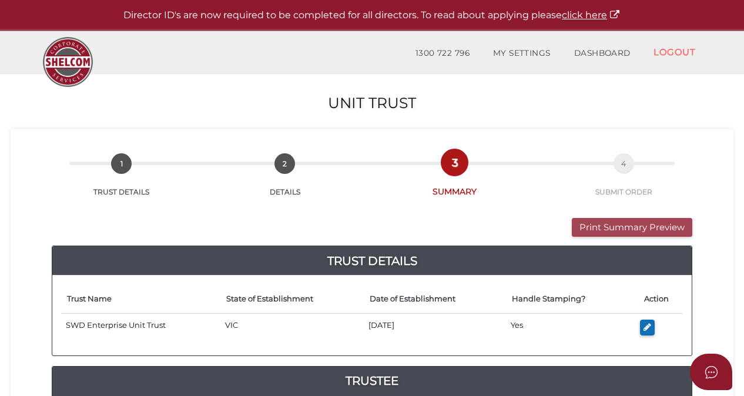
click at [627, 225] on button "Print Summary Preview" at bounding box center [632, 227] width 120 height 19
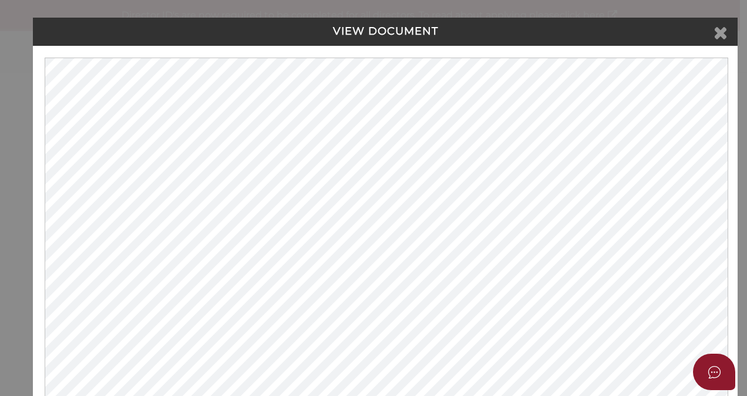
click at [722, 32] on icon at bounding box center [721, 32] width 14 height 18
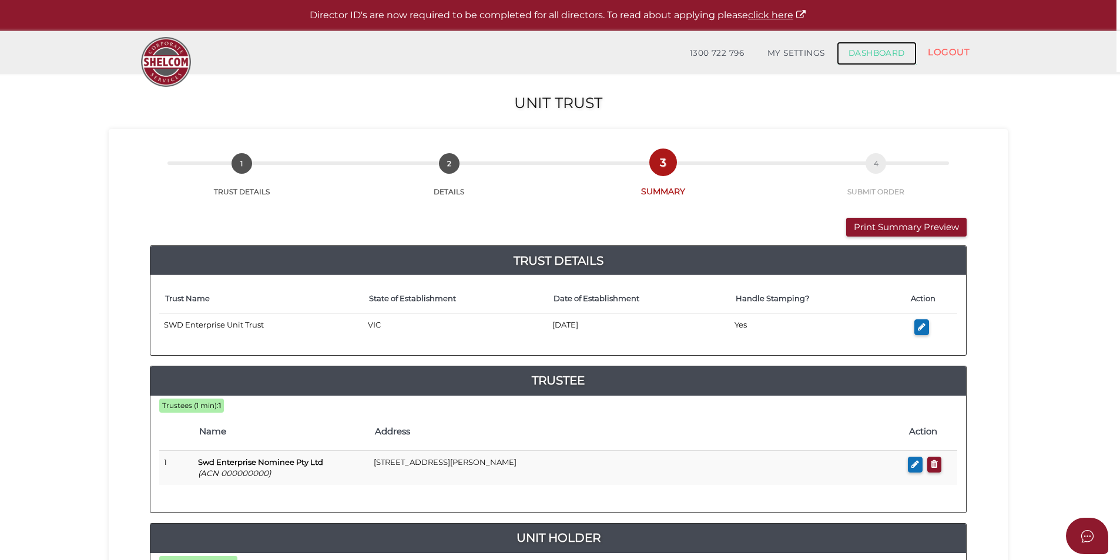
click at [747, 55] on link "DASHBOARD" at bounding box center [876, 53] width 80 height 23
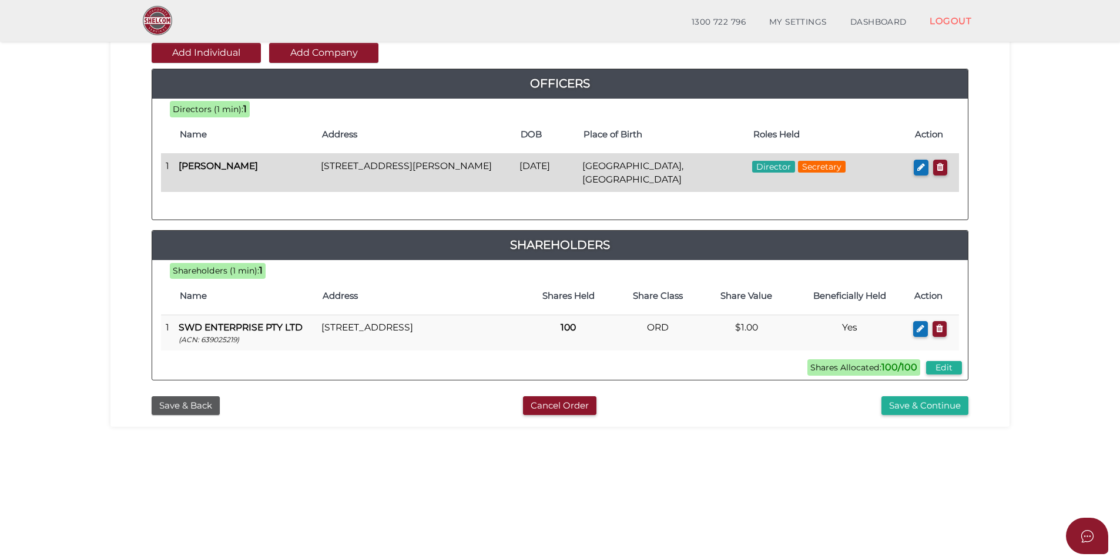
scroll to position [135, 0]
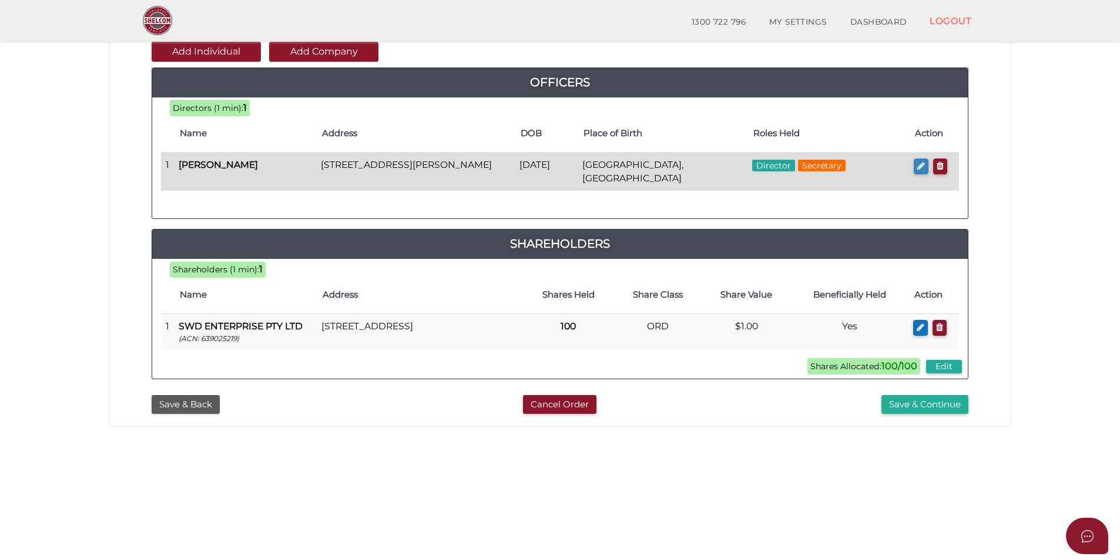
click at [918, 172] on button "button" at bounding box center [920, 167] width 15 height 16
checkbox input "true"
type input "36920740314091"
